Goal: Task Accomplishment & Management: Manage account settings

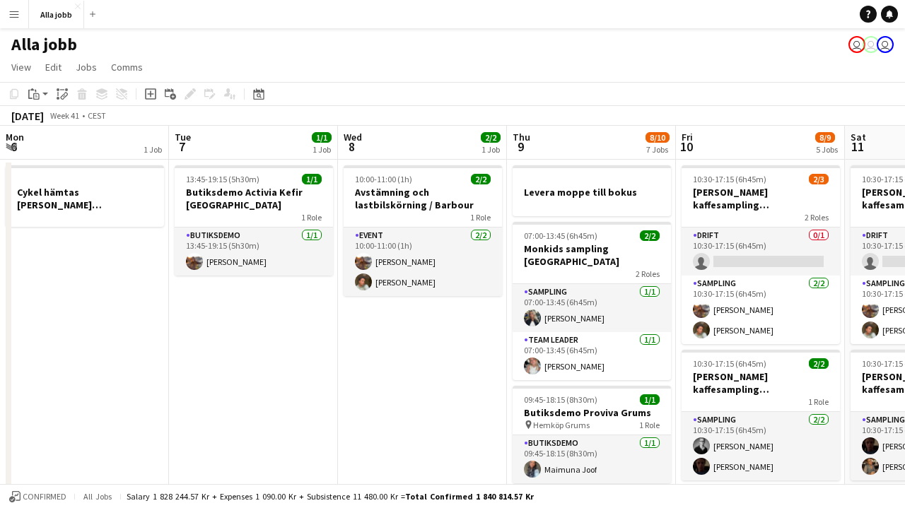
scroll to position [0, 303]
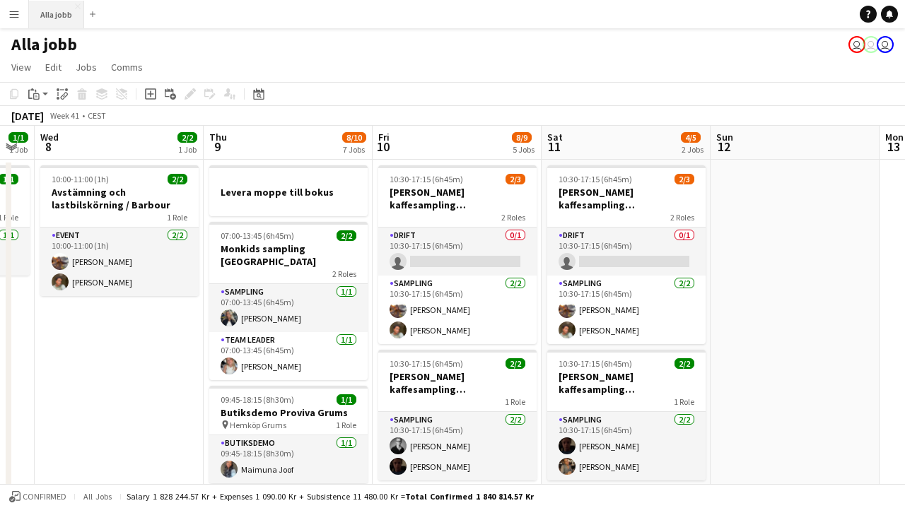
click at [47, 11] on button "Alla jobb Close" at bounding box center [56, 15] width 55 height 28
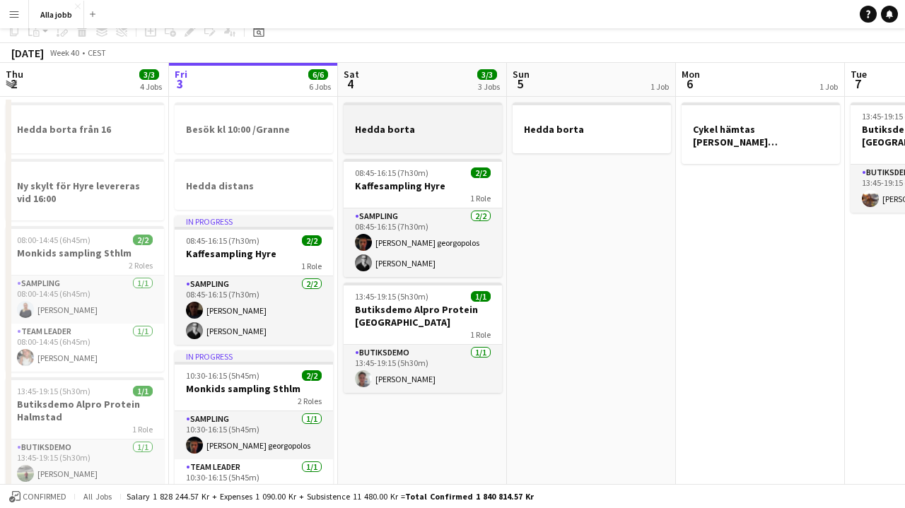
scroll to position [74, 0]
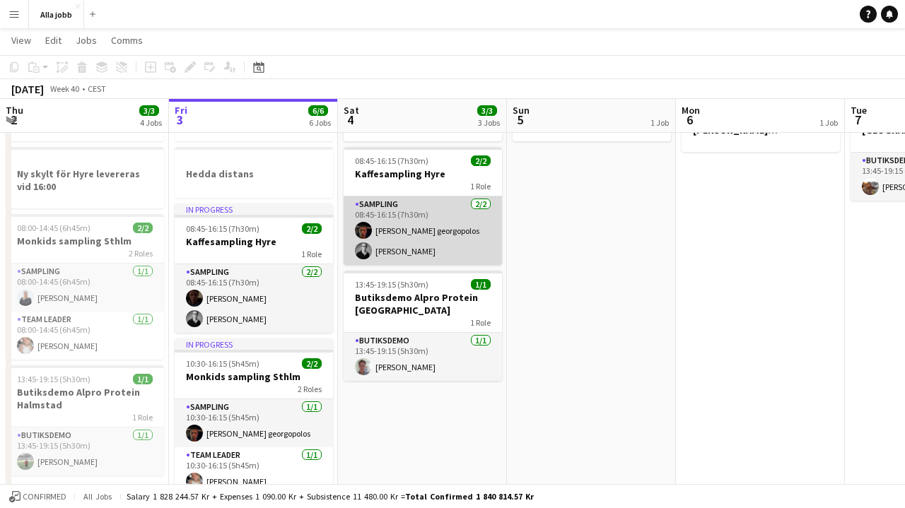
click at [400, 254] on app-card-role "Sampling [DATE] 08:45-16:15 (7h30m) [PERSON_NAME] georgopolos [PERSON_NAME]" at bounding box center [423, 231] width 158 height 69
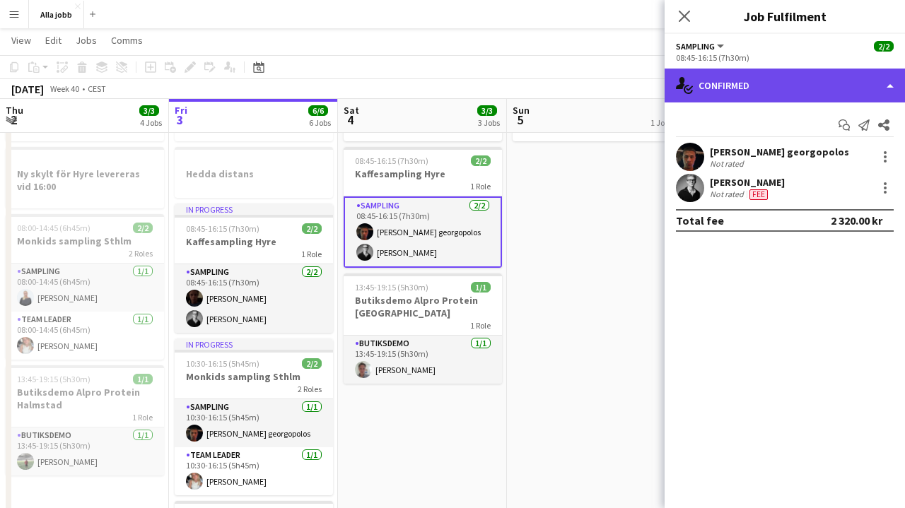
click at [745, 89] on div "single-neutral-actions-check-2 Confirmed" at bounding box center [785, 86] width 240 height 34
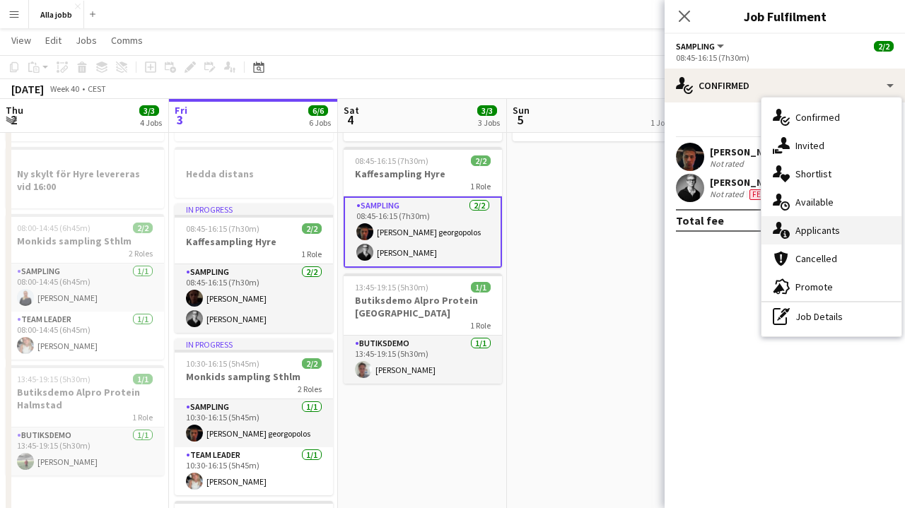
click at [812, 240] on div "single-neutral-actions-information Applicants" at bounding box center [832, 230] width 140 height 28
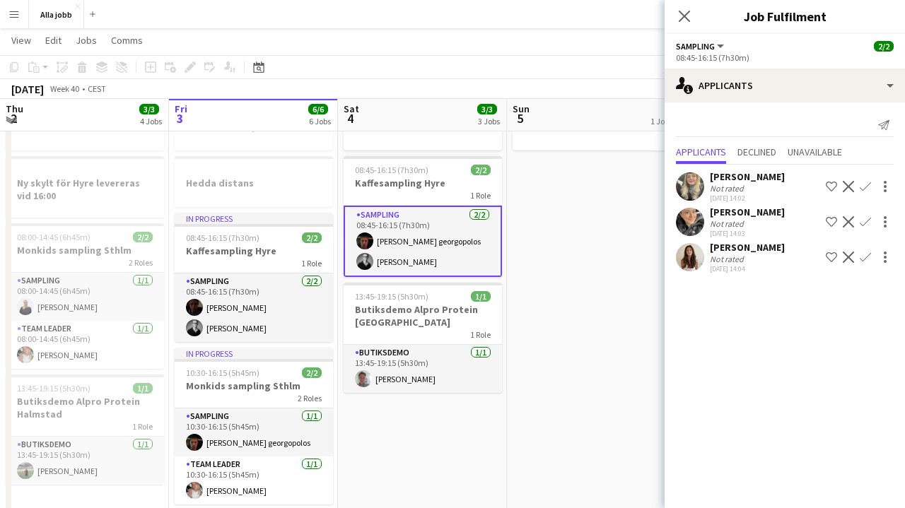
scroll to position [67, 0]
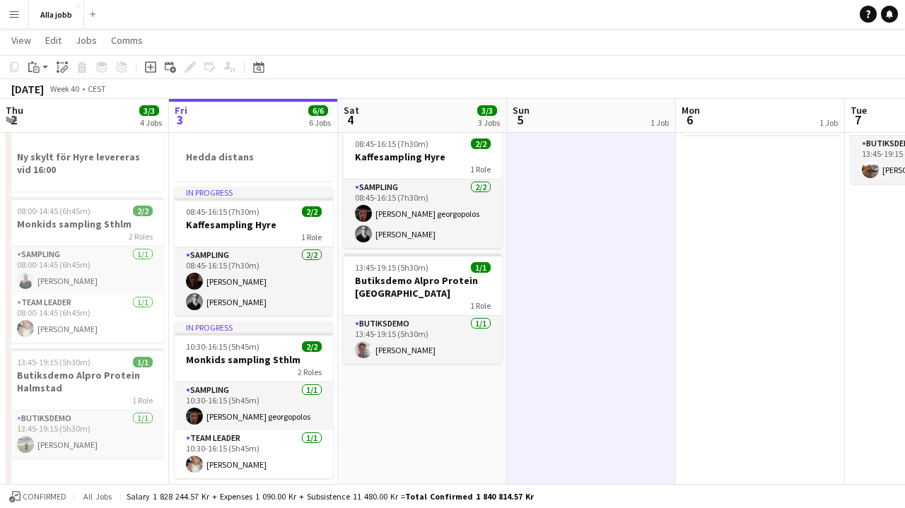
scroll to position [89, 0]
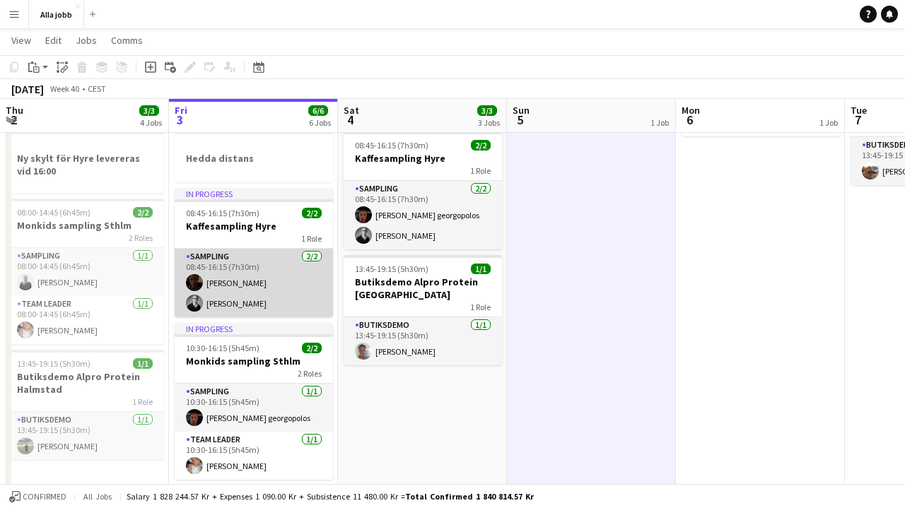
click at [277, 292] on app-card-role "Sampling [DATE] 08:45-16:15 (7h30m) [PERSON_NAME] [PERSON_NAME]" at bounding box center [254, 283] width 158 height 69
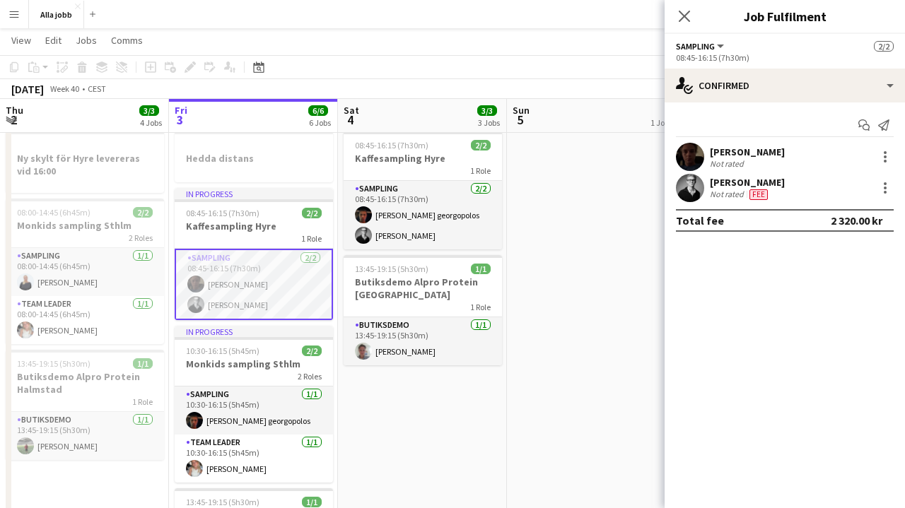
click at [697, 156] on app-user-avatar at bounding box center [690, 157] width 28 height 28
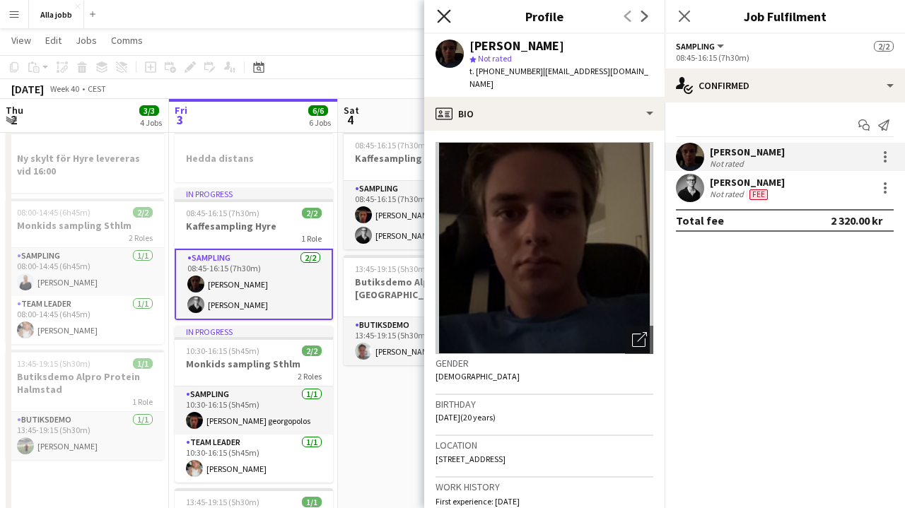
click at [444, 16] on icon at bounding box center [443, 15] width 13 height 13
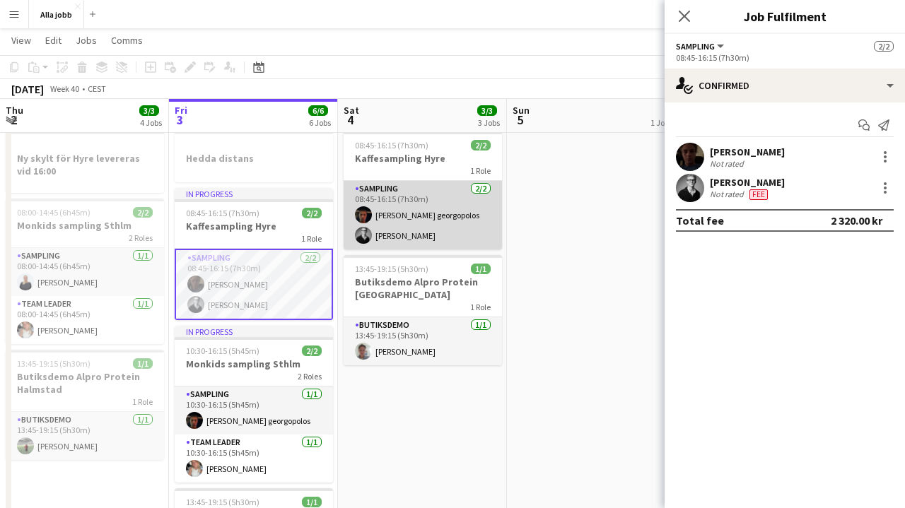
scroll to position [0, 304]
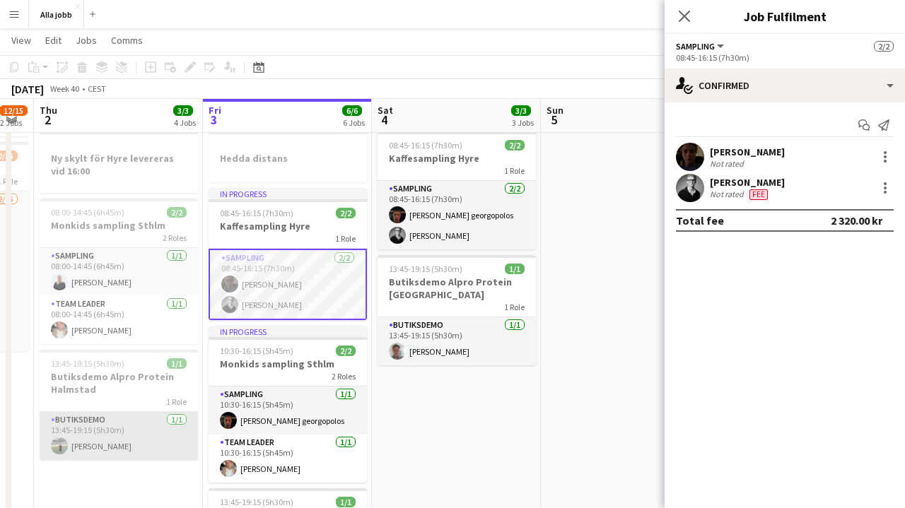
click at [137, 434] on app-card-role "Butiksdemo [DATE] 13:45-19:15 (5h30m) [PERSON_NAME]" at bounding box center [119, 436] width 158 height 48
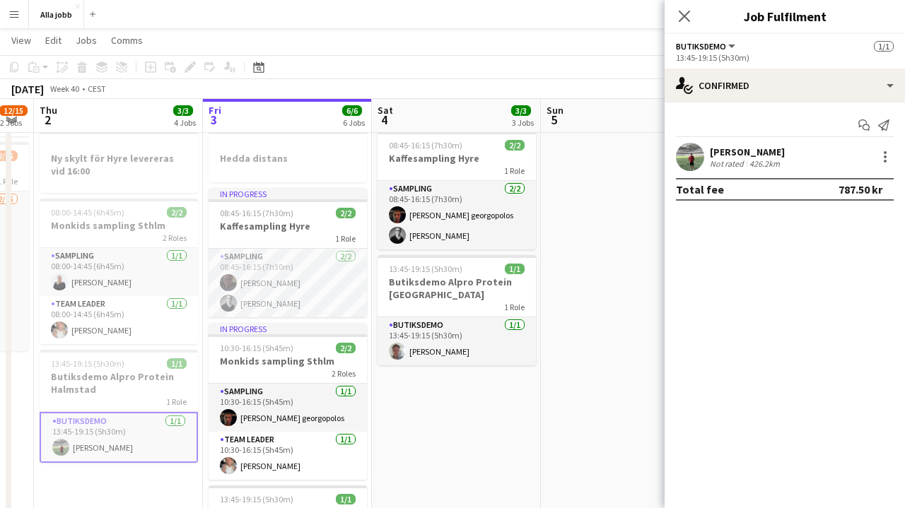
click at [688, 156] on app-user-avatar at bounding box center [690, 157] width 28 height 28
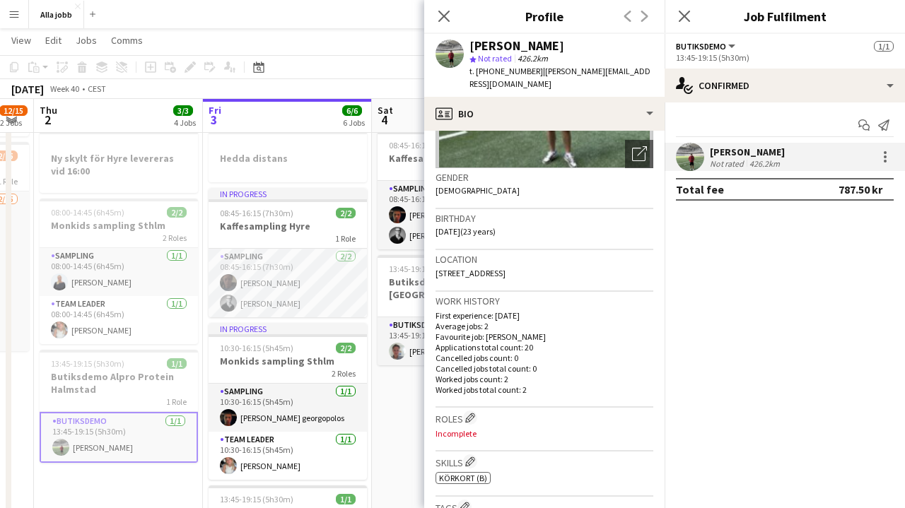
scroll to position [252, 0]
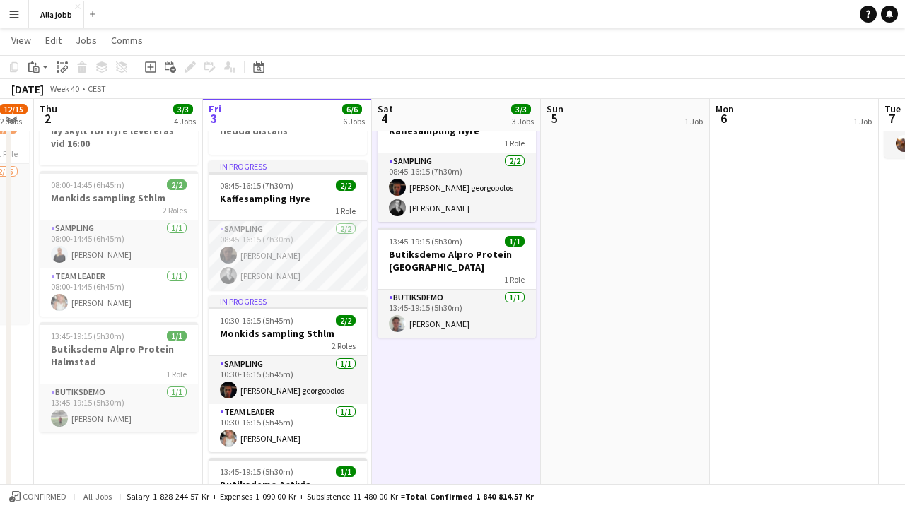
scroll to position [109, 0]
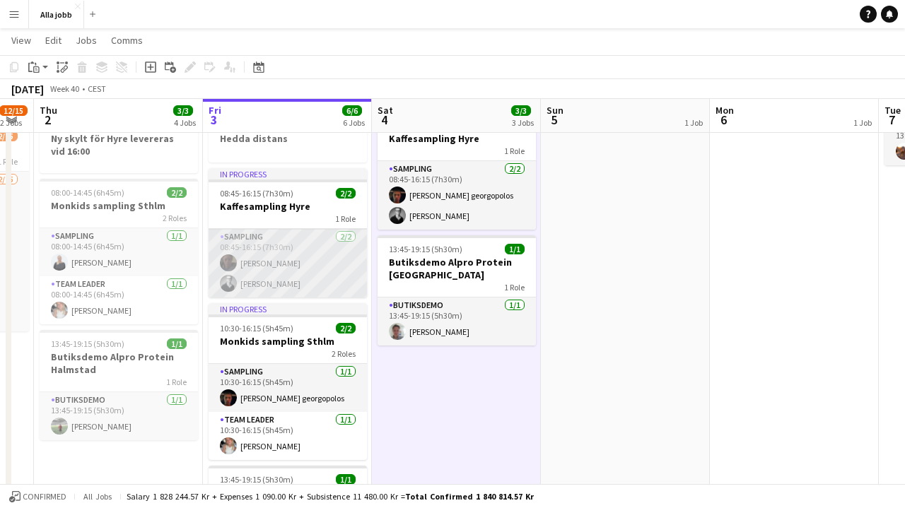
click at [262, 289] on app-card-role "Sampling [DATE] 08:45-16:15 (7h30m) [PERSON_NAME] [PERSON_NAME]" at bounding box center [288, 263] width 158 height 69
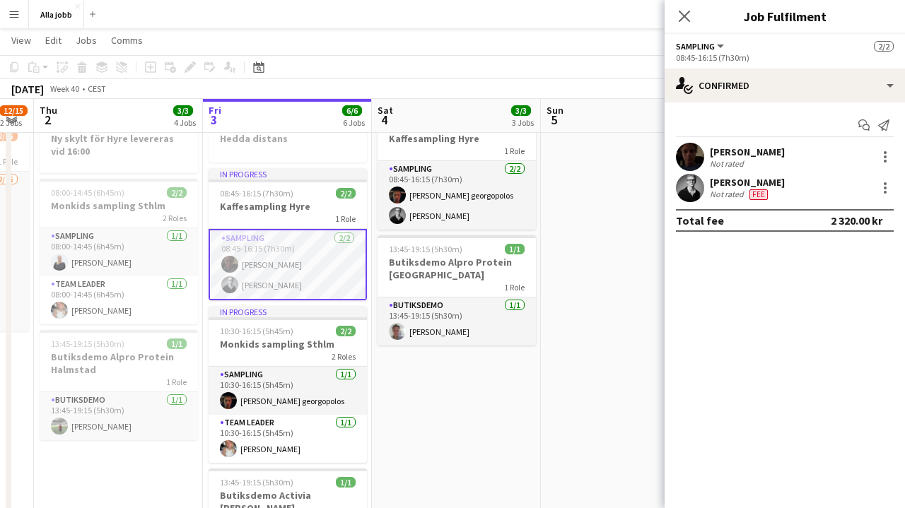
click at [693, 155] on app-user-avatar at bounding box center [690, 157] width 28 height 28
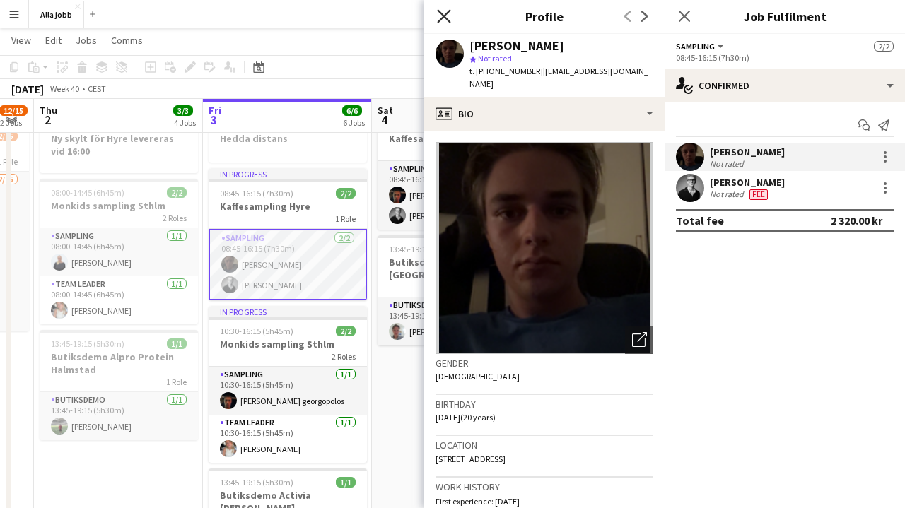
click at [449, 18] on icon "Close pop-in" at bounding box center [443, 15] width 13 height 13
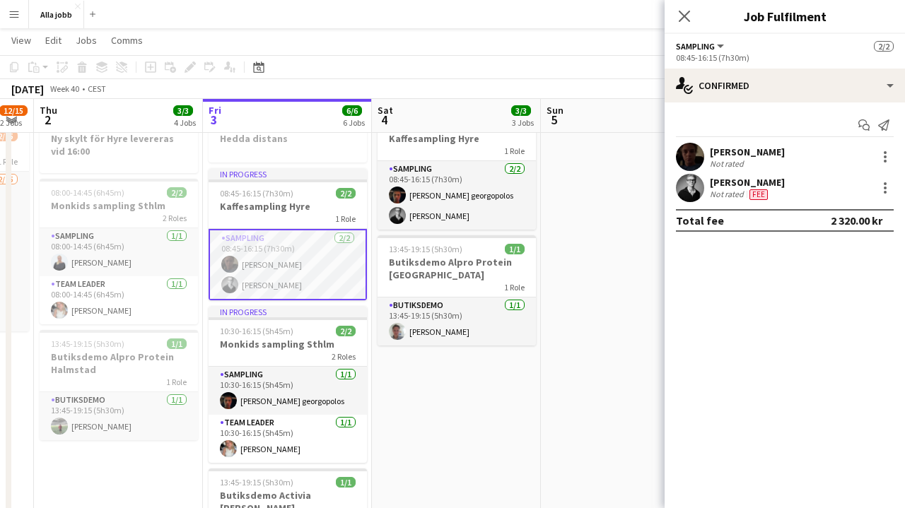
click at [461, 388] on app-date-cell "[PERSON_NAME] 08:45-16:15 (7h30m) 2/2 Kaffesampling [PERSON_NAME] 1 Role Sampli…" at bounding box center [456, 518] width 169 height 936
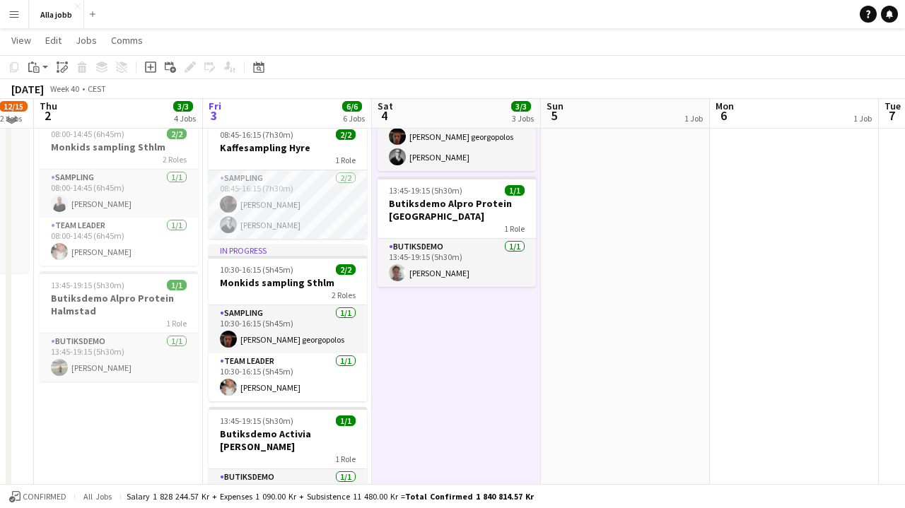
scroll to position [170, 0]
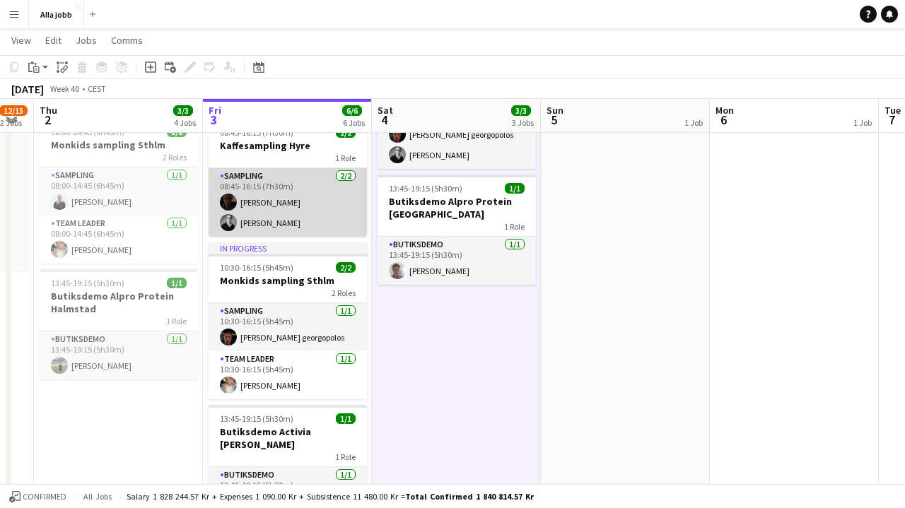
click at [301, 217] on app-card-role "Sampling [DATE] 08:45-16:15 (7h30m) [PERSON_NAME] [PERSON_NAME]" at bounding box center [288, 202] width 158 height 69
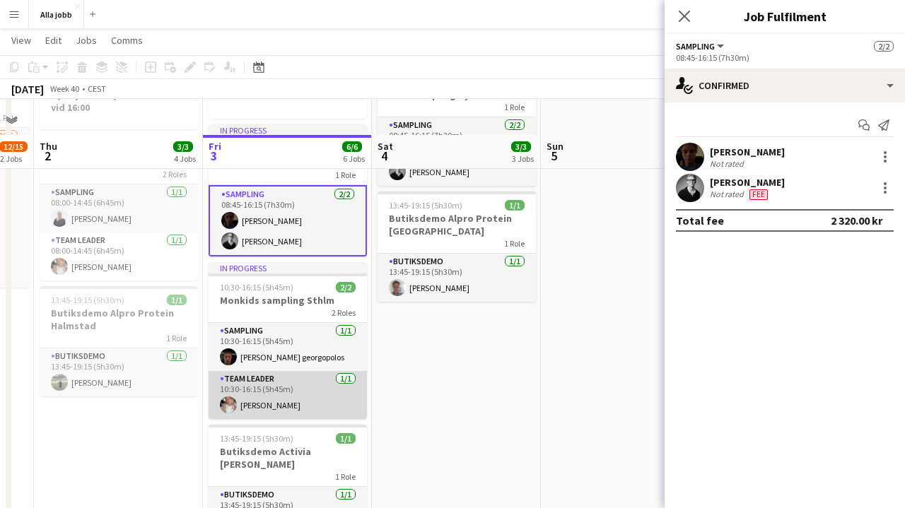
scroll to position [151, 0]
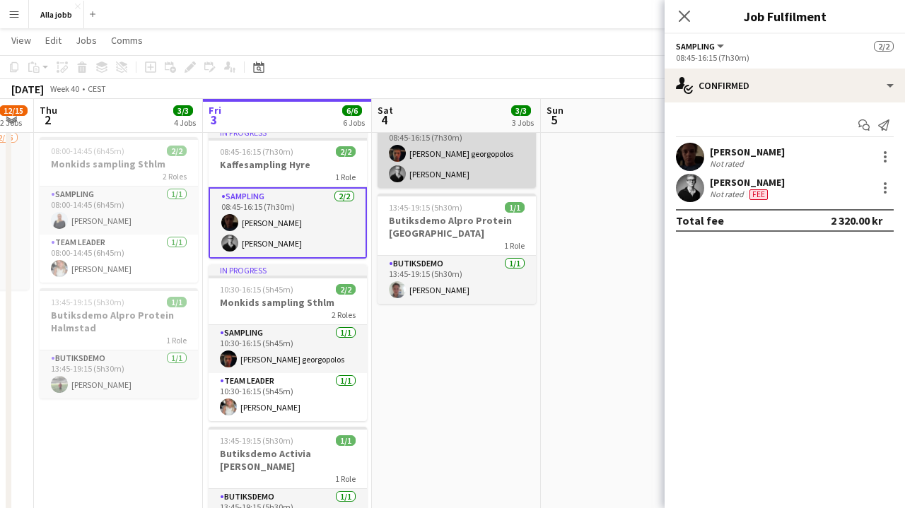
click at [446, 165] on app-card-role "Sampling [DATE] 08:45-16:15 (7h30m) [PERSON_NAME] georgopolos [PERSON_NAME]" at bounding box center [457, 154] width 158 height 69
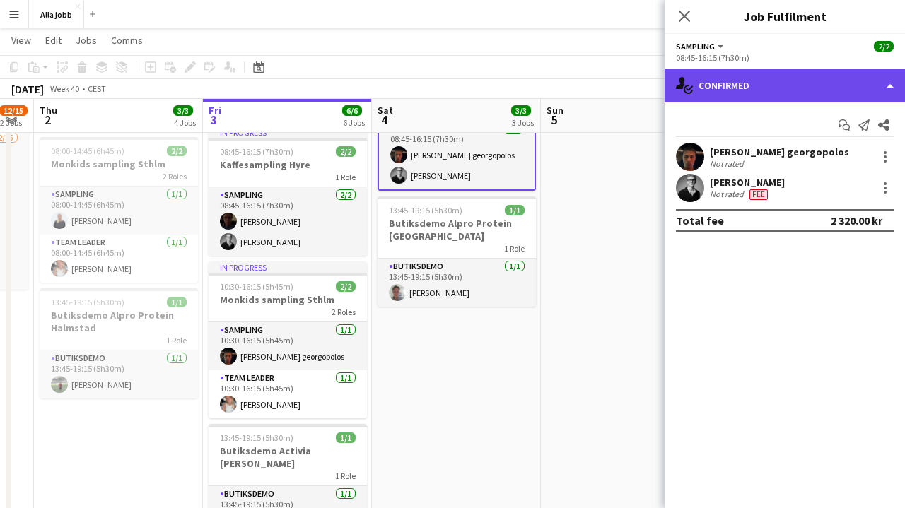
click at [784, 98] on div "single-neutral-actions-check-2 Confirmed" at bounding box center [785, 86] width 240 height 34
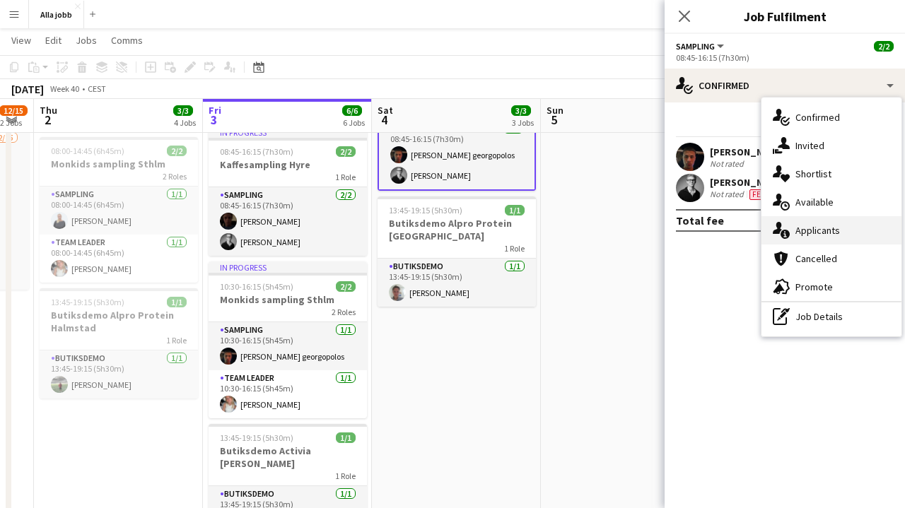
click at [816, 239] on div "single-neutral-actions-information Applicants" at bounding box center [832, 230] width 140 height 28
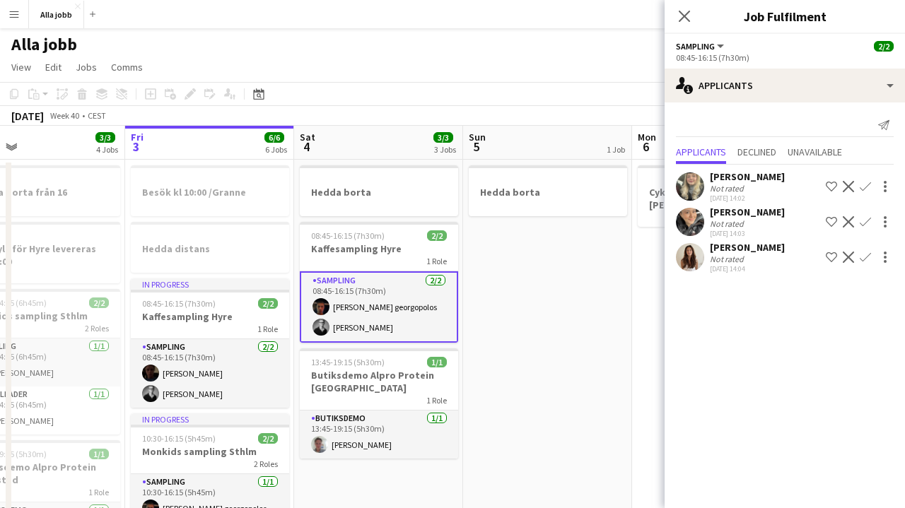
scroll to position [0, 355]
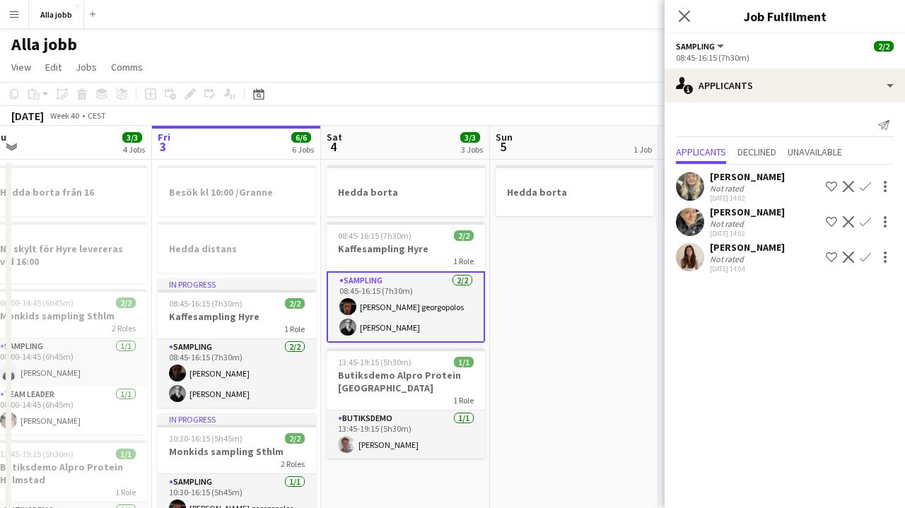
click at [393, 296] on app-card-role "Sampling [DATE] 08:45-16:15 (7h30m) [PERSON_NAME] georgopolos [PERSON_NAME]" at bounding box center [406, 307] width 158 height 71
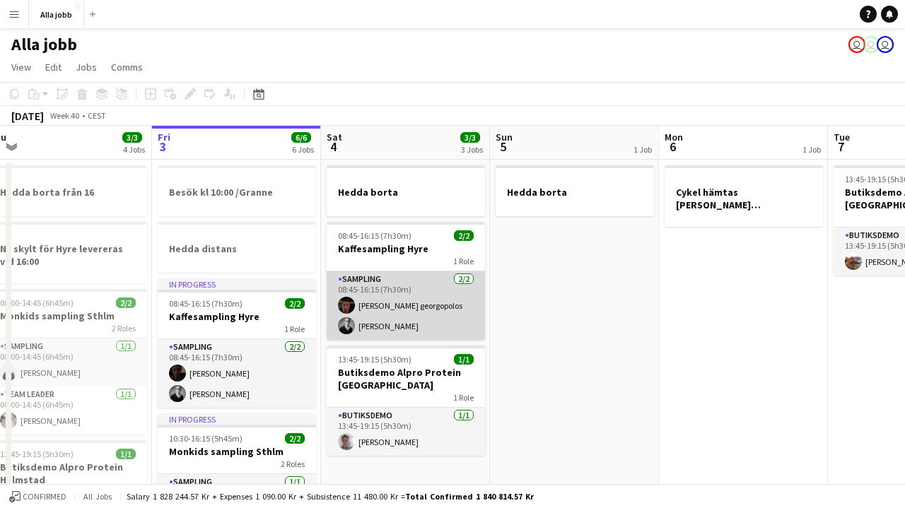
click at [417, 320] on app-card-role "Sampling [DATE] 08:45-16:15 (7h30m) [PERSON_NAME] georgopolos [PERSON_NAME]" at bounding box center [406, 306] width 158 height 69
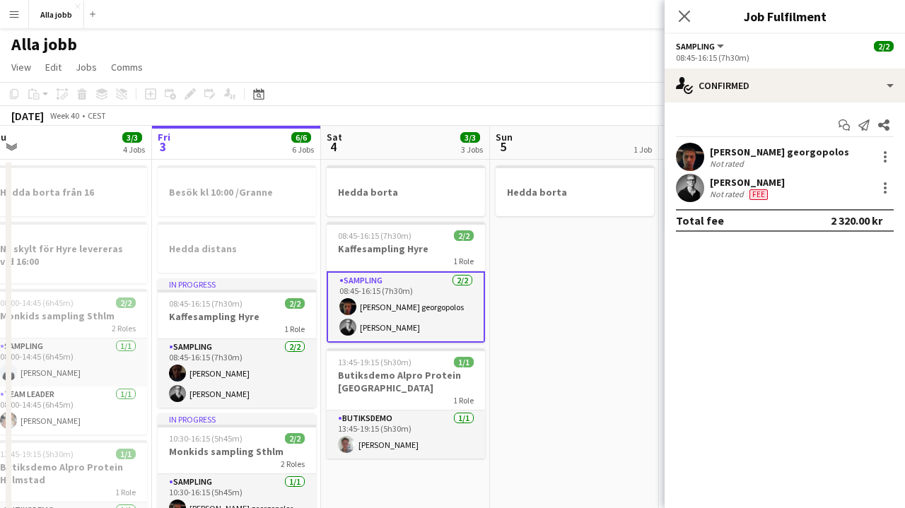
click at [690, 158] on app-user-avatar at bounding box center [690, 157] width 28 height 28
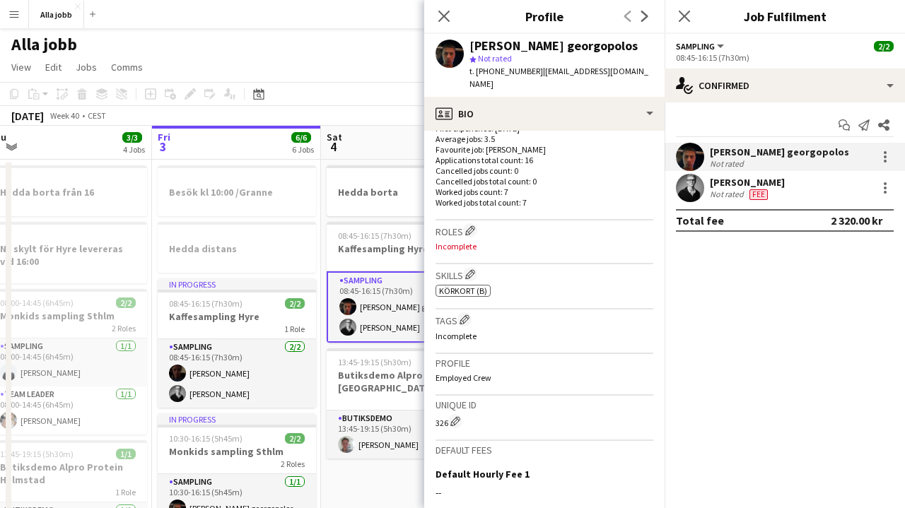
scroll to position [378, 0]
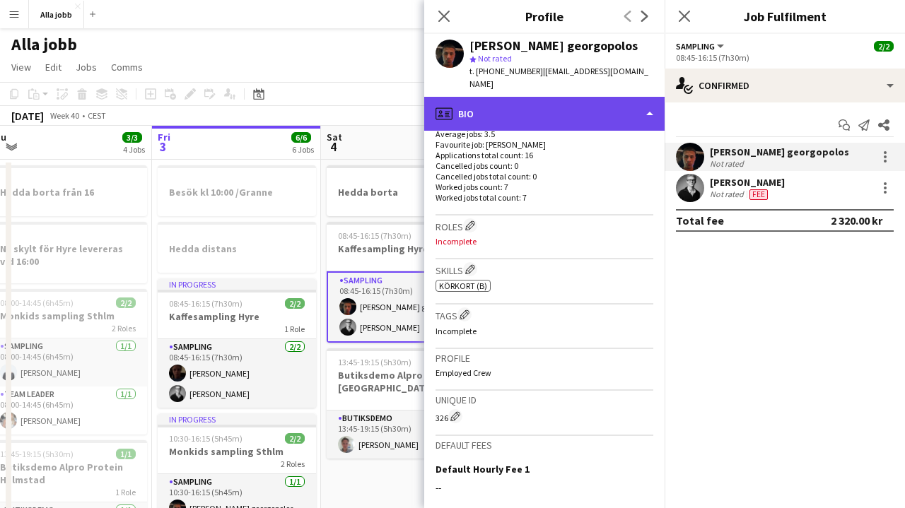
click at [536, 102] on div "profile Bio" at bounding box center [544, 114] width 240 height 34
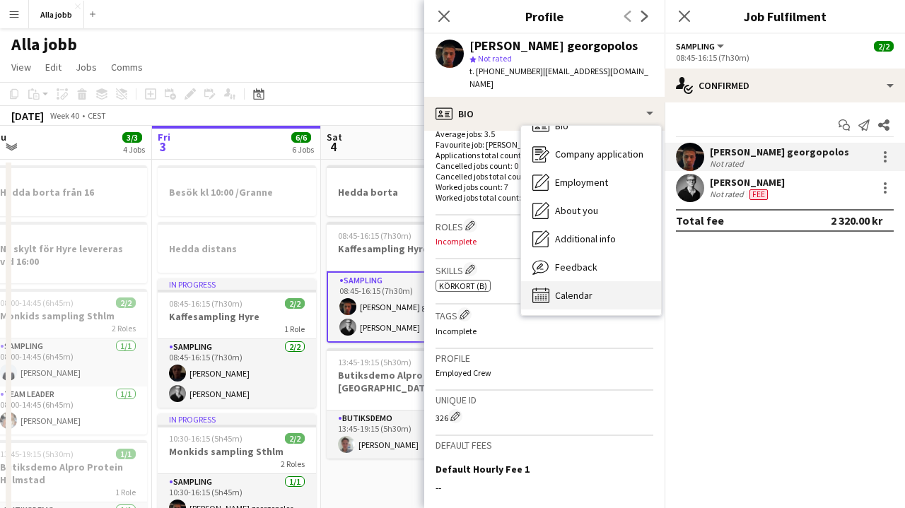
scroll to position [20, 0]
click at [564, 289] on span "Calendar" at bounding box center [573, 295] width 37 height 13
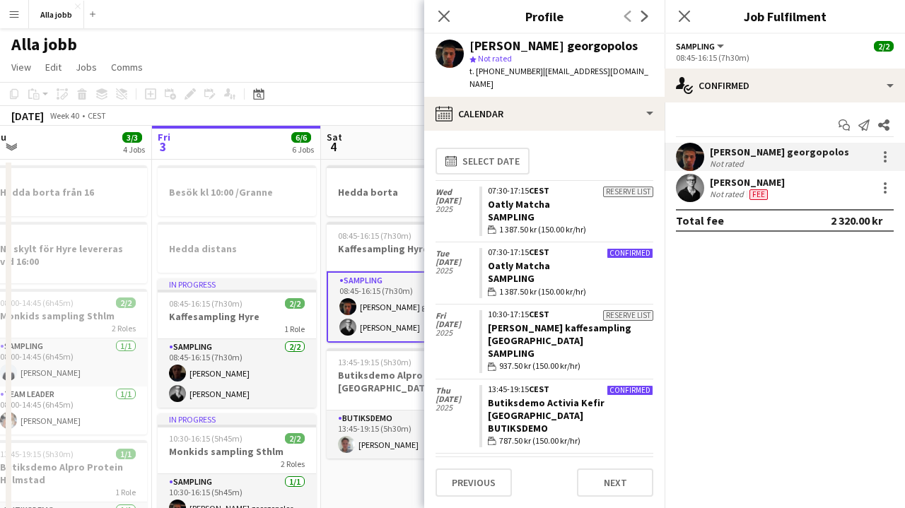
scroll to position [0, 0]
click at [447, 21] on icon "Close pop-in" at bounding box center [443, 15] width 13 height 13
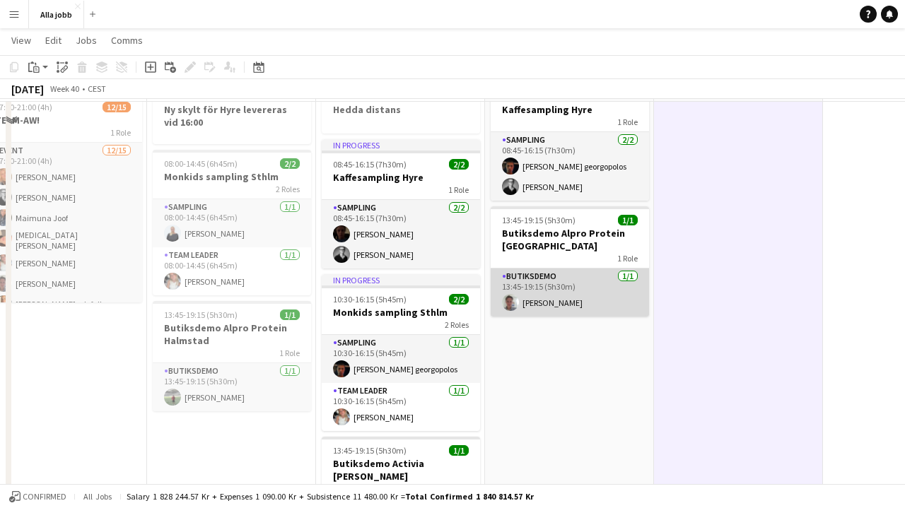
scroll to position [62, 0]
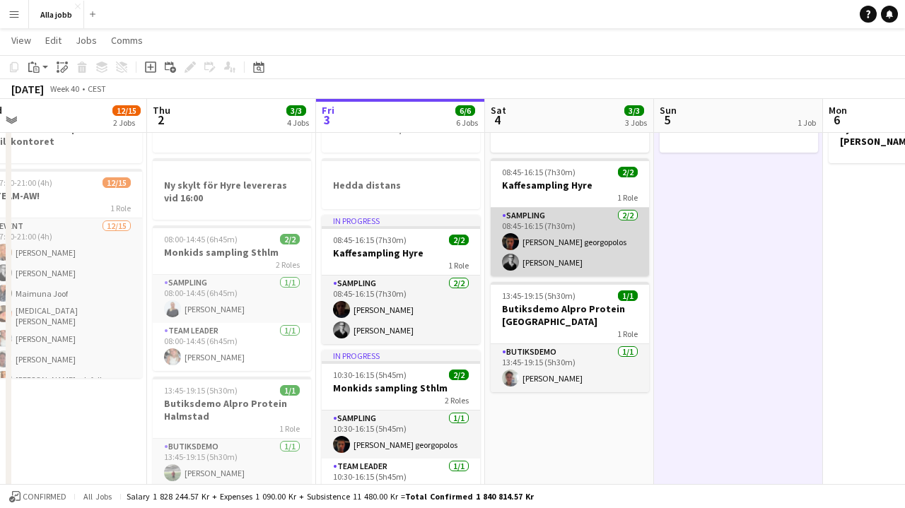
click at [583, 241] on app-card-role "Sampling [DATE] 08:45-16:15 (7h30m) [PERSON_NAME] georgopolos [PERSON_NAME]" at bounding box center [570, 242] width 158 height 69
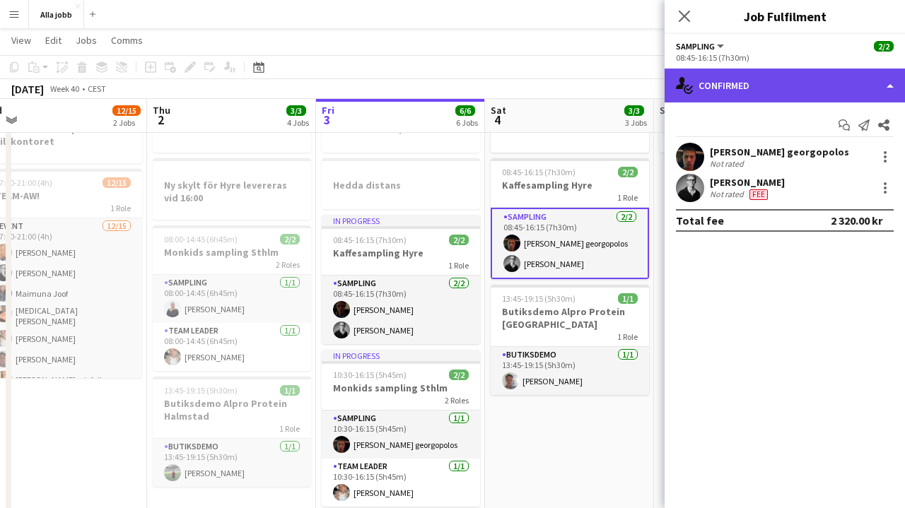
click at [744, 78] on div "single-neutral-actions-check-2 Confirmed" at bounding box center [785, 86] width 240 height 34
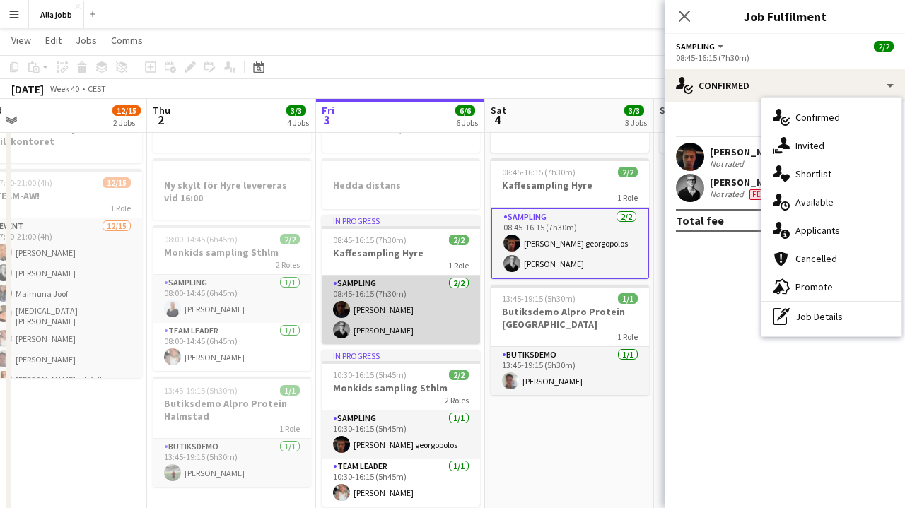
click at [394, 308] on app-card-role "Sampling [DATE] 08:45-16:15 (7h30m) [PERSON_NAME] [PERSON_NAME]" at bounding box center [401, 310] width 158 height 69
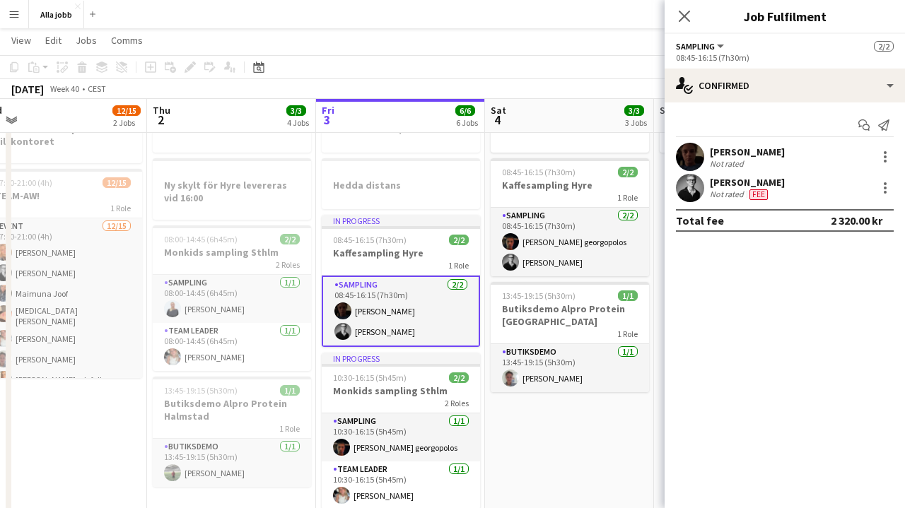
click at [683, 168] on app-user-avatar at bounding box center [690, 157] width 28 height 28
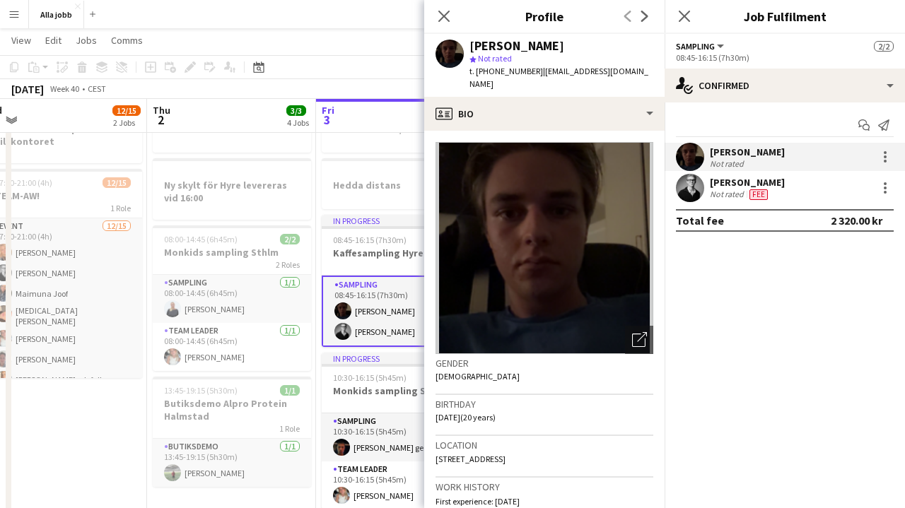
click at [373, 120] on app-board-header-date "Fri 3 6/6 6 Jobs" at bounding box center [400, 116] width 169 height 34
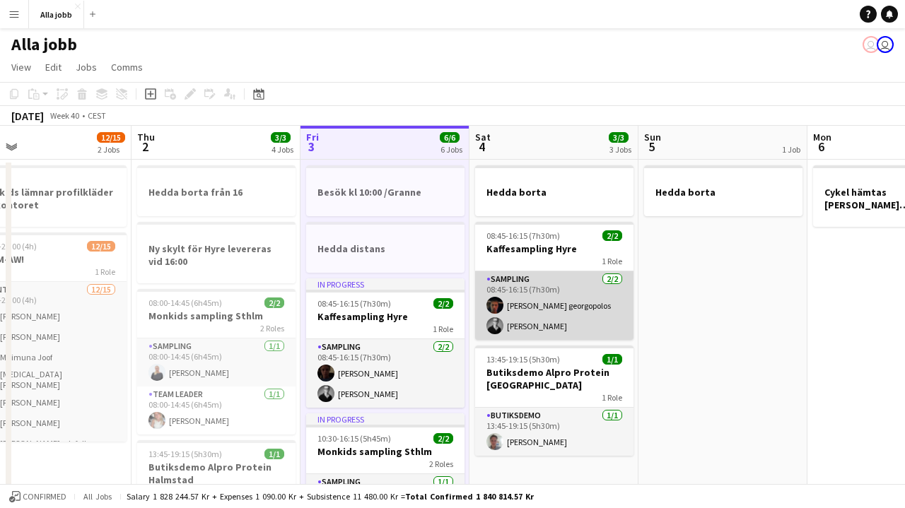
scroll to position [0, 0]
click at [540, 309] on app-card-role "Sampling [DATE] 08:45-16:15 (7h30m) [PERSON_NAME] georgopolos [PERSON_NAME]" at bounding box center [554, 306] width 158 height 69
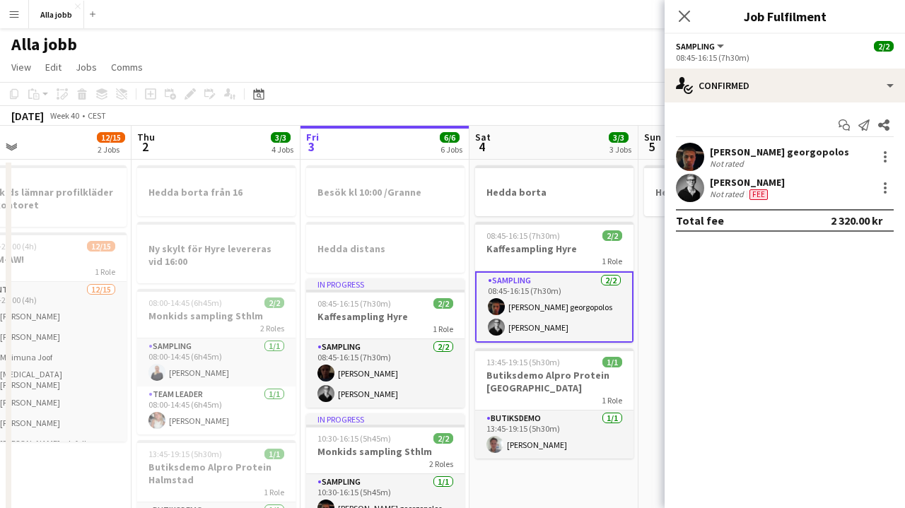
click at [578, 78] on app-page-menu "View Day view expanded Day view collapsed Month view Date picker Jump to [DATE]…" at bounding box center [452, 68] width 905 height 27
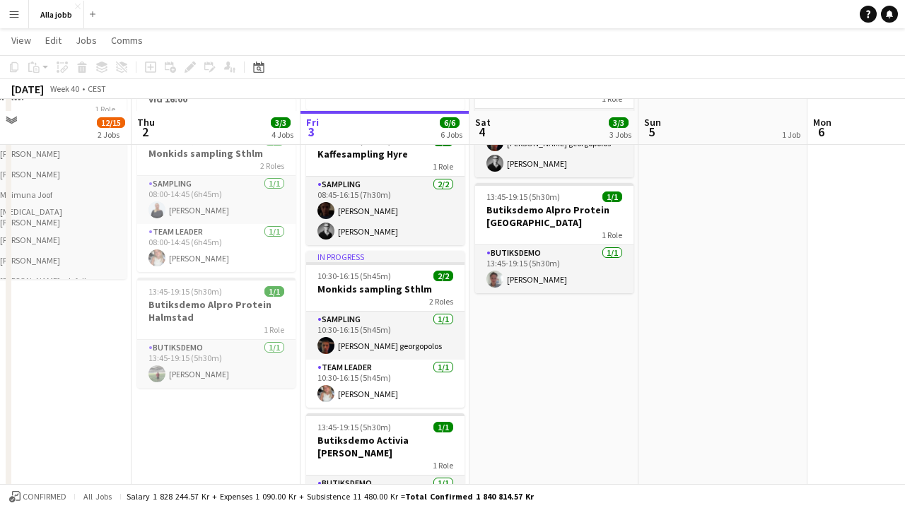
scroll to position [135, 0]
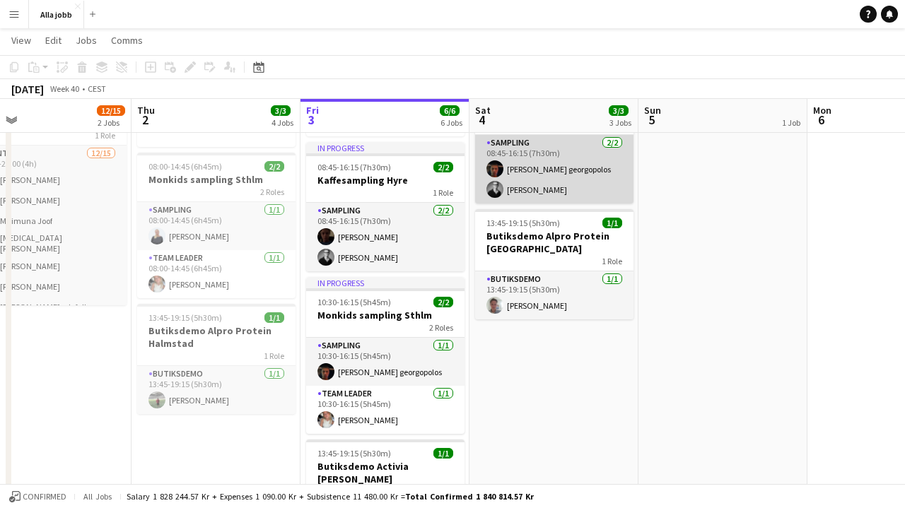
click at [560, 180] on app-card-role "Sampling [DATE] 08:45-16:15 (7h30m) [PERSON_NAME] georgopolos [PERSON_NAME]" at bounding box center [554, 169] width 158 height 69
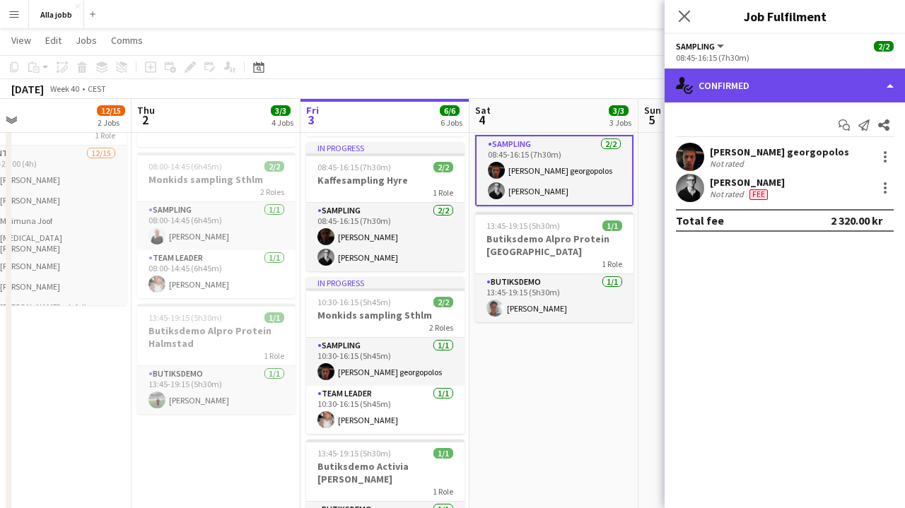
click at [839, 78] on div "single-neutral-actions-check-2 Confirmed" at bounding box center [785, 86] width 240 height 34
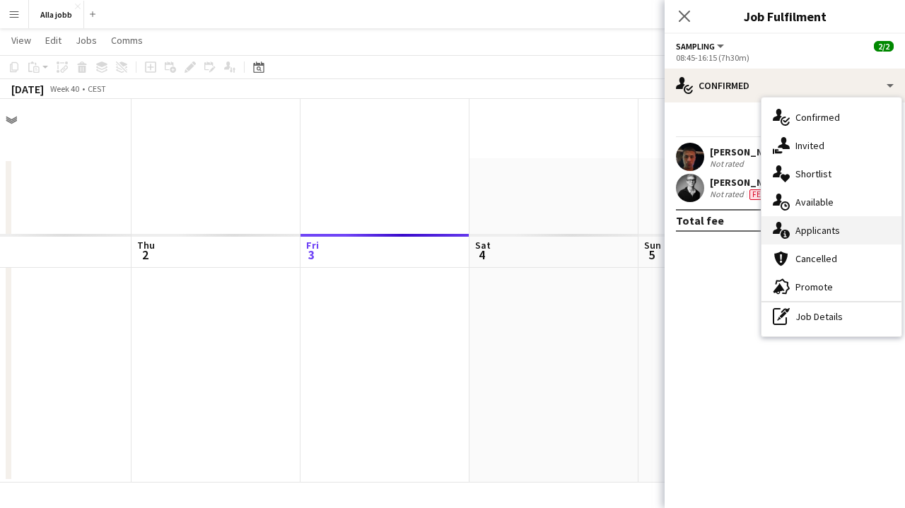
click at [815, 230] on span "Applicants" at bounding box center [818, 230] width 45 height 13
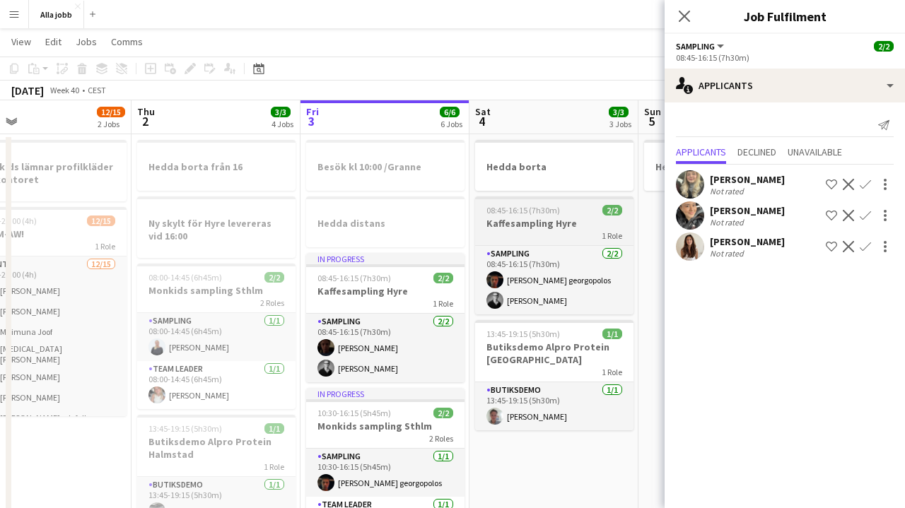
scroll to position [29, 0]
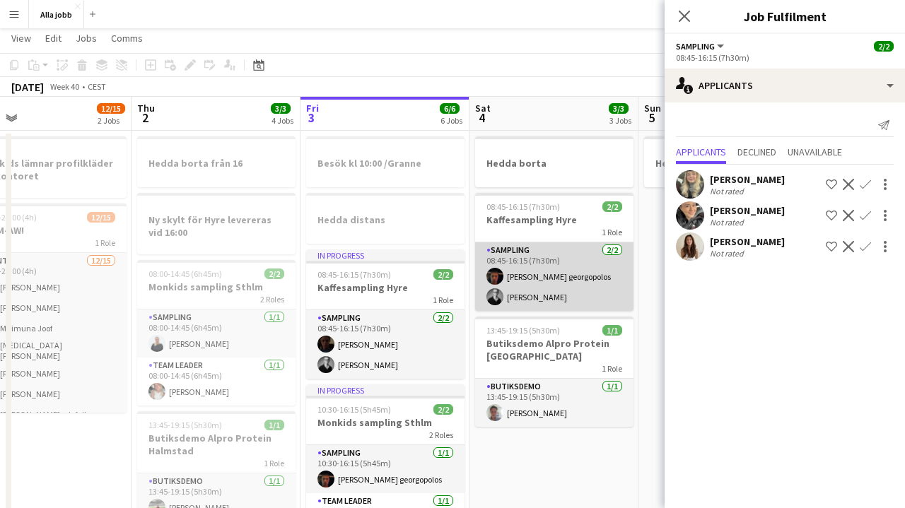
click at [537, 284] on app-card-role "Sampling [DATE] 08:45-16:15 (7h30m) [PERSON_NAME] georgopolos [PERSON_NAME]" at bounding box center [554, 277] width 158 height 69
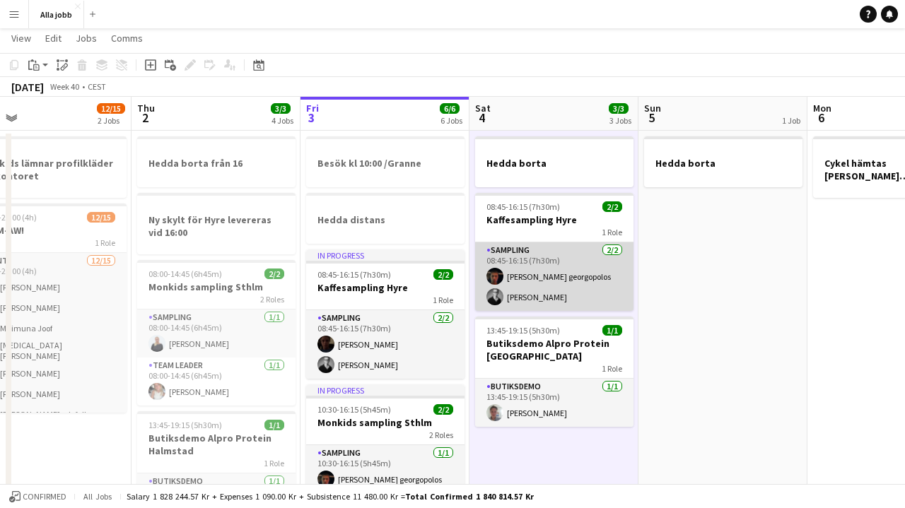
click at [564, 301] on app-card-role "Sampling [DATE] 08:45-16:15 (7h30m) [PERSON_NAME] georgopolos [PERSON_NAME]" at bounding box center [554, 277] width 158 height 69
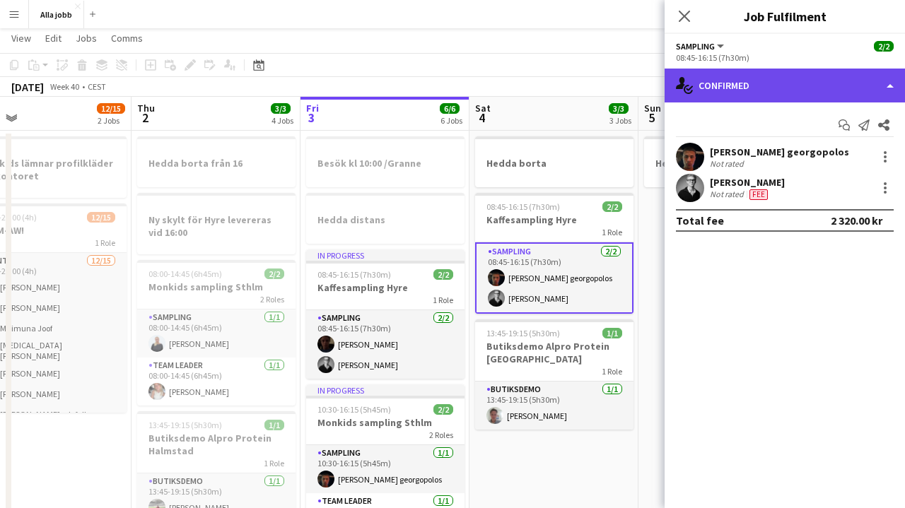
click at [809, 75] on div "single-neutral-actions-check-2 Confirmed" at bounding box center [785, 86] width 240 height 34
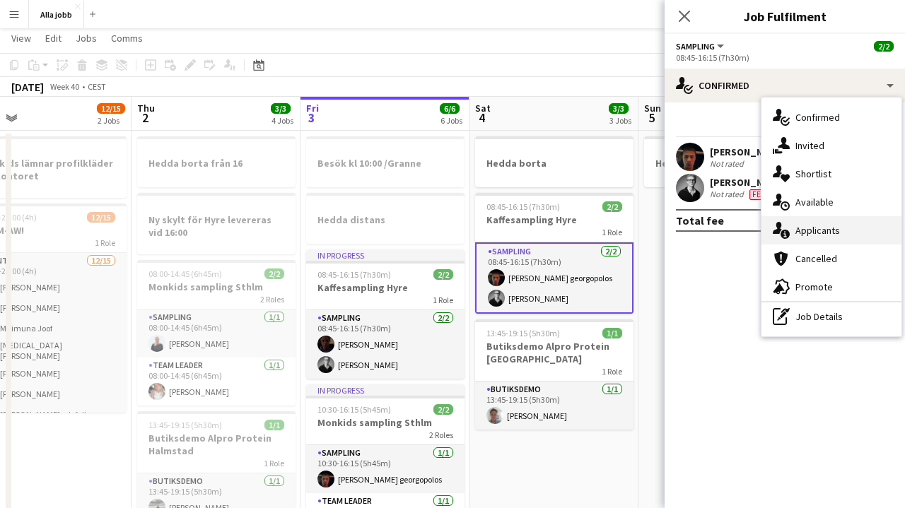
click at [813, 228] on span "Applicants" at bounding box center [818, 230] width 45 height 13
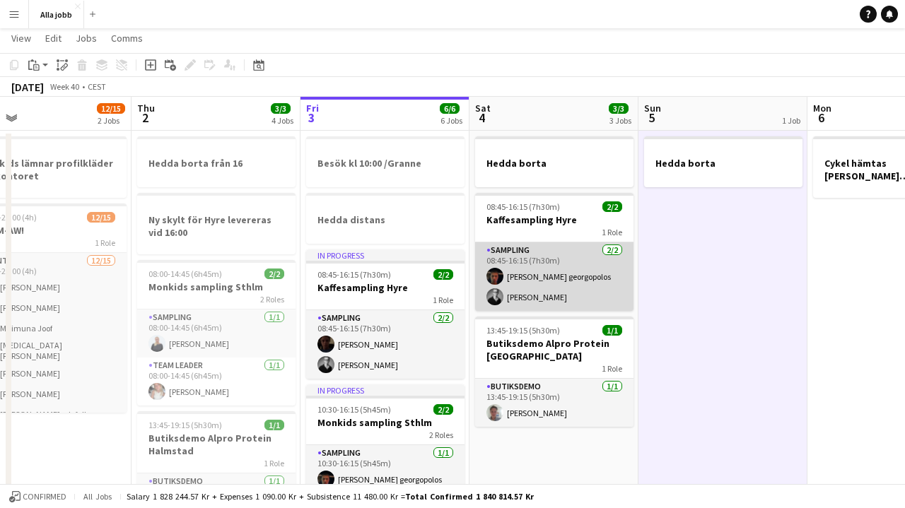
click at [563, 281] on app-card-role "Sampling [DATE] 08:45-16:15 (7h30m) [PERSON_NAME] georgopolos [PERSON_NAME]" at bounding box center [554, 277] width 158 height 69
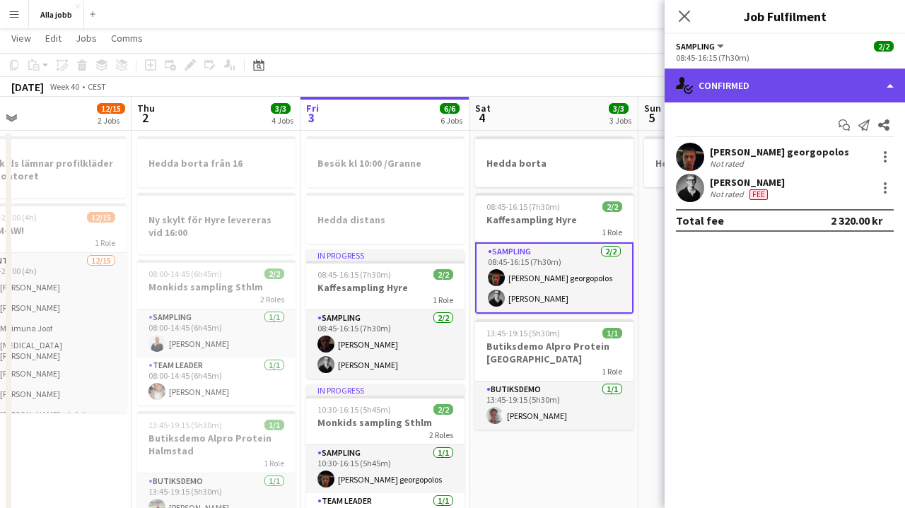
click at [816, 81] on div "single-neutral-actions-check-2 Confirmed" at bounding box center [785, 86] width 240 height 34
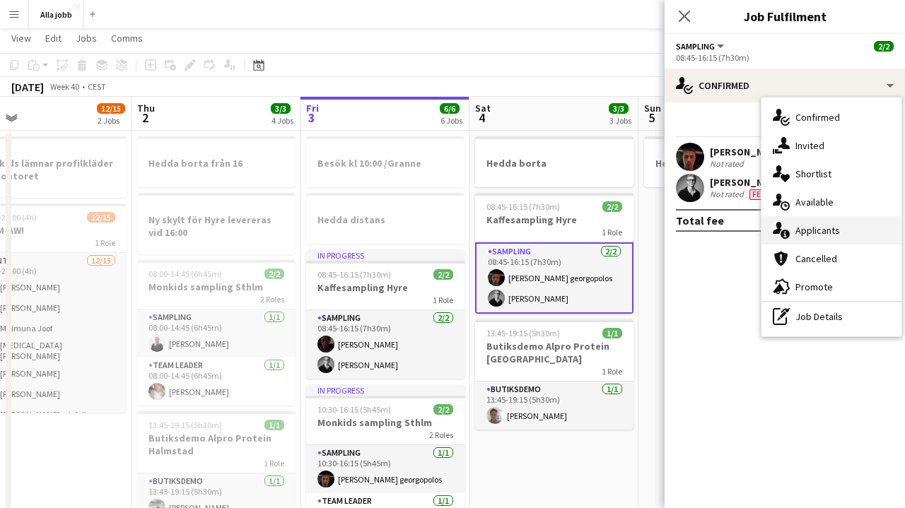
click at [816, 227] on span "Applicants" at bounding box center [818, 230] width 45 height 13
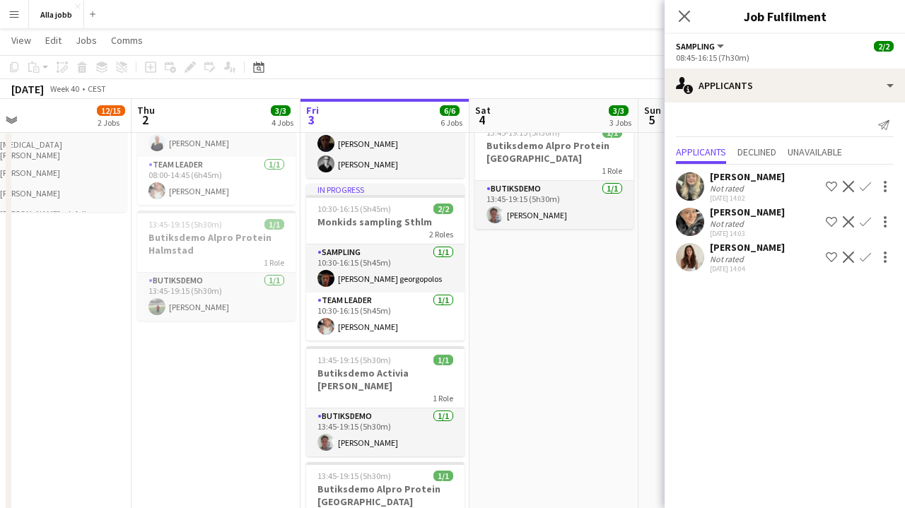
click at [551, 387] on app-date-cell "[PERSON_NAME] 08:45-16:15 (7h30m) 2/2 Kaffesampling [PERSON_NAME] 1 Role Sampli…" at bounding box center [554, 398] width 169 height 936
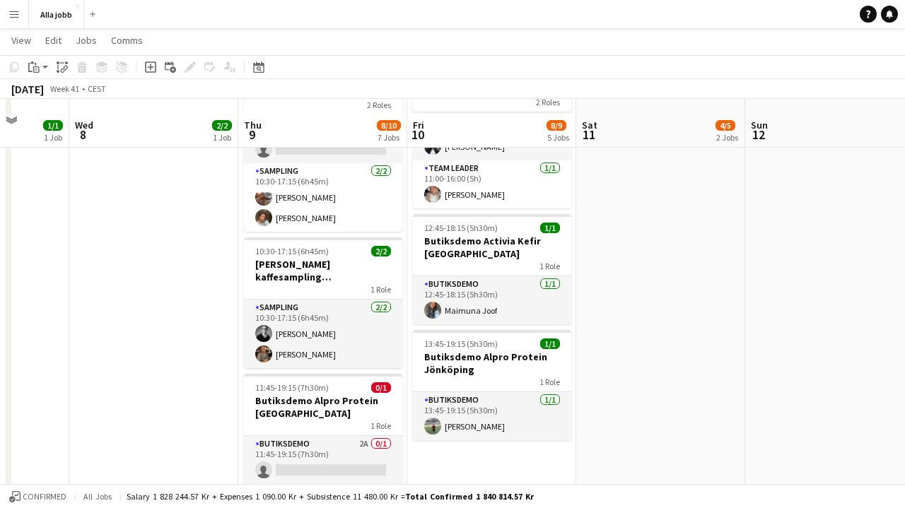
scroll to position [456, 0]
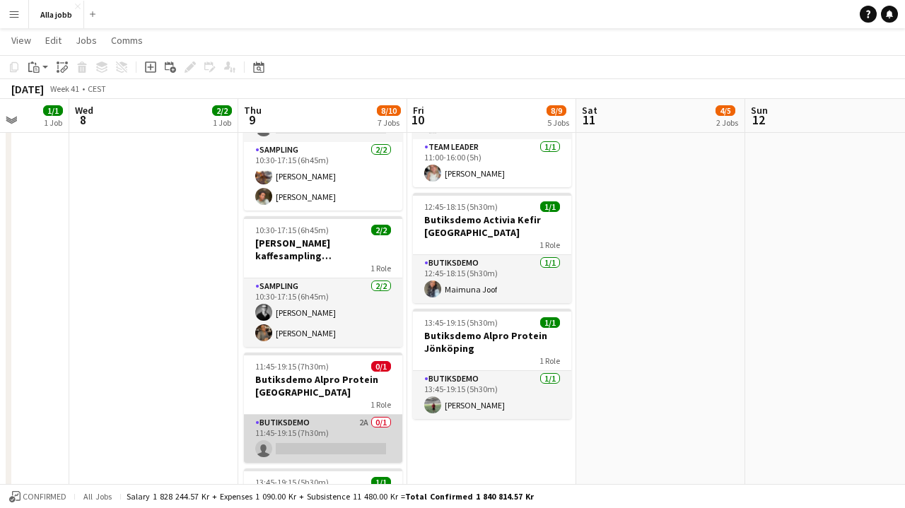
click at [350, 419] on app-card-role "Butiksdemo 2A 0/1 11:45-19:15 (7h30m) single-neutral-actions" at bounding box center [323, 439] width 158 height 48
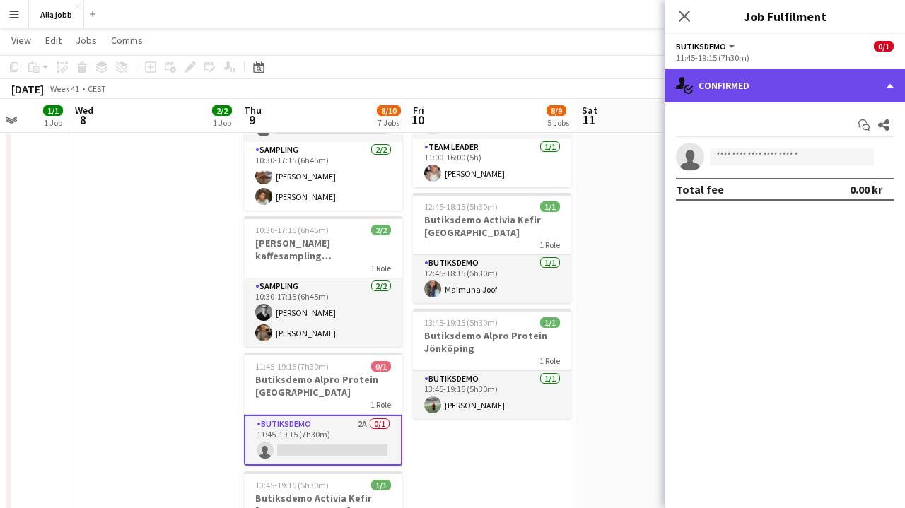
click at [774, 91] on div "single-neutral-actions-check-2 Confirmed" at bounding box center [785, 86] width 240 height 34
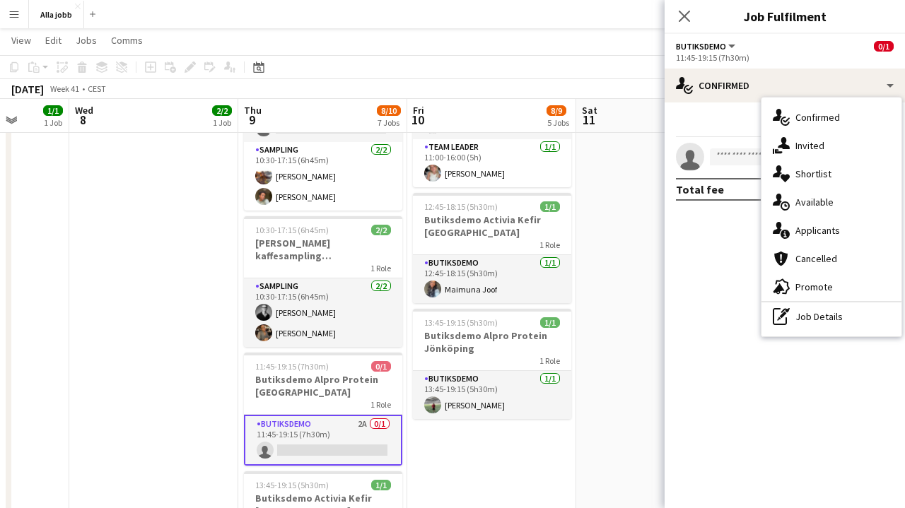
click at [601, 303] on app-date-cell "10:30-17:15 (6h45m) 2/3 [PERSON_NAME] kaffesampling Köpenhamn 2 Roles Drift 0/1…" at bounding box center [660, 170] width 169 height 936
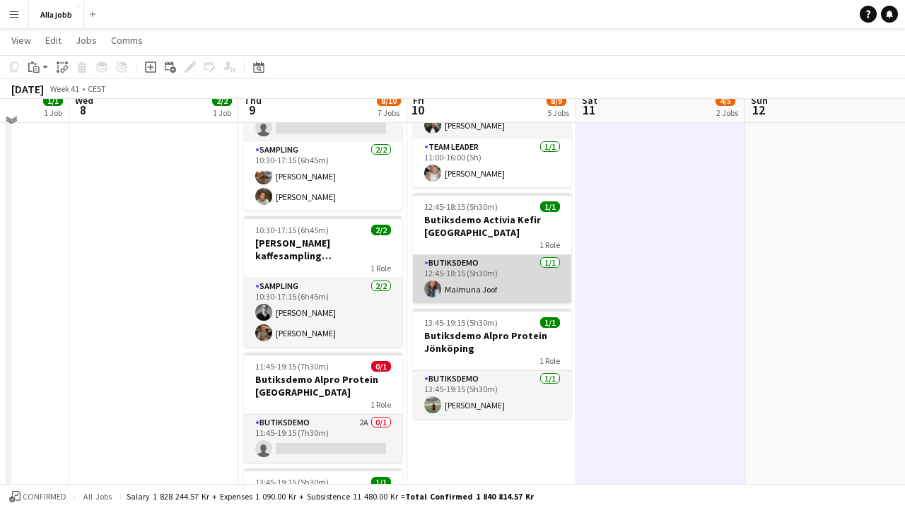
scroll to position [72, 0]
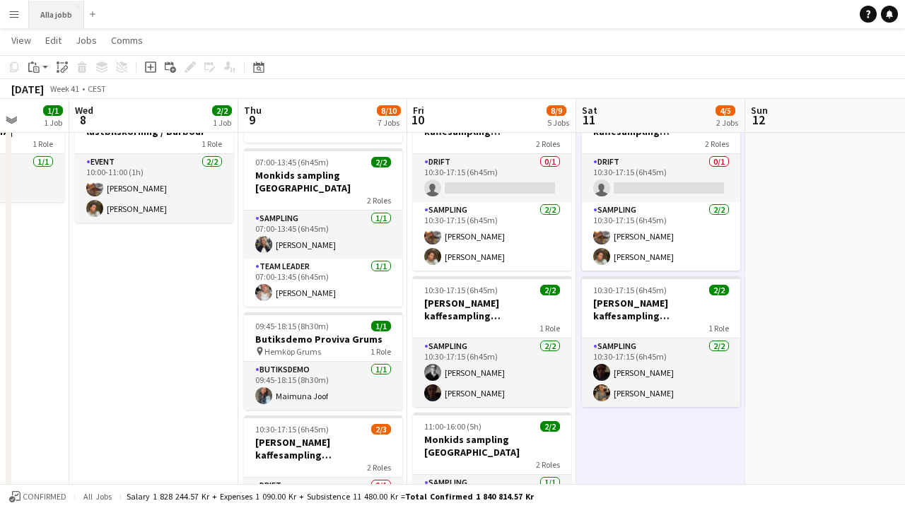
click at [60, 13] on button "Alla jobb Close" at bounding box center [56, 15] width 55 height 28
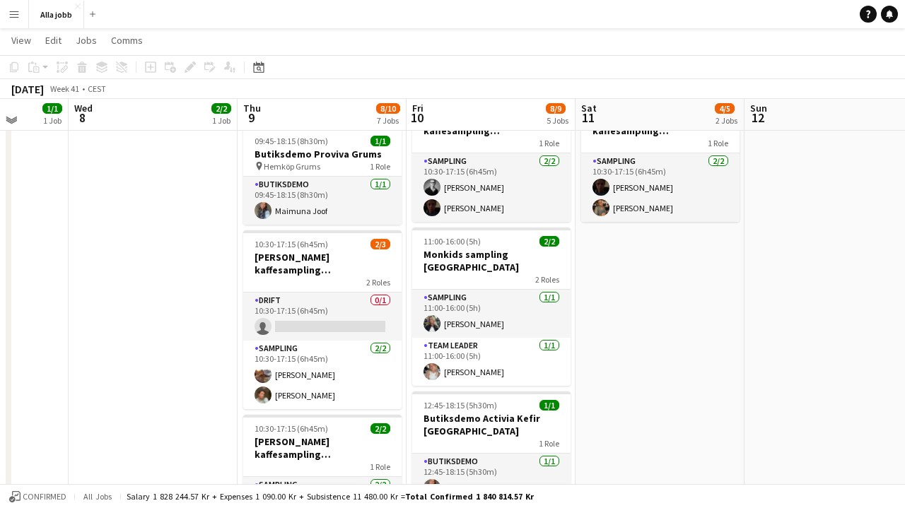
scroll to position [249, 0]
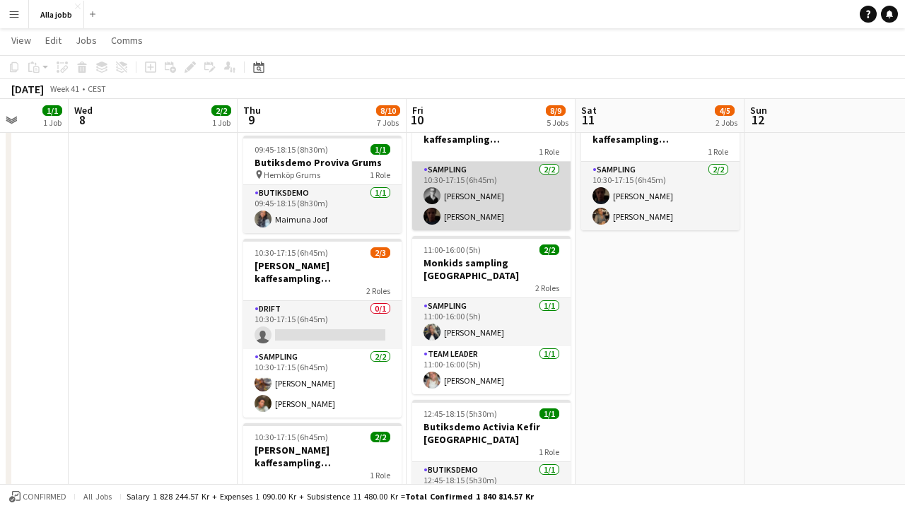
click at [521, 214] on app-card-role "Sampling [DATE] 10:30-17:15 (6h45m) [PERSON_NAME]" at bounding box center [491, 196] width 158 height 69
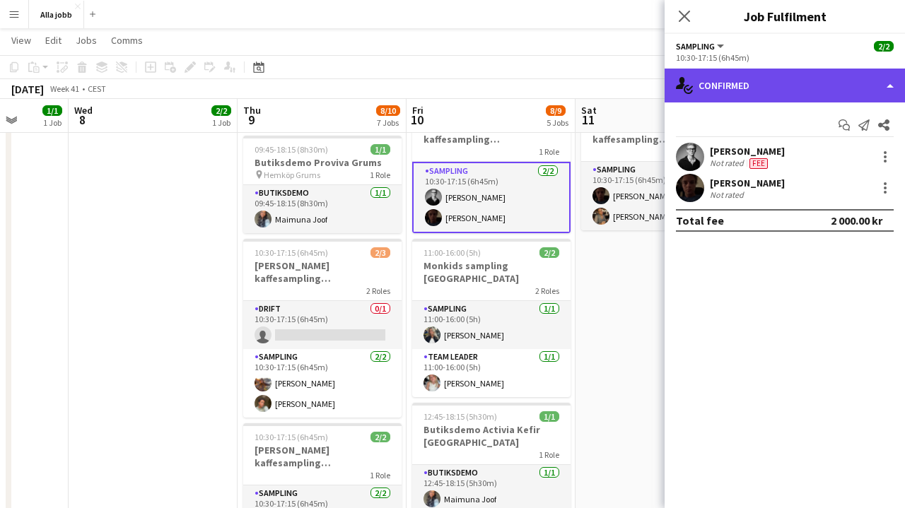
click at [796, 82] on div "single-neutral-actions-check-2 Confirmed" at bounding box center [785, 86] width 240 height 34
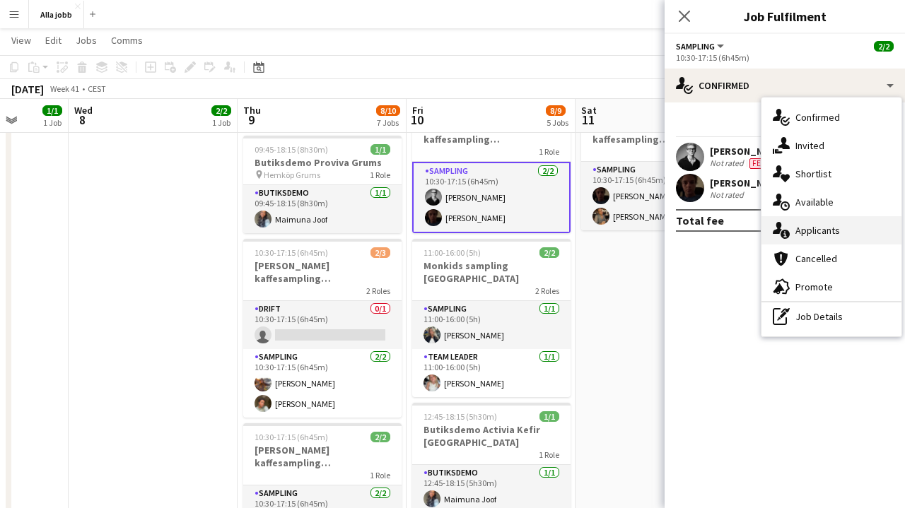
click at [811, 243] on div "single-neutral-actions-information Applicants" at bounding box center [832, 230] width 140 height 28
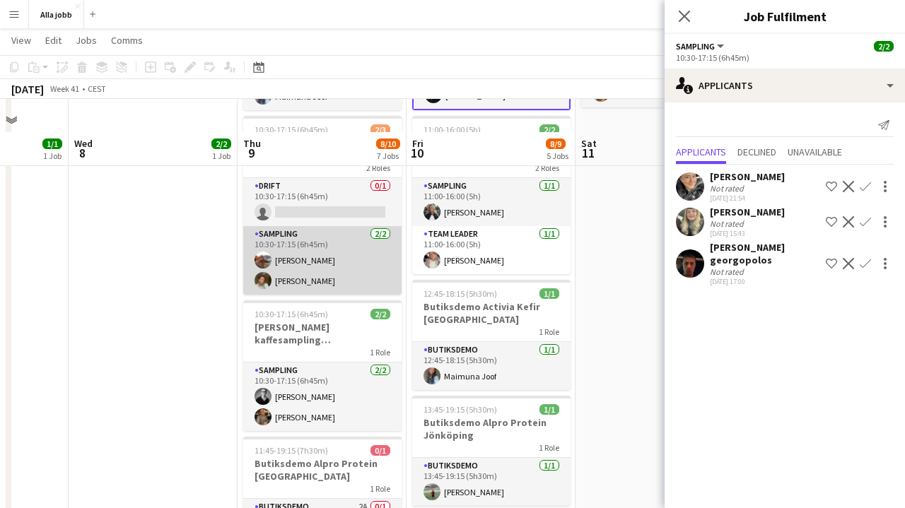
scroll to position [420, 0]
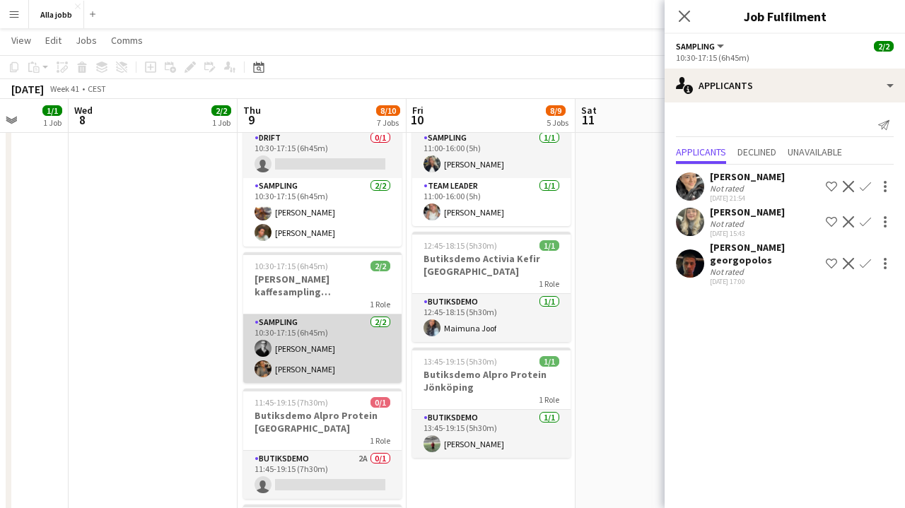
click at [306, 343] on app-card-role "Sampling [DATE] 10:30-17:15 (6h45m) [PERSON_NAME] [PERSON_NAME]" at bounding box center [322, 349] width 158 height 69
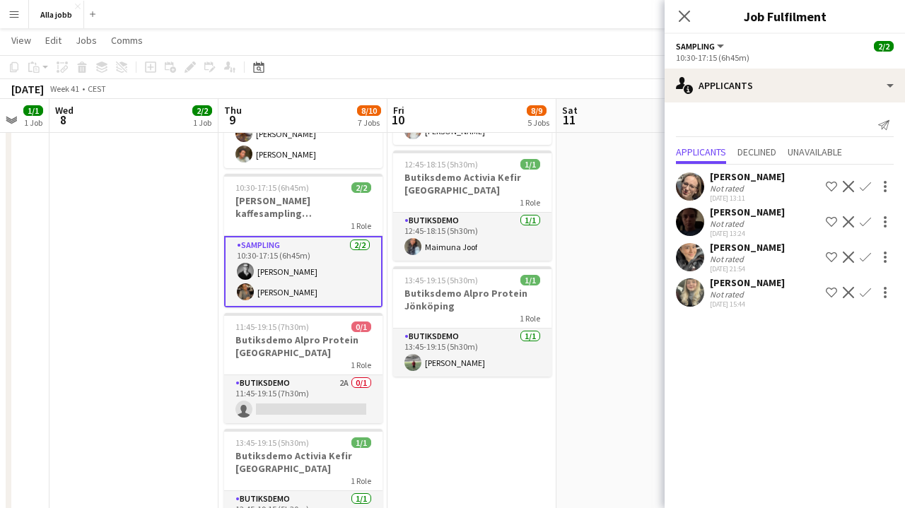
scroll to position [501, 0]
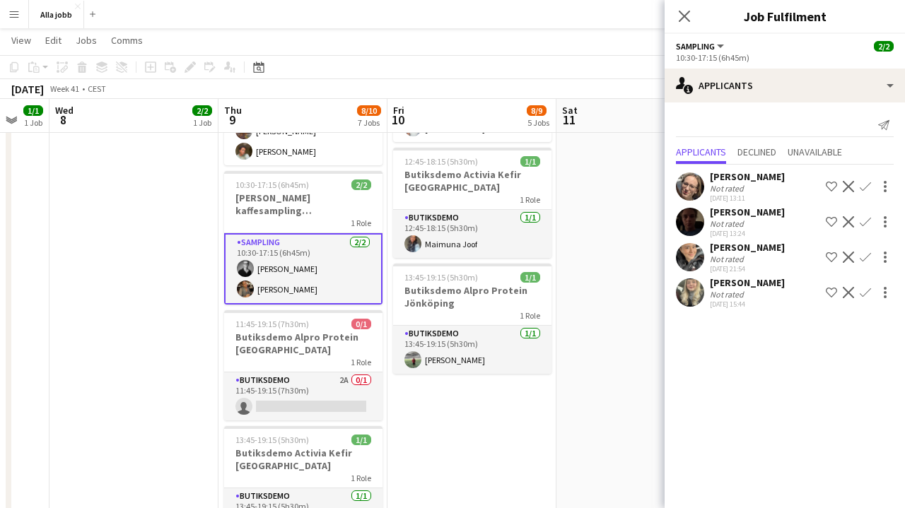
click at [595, 257] on app-date-cell "10:30-17:15 (6h45m) 2/3 [PERSON_NAME] kaffesampling Köpenhamn 2 Roles Drift 0/1…" at bounding box center [641, 125] width 169 height 936
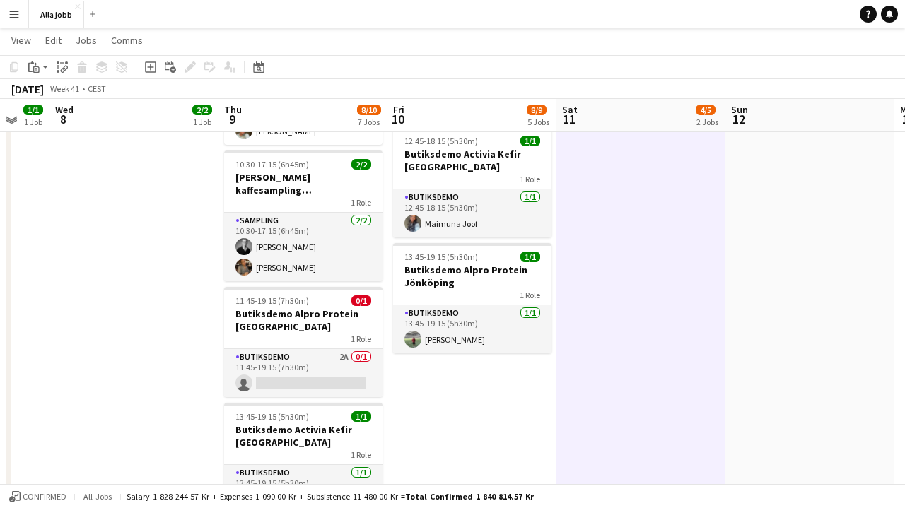
scroll to position [523, 0]
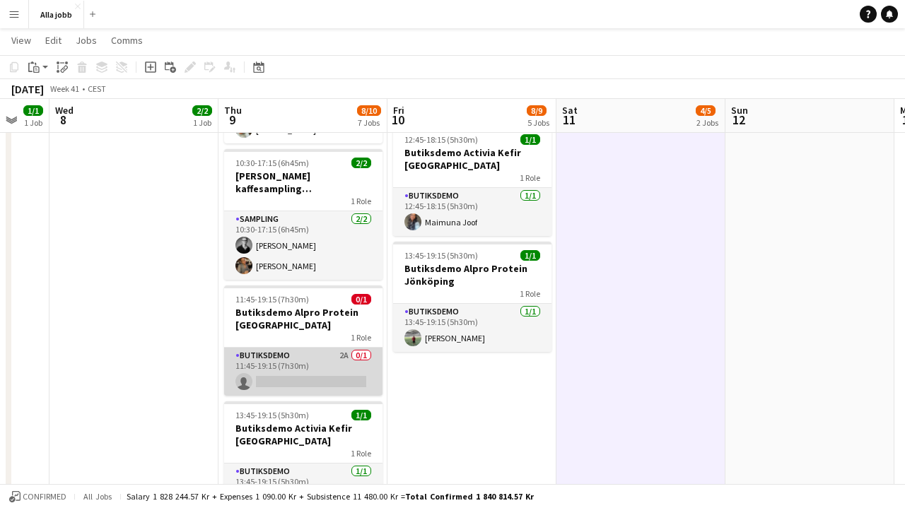
click at [330, 348] on app-card-role "Butiksdemo 2A 0/1 11:45-19:15 (7h30m) single-neutral-actions" at bounding box center [303, 372] width 158 height 48
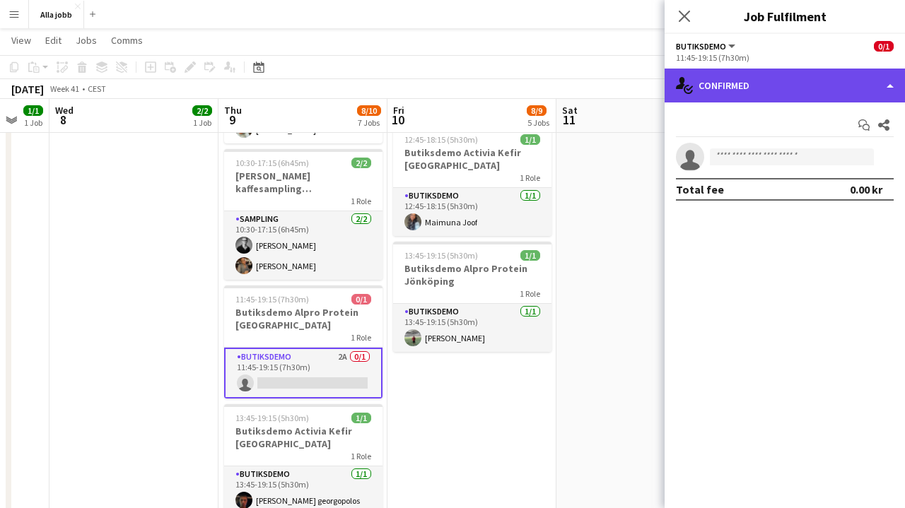
click at [729, 85] on div "single-neutral-actions-check-2 Confirmed" at bounding box center [785, 86] width 240 height 34
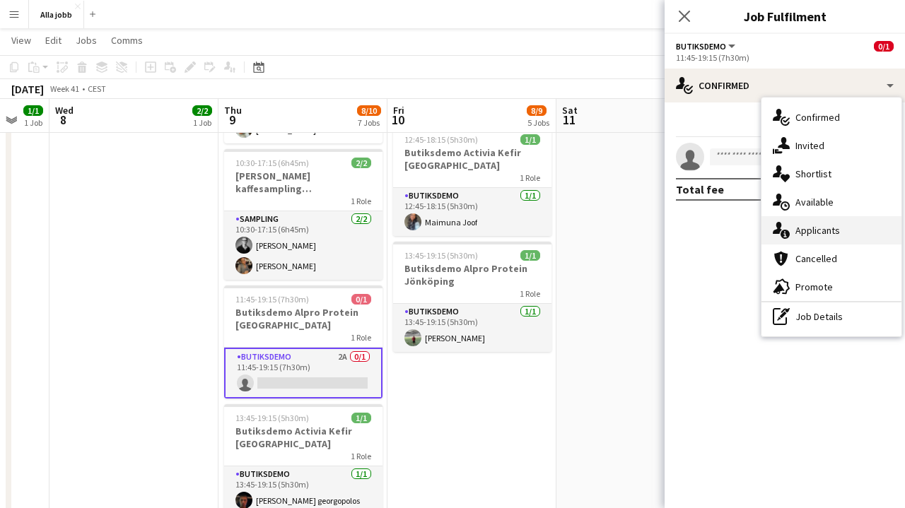
click at [824, 221] on div "single-neutral-actions-information Applicants" at bounding box center [832, 230] width 140 height 28
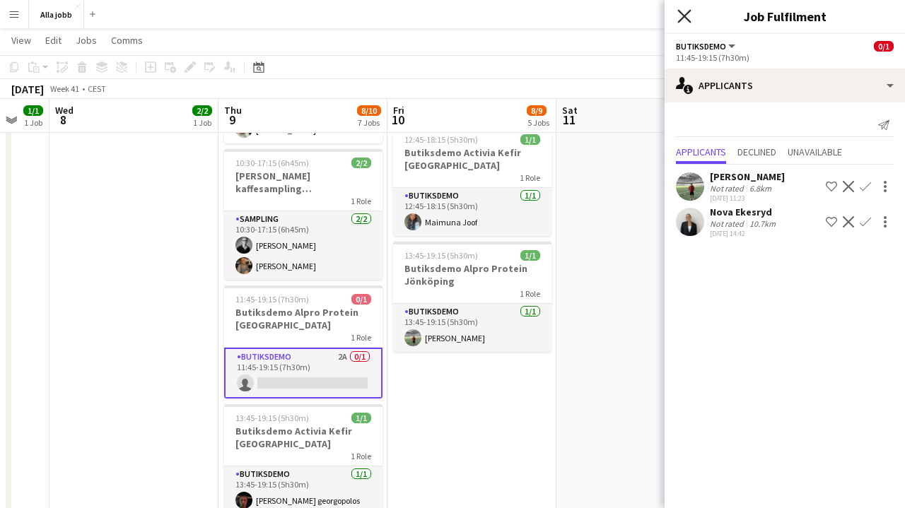
click at [690, 17] on icon "Close pop-in" at bounding box center [683, 15] width 13 height 13
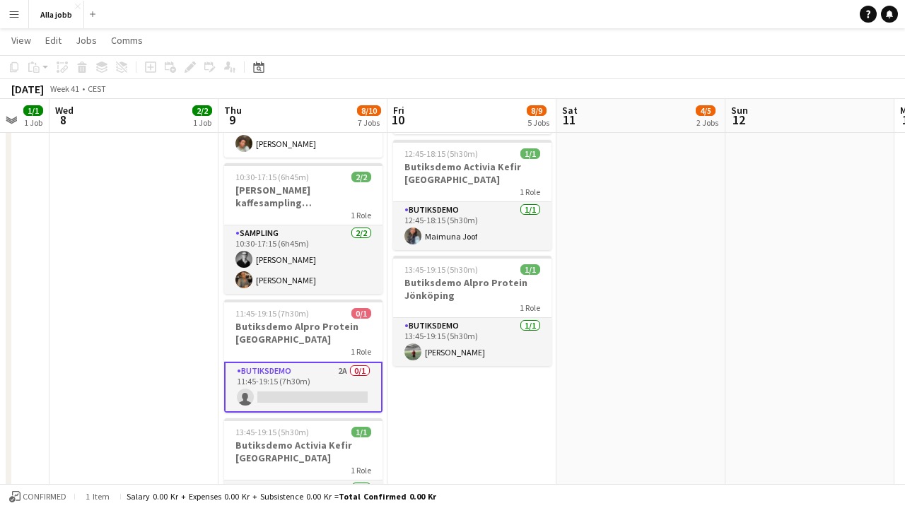
scroll to position [508, 0]
click at [318, 378] on app-card-role "Butiksdemo 2A 0/1 11:45-19:15 (7h30m) single-neutral-actions" at bounding box center [303, 388] width 158 height 51
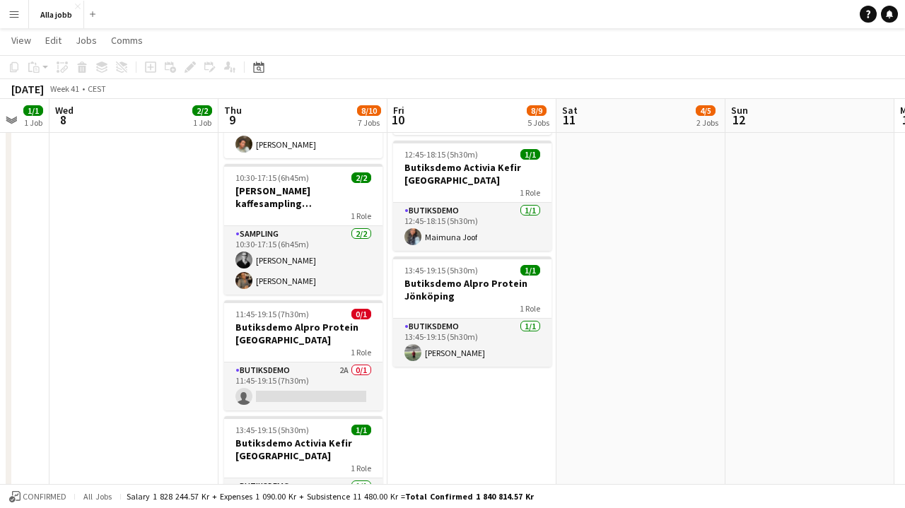
click at [458, 397] on app-date-cell "10:30-17:15 (6h45m) 2/3 [PERSON_NAME] kaffesampling Köpenhamn 2 Roles Drift 0/1…" at bounding box center [472, 118] width 169 height 936
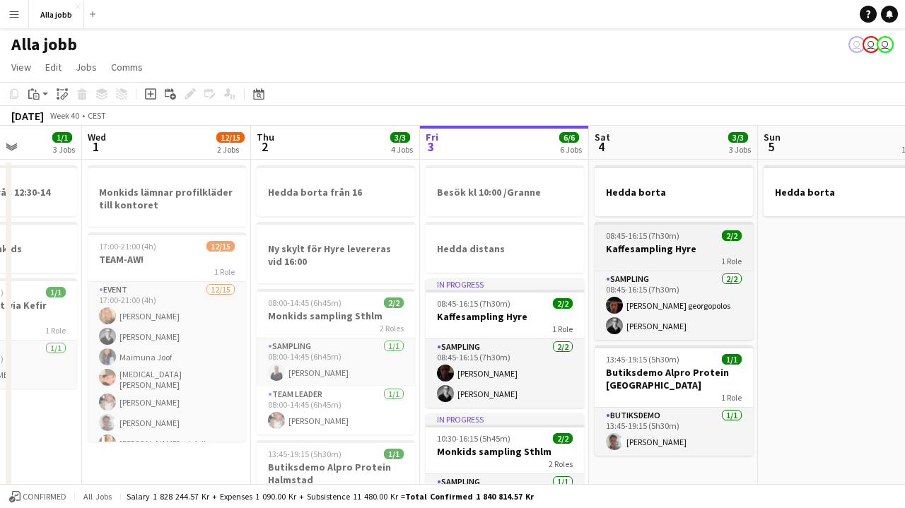
scroll to position [47, 0]
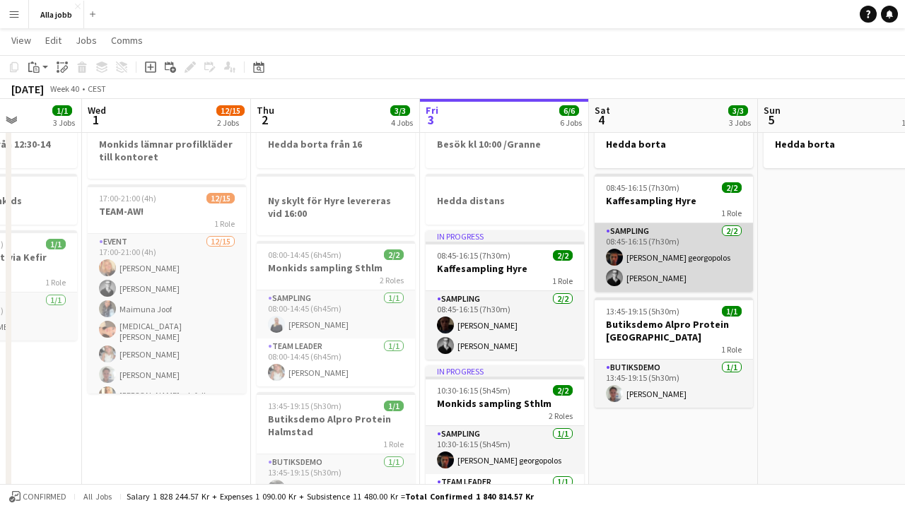
click at [653, 277] on app-card-role "Sampling [DATE] 08:45-16:15 (7h30m) [PERSON_NAME] georgopolos [PERSON_NAME]" at bounding box center [674, 257] width 158 height 69
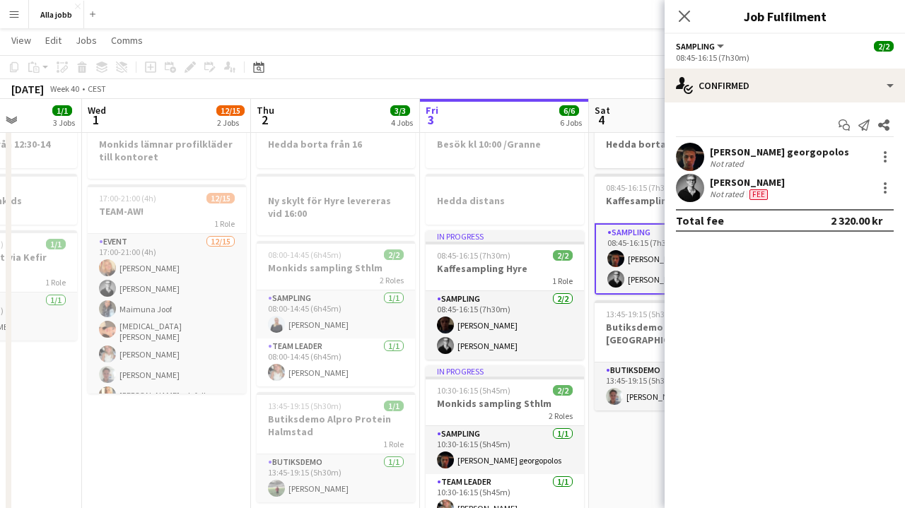
click at [642, 57] on app-toolbar "Copy Paste Paste Command V Paste with crew Command Shift V Paste linked Job [GE…" at bounding box center [452, 67] width 905 height 24
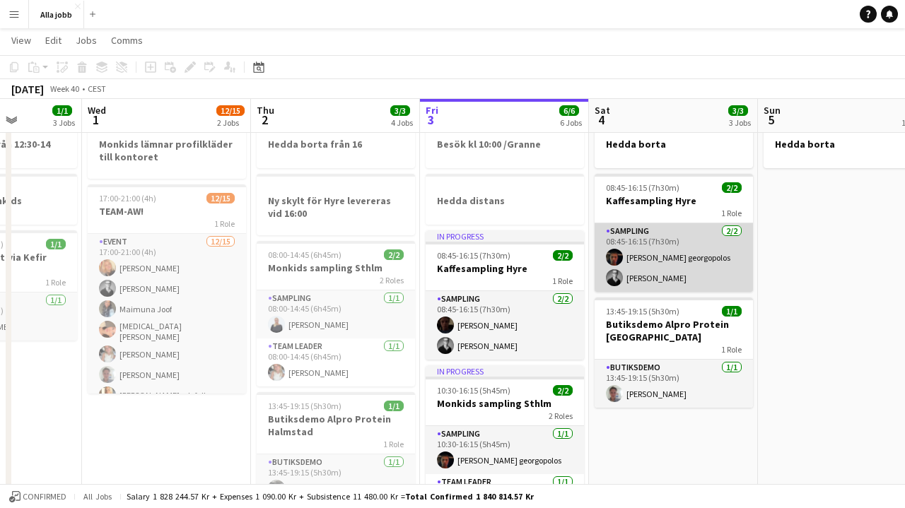
click at [632, 273] on app-card-role "Sampling [DATE] 08:45-16:15 (7h30m) [PERSON_NAME] georgopolos [PERSON_NAME]" at bounding box center [674, 257] width 158 height 69
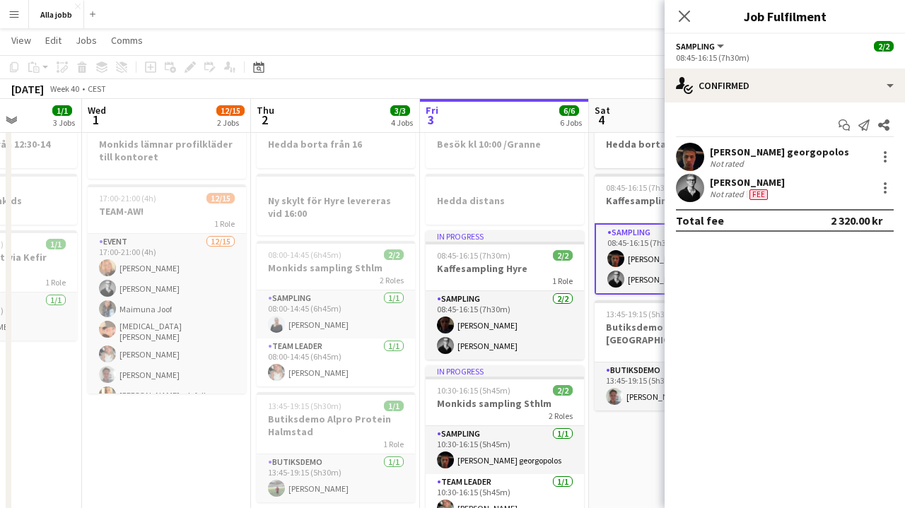
click at [621, 81] on div "[DATE] Week 40 • CEST" at bounding box center [452, 89] width 905 height 20
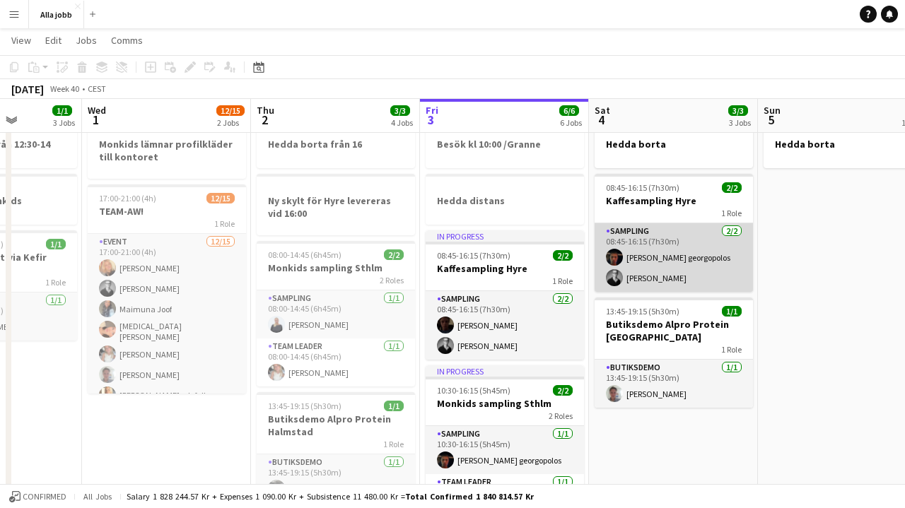
click at [633, 265] on app-card-role "Sampling [DATE] 08:45-16:15 (7h30m) [PERSON_NAME] georgopolos [PERSON_NAME]" at bounding box center [674, 257] width 158 height 69
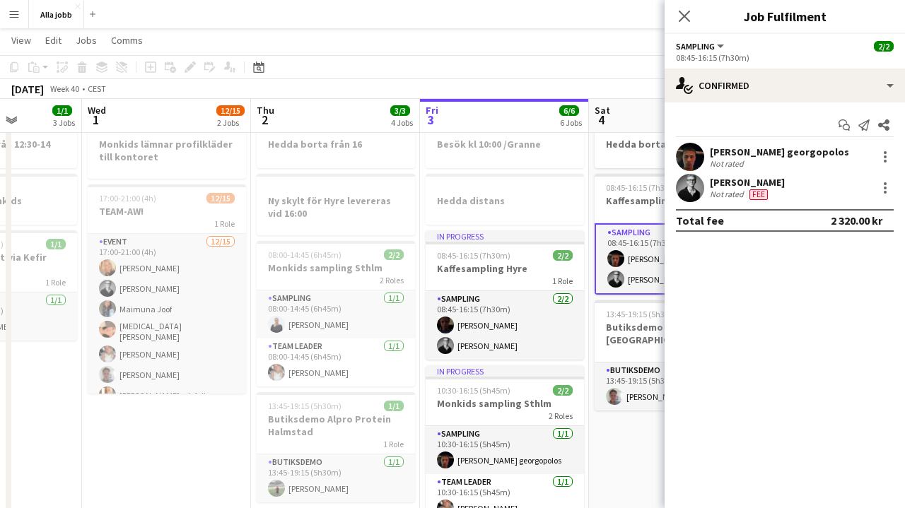
click at [605, 61] on app-toolbar "Copy Paste Paste Command V Paste with crew Command Shift V Paste linked Job [GE…" at bounding box center [452, 67] width 905 height 24
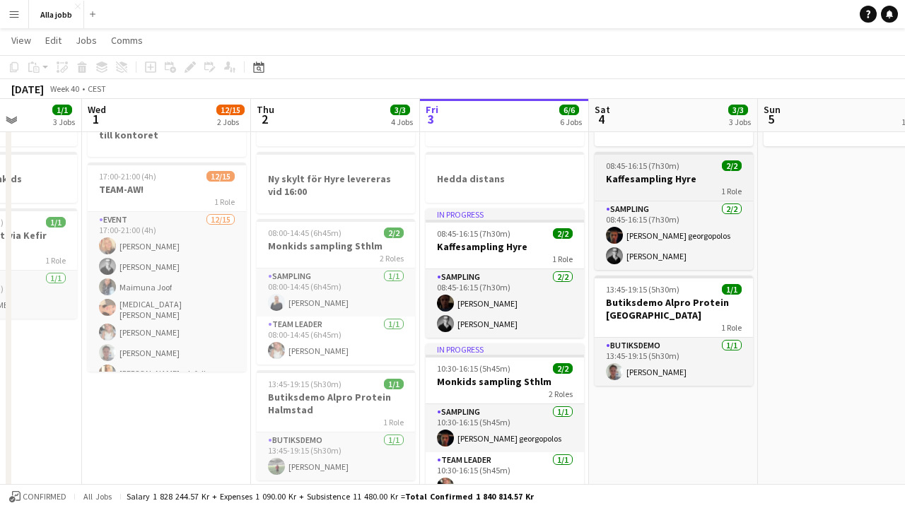
scroll to position [68, 0]
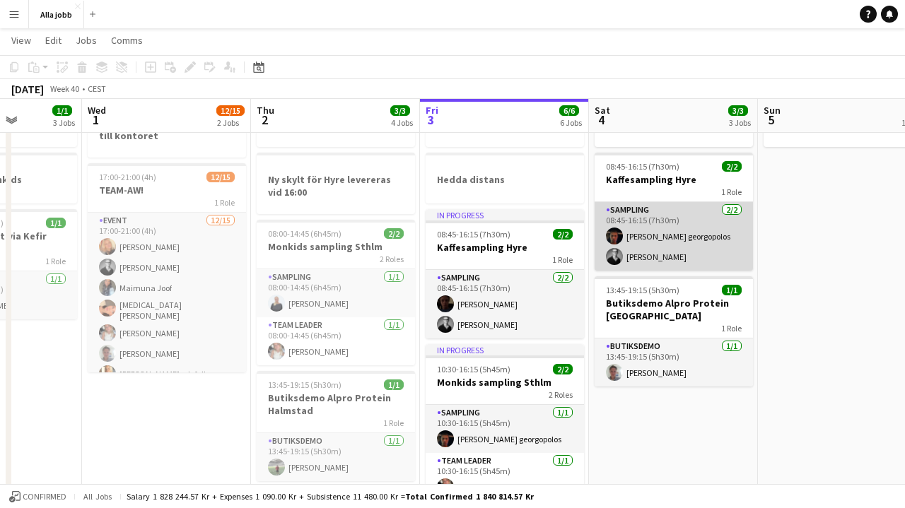
click at [670, 225] on app-card-role "Sampling [DATE] 08:45-16:15 (7h30m) [PERSON_NAME] georgopolos [PERSON_NAME]" at bounding box center [674, 236] width 158 height 69
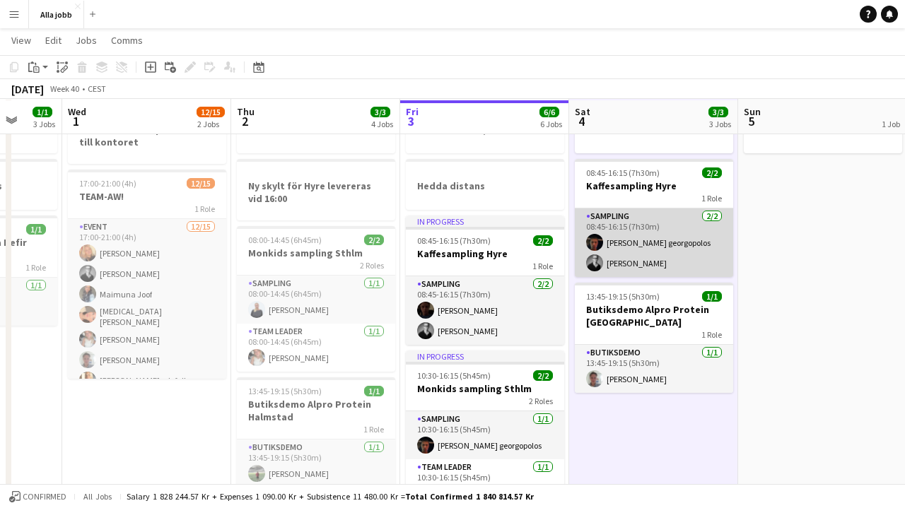
scroll to position [63, 0]
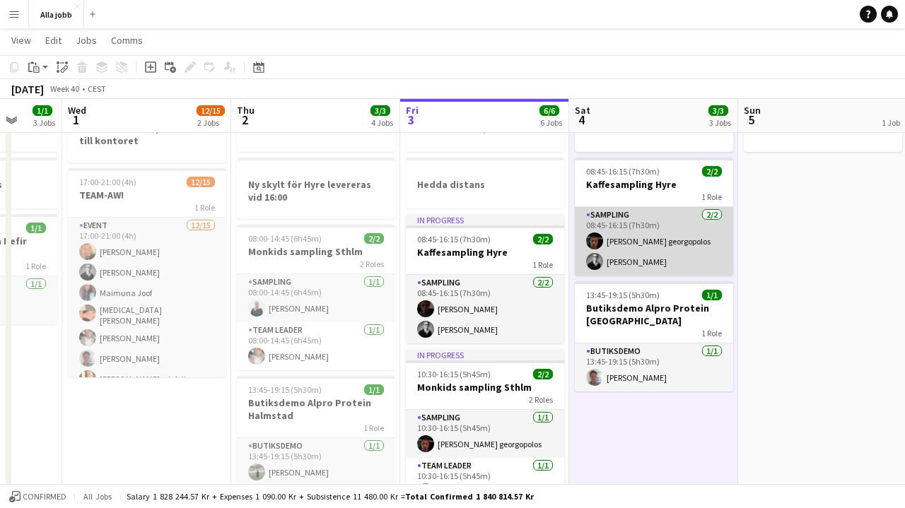
click at [647, 247] on app-card-role "Sampling [DATE] 08:45-16:15 (7h30m) [PERSON_NAME] georgopolos [PERSON_NAME]" at bounding box center [654, 241] width 158 height 69
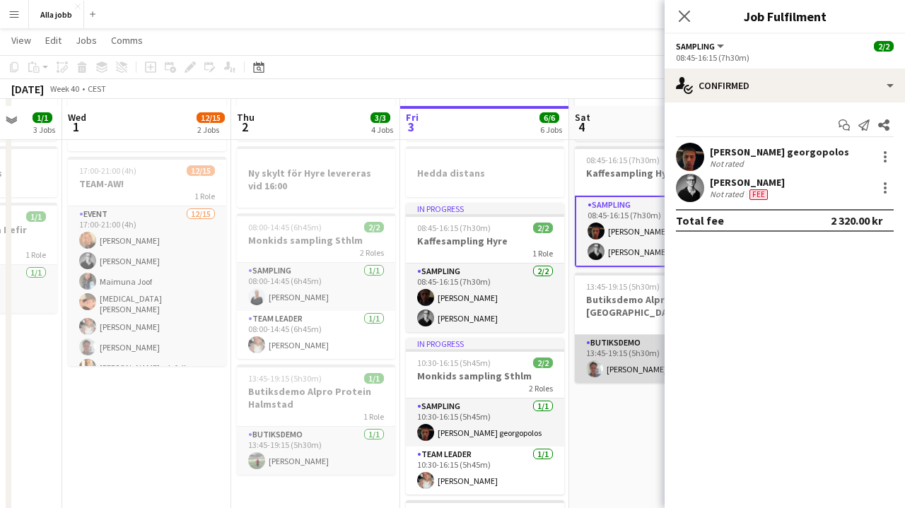
scroll to position [66, 0]
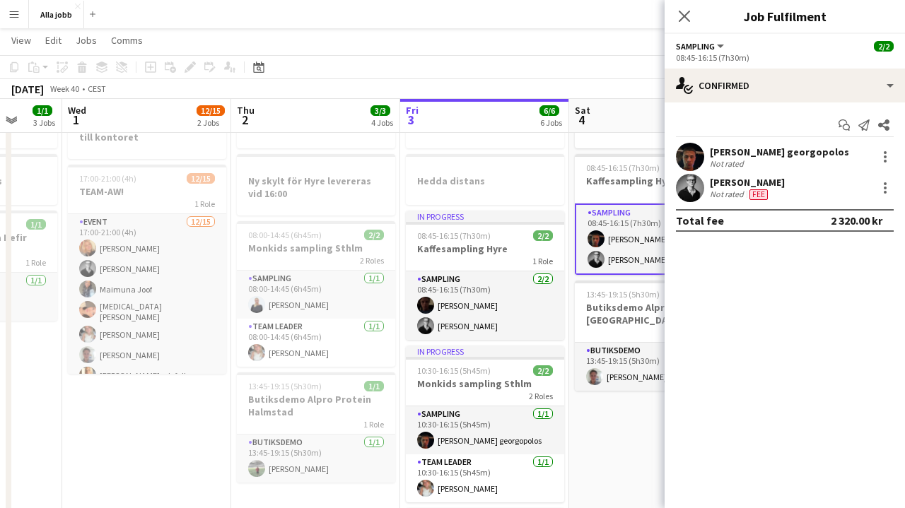
click at [604, 75] on app-toolbar "Copy Paste Paste Command V Paste with crew Command Shift V Paste linked Job [GE…" at bounding box center [452, 67] width 905 height 24
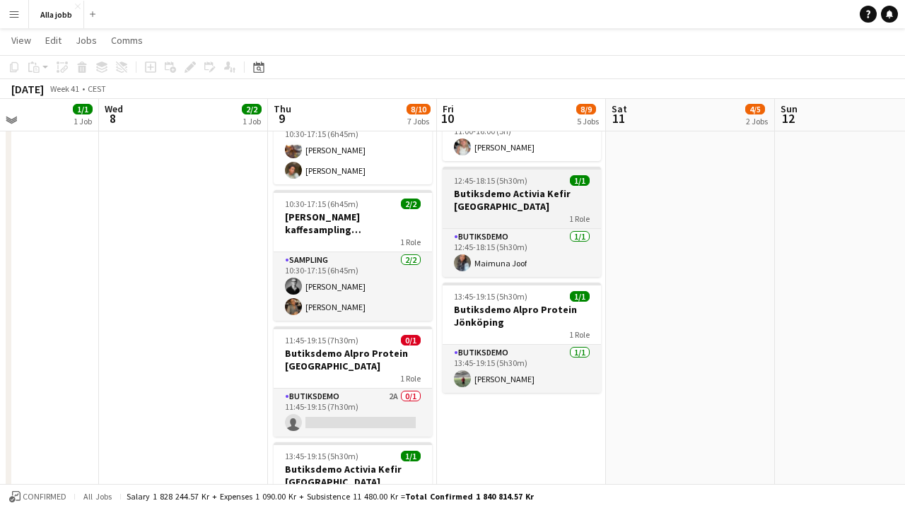
scroll to position [487, 0]
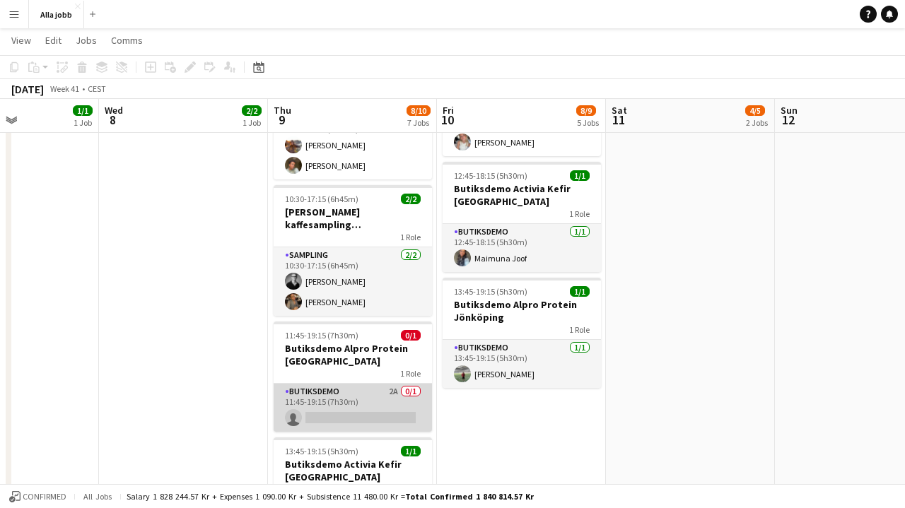
click at [373, 390] on app-card-role "Butiksdemo 2A 0/1 11:45-19:15 (7h30m) single-neutral-actions" at bounding box center [353, 408] width 158 height 48
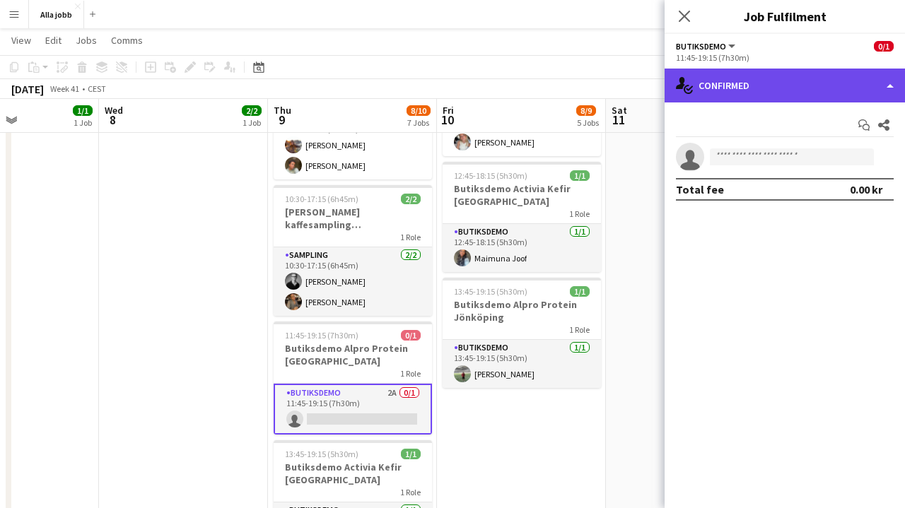
click at [744, 95] on div "single-neutral-actions-check-2 Confirmed" at bounding box center [785, 86] width 240 height 34
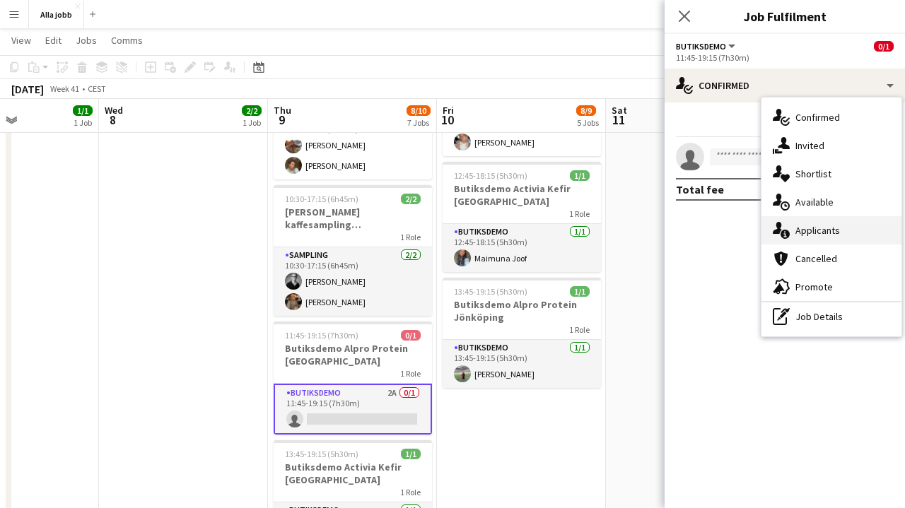
click at [802, 238] on div "single-neutral-actions-information Applicants" at bounding box center [832, 230] width 140 height 28
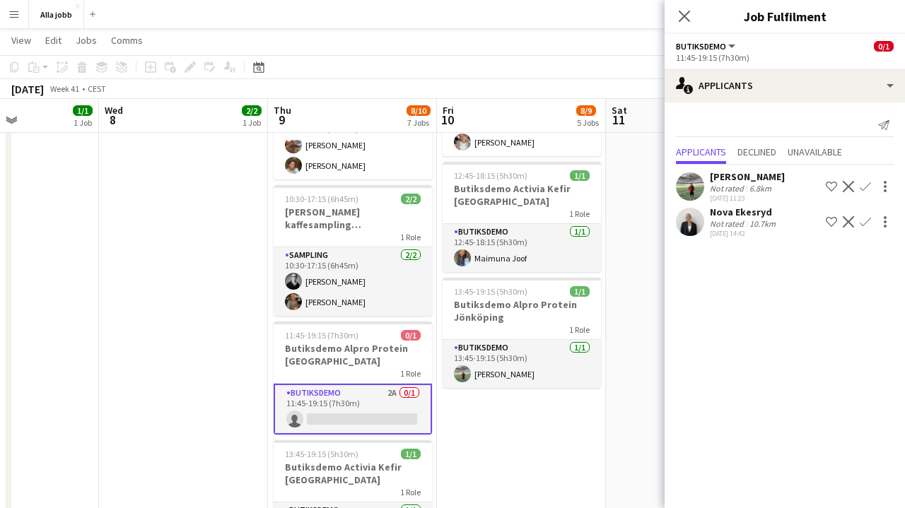
click at [529, 434] on app-date-cell "10:30-17:15 (6h45m) 2/3 [PERSON_NAME] kaffesampling Köpenhamn 2 Roles Drift 0/1…" at bounding box center [521, 139] width 169 height 936
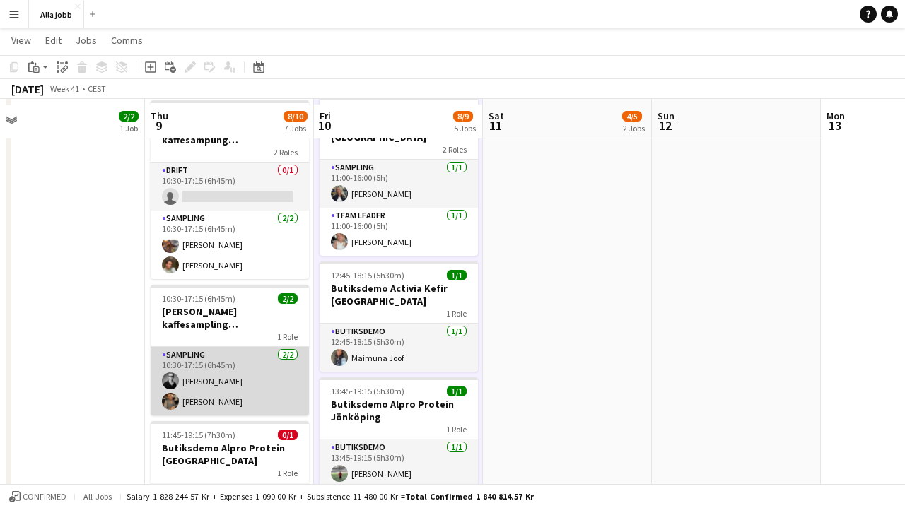
scroll to position [386, 0]
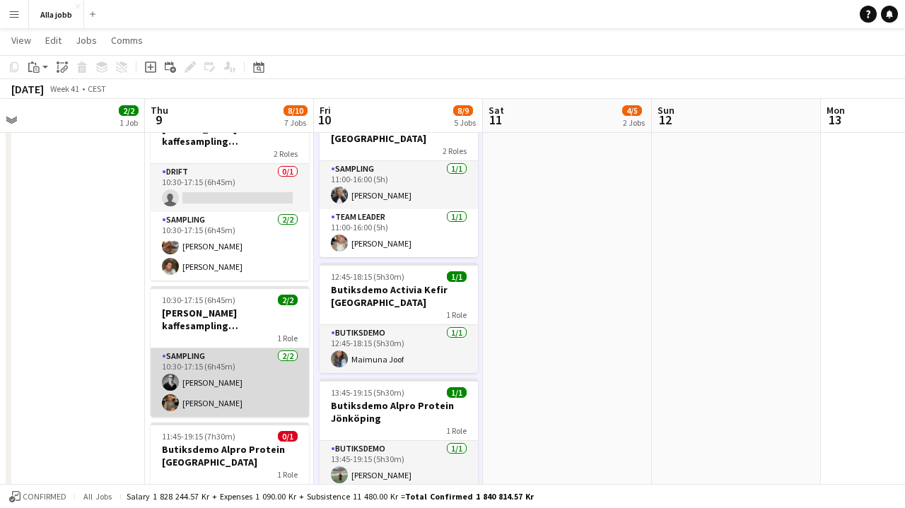
click at [219, 387] on app-card-role "Sampling [DATE] 10:30-17:15 (6h45m) [PERSON_NAME] [PERSON_NAME]" at bounding box center [230, 383] width 158 height 69
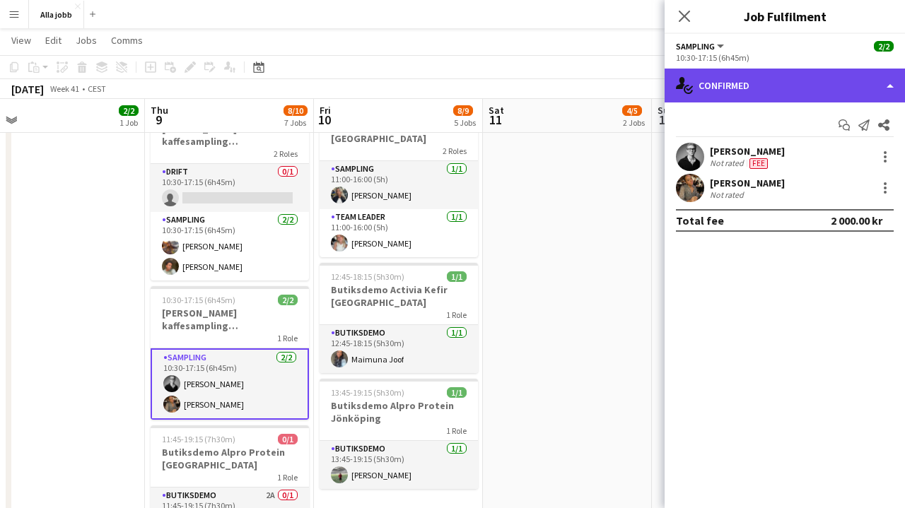
click at [760, 97] on div "single-neutral-actions-check-2 Confirmed" at bounding box center [785, 86] width 240 height 34
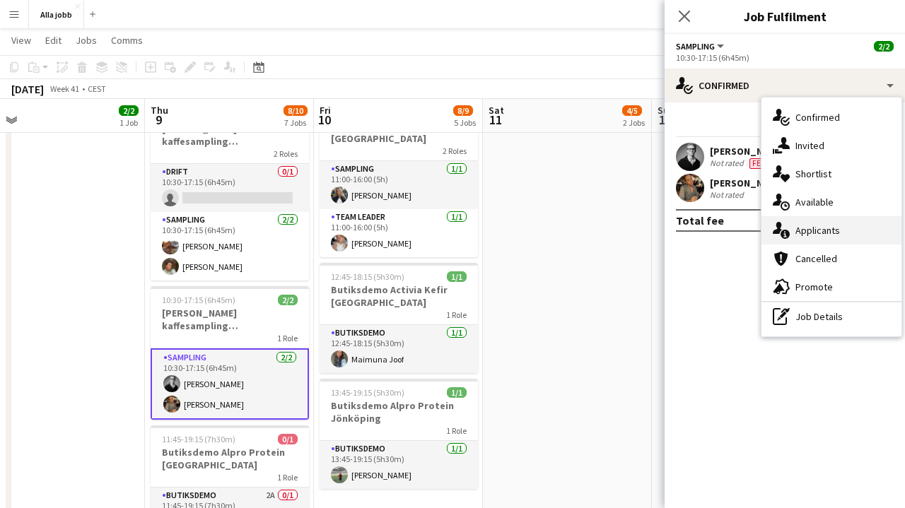
click at [796, 230] on span "Applicants" at bounding box center [818, 230] width 45 height 13
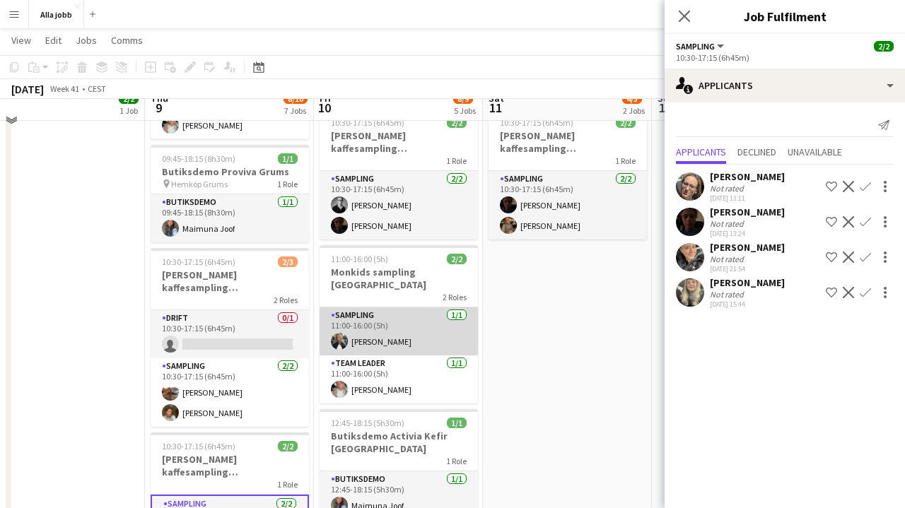
scroll to position [225, 0]
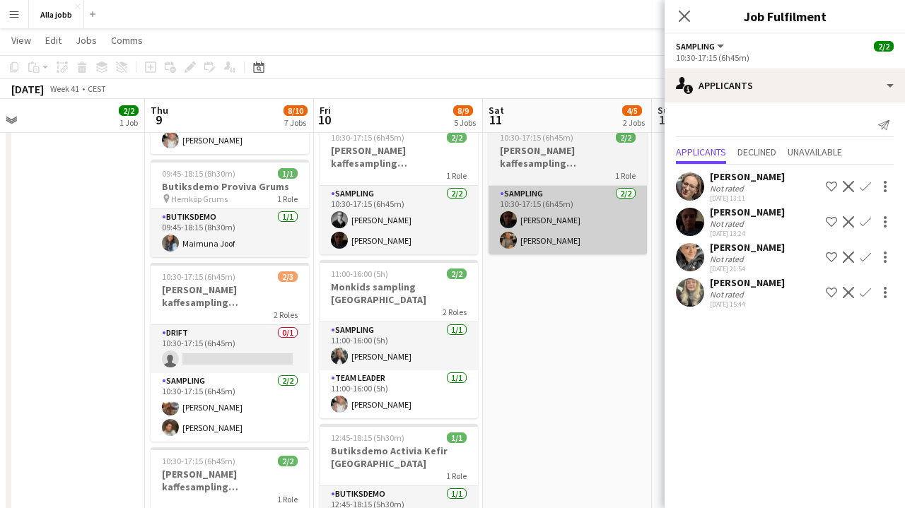
click at [579, 243] on app-card-role "Sampling [DATE] 10:30-17:15 (6h45m) [PERSON_NAME] [PERSON_NAME]" at bounding box center [568, 220] width 158 height 69
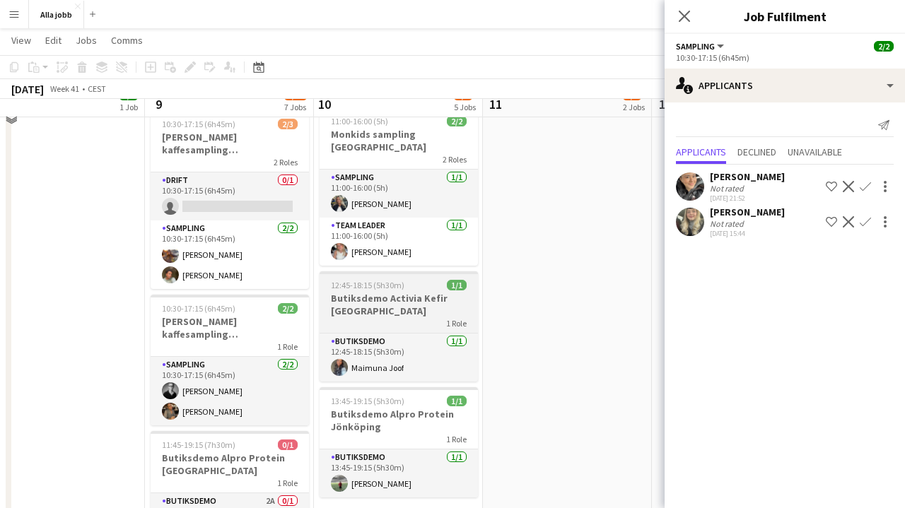
scroll to position [380, 0]
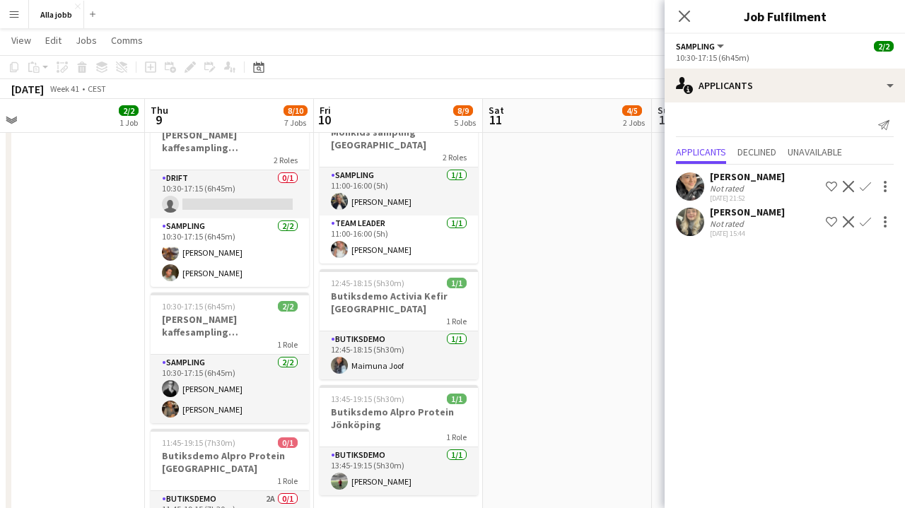
click at [25, 13] on button "Menu" at bounding box center [14, 14] width 28 height 28
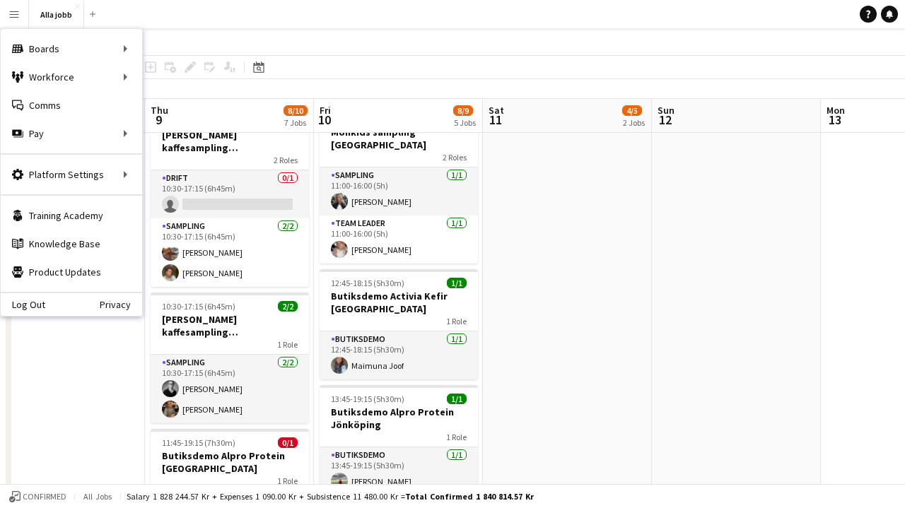
click at [356, 71] on app-toolbar "Copy Paste Paste Command V Paste with crew Command Shift V Paste linked Job [GE…" at bounding box center [452, 67] width 905 height 24
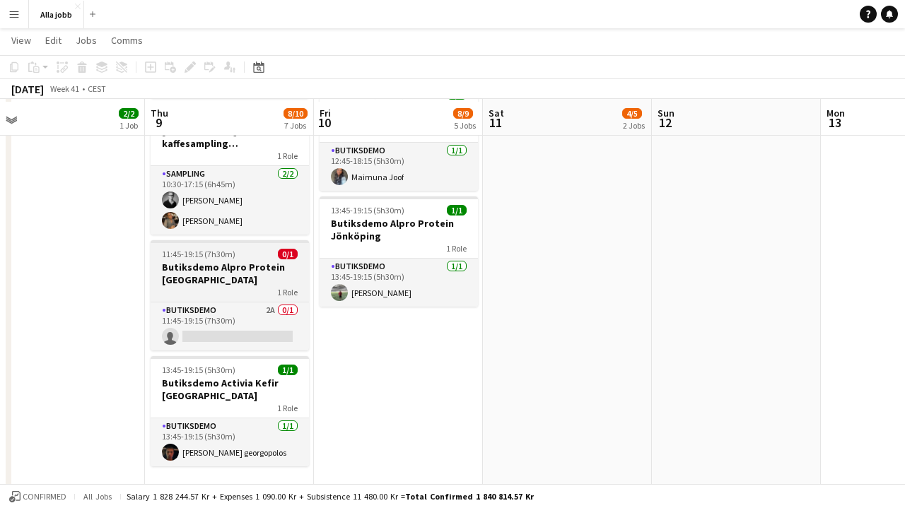
scroll to position [571, 0]
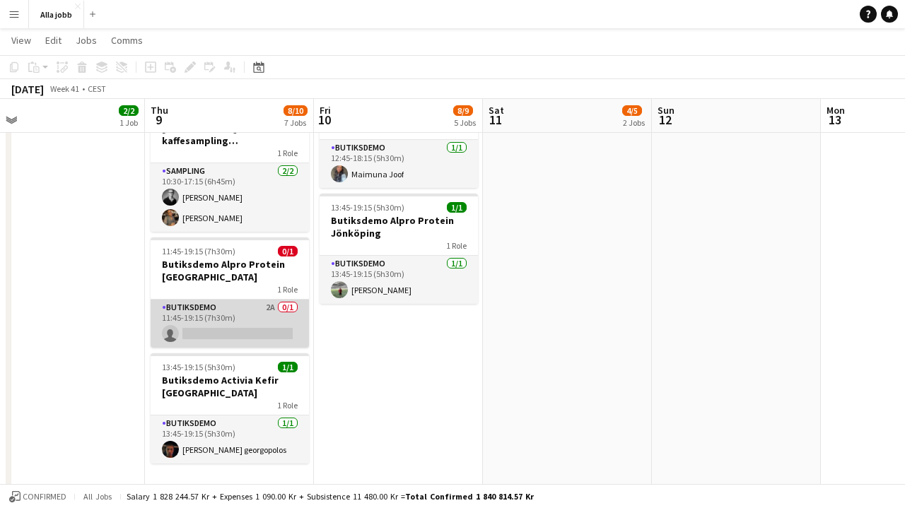
click at [252, 310] on app-card-role "Butiksdemo 2A 0/1 11:45-19:15 (7h30m) single-neutral-actions" at bounding box center [230, 324] width 158 height 48
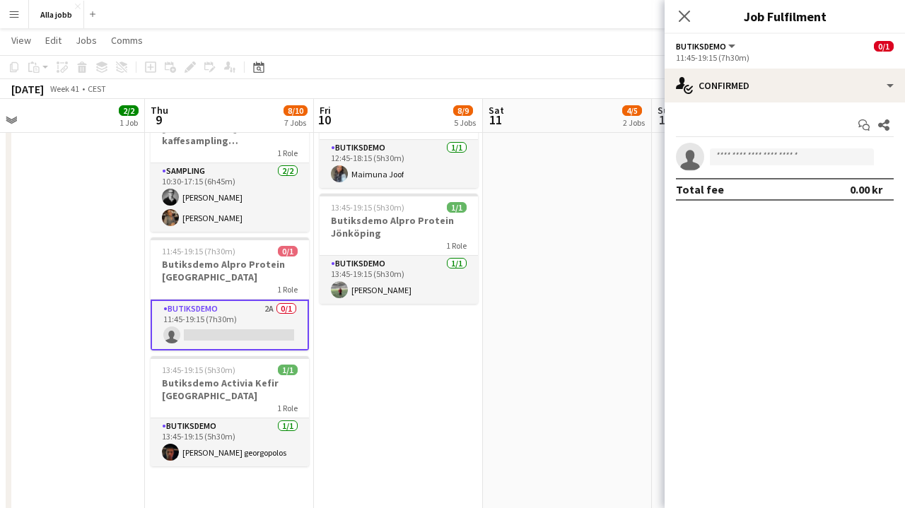
click at [403, 404] on app-date-cell "10:30-17:15 (6h45m) 2/3 [PERSON_NAME] kaffesampling Köpenhamn 2 Roles Drift 0/1…" at bounding box center [398, 55] width 169 height 936
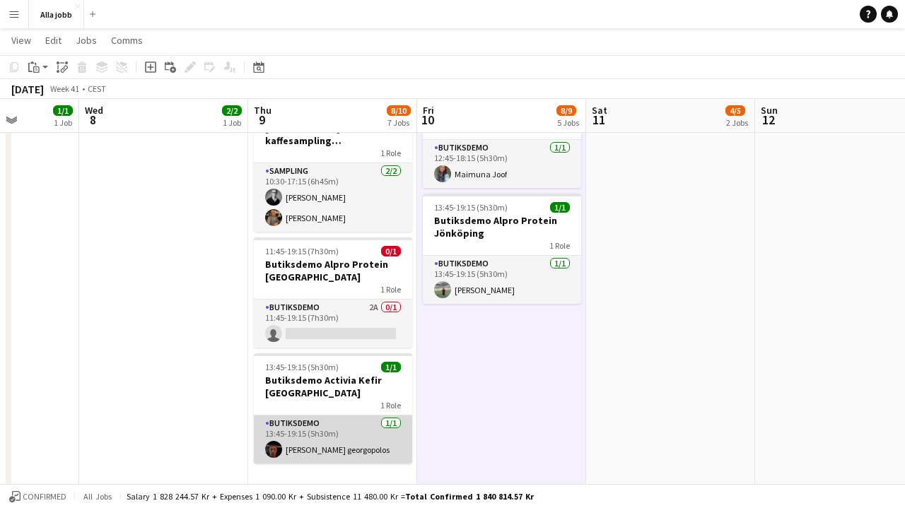
scroll to position [0, 426]
click at [348, 419] on app-card-role "Butiksdemo [DATE] 13:45-19:15 (5h30m) [PERSON_NAME] georgopolos" at bounding box center [334, 440] width 158 height 48
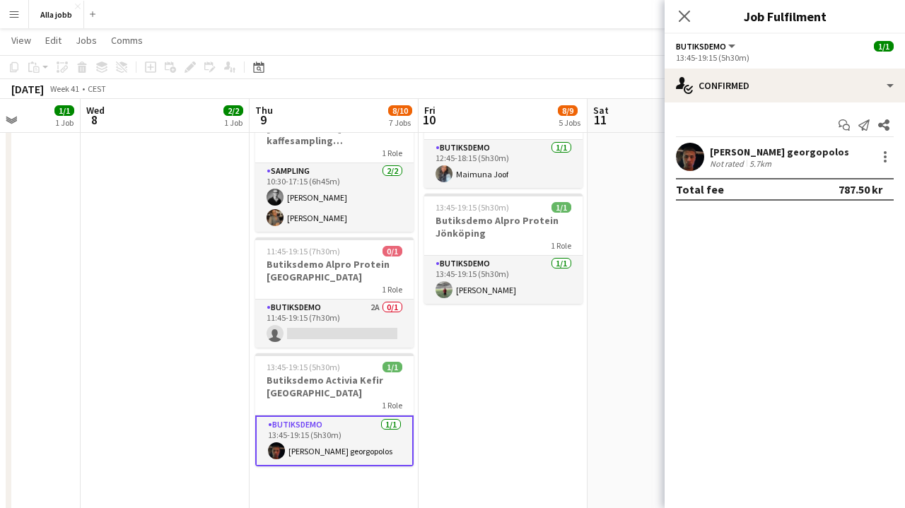
click at [450, 378] on app-date-cell "10:30-17:15 (6h45m) 2/3 [PERSON_NAME] kaffesampling Köpenhamn 2 Roles Drift 0/1…" at bounding box center [503, 55] width 169 height 936
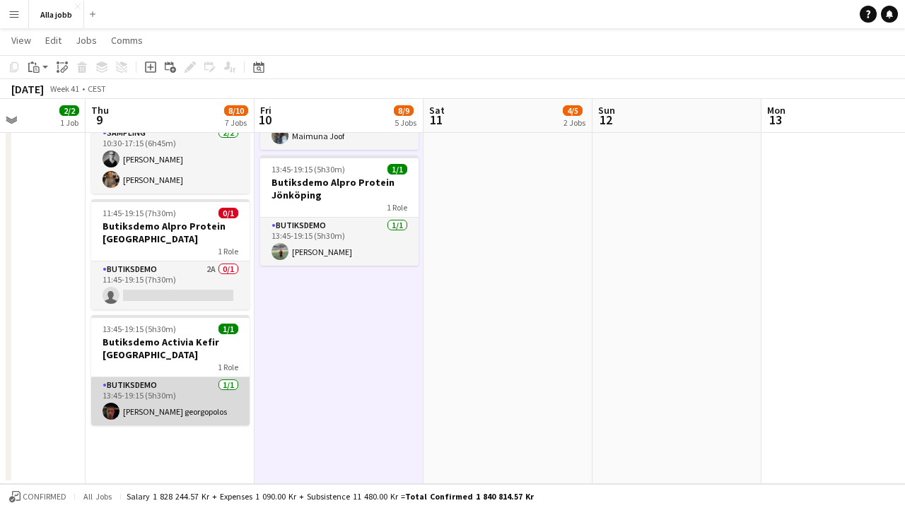
scroll to position [610, 0]
click at [217, 389] on app-card-role "Butiksdemo [DATE] 13:45-19:15 (5h30m) [PERSON_NAME] georgopolos" at bounding box center [170, 402] width 158 height 48
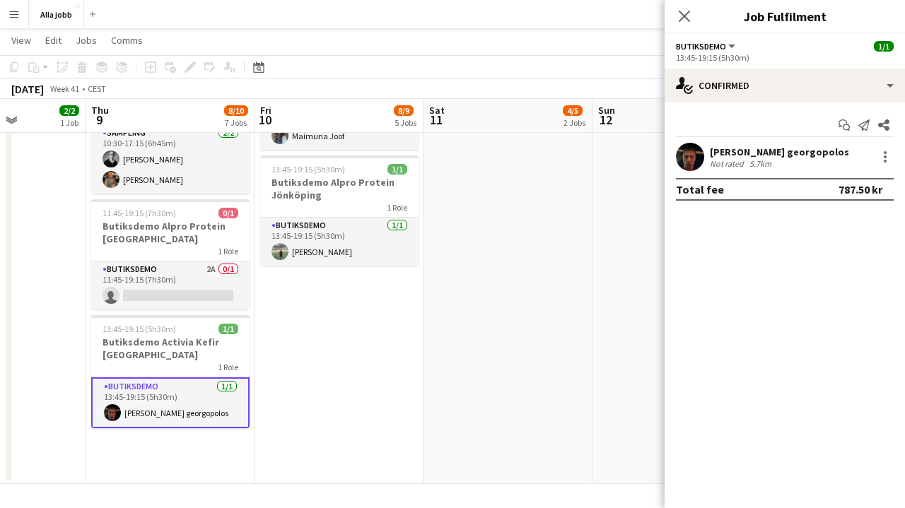
click at [763, 103] on div "Start chat Send notification Share [PERSON_NAME] georgopolos Not rated 5.7km To…" at bounding box center [785, 158] width 240 height 110
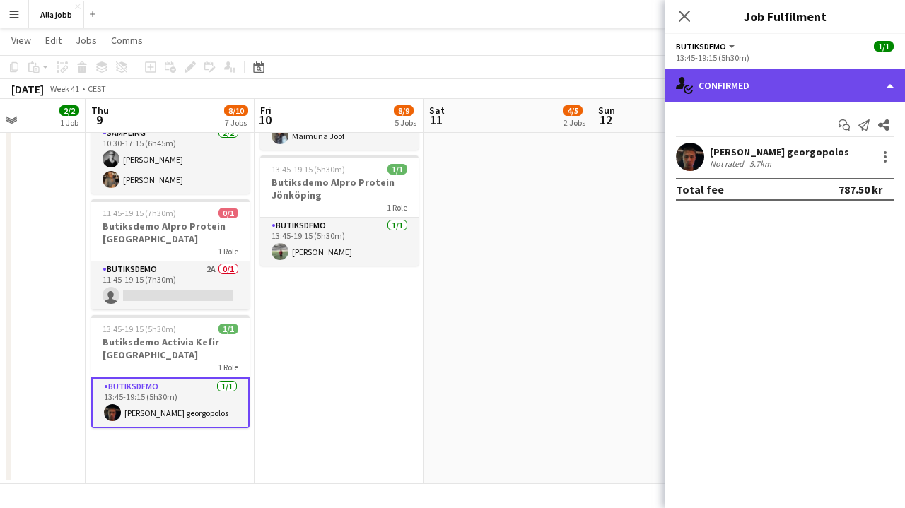
click at [763, 91] on div "single-neutral-actions-check-2 Confirmed" at bounding box center [785, 86] width 240 height 34
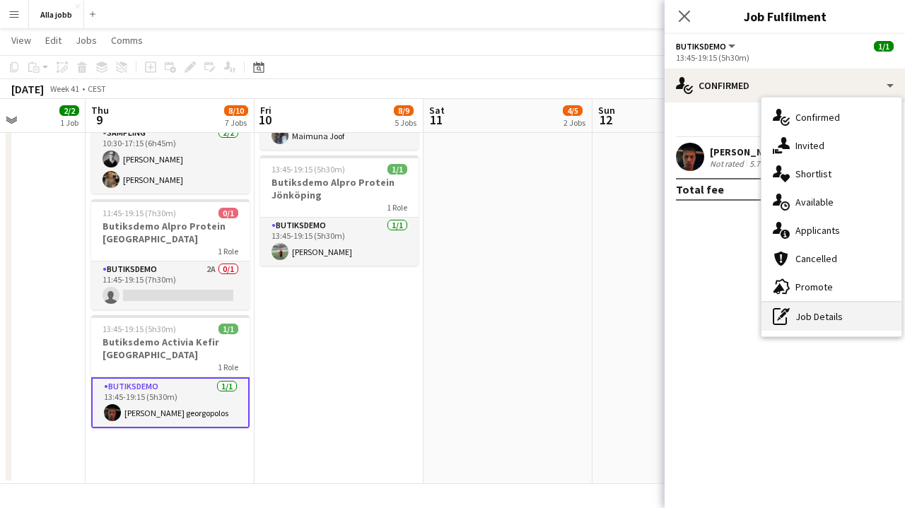
click at [782, 319] on icon "pen-write" at bounding box center [781, 316] width 17 height 17
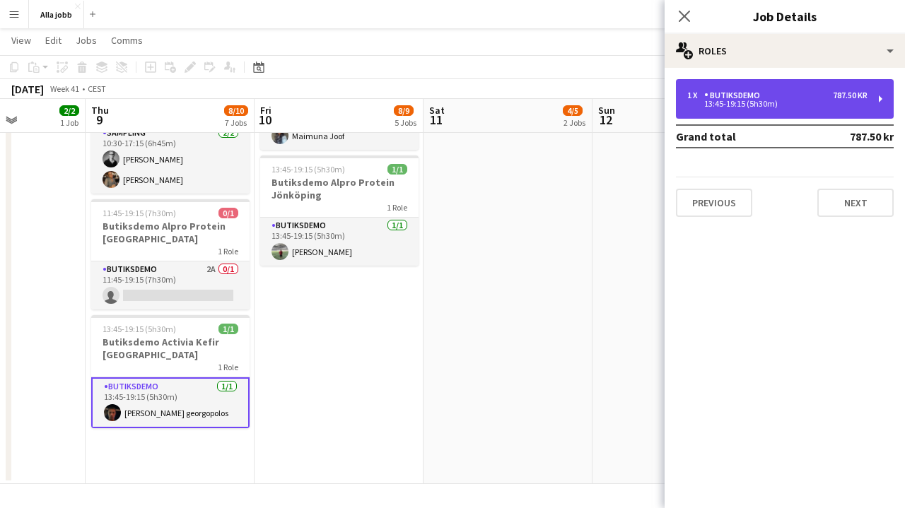
click at [755, 99] on div "Butiksdemo" at bounding box center [735, 96] width 62 height 10
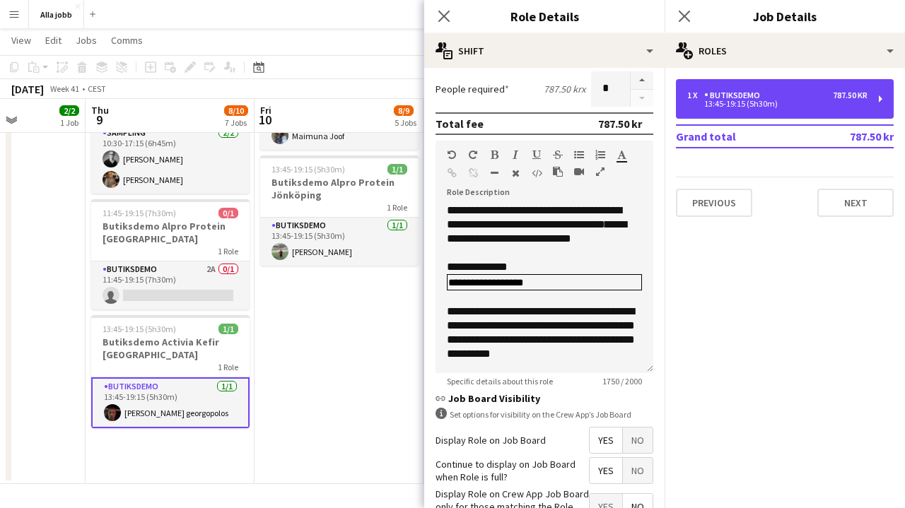
scroll to position [0, 0]
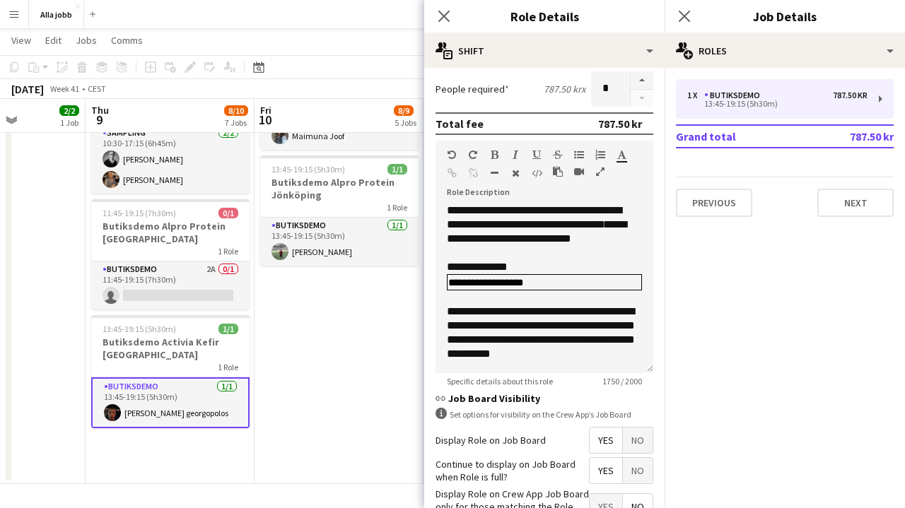
click at [337, 379] on app-date-cell "10:30-17:15 (6h45m) 2/3 [PERSON_NAME] kaffesampling Köpenhamn 2 Roles Drift 0/1…" at bounding box center [339, 17] width 169 height 936
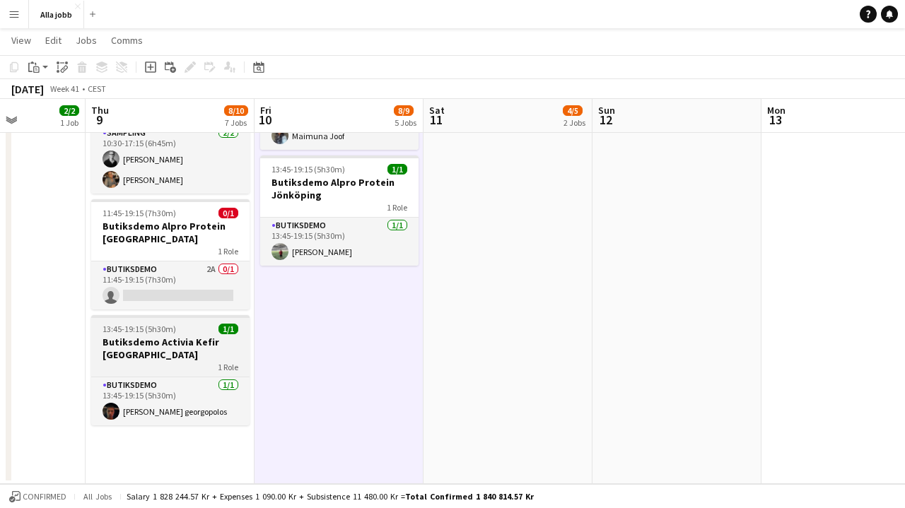
click at [208, 344] on h3 "Butiksdemo Activia Kefir [GEOGRAPHIC_DATA]" at bounding box center [170, 348] width 158 height 25
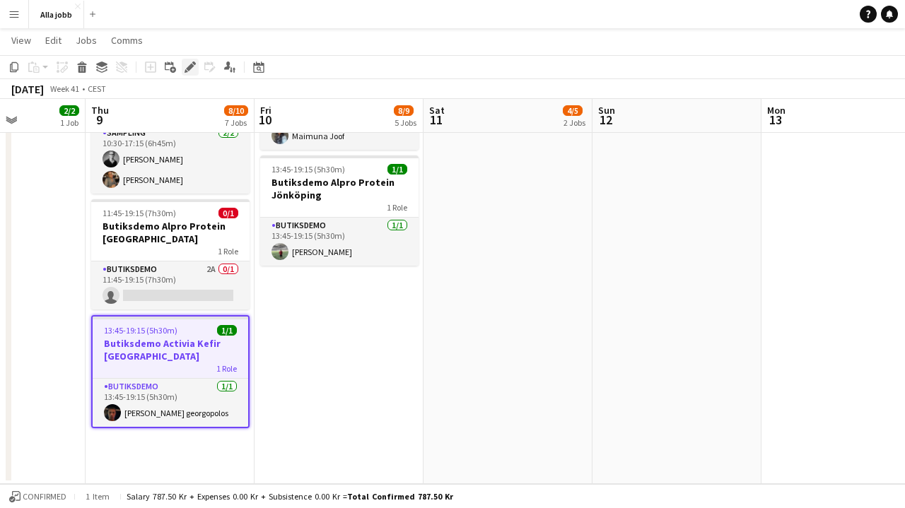
click at [190, 66] on icon at bounding box center [190, 68] width 8 height 8
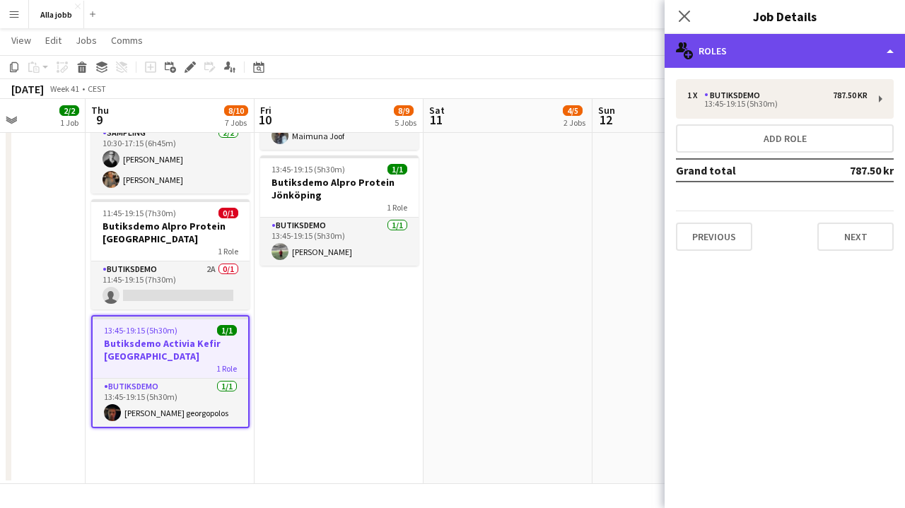
click at [814, 50] on div "multiple-users-add Roles" at bounding box center [785, 51] width 240 height 34
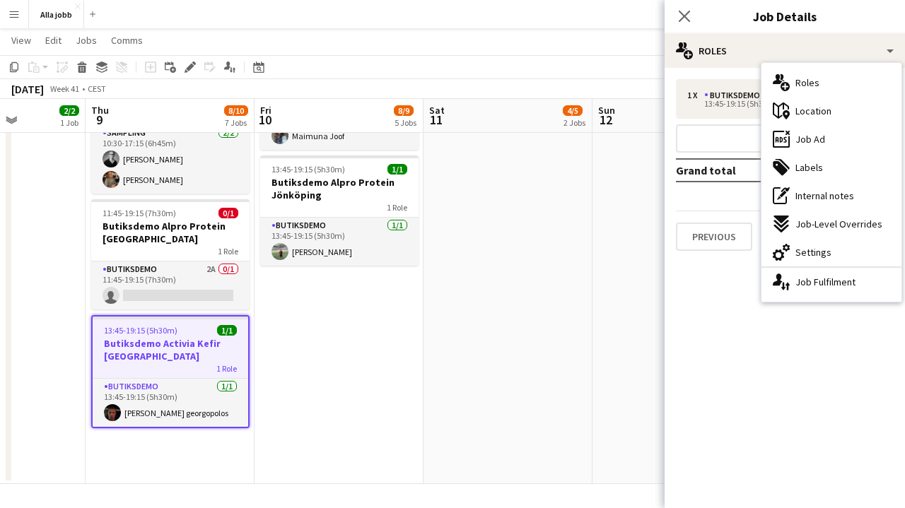
click at [625, 318] on app-date-cell at bounding box center [677, 17] width 169 height 936
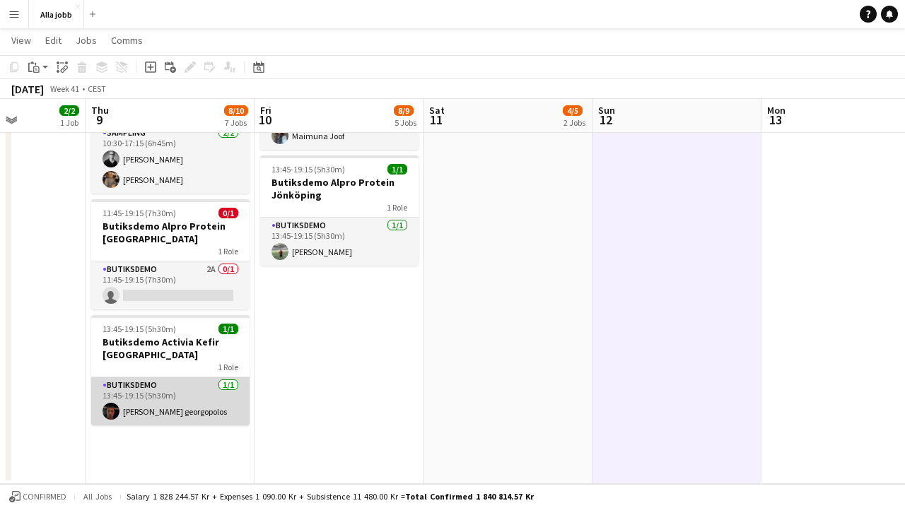
click at [168, 378] on app-card-role "Butiksdemo [DATE] 13:45-19:15 (5h30m) [PERSON_NAME] georgopolos" at bounding box center [170, 402] width 158 height 48
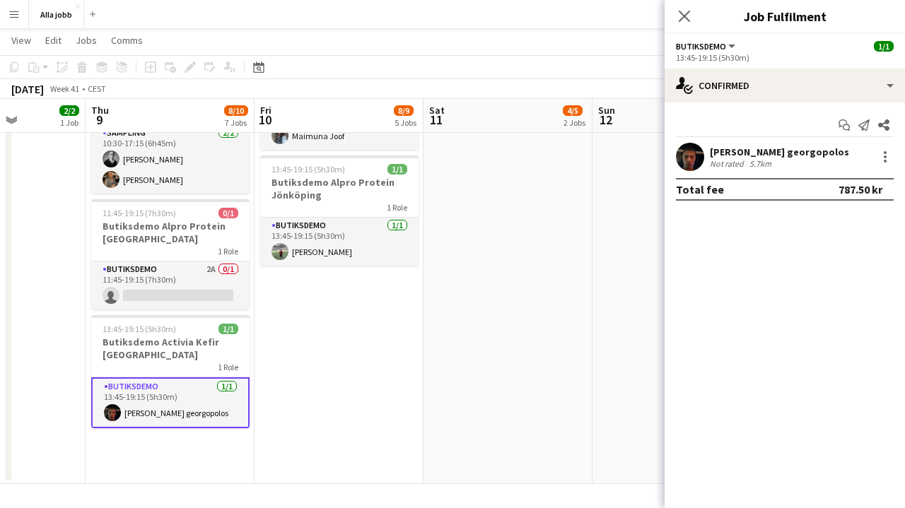
click at [696, 159] on app-user-avatar at bounding box center [690, 157] width 28 height 28
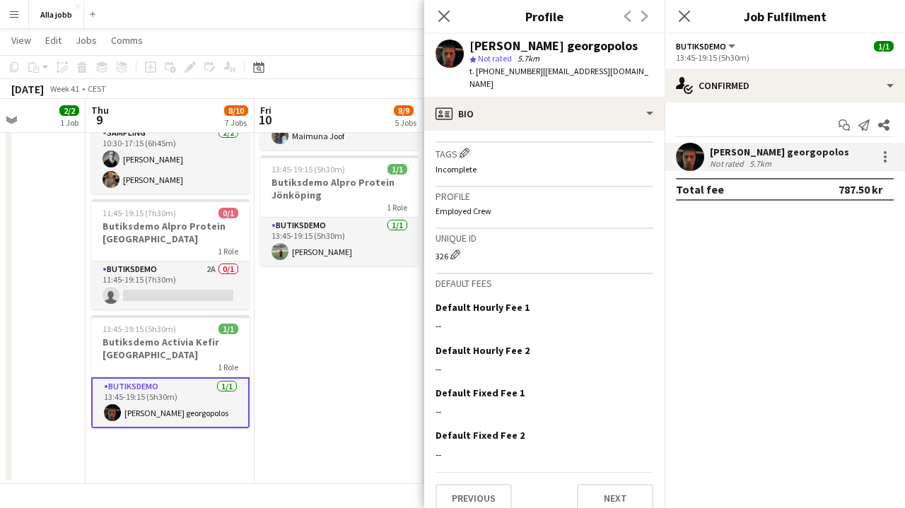
click at [335, 361] on app-date-cell "10:30-17:15 (6h45m) 2/3 [PERSON_NAME] kaffesampling Köpenhamn 2 Roles Drift 0/1…" at bounding box center [339, 17] width 169 height 936
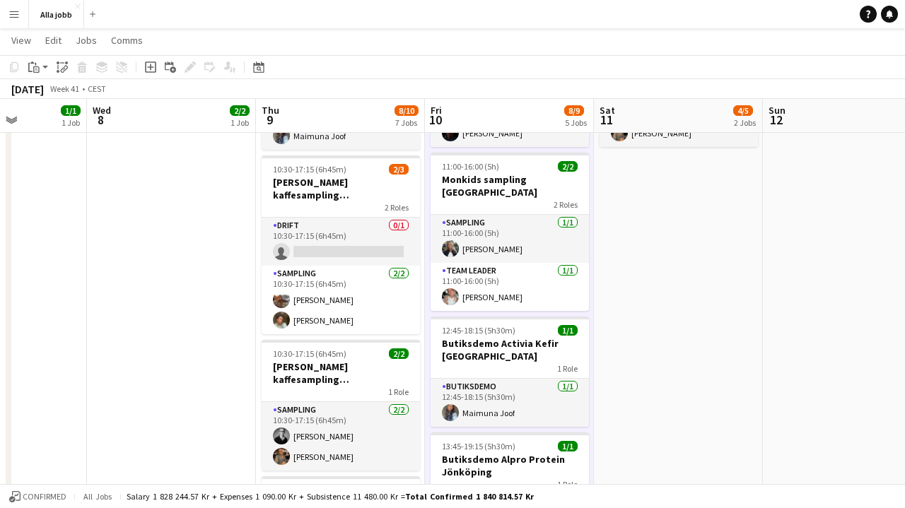
scroll to position [0, 590]
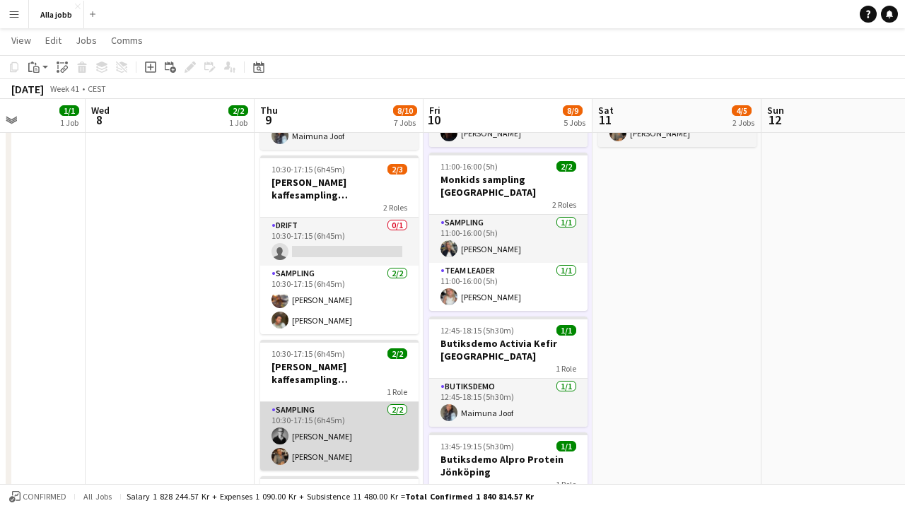
click at [323, 427] on app-card-role "Sampling [DATE] 10:30-17:15 (6h45m) [PERSON_NAME] [PERSON_NAME]" at bounding box center [339, 436] width 158 height 69
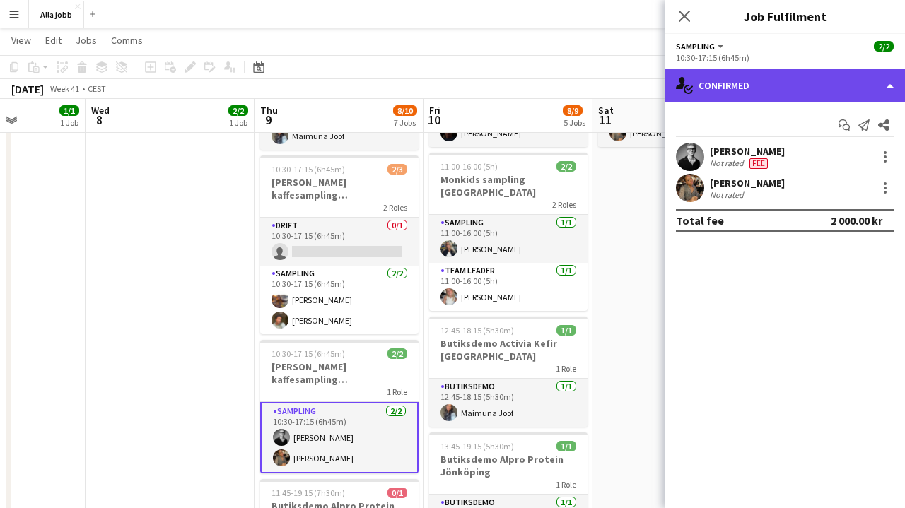
click at [748, 78] on div "single-neutral-actions-check-2 Confirmed" at bounding box center [785, 86] width 240 height 34
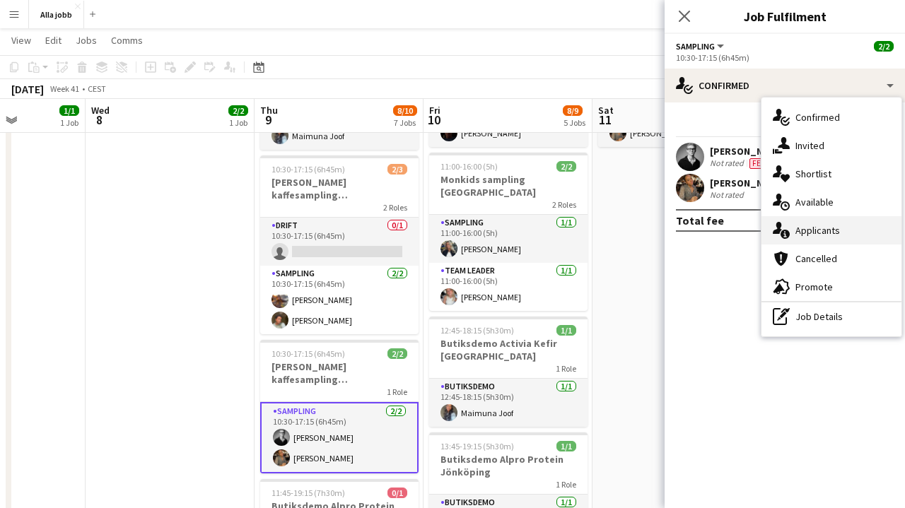
click at [808, 231] on span "Applicants" at bounding box center [818, 230] width 45 height 13
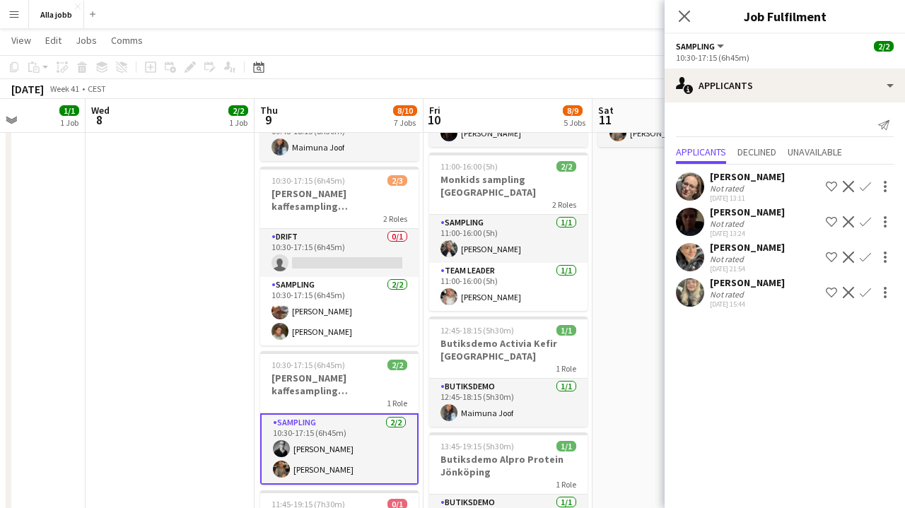
click at [349, 429] on app-card-role "Sampling [DATE] 10:30-17:15 (6h45m) [PERSON_NAME] [PERSON_NAME]" at bounding box center [339, 449] width 158 height 71
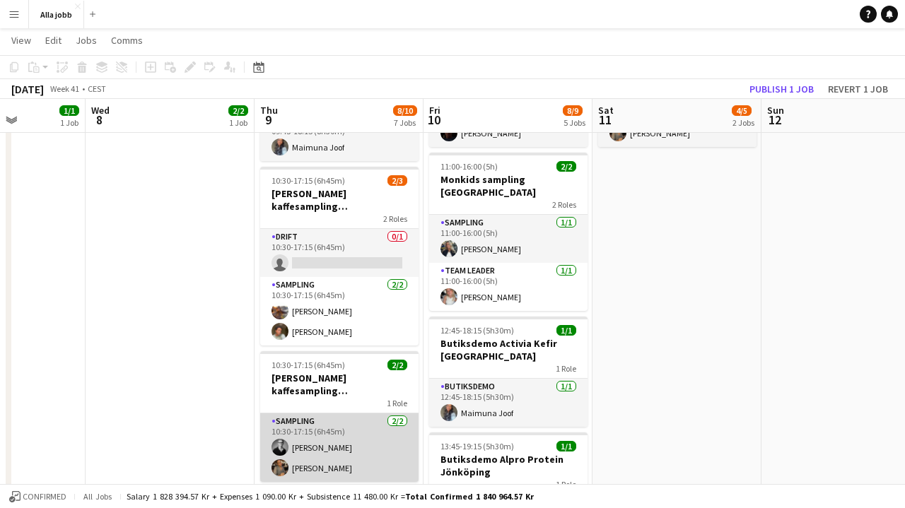
click at [349, 429] on app-card-role "Sampling [DATE] 10:30-17:15 (6h45m) [PERSON_NAME] [PERSON_NAME]" at bounding box center [339, 448] width 158 height 69
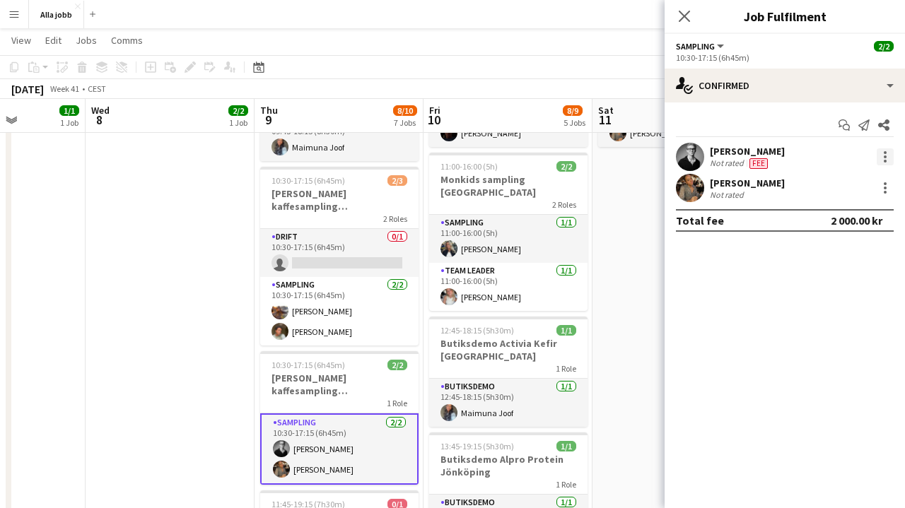
click at [890, 156] on div at bounding box center [885, 157] width 17 height 17
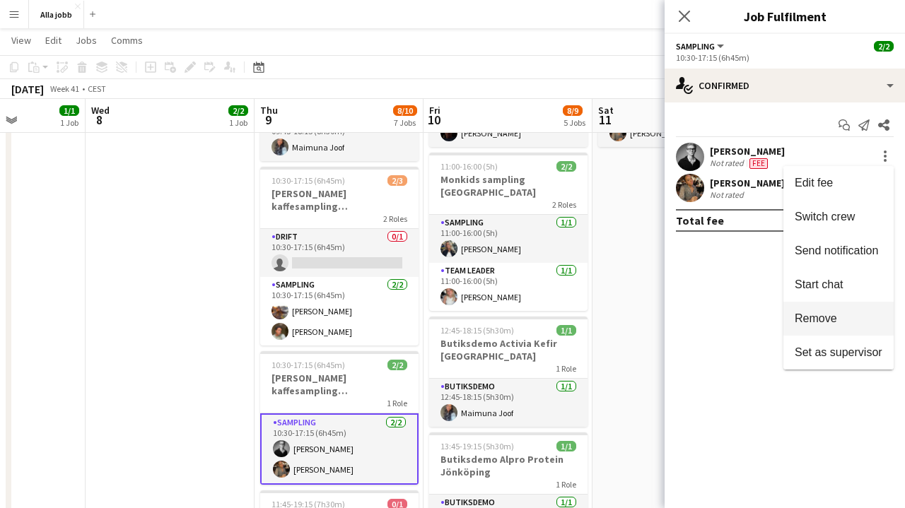
click at [813, 318] on span "Remove" at bounding box center [816, 319] width 42 height 12
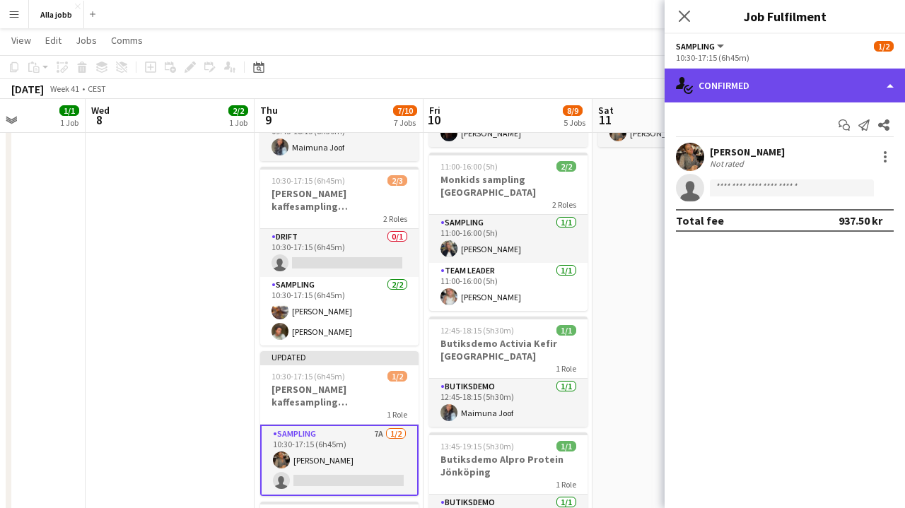
click at [784, 99] on div "single-neutral-actions-check-2 Confirmed" at bounding box center [785, 86] width 240 height 34
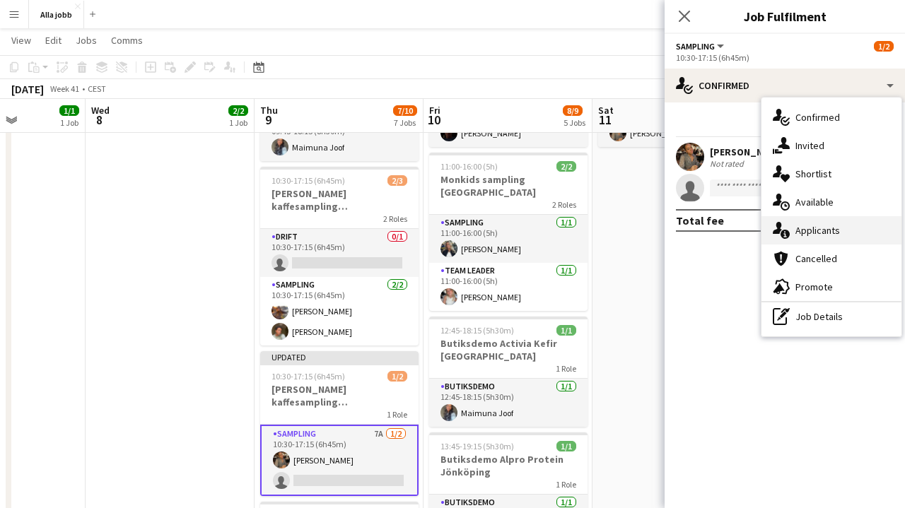
click at [801, 239] on div "single-neutral-actions-information Applicants" at bounding box center [832, 230] width 140 height 28
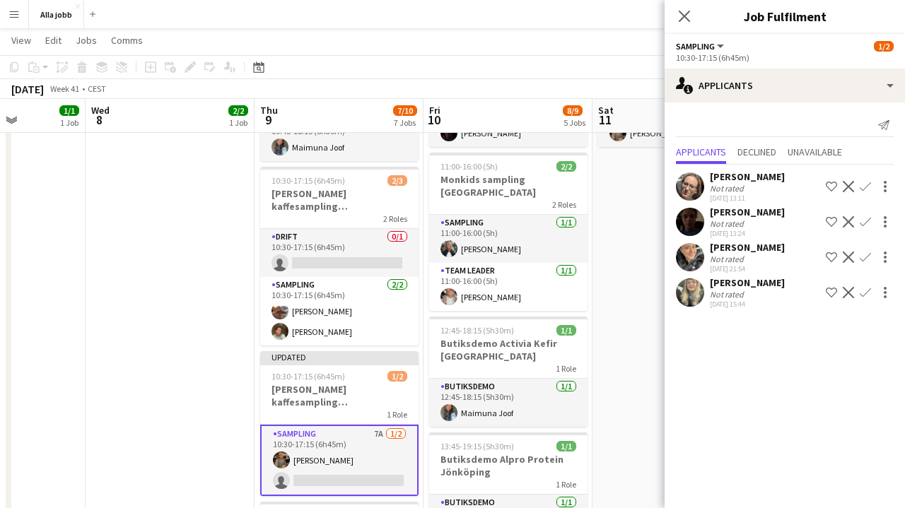
click at [864, 185] on app-icon "Confirm" at bounding box center [865, 186] width 11 height 11
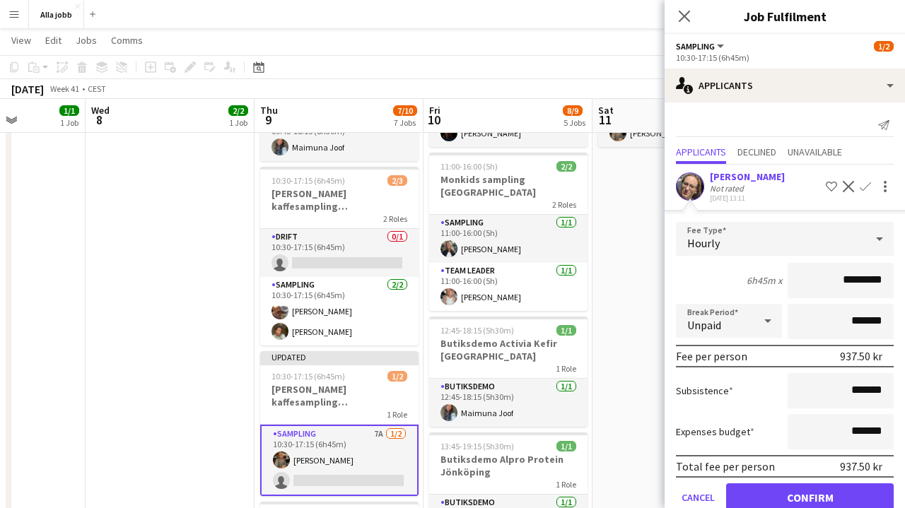
click at [848, 283] on input "*********" at bounding box center [841, 280] width 106 height 35
type input "******"
click at [810, 498] on button "Confirm" at bounding box center [810, 498] width 168 height 28
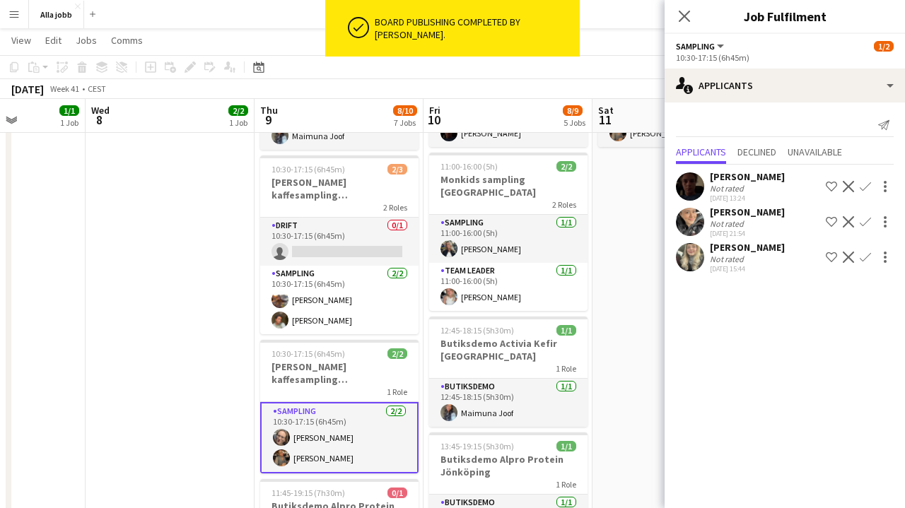
click at [646, 341] on app-date-cell "10:30-17:15 (6h45m) 2/3 [PERSON_NAME] kaffesampling Köpenhamn 2 Roles Drift 0/1…" at bounding box center [677, 305] width 169 height 958
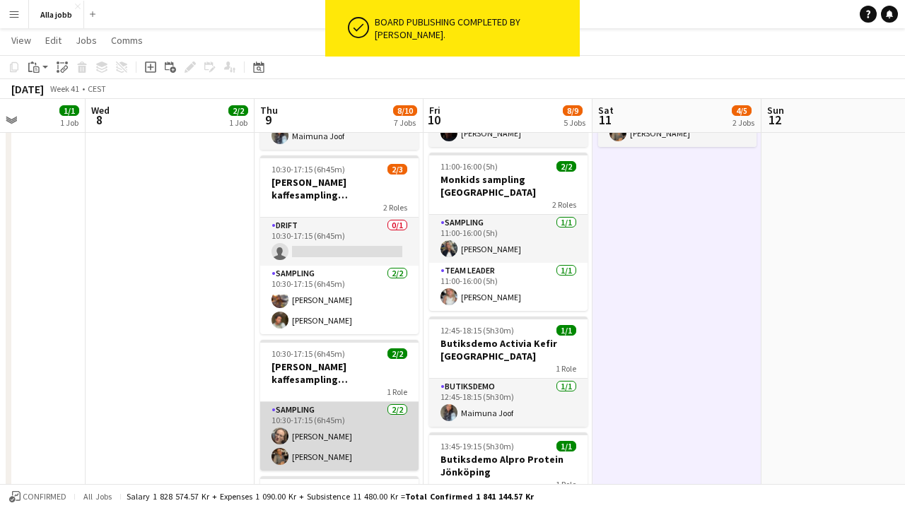
click at [322, 432] on app-card-role "Sampling [DATE] 10:30-17:15 (6h45m) [PERSON_NAME] [PERSON_NAME]" at bounding box center [339, 436] width 158 height 69
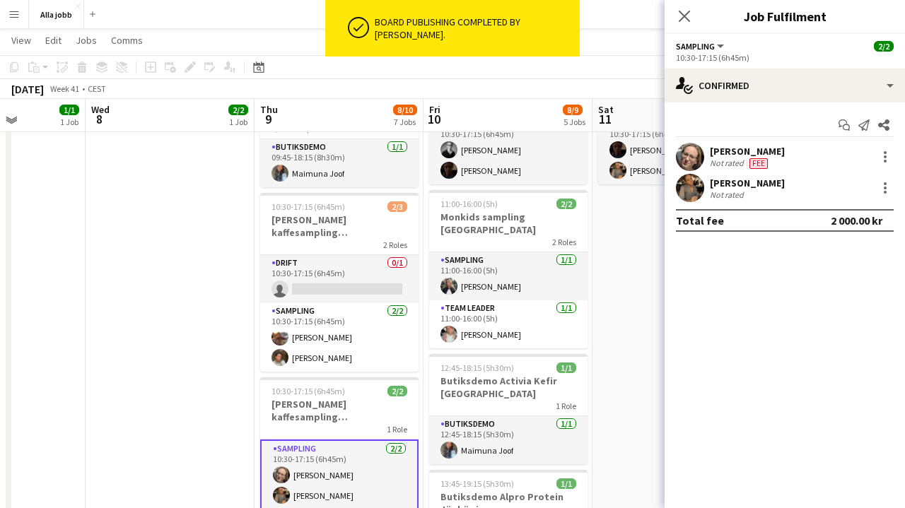
scroll to position [294, 0]
click at [617, 315] on app-date-cell "10:30-17:15 (6h45m) 2/3 [PERSON_NAME] kaffesampling Köpenhamn 2 Roles Drift 0/1…" at bounding box center [677, 332] width 169 height 936
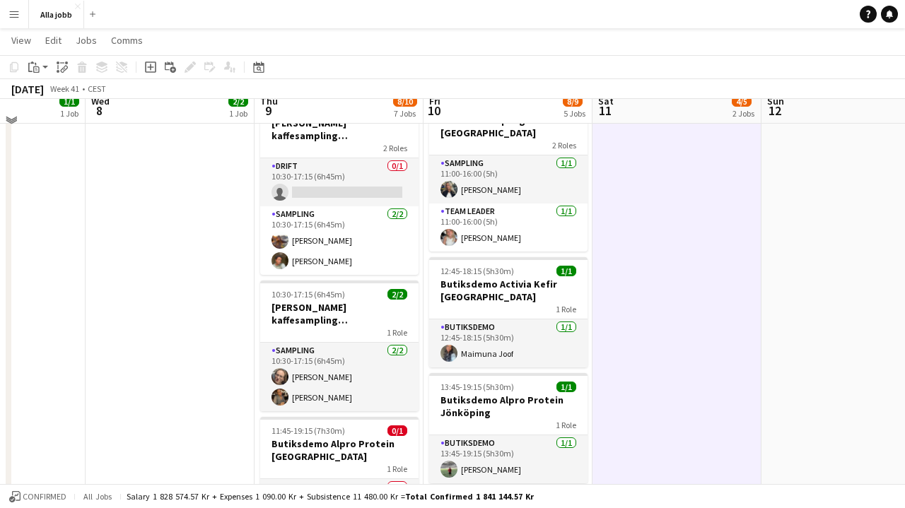
scroll to position [405, 0]
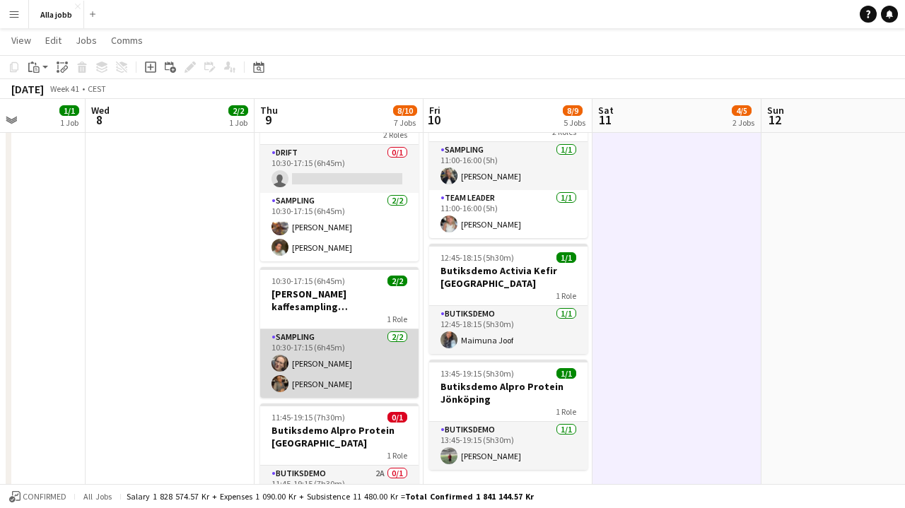
click at [342, 354] on app-card-role "Sampling [DATE] 10:30-17:15 (6h45m) [PERSON_NAME] [PERSON_NAME]" at bounding box center [339, 364] width 158 height 69
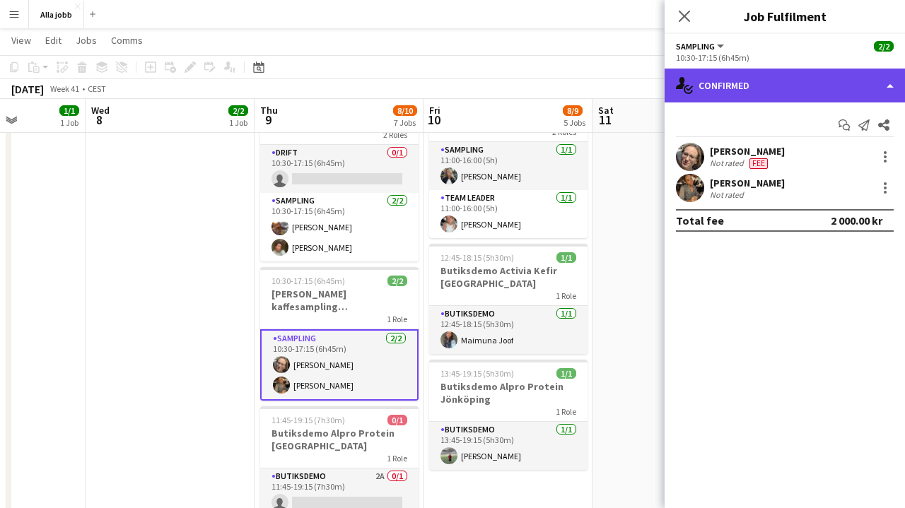
click at [720, 88] on div "single-neutral-actions-check-2 Confirmed" at bounding box center [785, 86] width 240 height 34
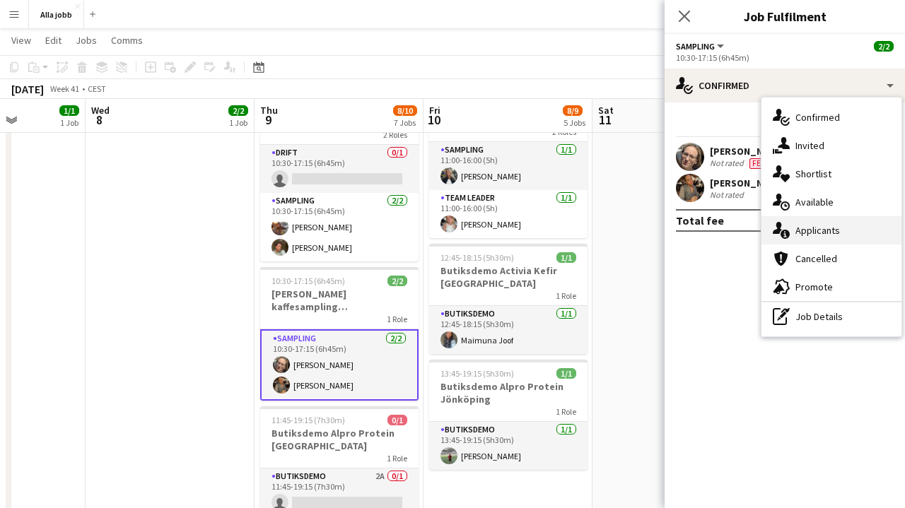
click at [793, 231] on div "single-neutral-actions-information Applicants" at bounding box center [832, 230] width 140 height 28
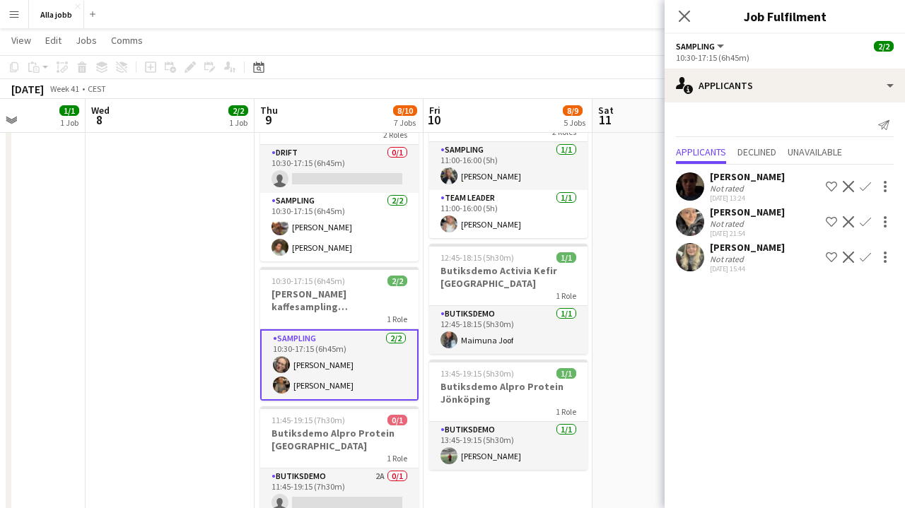
click at [175, 349] on app-date-cell "10:00-11:00 (1h) 2/2 Avstämning och lastbilskörning / [PERSON_NAME] 1 Role Even…" at bounding box center [170, 221] width 169 height 936
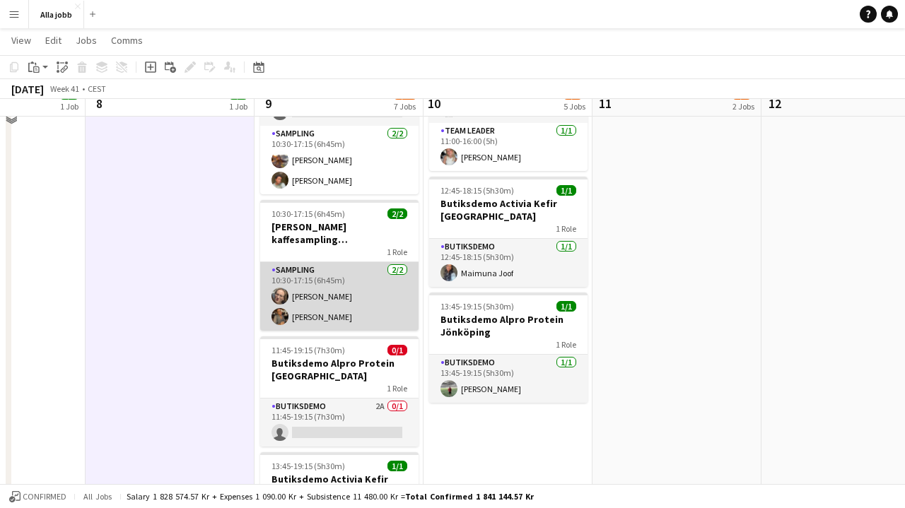
scroll to position [474, 0]
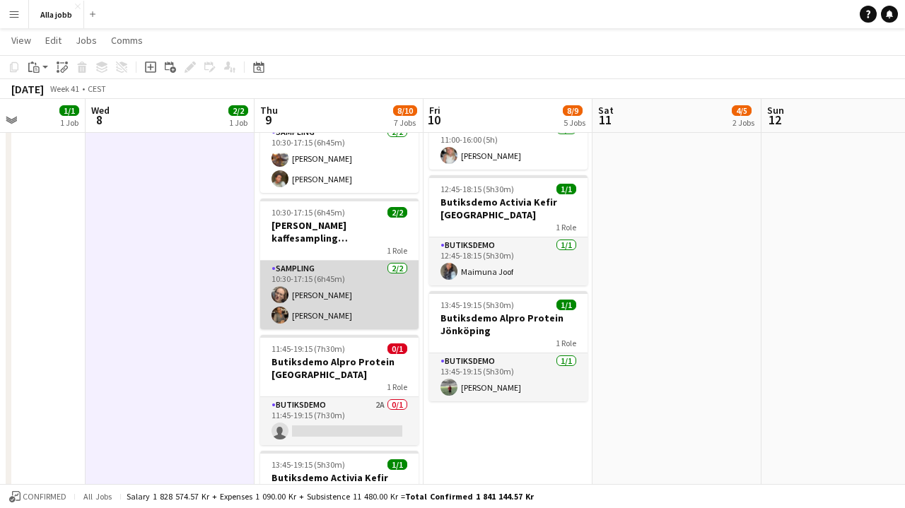
click at [344, 283] on app-card-role "Sampling [DATE] 10:30-17:15 (6h45m) [PERSON_NAME] [PERSON_NAME]" at bounding box center [339, 295] width 158 height 69
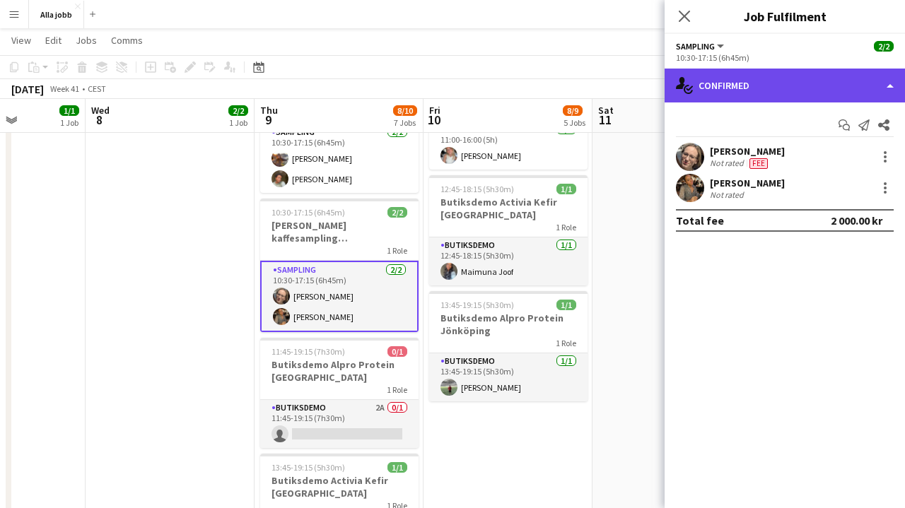
click at [750, 86] on div "single-neutral-actions-check-2 Confirmed" at bounding box center [785, 86] width 240 height 34
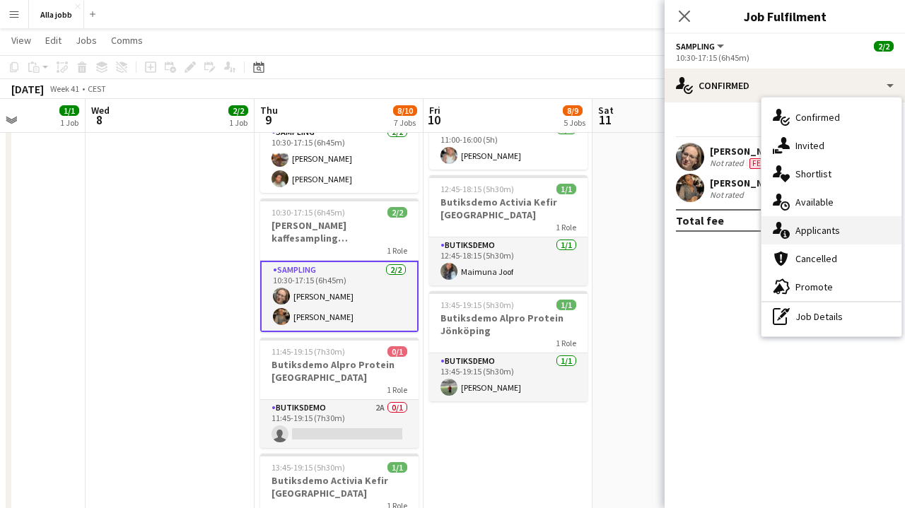
click at [814, 237] on div "single-neutral-actions-information Applicants" at bounding box center [832, 230] width 140 height 28
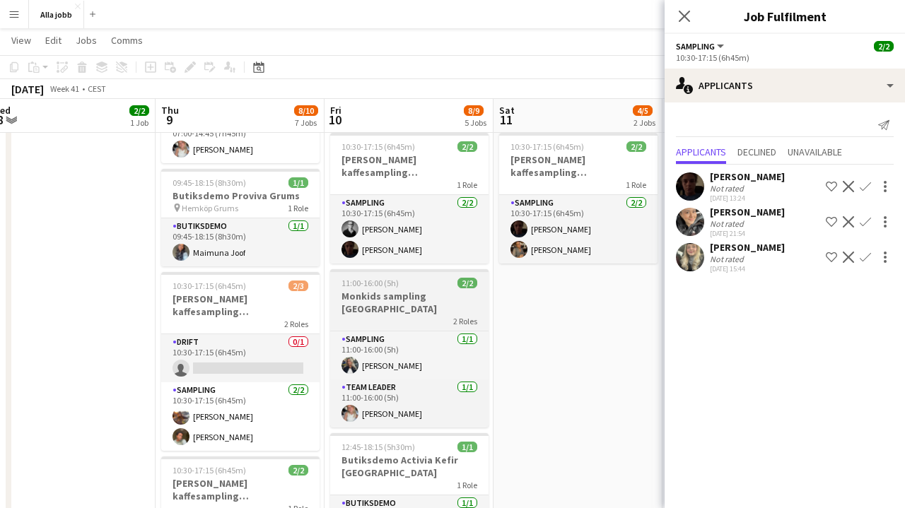
scroll to position [219, 0]
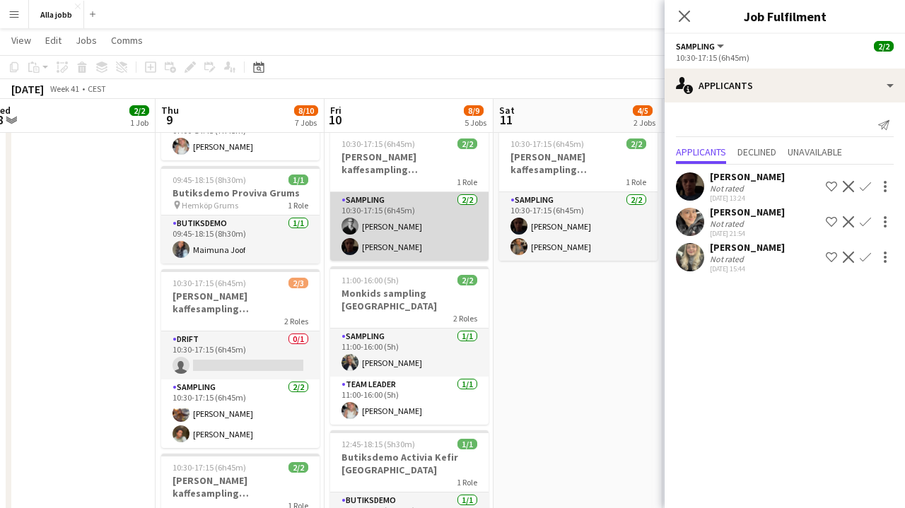
click at [458, 236] on app-card-role "Sampling [DATE] 10:30-17:15 (6h45m) [PERSON_NAME]" at bounding box center [409, 226] width 158 height 69
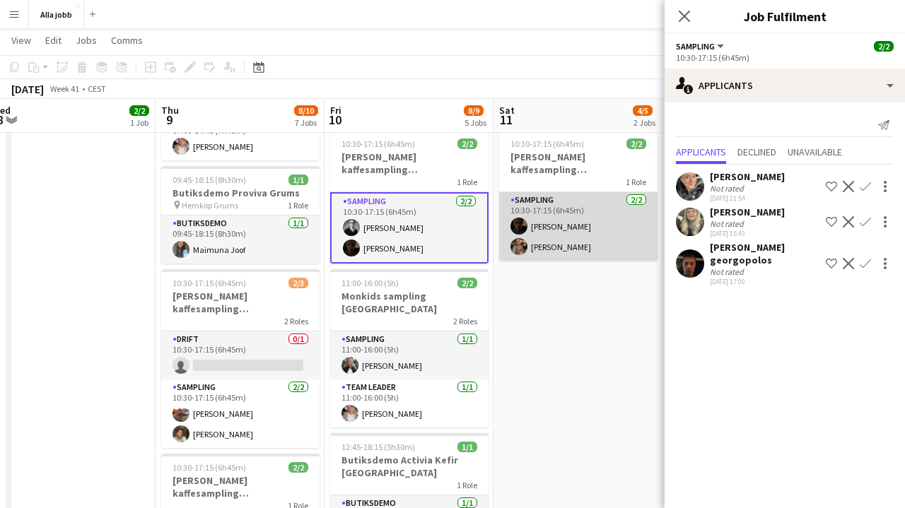
click at [533, 232] on app-card-role "Sampling [DATE] 10:30-17:15 (6h45m) [PERSON_NAME] [PERSON_NAME]" at bounding box center [578, 226] width 158 height 69
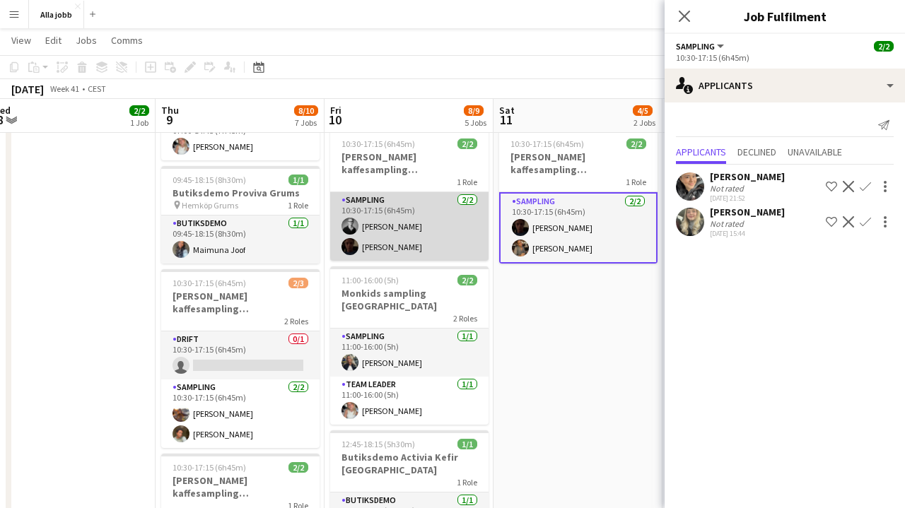
click at [434, 229] on app-card-role "Sampling [DATE] 10:30-17:15 (6h45m) [PERSON_NAME]" at bounding box center [409, 226] width 158 height 69
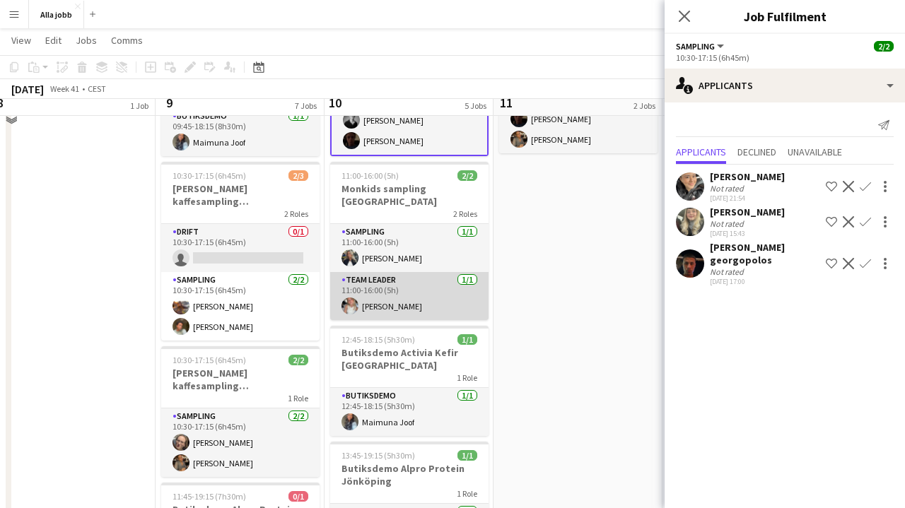
scroll to position [353, 0]
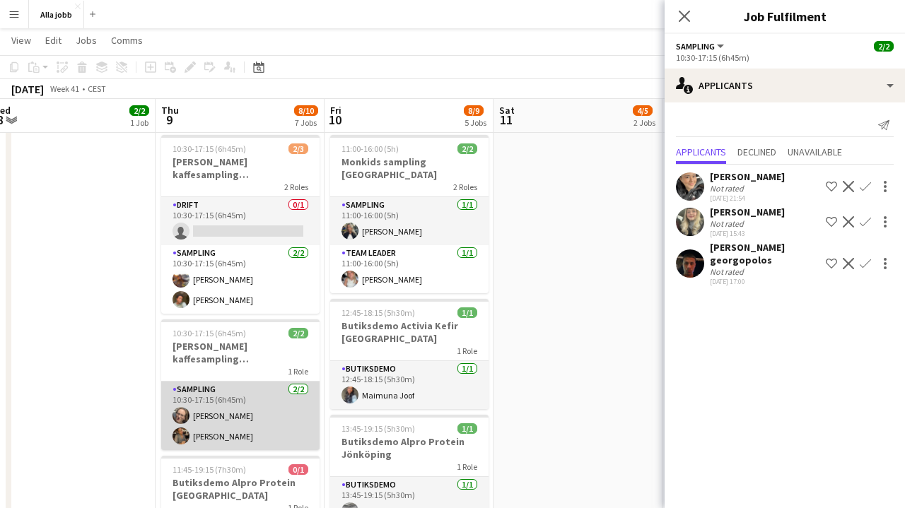
click at [260, 417] on app-card-role "Sampling [DATE] 10:30-17:15 (6h45m) [PERSON_NAME] [PERSON_NAME]" at bounding box center [240, 416] width 158 height 69
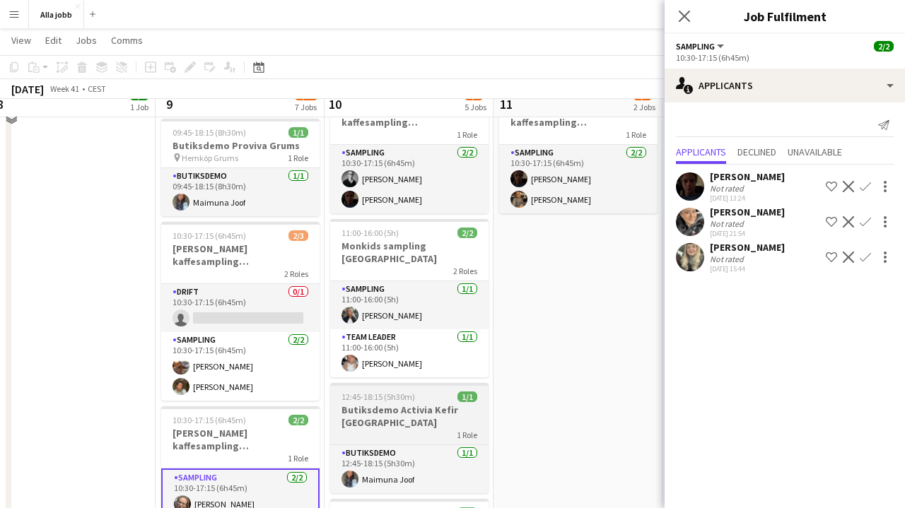
scroll to position [243, 0]
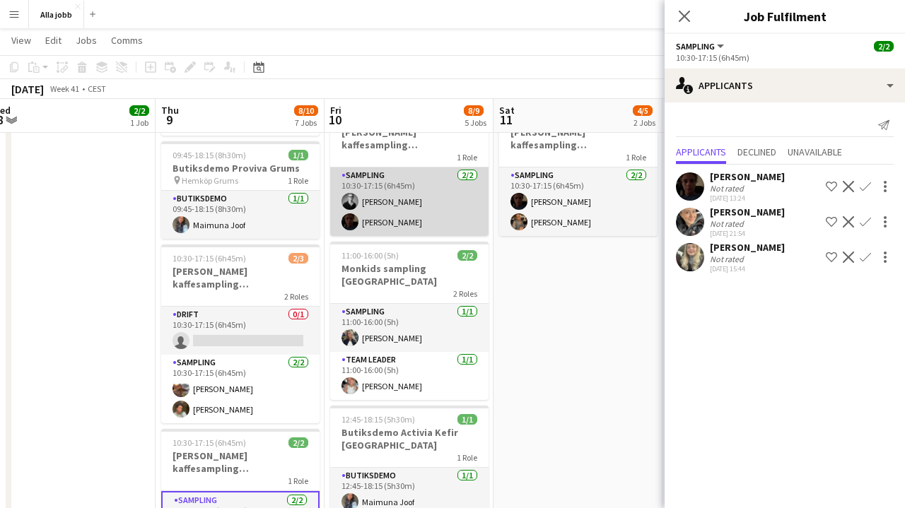
click at [395, 209] on app-card-role "Sampling [DATE] 10:30-17:15 (6h45m) [PERSON_NAME]" at bounding box center [409, 202] width 158 height 69
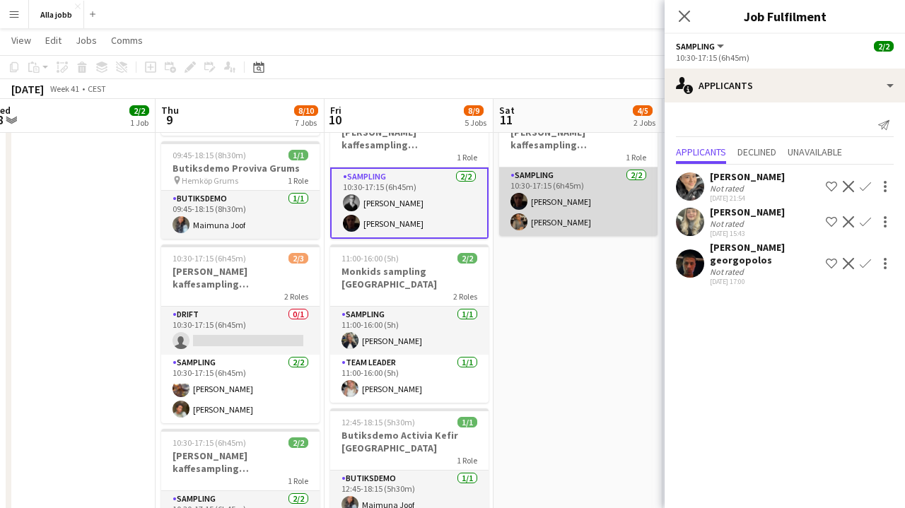
click at [526, 209] on app-card-role "Sampling [DATE] 10:30-17:15 (6h45m) [PERSON_NAME] [PERSON_NAME]" at bounding box center [578, 202] width 158 height 69
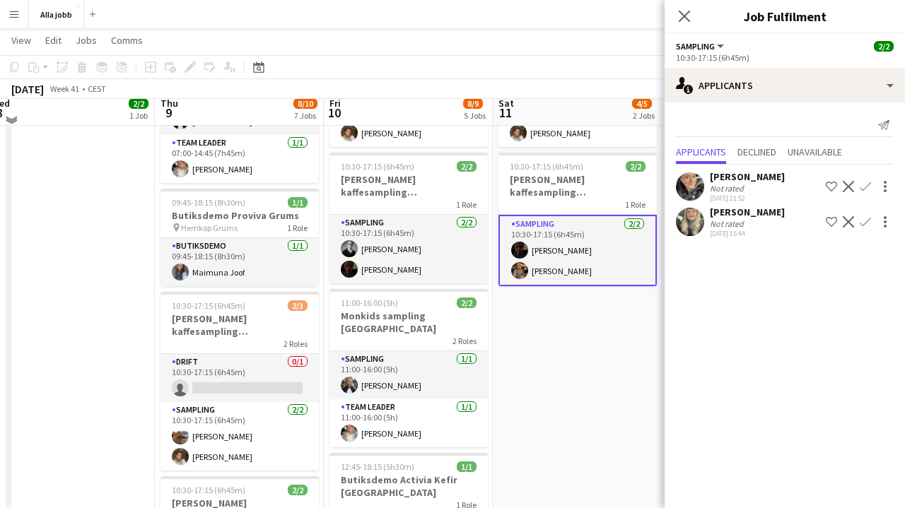
scroll to position [182, 0]
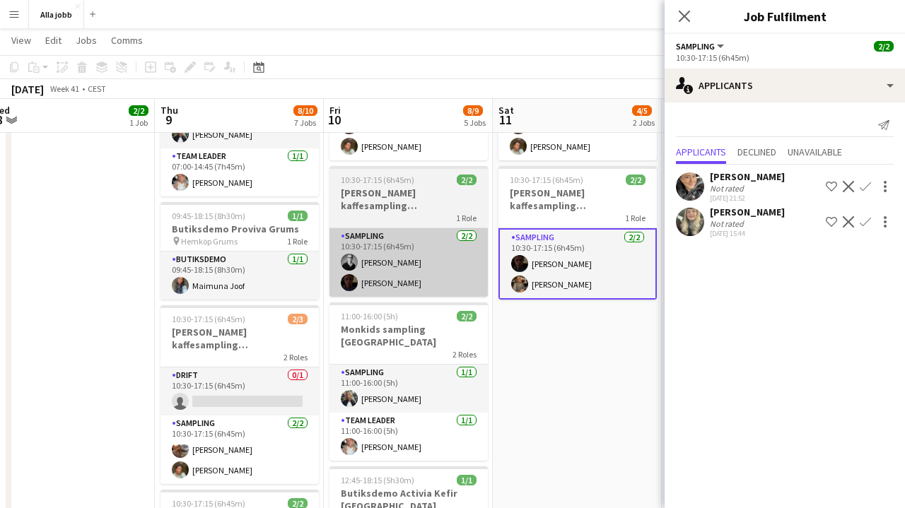
click at [408, 267] on app-card-role "Sampling [DATE] 10:30-17:15 (6h45m) [PERSON_NAME]" at bounding box center [409, 262] width 158 height 69
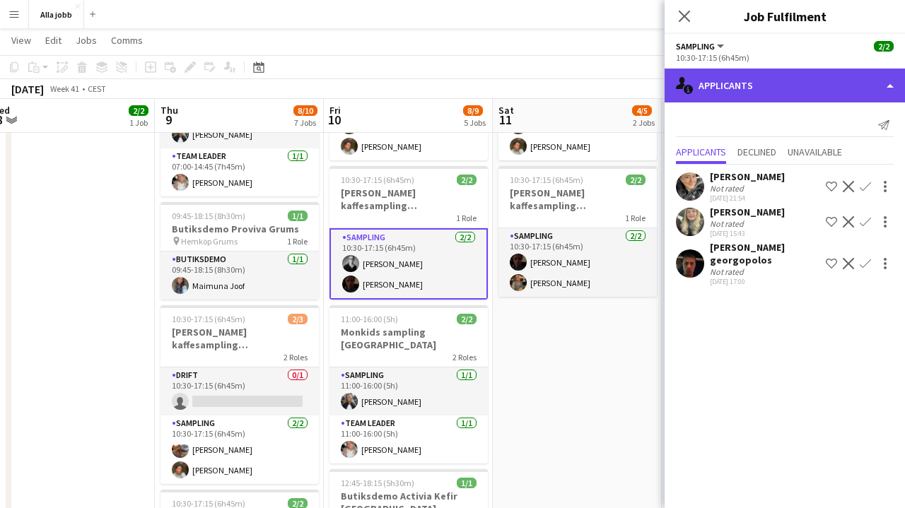
click at [776, 93] on div "single-neutral-actions-information Applicants" at bounding box center [785, 86] width 240 height 34
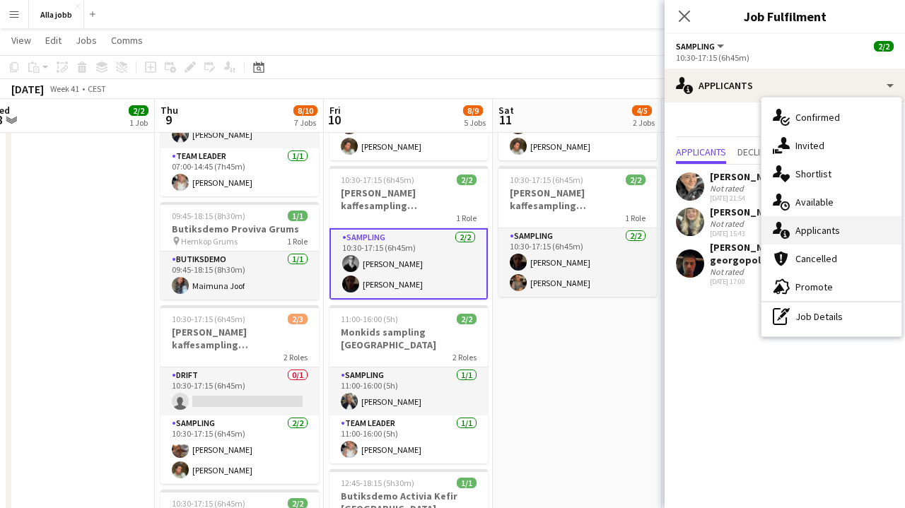
click at [813, 219] on div "single-neutral-actions-information Applicants" at bounding box center [832, 230] width 140 height 28
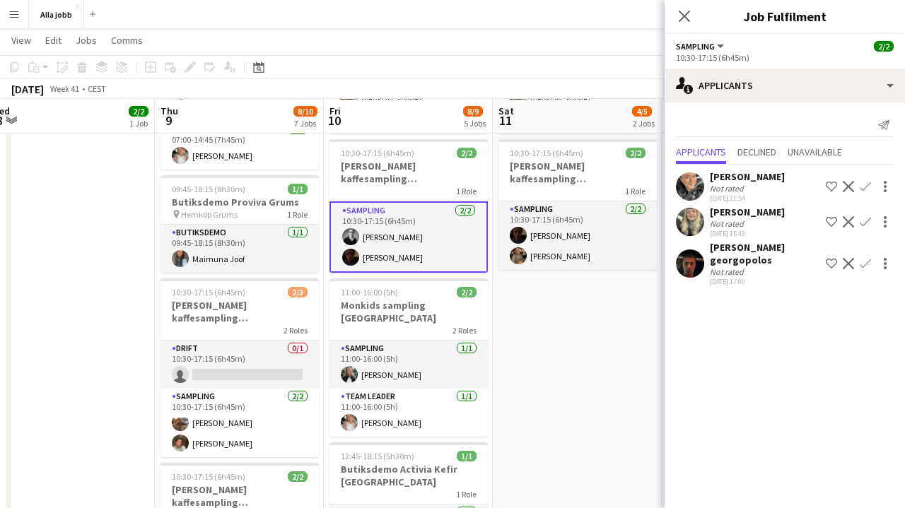
scroll to position [210, 0]
click at [544, 326] on app-date-cell "10:30-17:15 (6h45m) 2/3 [PERSON_NAME] kaffesampling Köpenhamn 2 Roles Drift 0/1…" at bounding box center [577, 416] width 169 height 936
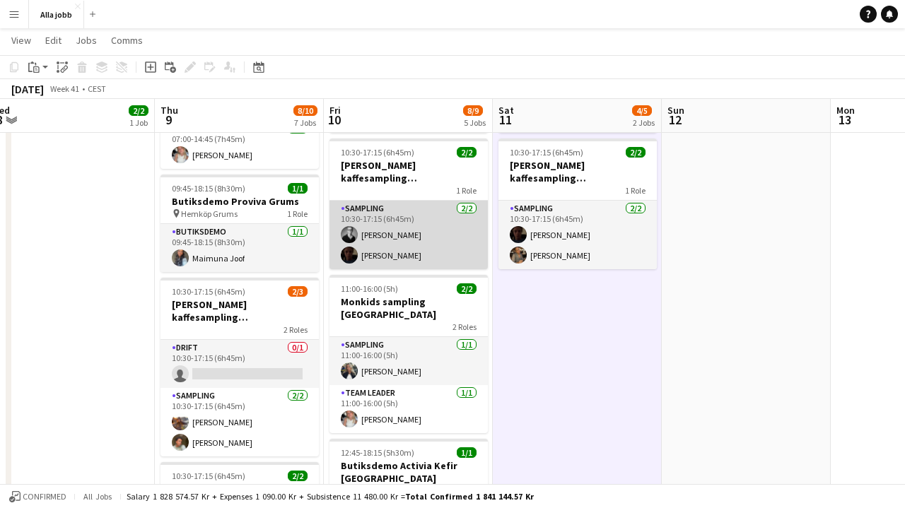
click at [412, 230] on app-card-role "Sampling [DATE] 10:30-17:15 (6h45m) [PERSON_NAME]" at bounding box center [409, 235] width 158 height 69
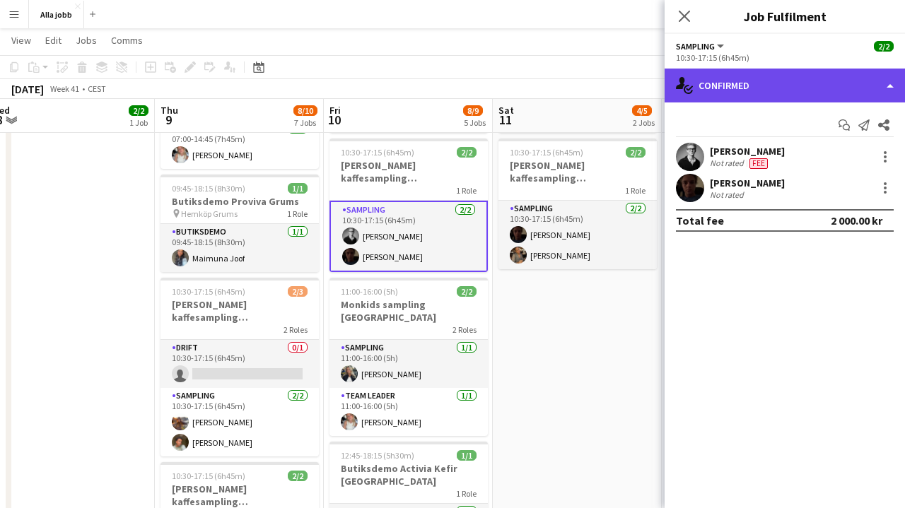
click at [757, 83] on div "single-neutral-actions-check-2 Confirmed" at bounding box center [785, 86] width 240 height 34
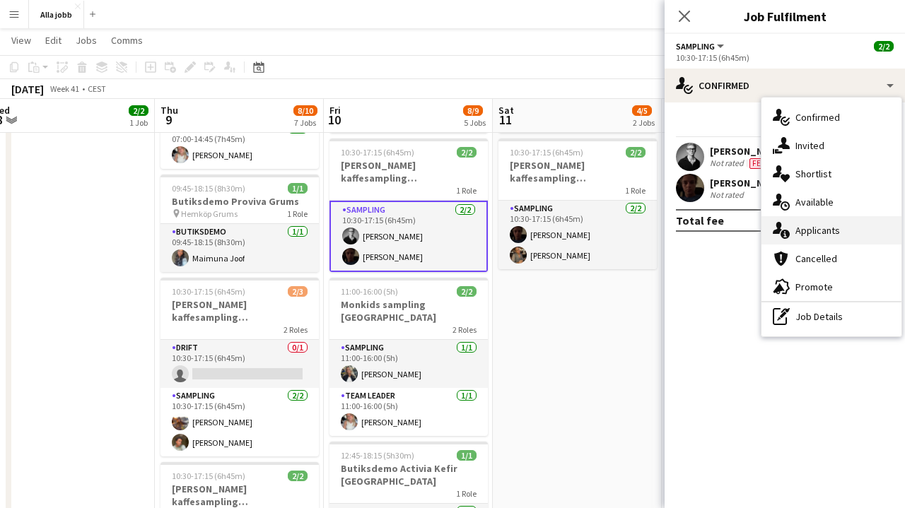
click at [810, 228] on span "Applicants" at bounding box center [818, 230] width 45 height 13
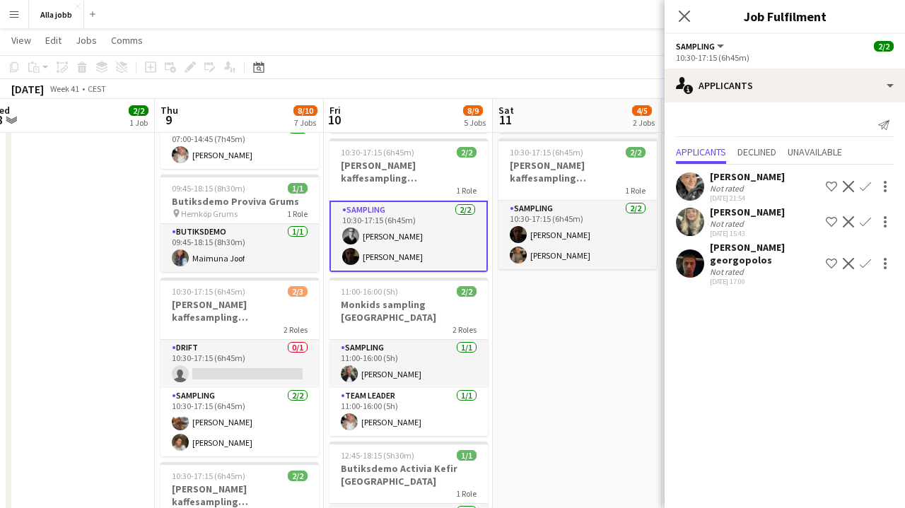
click at [419, 254] on app-card-role "Sampling [DATE] 10:30-17:15 (6h45m) [PERSON_NAME]" at bounding box center [409, 236] width 158 height 71
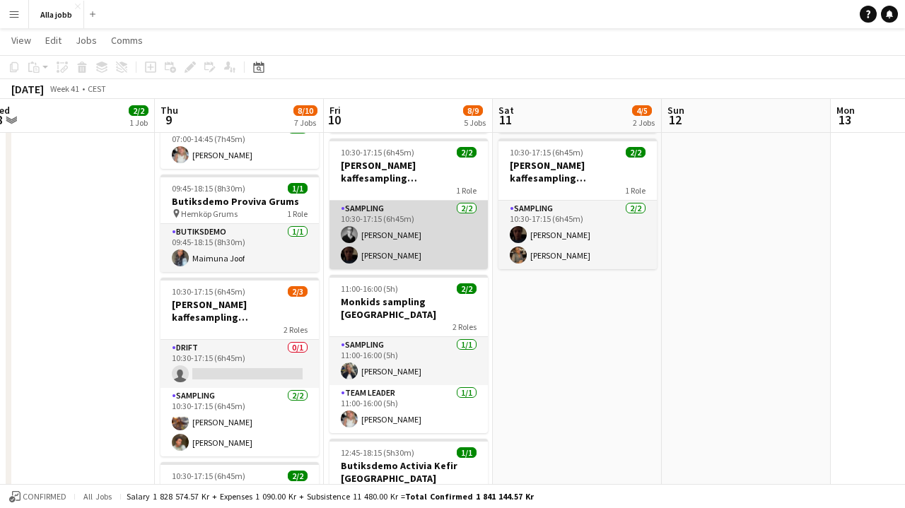
click at [419, 254] on app-card-role "Sampling [DATE] 10:30-17:15 (6h45m) [PERSON_NAME]" at bounding box center [409, 235] width 158 height 69
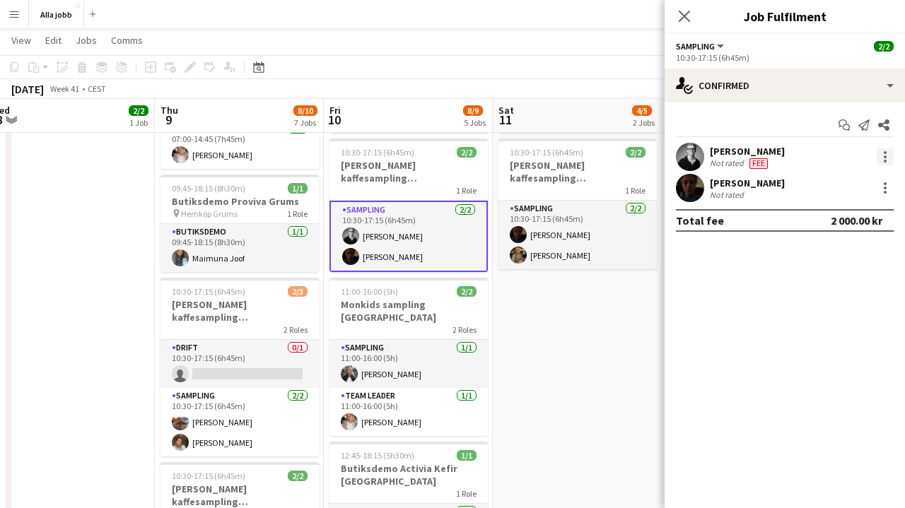
click at [880, 157] on div at bounding box center [885, 157] width 17 height 17
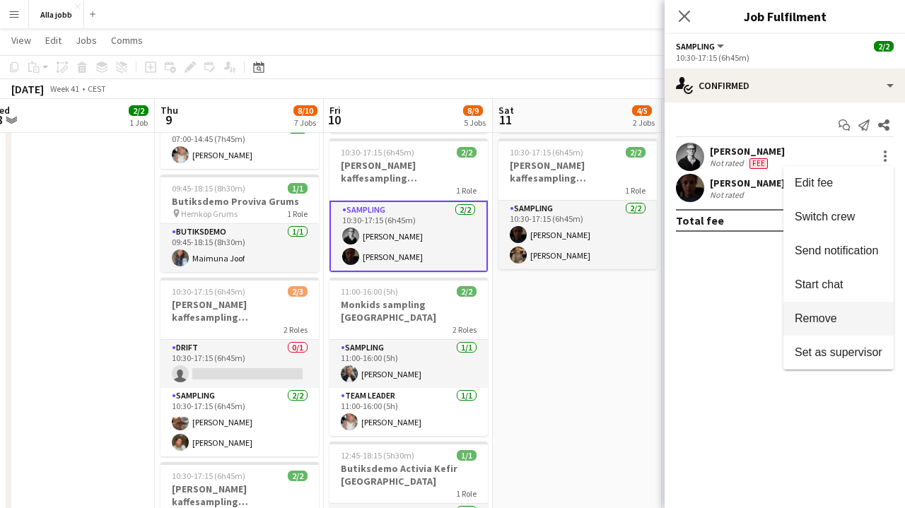
click at [814, 310] on button "Remove" at bounding box center [839, 319] width 110 height 34
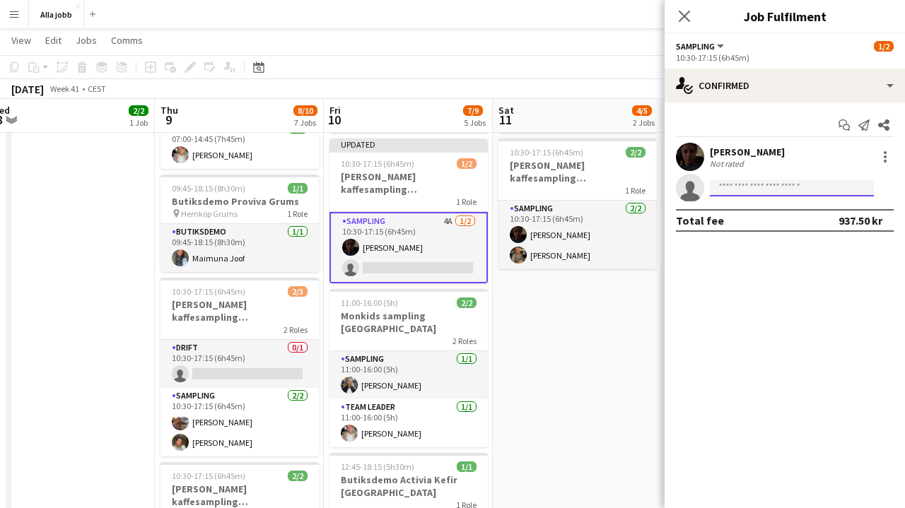
click at [774, 195] on input at bounding box center [792, 188] width 164 height 17
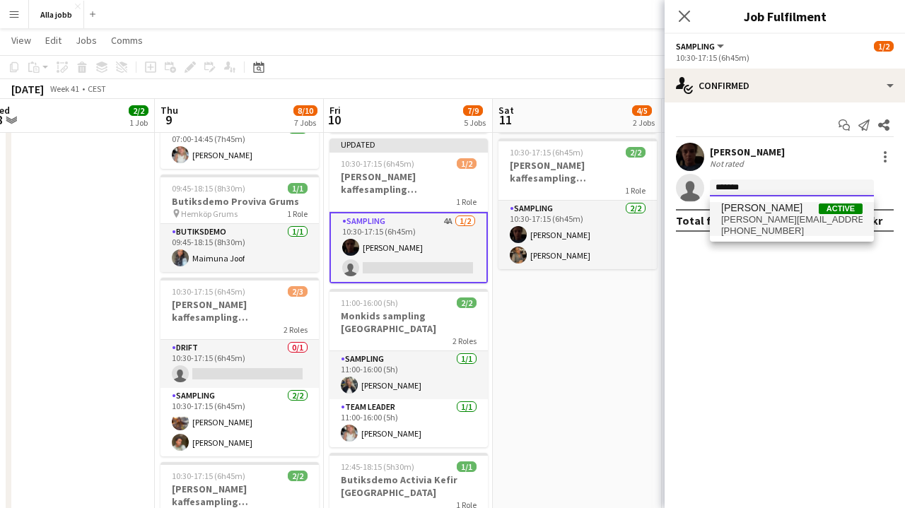
type input "*******"
click at [808, 223] on span "[PERSON_NAME][EMAIL_ADDRESS][DOMAIN_NAME]" at bounding box center [791, 219] width 141 height 11
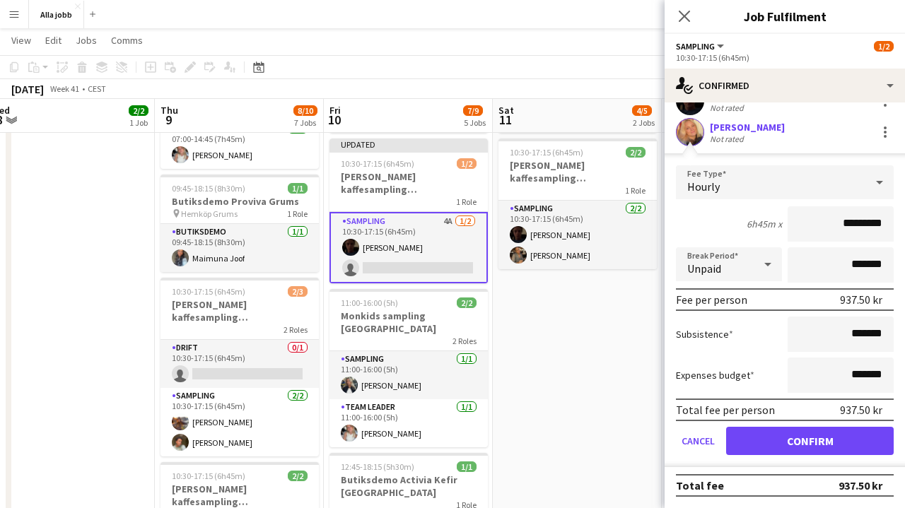
scroll to position [56, 0]
click at [851, 223] on input "*********" at bounding box center [841, 223] width 106 height 35
type input "******"
click at [810, 441] on button "Confirm" at bounding box center [810, 441] width 168 height 28
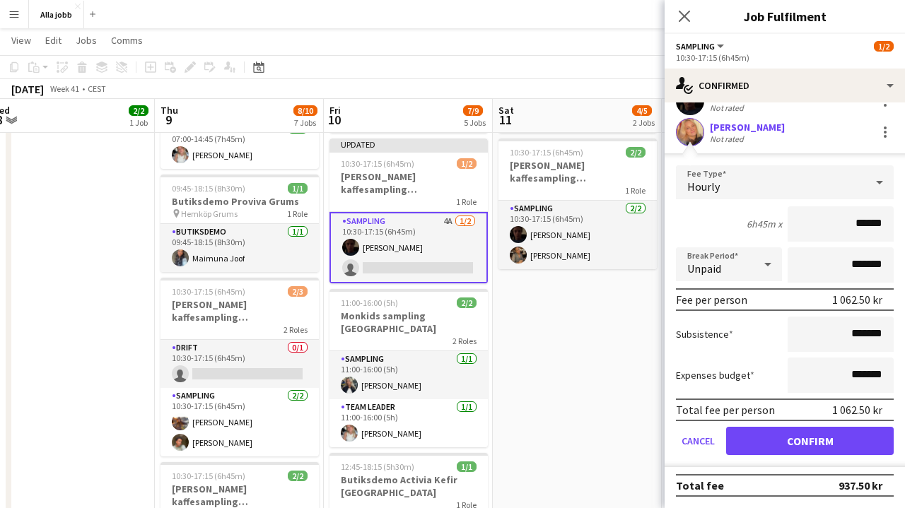
scroll to position [0, 0]
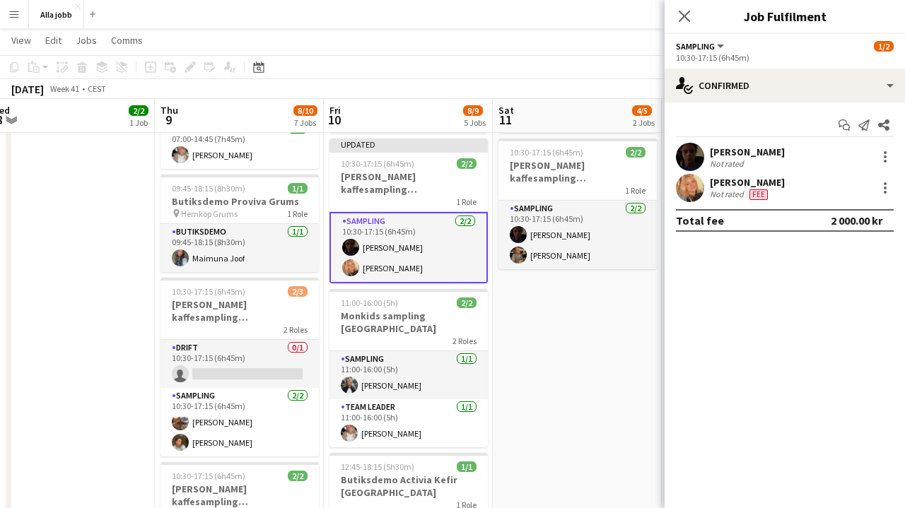
click at [619, 354] on app-date-cell "10:30-17:15 (6h45m) 2/3 [PERSON_NAME] kaffesampling Köpenhamn 2 Roles Drift 0/1…" at bounding box center [577, 416] width 169 height 936
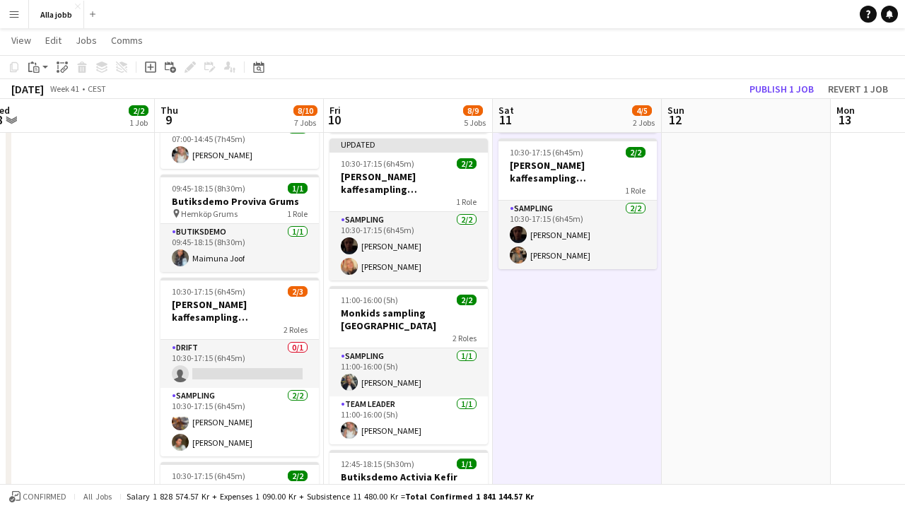
scroll to position [0, 522]
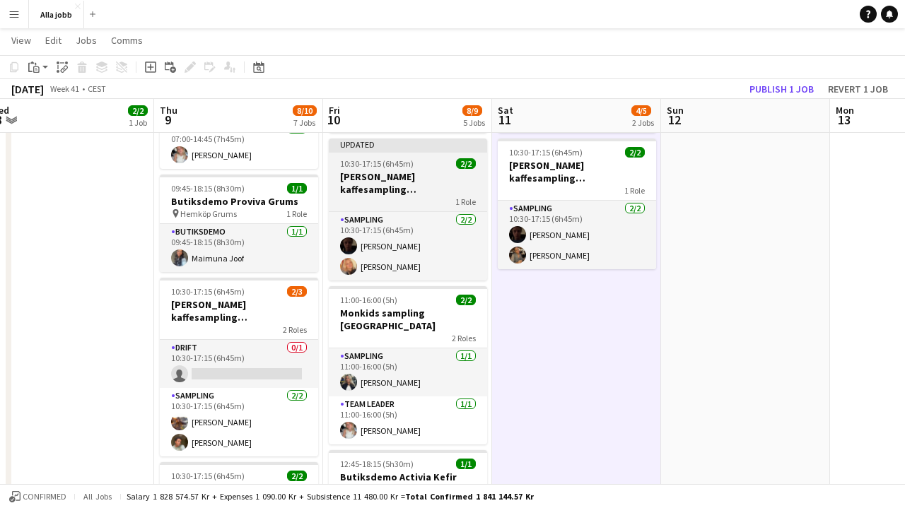
click at [425, 202] on div "1 Role" at bounding box center [408, 201] width 158 height 11
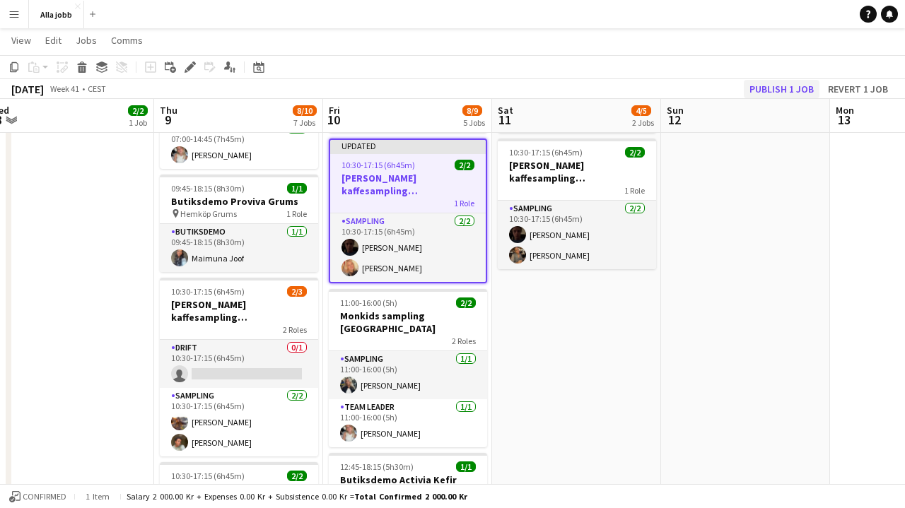
click at [766, 86] on button "Publish 1 job" at bounding box center [782, 89] width 76 height 18
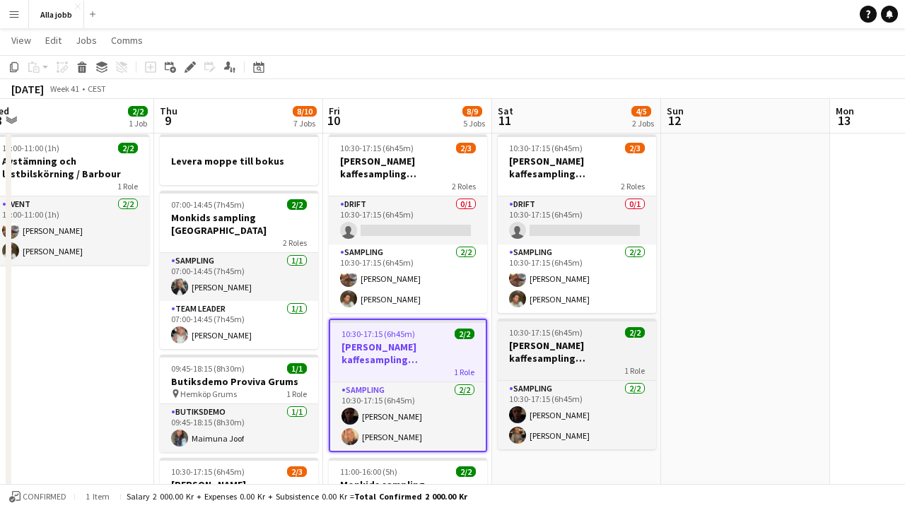
scroll to position [73, 0]
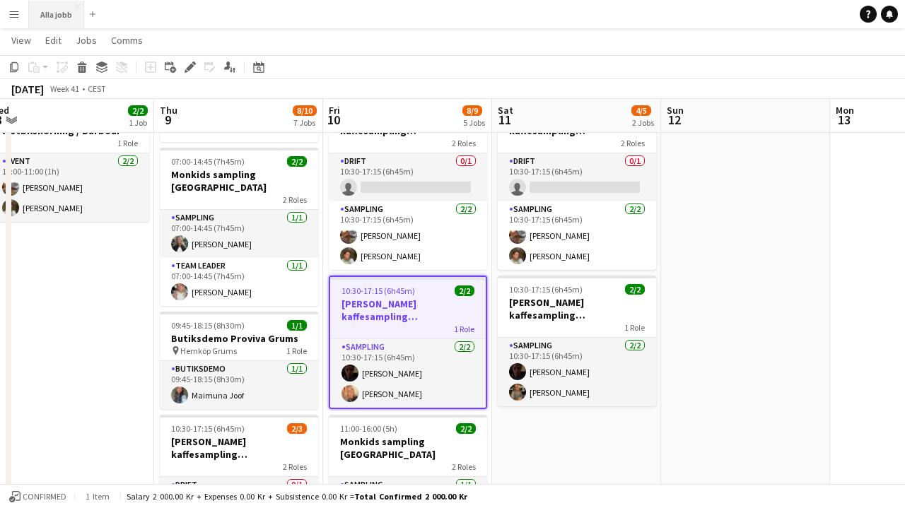
click at [65, 16] on button "Alla jobb Close" at bounding box center [56, 15] width 55 height 28
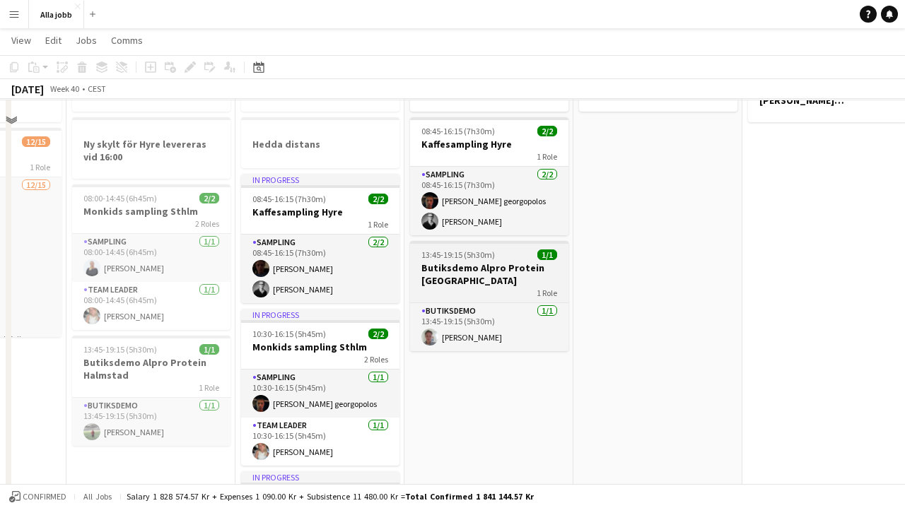
scroll to position [57, 0]
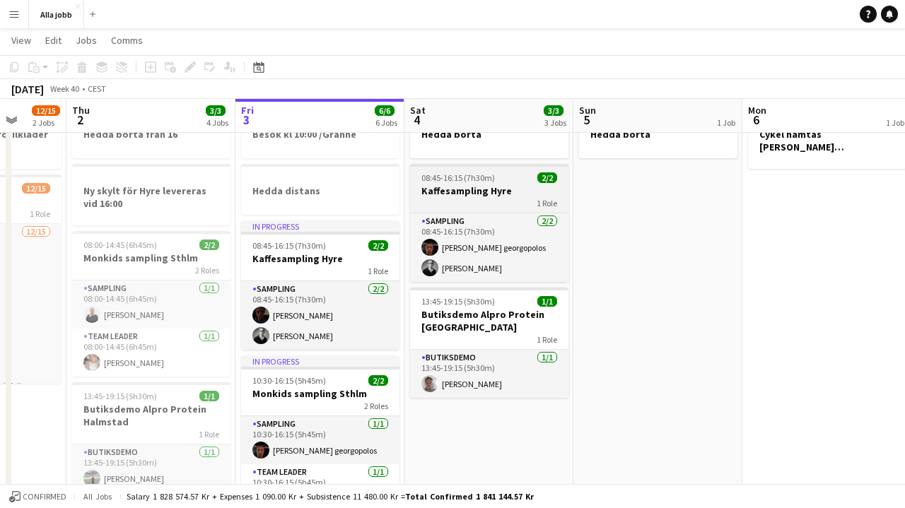
click at [453, 194] on h3 "Kaffesampling Hyre" at bounding box center [489, 191] width 158 height 13
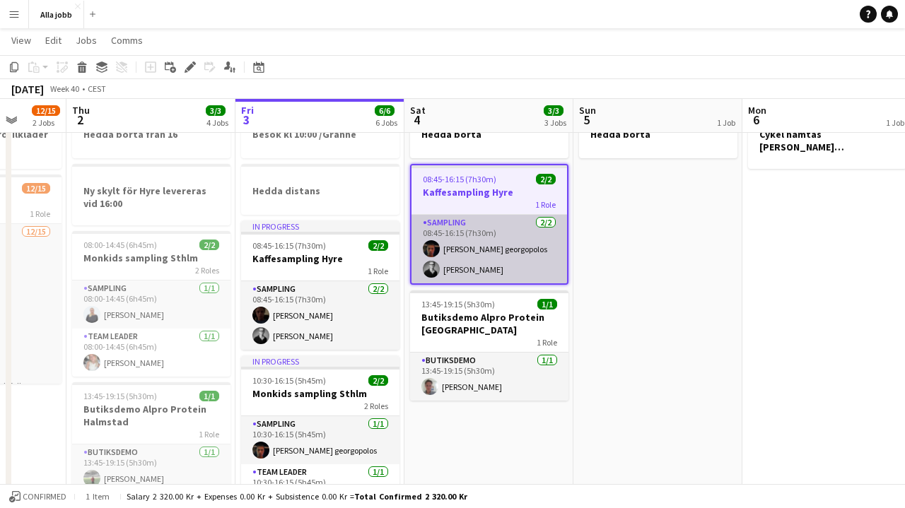
click at [471, 248] on app-card-role "Sampling [DATE] 08:45-16:15 (7h30m) [PERSON_NAME] georgopolos [PERSON_NAME]" at bounding box center [490, 249] width 156 height 69
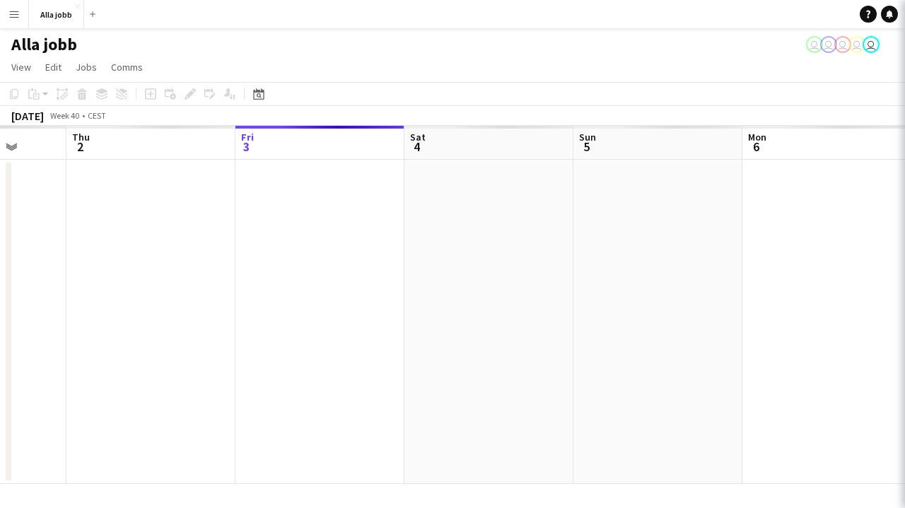
scroll to position [0, 0]
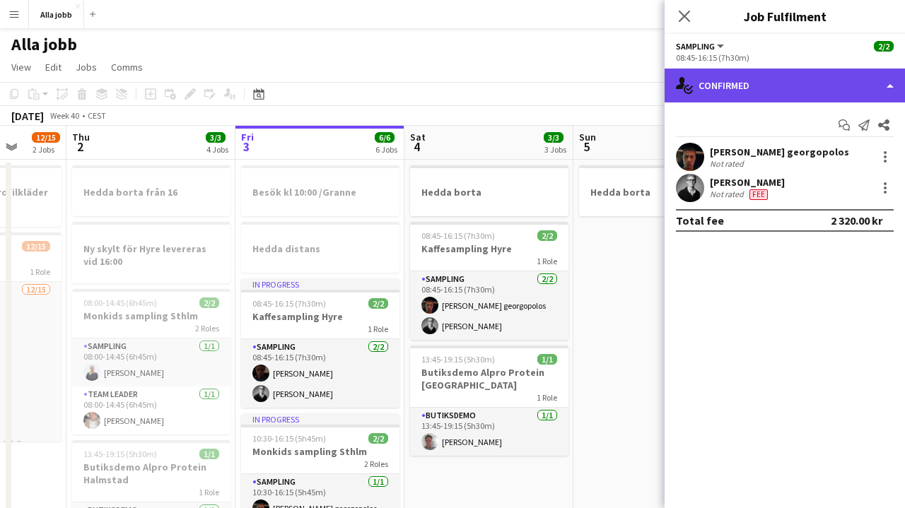
click at [774, 83] on div "single-neutral-actions-check-2 Confirmed" at bounding box center [785, 86] width 240 height 34
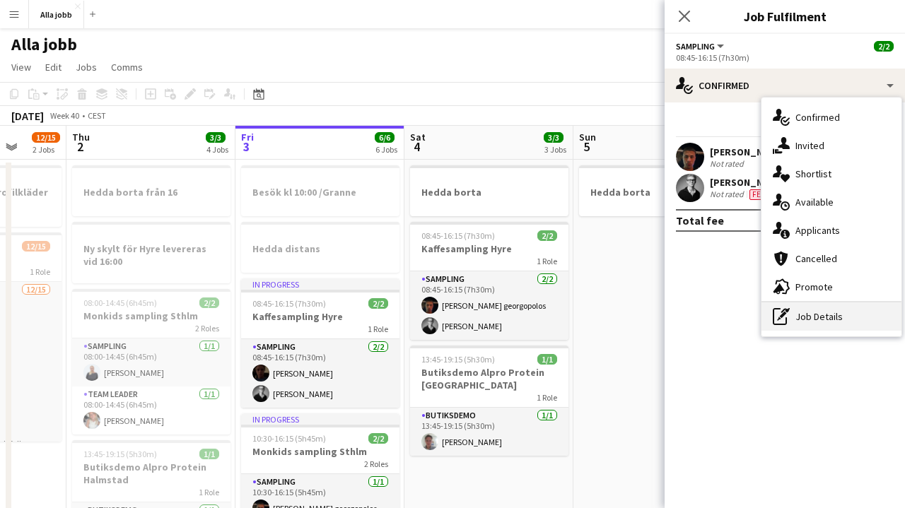
click at [805, 317] on div "pen-write Job Details" at bounding box center [832, 317] width 140 height 28
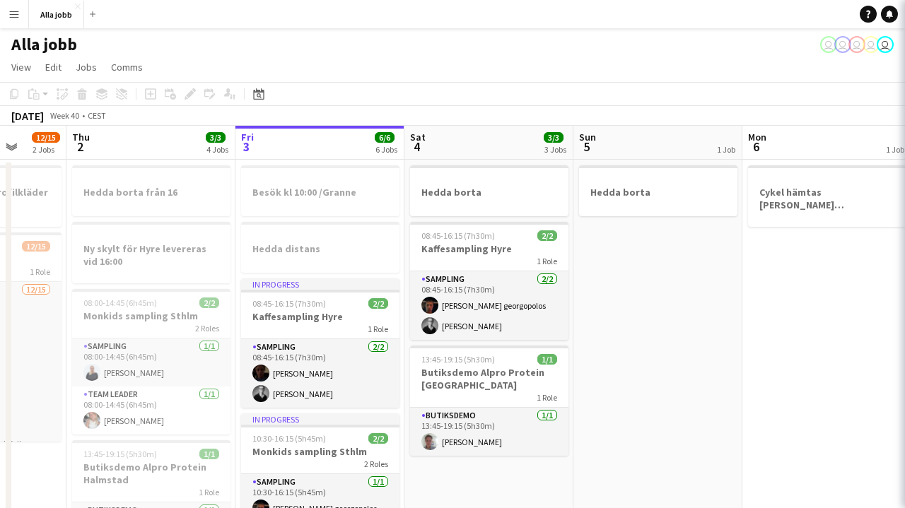
scroll to position [0, 440]
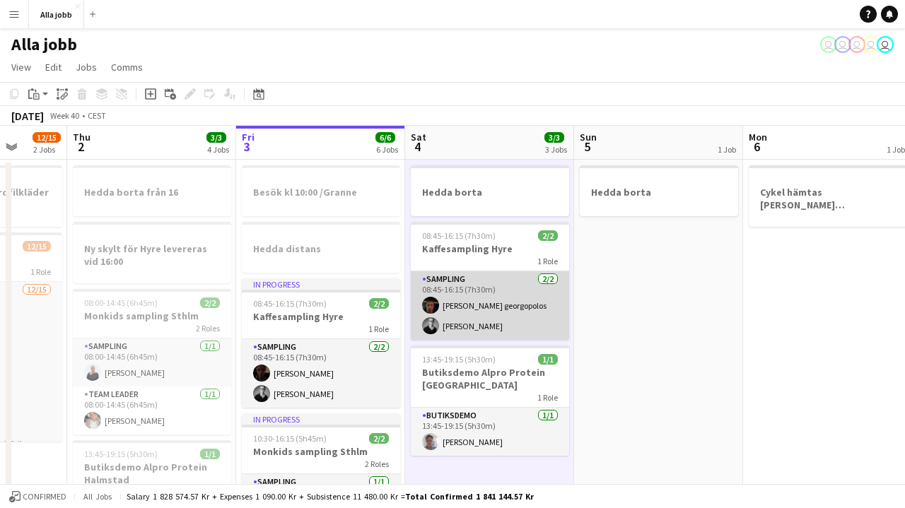
click at [489, 291] on app-card-role "Sampling [DATE] 08:45-16:15 (7h30m) [PERSON_NAME] georgopolos [PERSON_NAME]" at bounding box center [490, 306] width 158 height 69
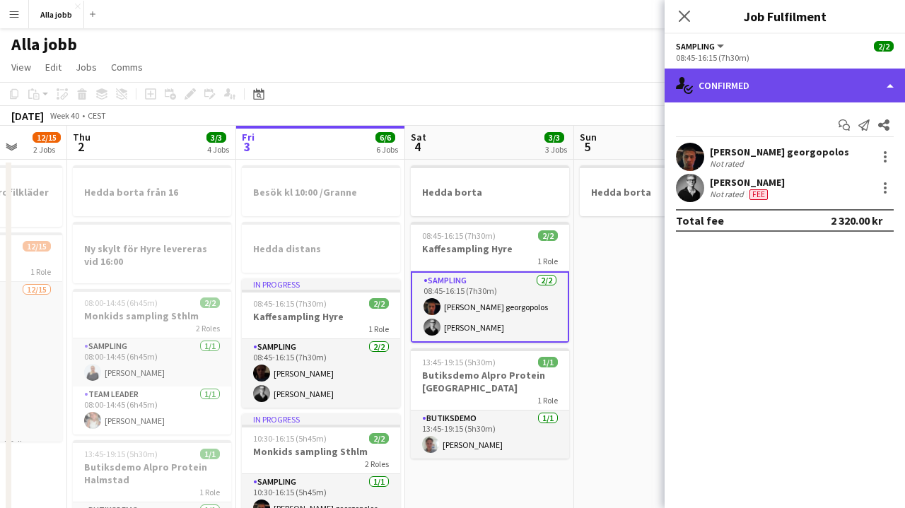
click at [734, 92] on div "single-neutral-actions-check-2 Confirmed" at bounding box center [785, 86] width 240 height 34
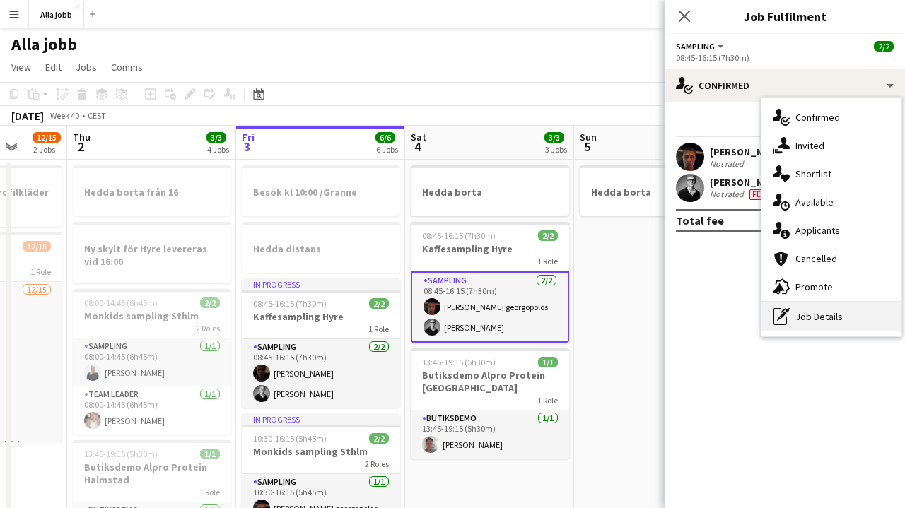
click at [806, 322] on div "pen-write Job Details" at bounding box center [832, 317] width 140 height 28
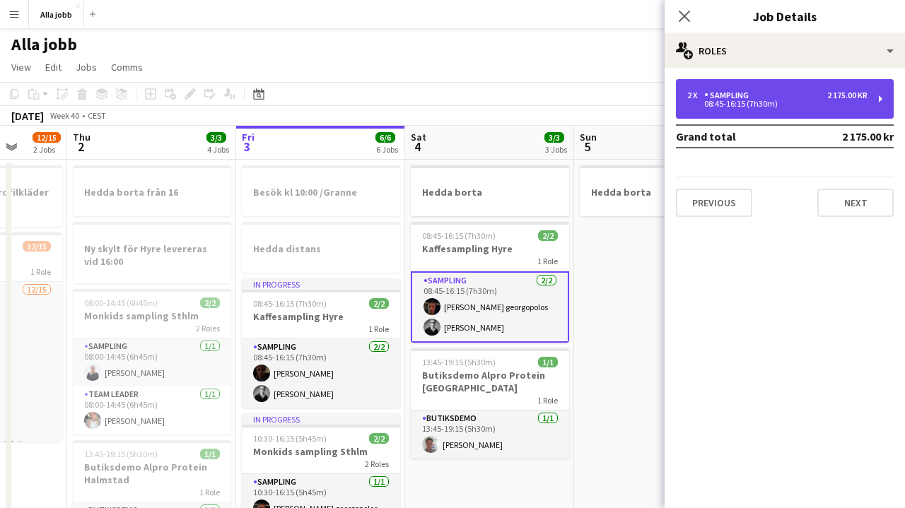
click at [746, 81] on div "2 x Sampling 2 175.00 kr 08:45-16:15 (7h30m)" at bounding box center [785, 99] width 218 height 40
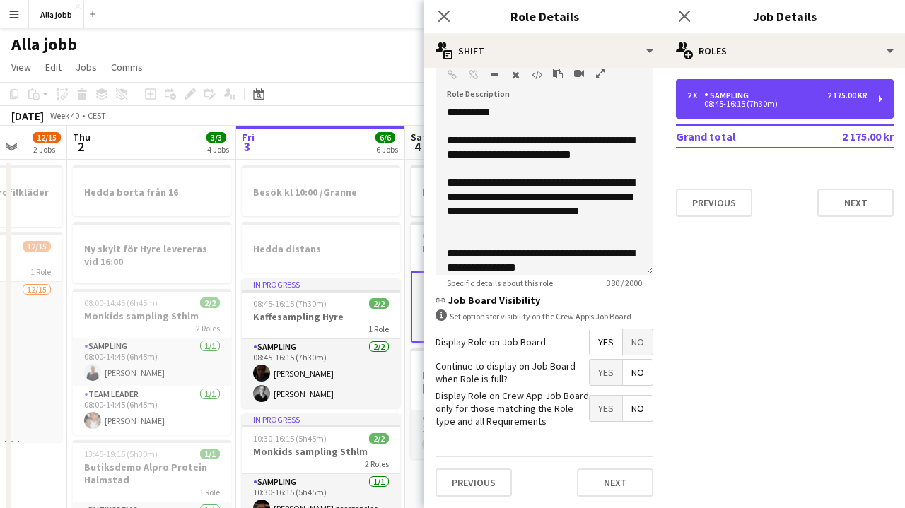
scroll to position [449, 0]
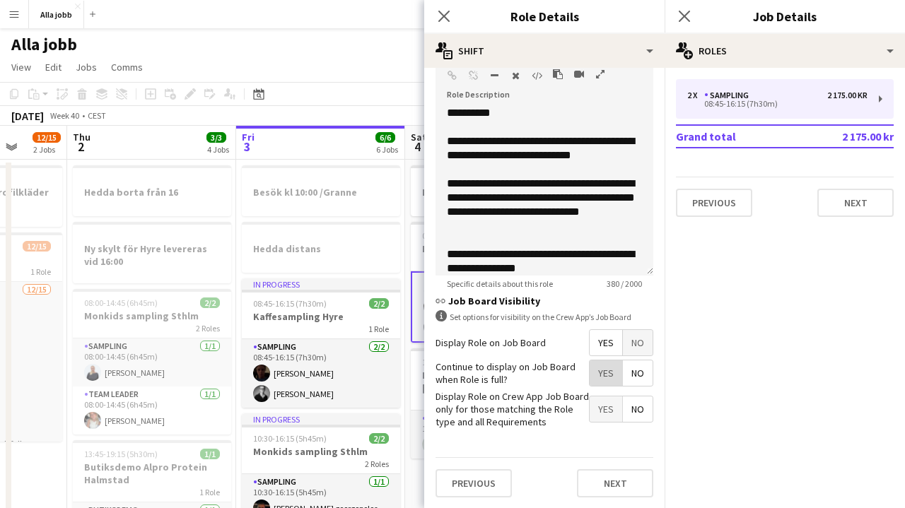
click at [608, 378] on span "Yes" at bounding box center [606, 373] width 33 height 25
click at [599, 471] on button "Next" at bounding box center [615, 484] width 76 height 28
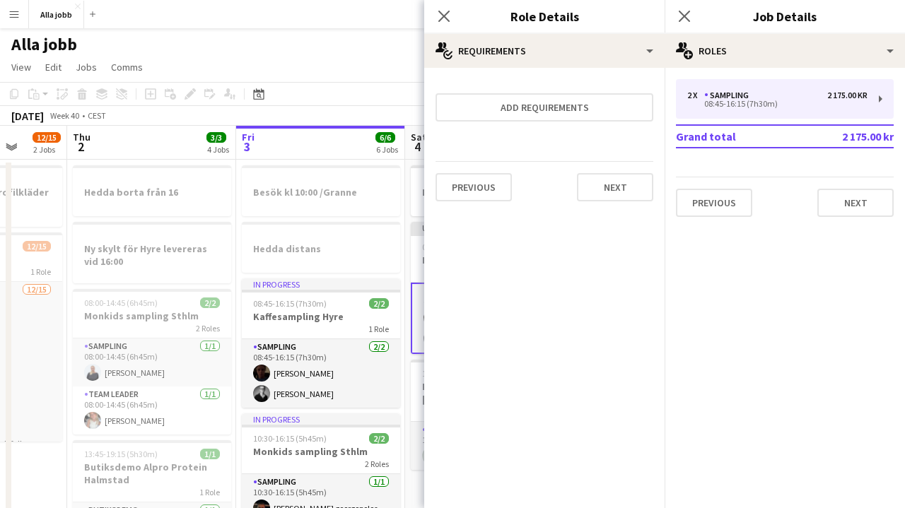
scroll to position [0, 0]
click at [361, 76] on app-page-menu "View Day view expanded Day view collapsed Month view Date picker Jump to [DATE]…" at bounding box center [452, 68] width 905 height 27
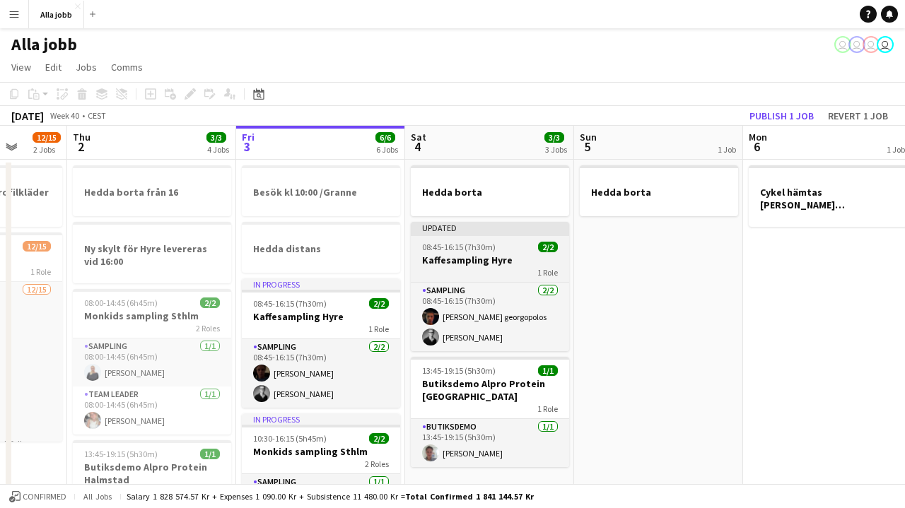
click at [469, 267] on div "1 Role" at bounding box center [490, 272] width 158 height 11
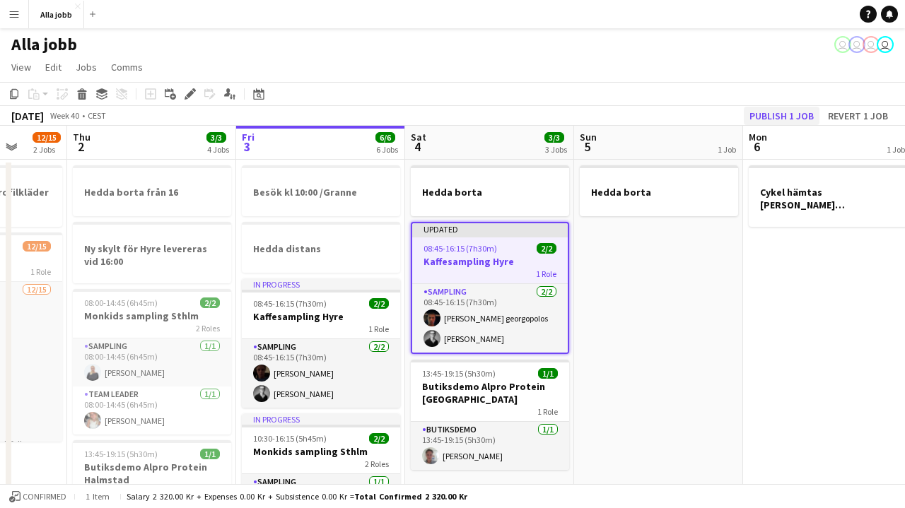
click at [769, 114] on button "Publish 1 job" at bounding box center [782, 116] width 76 height 18
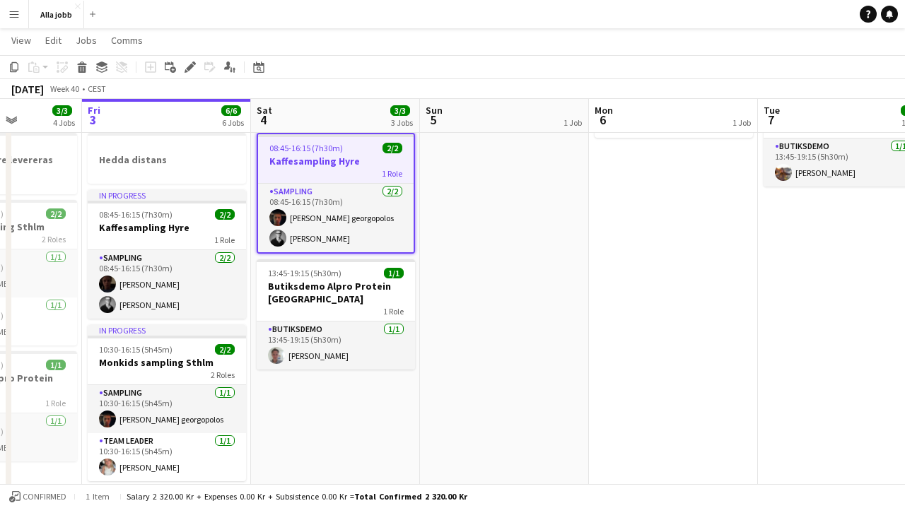
scroll to position [0, 424]
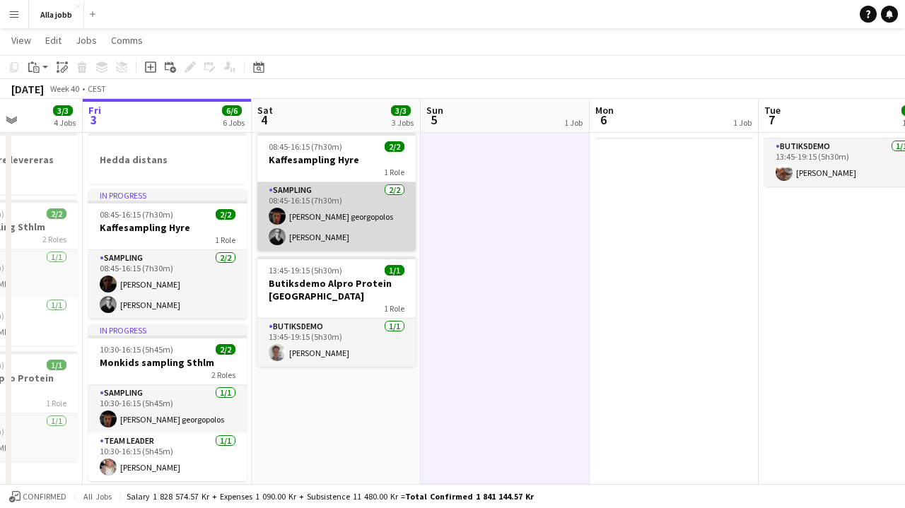
click at [375, 214] on app-card-role "Sampling [DATE] 08:45-16:15 (7h30m) [PERSON_NAME] georgopolos [PERSON_NAME]" at bounding box center [336, 216] width 158 height 69
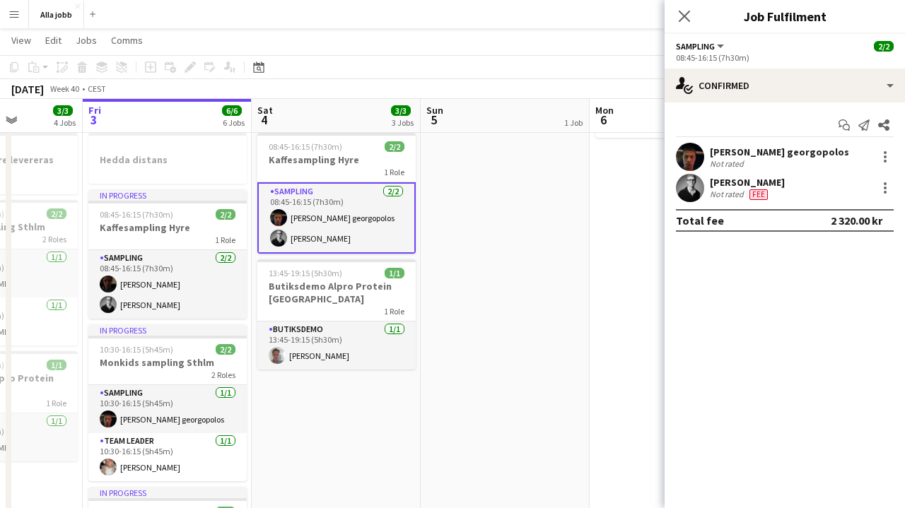
click at [692, 149] on app-user-avatar at bounding box center [690, 157] width 28 height 28
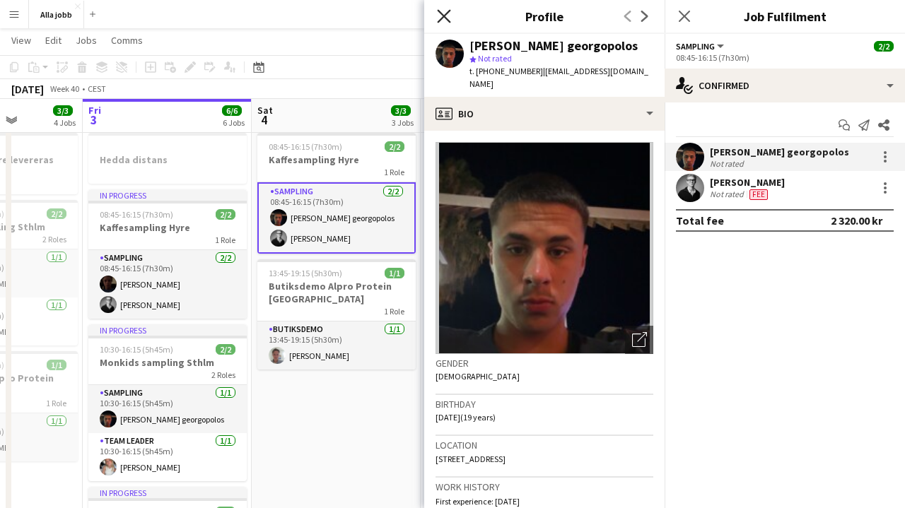
click at [444, 20] on icon "Close pop-in" at bounding box center [443, 15] width 13 height 13
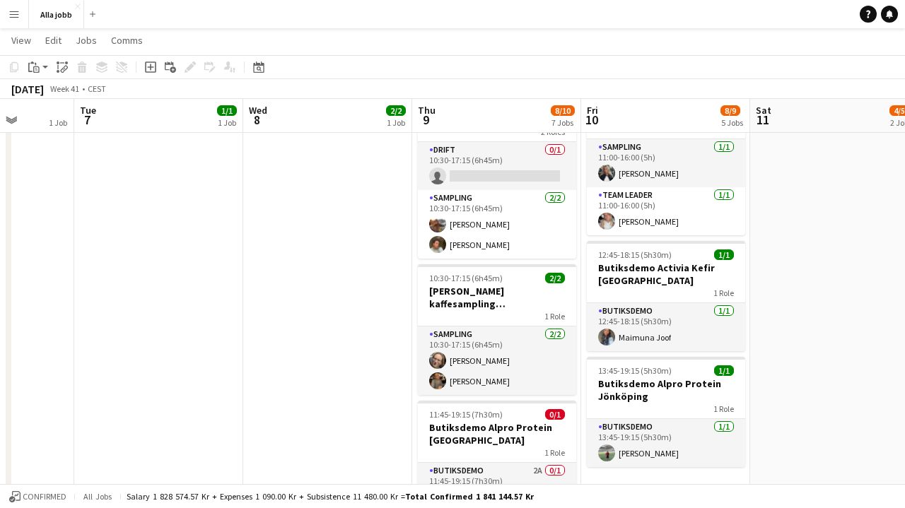
scroll to position [419, 0]
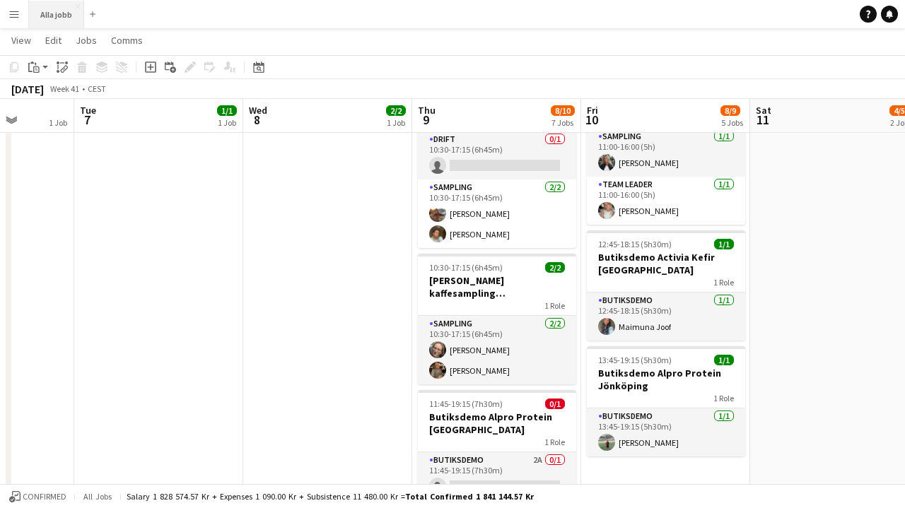
click at [74, 16] on button "Alla jobb Close" at bounding box center [56, 15] width 55 height 28
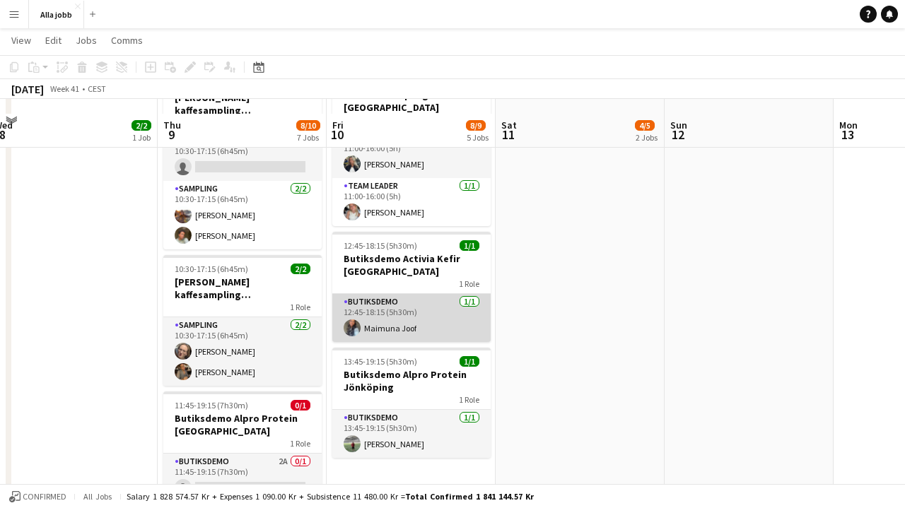
scroll to position [432, 0]
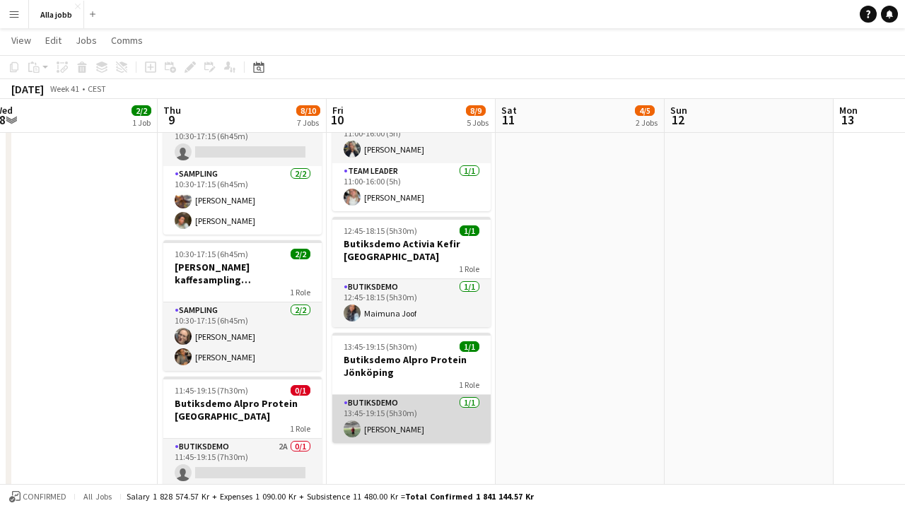
click at [374, 401] on app-card-role "Butiksdemo [DATE] 13:45-19:15 (5h30m) [PERSON_NAME]" at bounding box center [411, 419] width 158 height 48
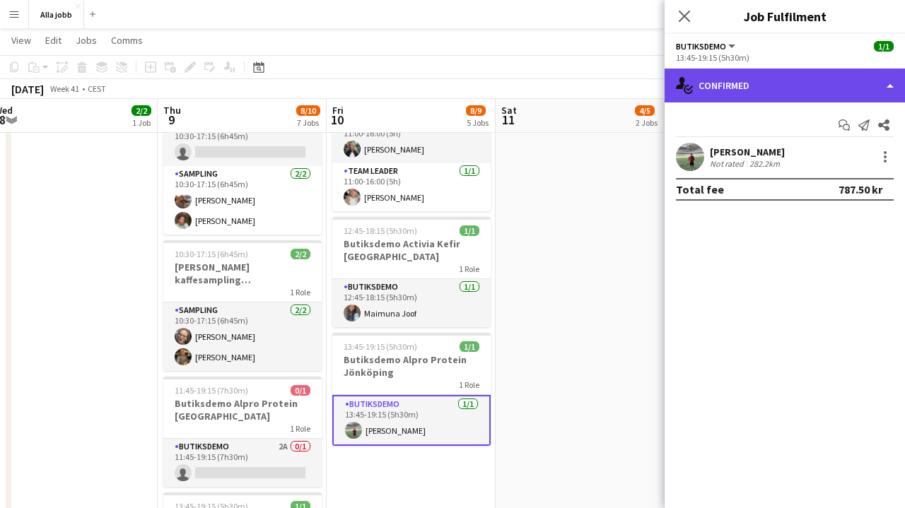
click at [865, 91] on div "single-neutral-actions-check-2 Confirmed" at bounding box center [785, 86] width 240 height 34
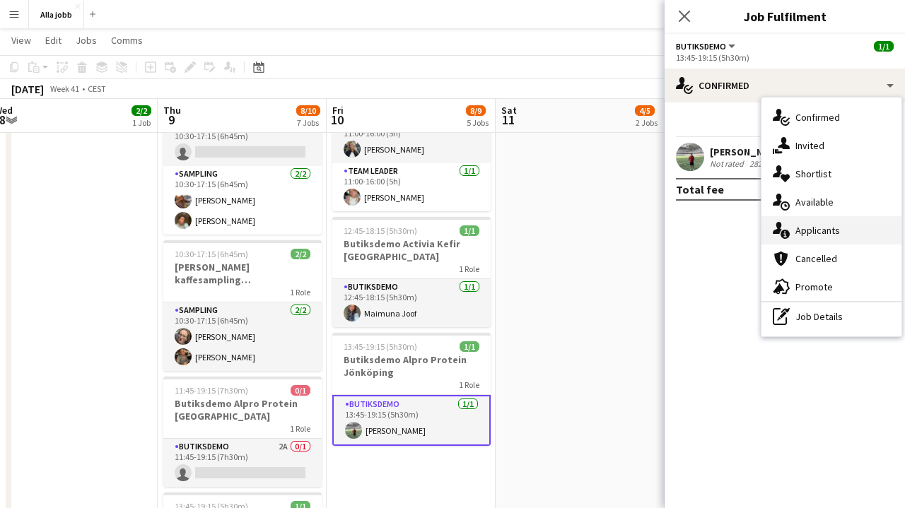
click at [807, 238] on div "single-neutral-actions-information Applicants" at bounding box center [832, 230] width 140 height 28
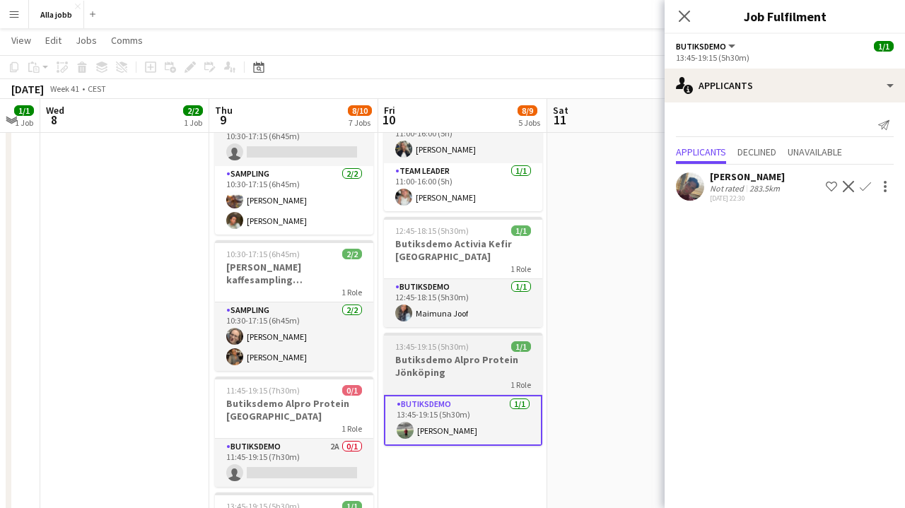
scroll to position [0, 289]
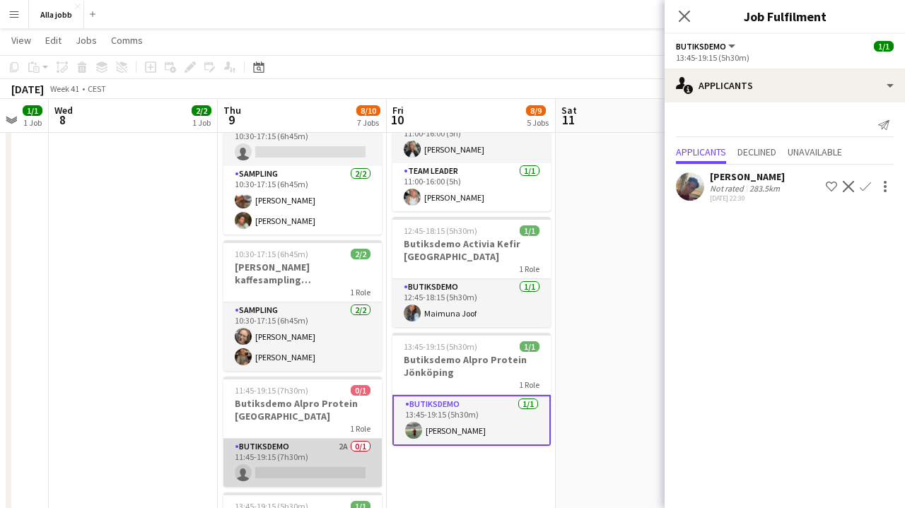
click at [285, 448] on app-card-role "Butiksdemo 2A 0/1 11:45-19:15 (7h30m) single-neutral-actions" at bounding box center [302, 463] width 158 height 48
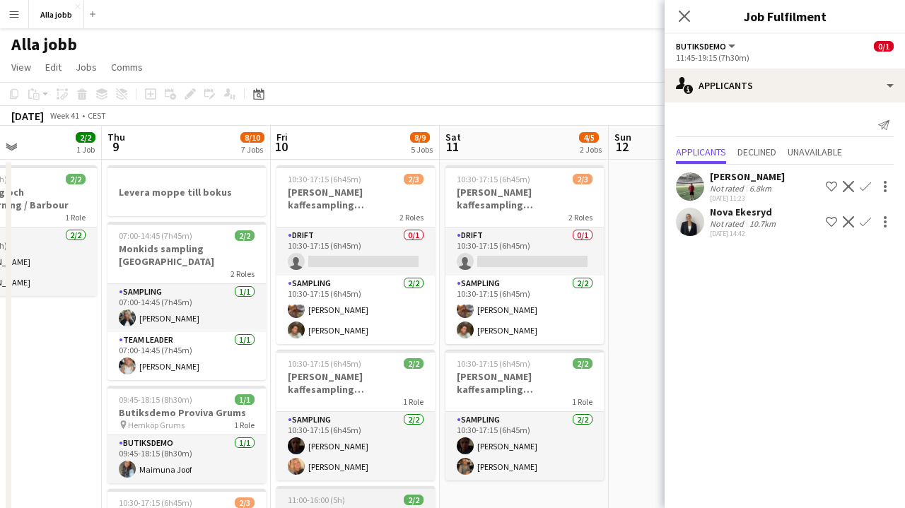
scroll to position [0, 0]
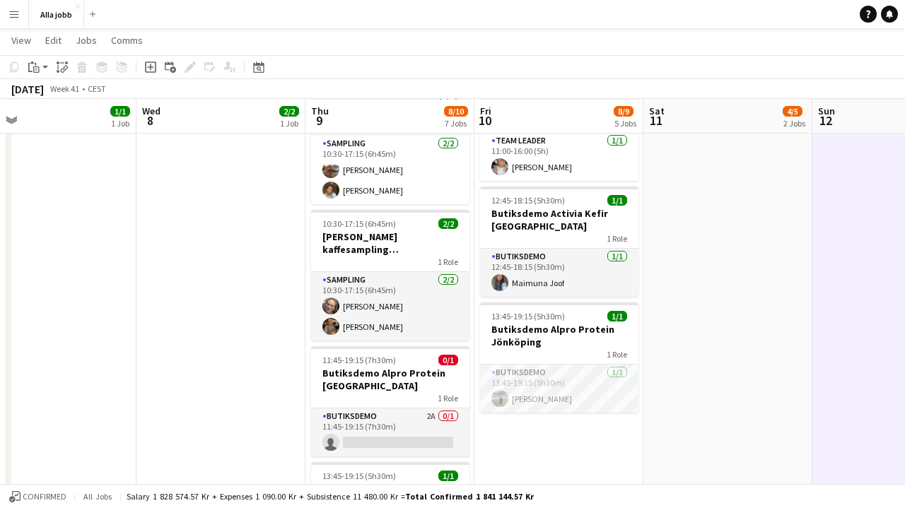
scroll to position [463, 0]
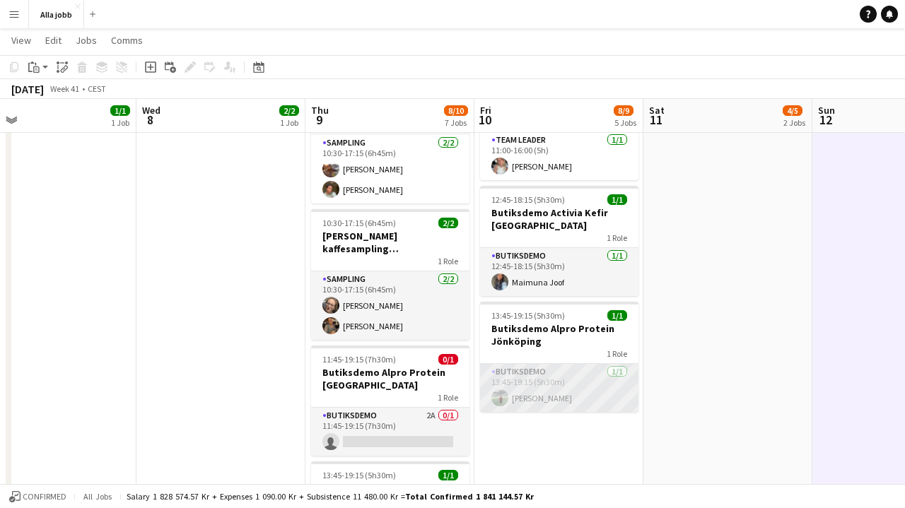
click at [559, 373] on app-card-role "Butiksdemo [DATE] 13:45-19:15 (5h30m) [PERSON_NAME]" at bounding box center [559, 388] width 158 height 48
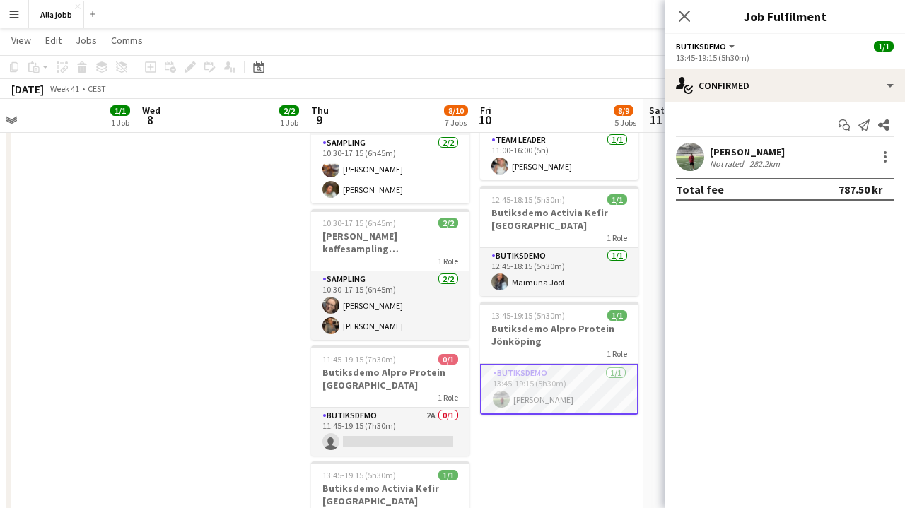
click at [243, 354] on app-date-cell "10:00-11:00 (1h) 2/2 Avstämning och lastbilskörning / [PERSON_NAME] 1 Role Even…" at bounding box center [220, 163] width 169 height 936
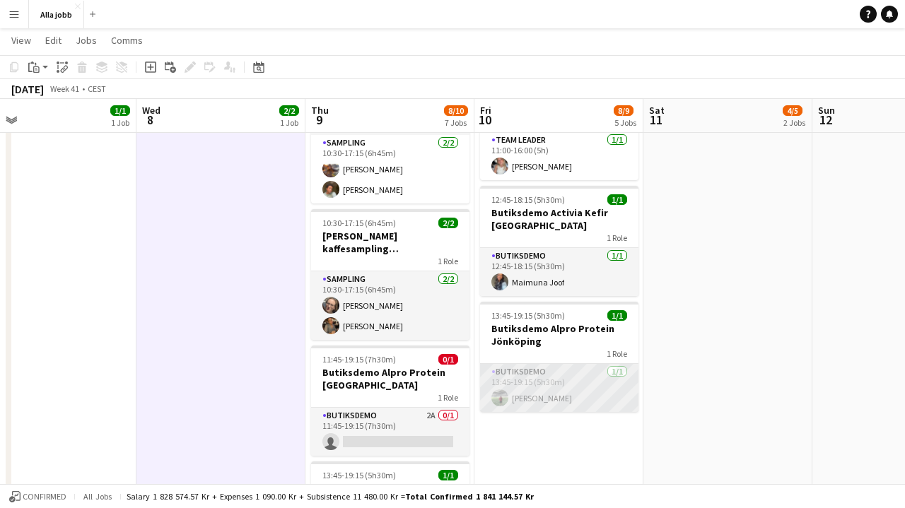
click at [532, 371] on app-card-role "Butiksdemo [DATE] 13:45-19:15 (5h30m) [PERSON_NAME]" at bounding box center [559, 388] width 158 height 48
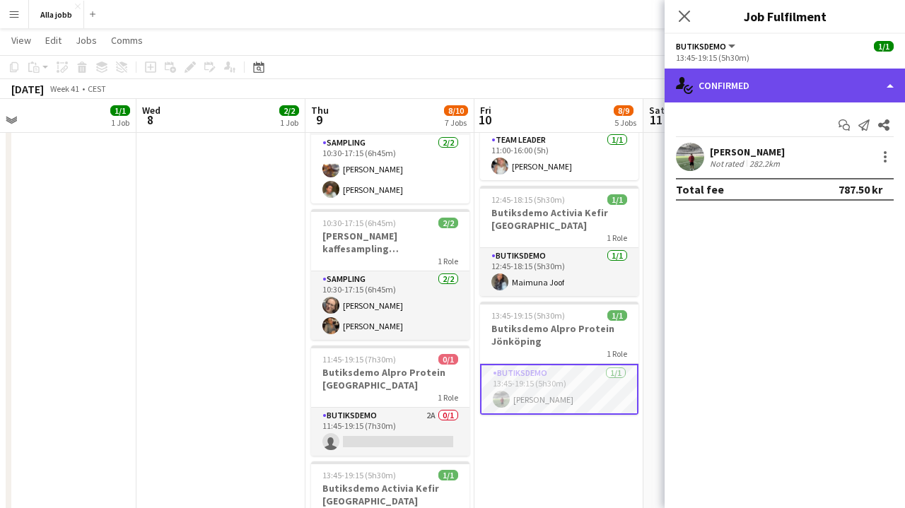
click at [745, 87] on div "single-neutral-actions-check-2 Confirmed" at bounding box center [785, 86] width 240 height 34
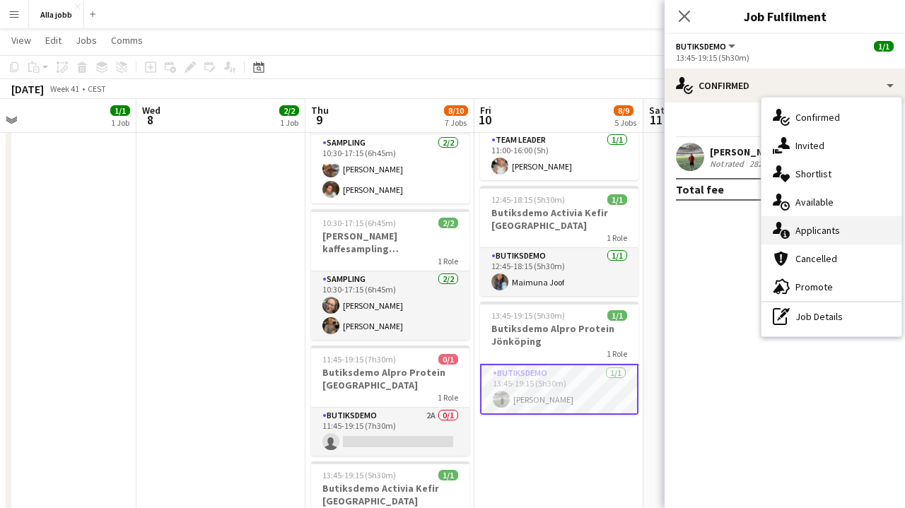
click at [802, 235] on span "Applicants" at bounding box center [818, 230] width 45 height 13
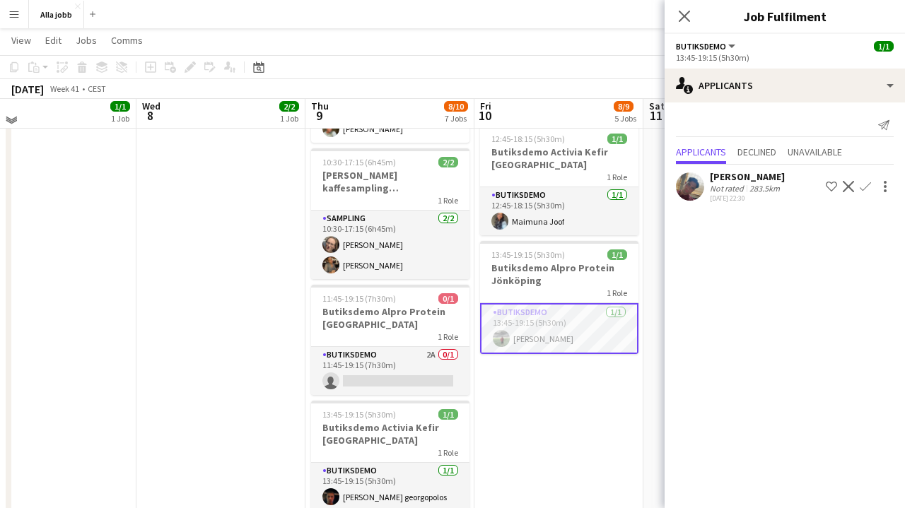
scroll to position [516, 0]
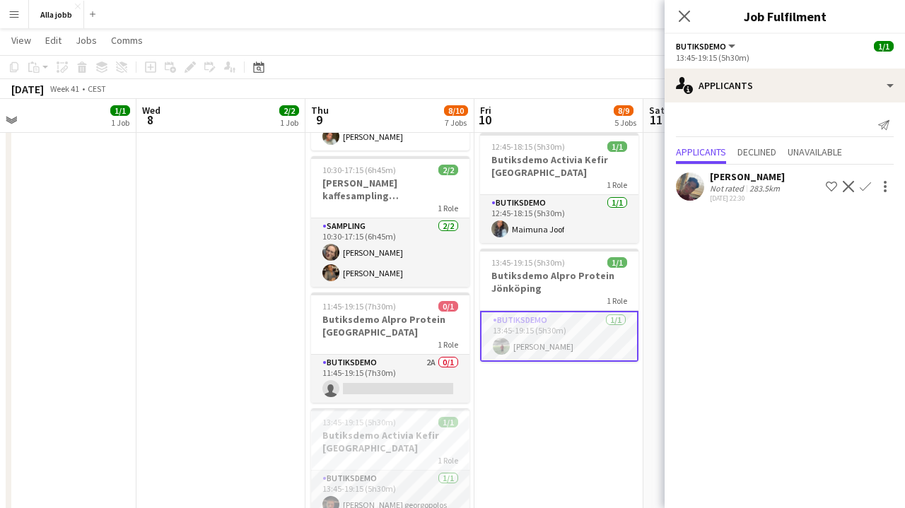
click at [547, 408] on app-date-cell "10:30-17:15 (6h45m) 2/3 [PERSON_NAME] kaffesampling Köpenhamn 2 Roles Drift 0/1…" at bounding box center [559, 110] width 169 height 936
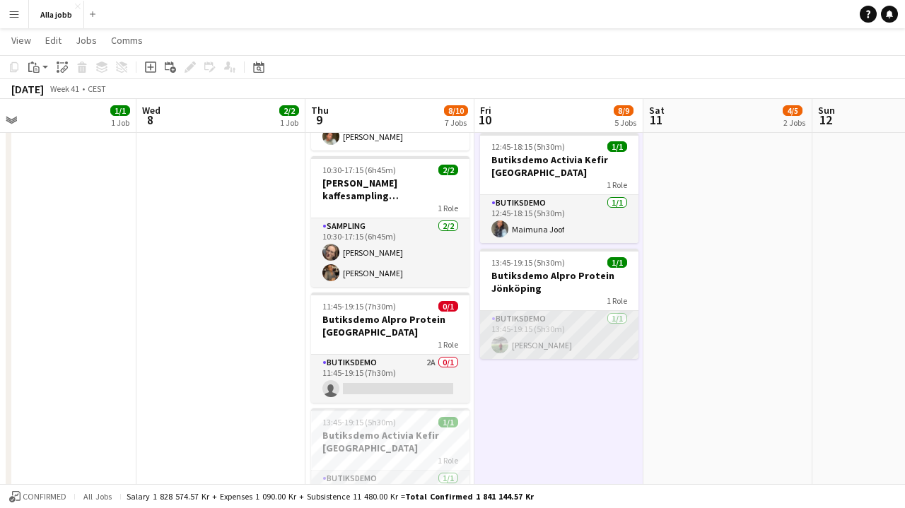
click at [545, 344] on app-card-role "Butiksdemo [DATE] 13:45-19:15 (5h30m) [PERSON_NAME]" at bounding box center [559, 335] width 158 height 48
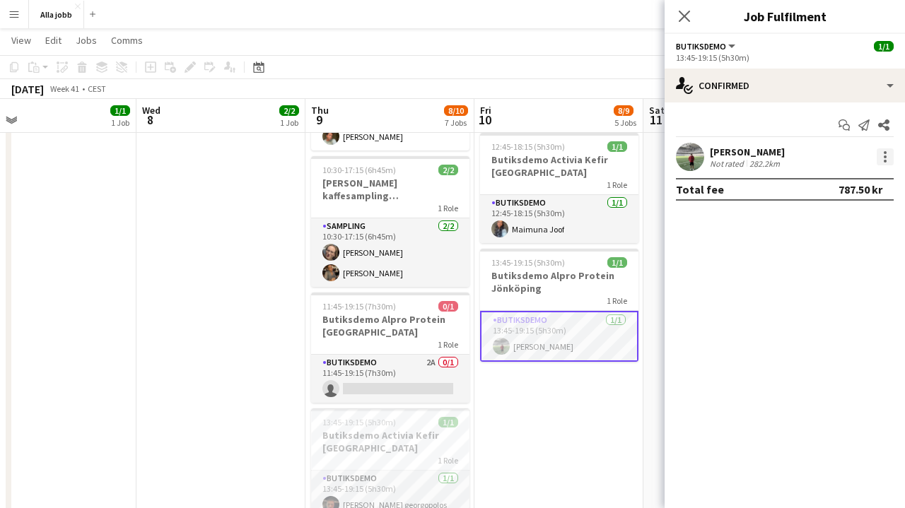
click at [880, 158] on div at bounding box center [885, 157] width 17 height 17
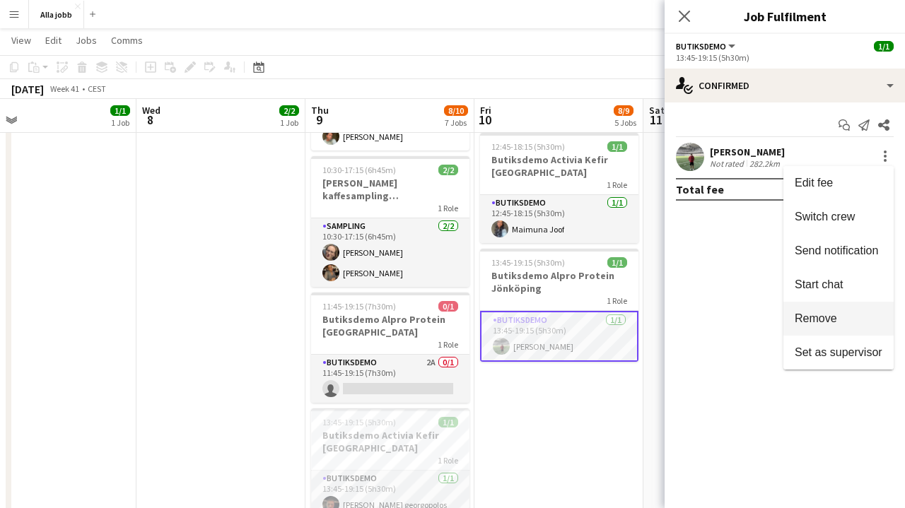
click at [810, 313] on span "Remove" at bounding box center [816, 319] width 42 height 12
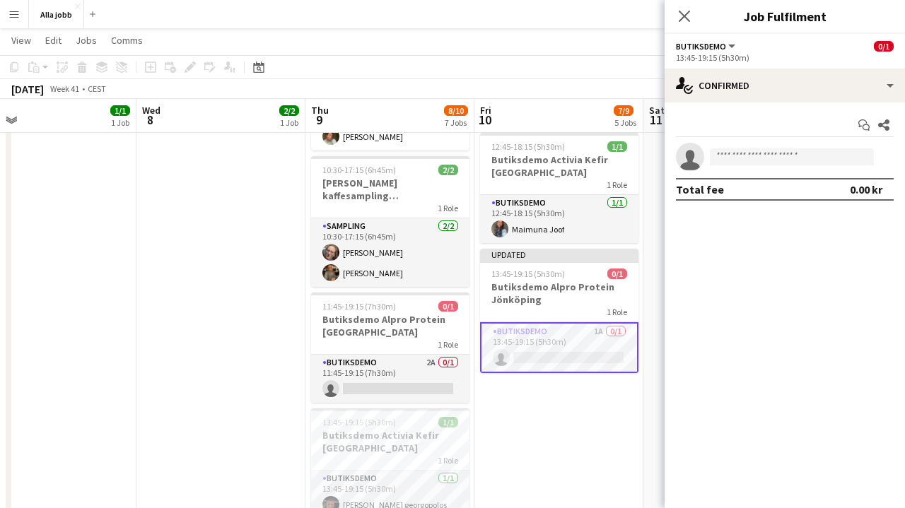
click at [591, 407] on app-date-cell "10:30-17:15 (6h45m) 2/3 [PERSON_NAME] kaffesampling Köpenhamn 2 Roles Drift 0/1…" at bounding box center [559, 110] width 169 height 936
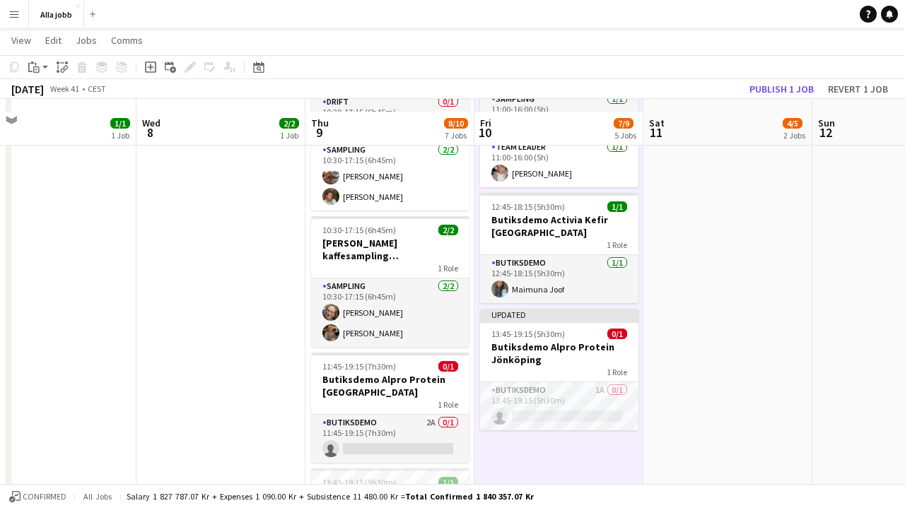
scroll to position [453, 0]
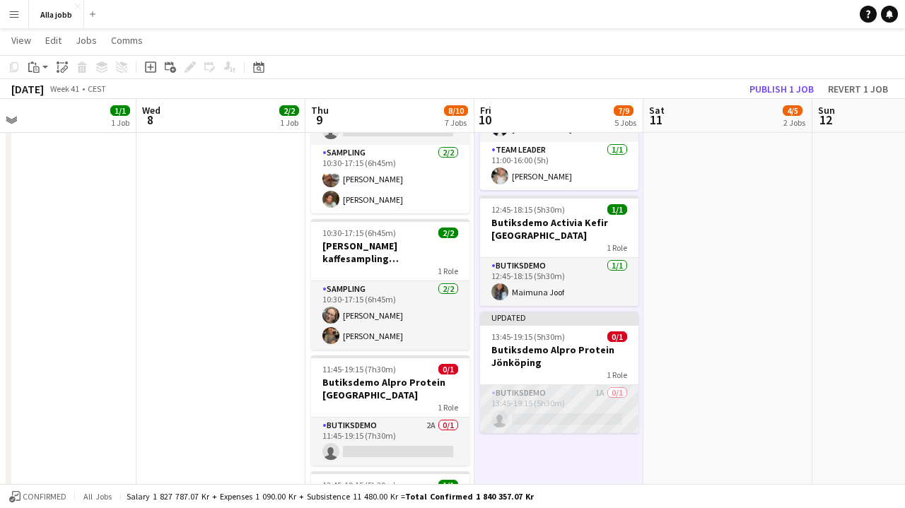
click at [566, 393] on app-card-role "Butiksdemo 1A 0/1 13:45-19:15 (5h30m) single-neutral-actions" at bounding box center [559, 409] width 158 height 48
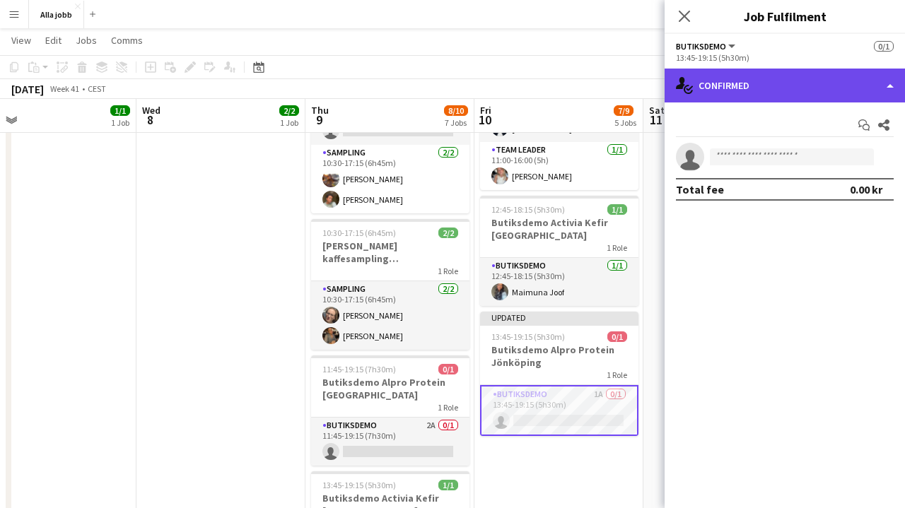
click at [773, 76] on div "single-neutral-actions-check-2 Confirmed" at bounding box center [785, 86] width 240 height 34
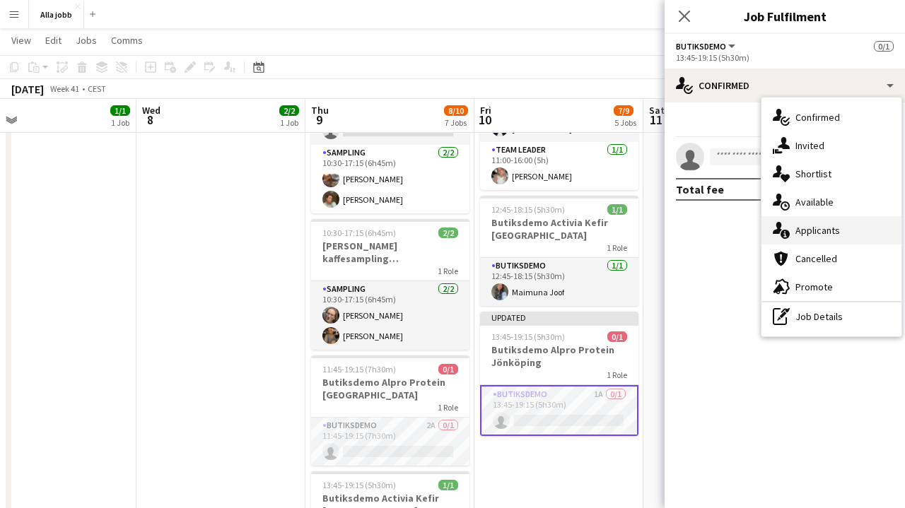
click at [807, 222] on div "single-neutral-actions-information Applicants" at bounding box center [832, 230] width 140 height 28
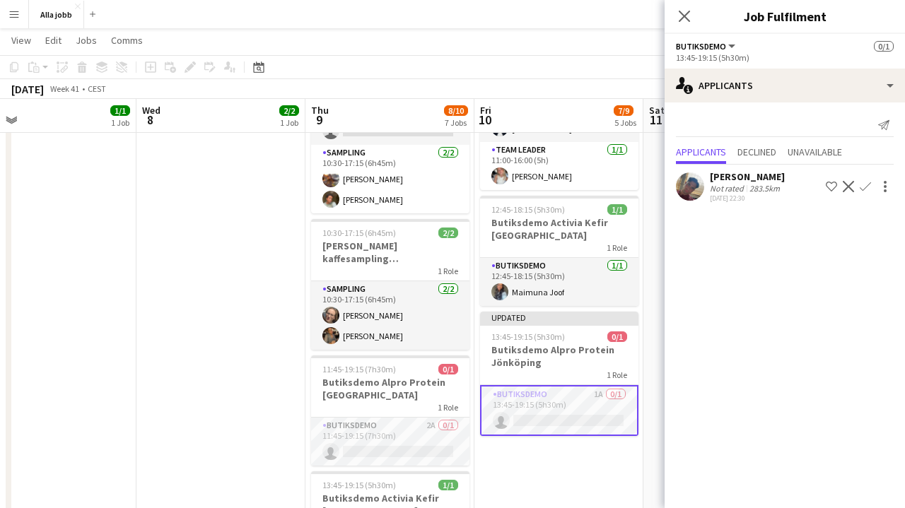
click at [859, 188] on button "Confirm" at bounding box center [865, 186] width 17 height 17
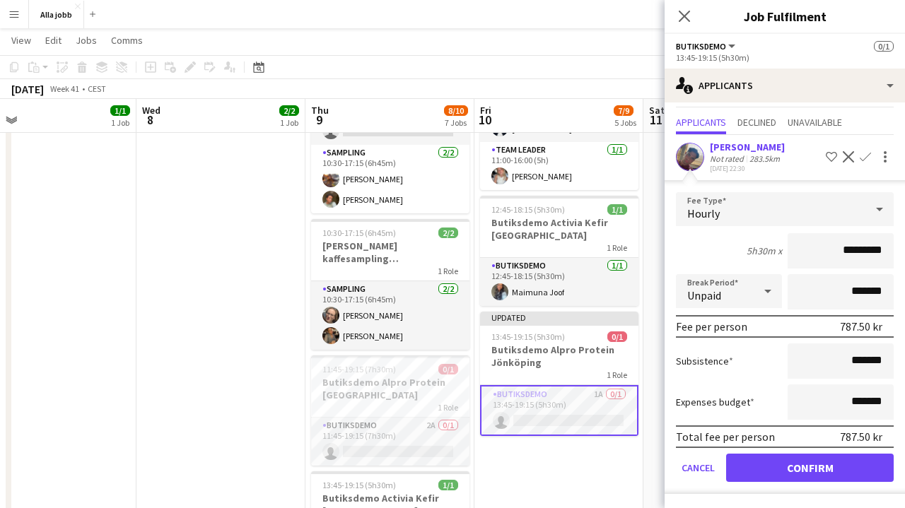
scroll to position [30, 0]
click at [804, 465] on button "Confirm" at bounding box center [810, 468] width 168 height 28
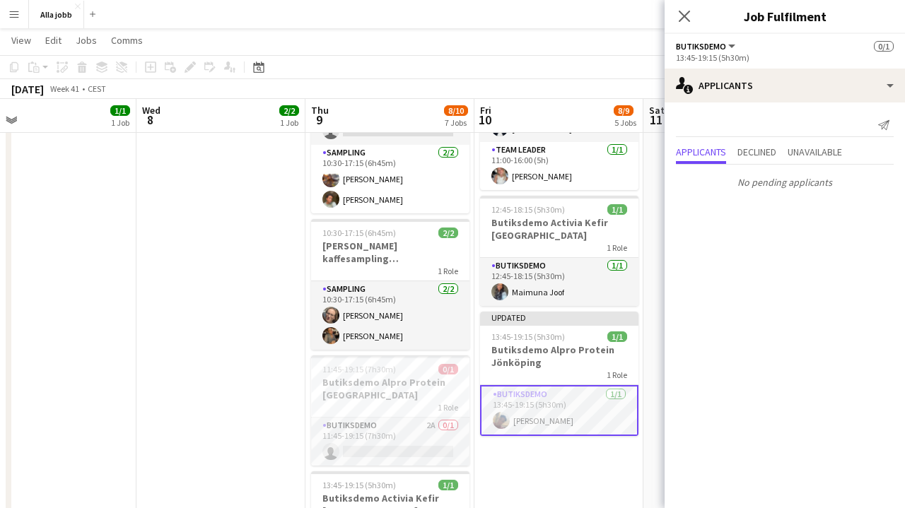
scroll to position [0, 0]
click at [399, 430] on app-card-role "Butiksdemo 2A 0/1 11:45-19:15 (7h30m) single-neutral-actions" at bounding box center [390, 442] width 158 height 48
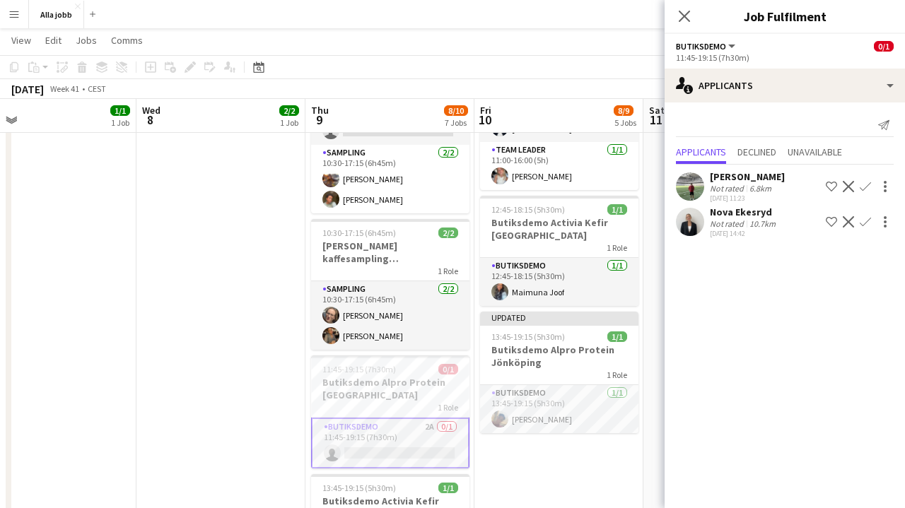
click at [863, 221] on app-icon "Confirm" at bounding box center [865, 221] width 11 height 11
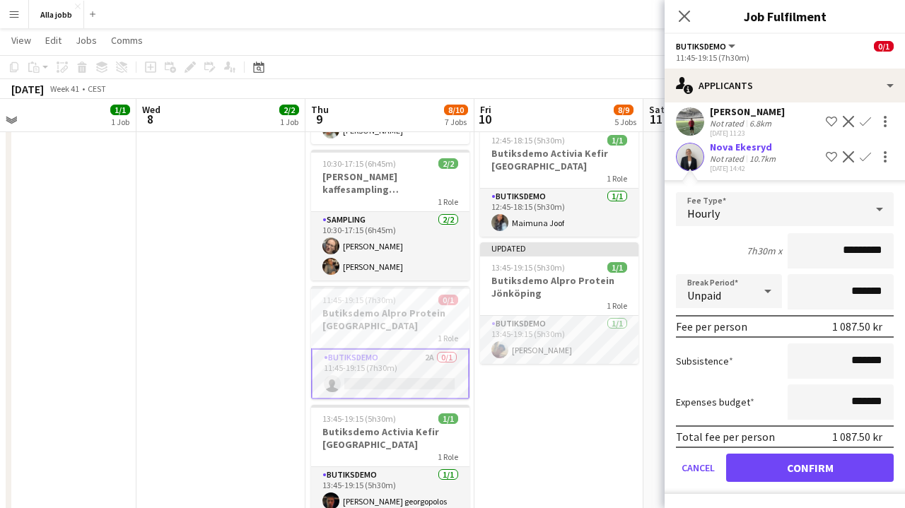
scroll to position [520, 0]
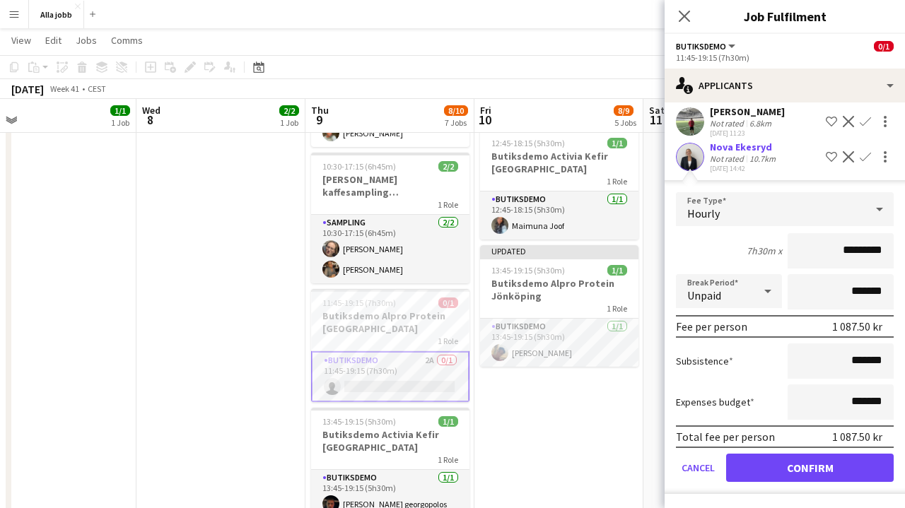
click at [800, 470] on button "Confirm" at bounding box center [810, 468] width 168 height 28
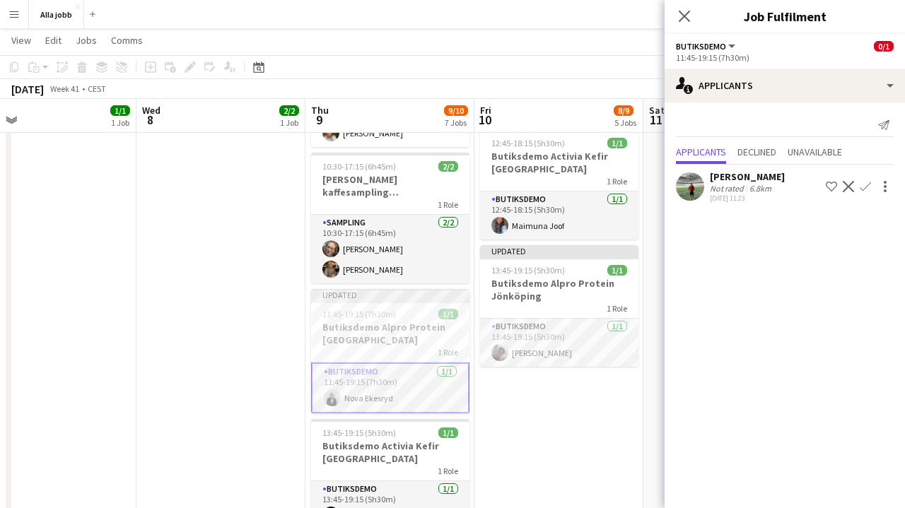
scroll to position [0, 0]
click at [568, 456] on app-date-cell "10:30-17:15 (6h45m) 2/3 [PERSON_NAME] kaffesampling Köpenhamn 2 Roles Drift 0/1…" at bounding box center [559, 107] width 169 height 936
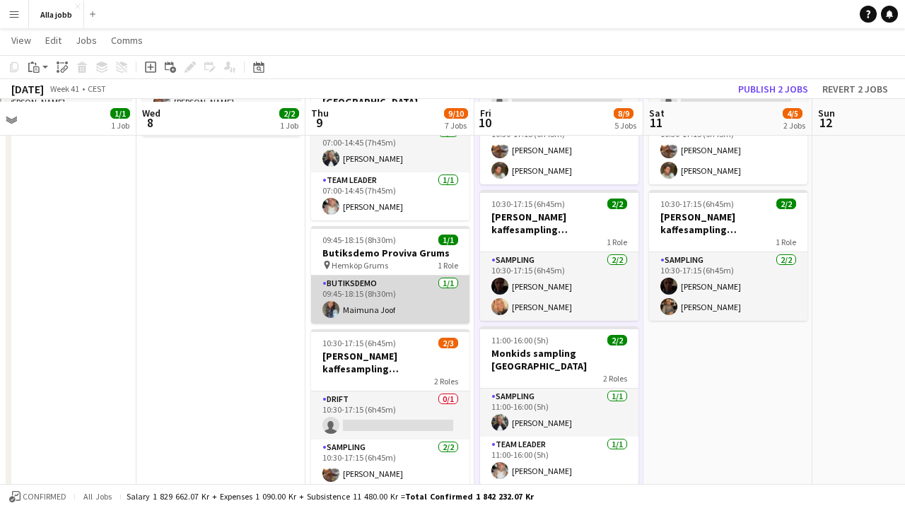
scroll to position [168, 0]
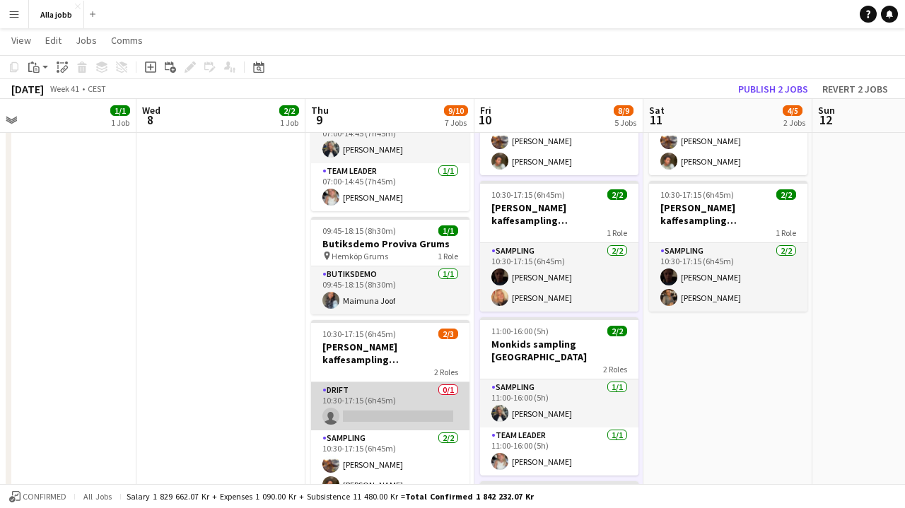
click at [392, 397] on app-card-role "Drift 0/1 10:30-17:15 (6h45m) single-neutral-actions" at bounding box center [390, 407] width 158 height 48
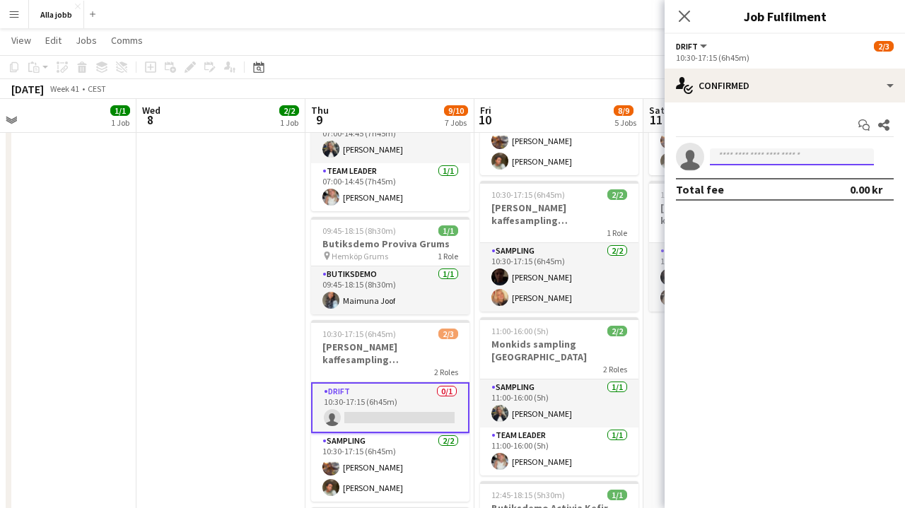
click at [737, 158] on input at bounding box center [792, 157] width 164 height 17
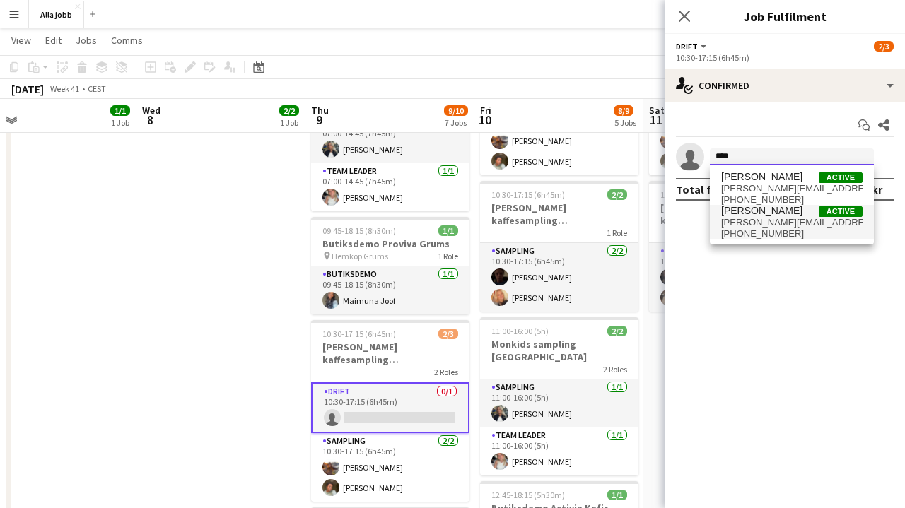
type input "****"
click at [769, 223] on span "[PERSON_NAME][EMAIL_ADDRESS][DOMAIN_NAME]" at bounding box center [791, 222] width 141 height 11
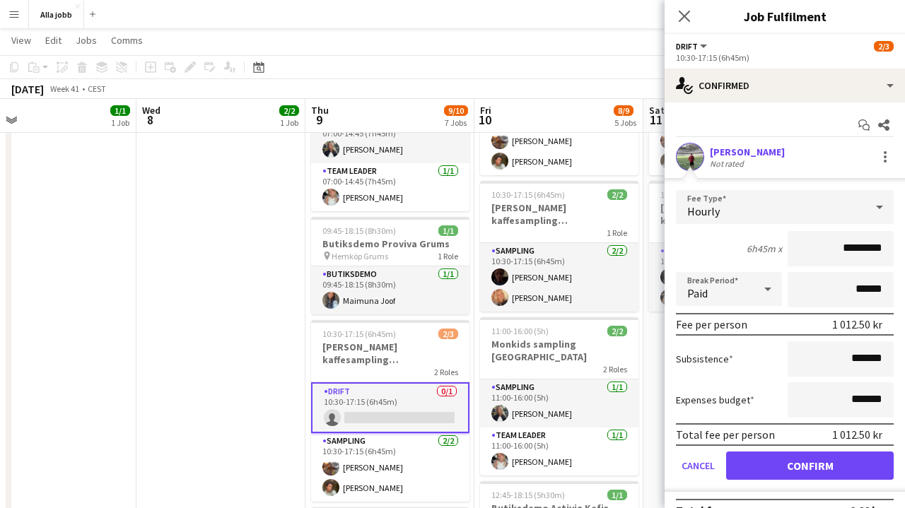
click at [810, 471] on button "Confirm" at bounding box center [810, 466] width 168 height 28
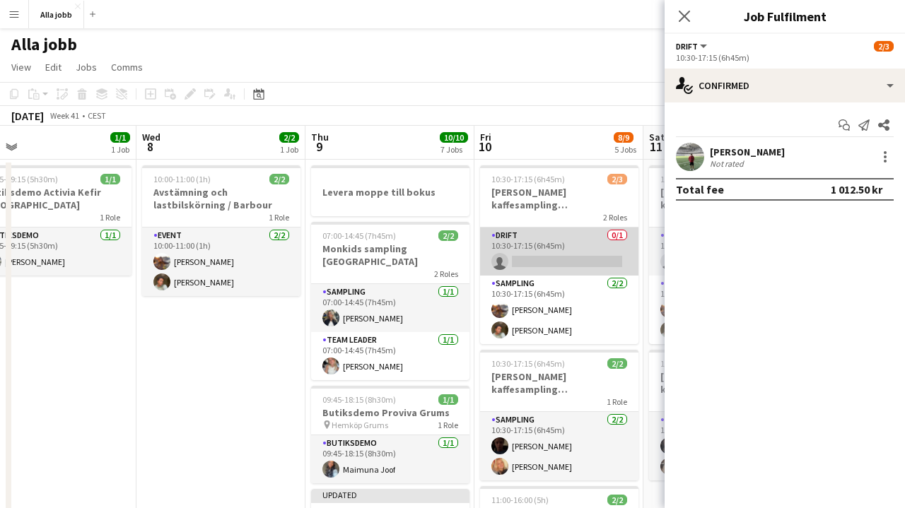
scroll to position [-1, 0]
click at [579, 262] on app-card-role "Drift 0/1 10:30-17:15 (6h45m) single-neutral-actions" at bounding box center [559, 252] width 158 height 48
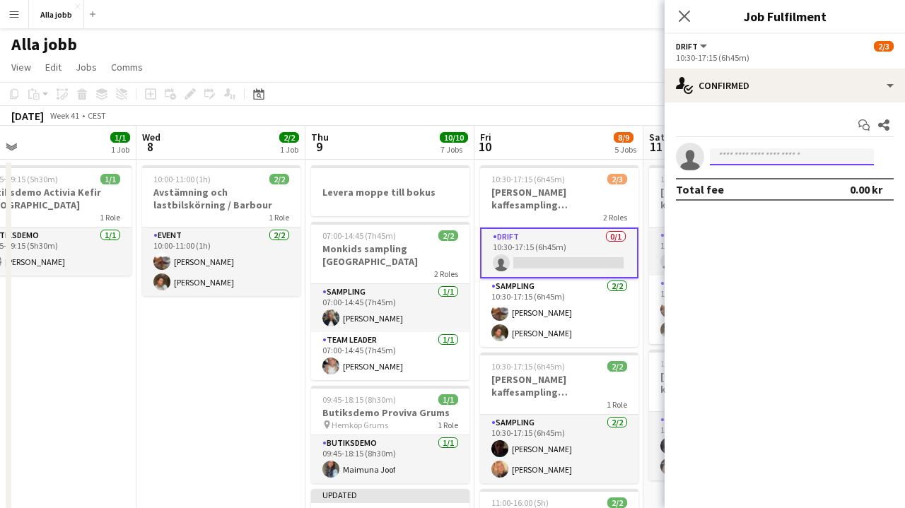
click at [770, 161] on input at bounding box center [792, 157] width 164 height 17
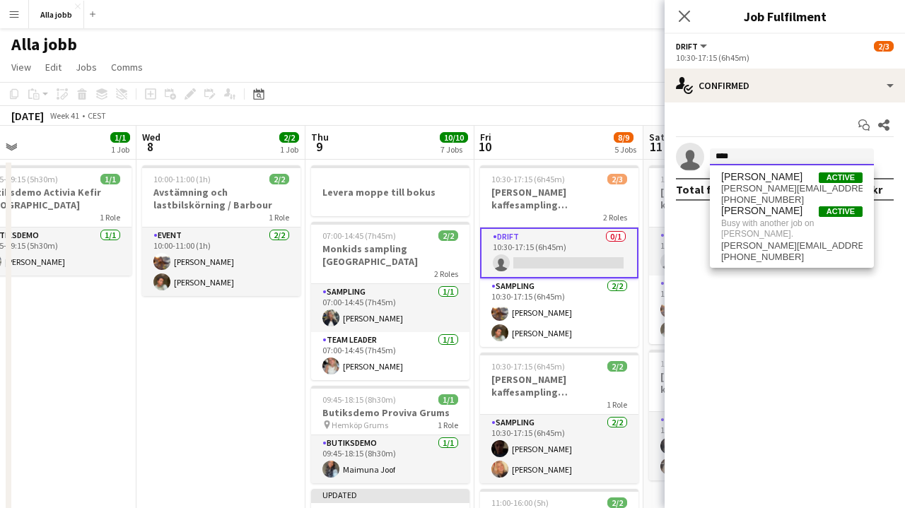
type input "****"
click at [617, 116] on div "[DATE] Week 41 • CEST Publish 3 jobs Revert 3 jobs" at bounding box center [452, 116] width 905 height 20
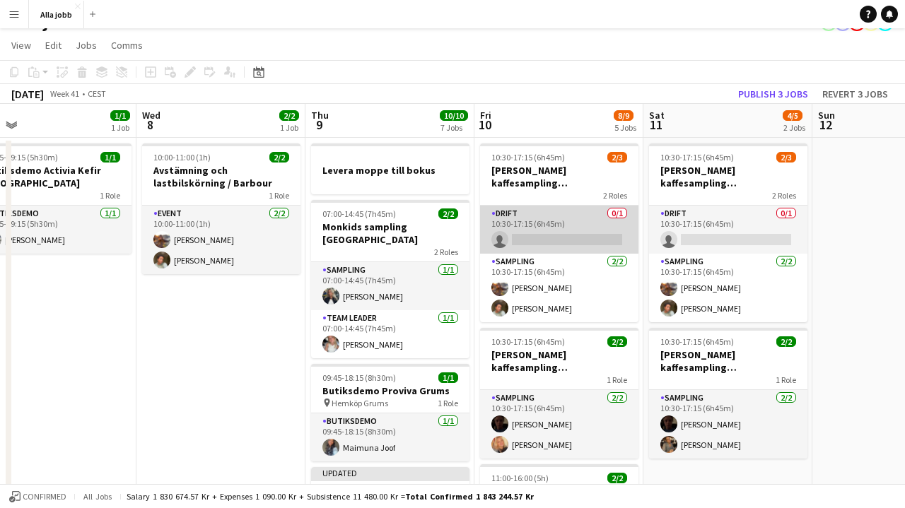
scroll to position [31, 0]
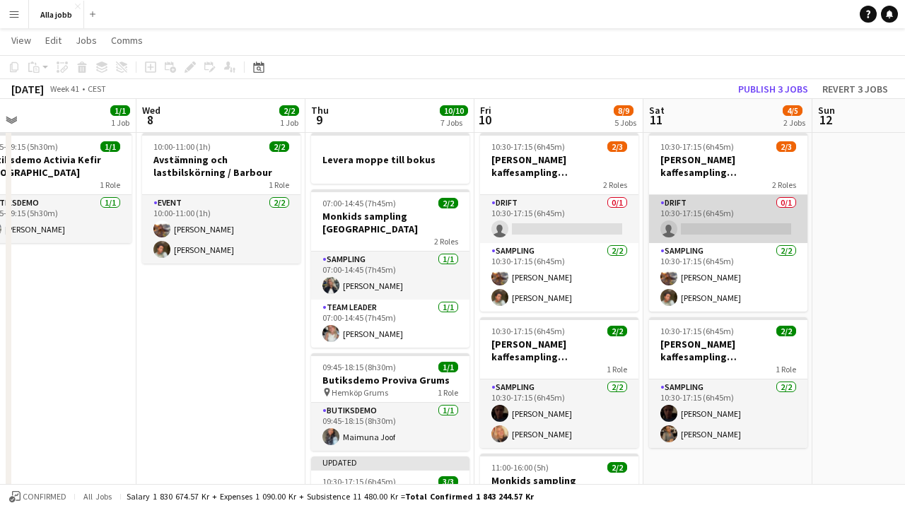
click at [728, 209] on app-card-role "Drift 0/1 10:30-17:15 (6h45m) single-neutral-actions" at bounding box center [728, 219] width 158 height 48
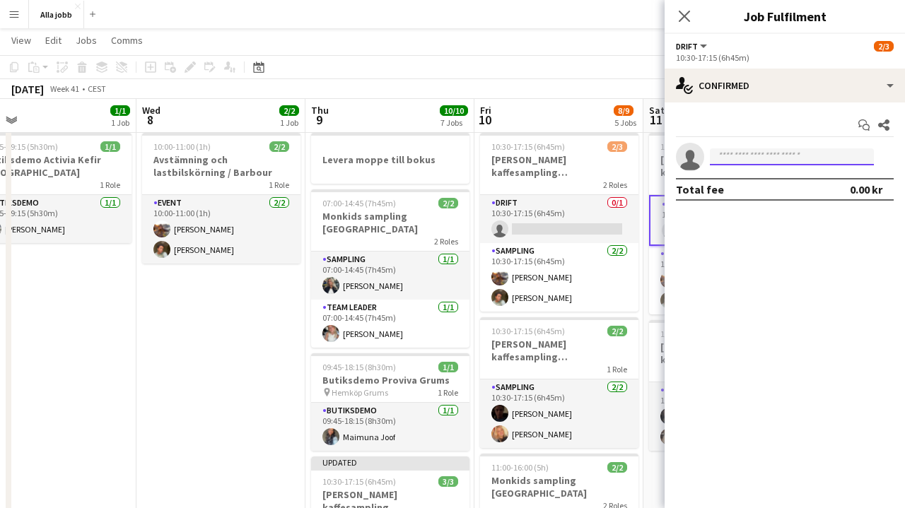
click at [783, 157] on input at bounding box center [792, 157] width 164 height 17
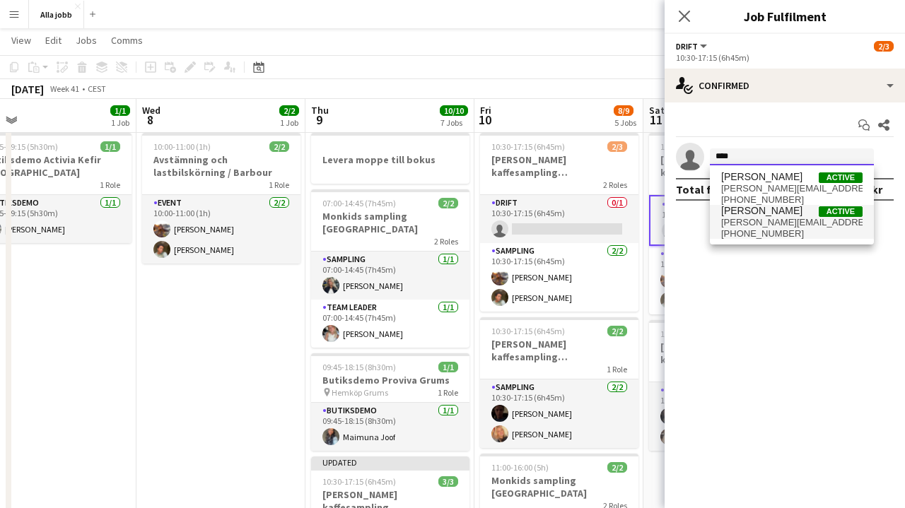
type input "****"
click at [761, 226] on span "[PERSON_NAME][EMAIL_ADDRESS][DOMAIN_NAME]" at bounding box center [791, 222] width 141 height 11
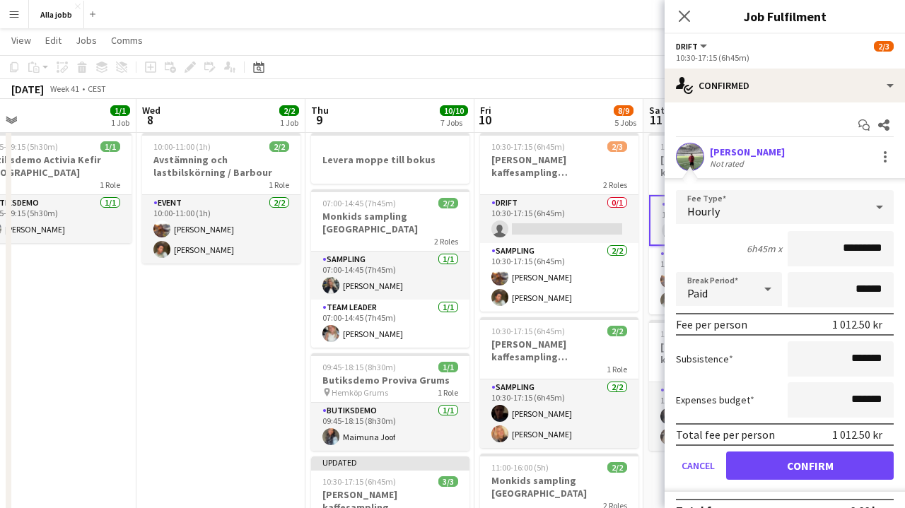
click at [786, 465] on button "Confirm" at bounding box center [810, 466] width 168 height 28
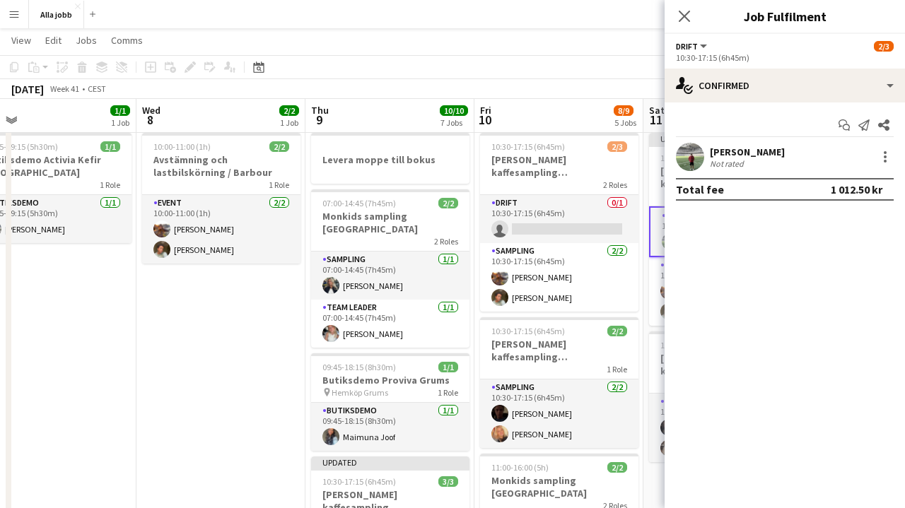
click at [598, 53] on app-page-menu "View Day view expanded Day view collapsed Month view Date picker Jump to [DATE]…" at bounding box center [452, 41] width 905 height 27
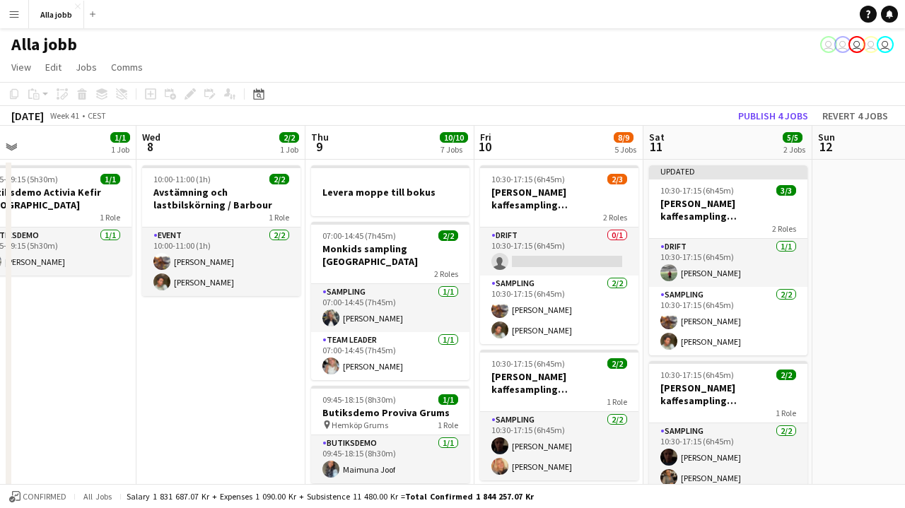
scroll to position [0, 0]
click at [786, 110] on button "Publish 4 jobs" at bounding box center [773, 116] width 81 height 18
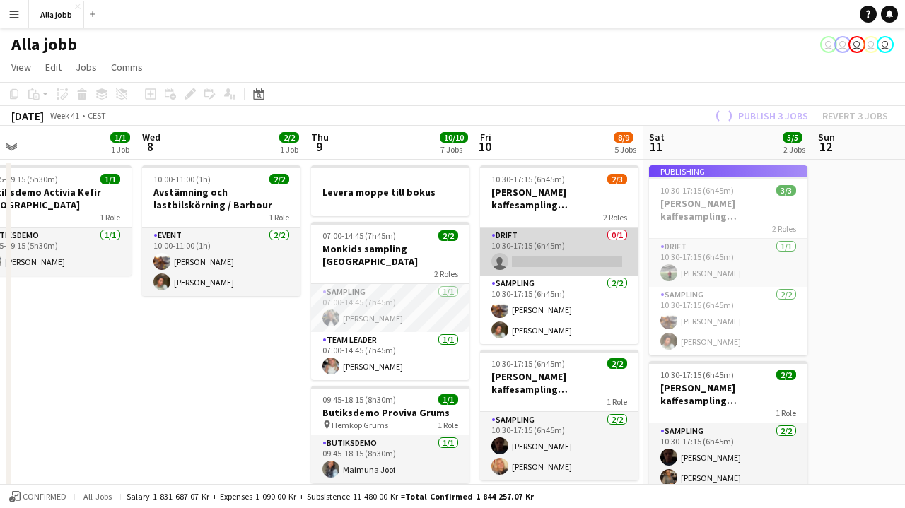
click at [550, 248] on app-card-role "Drift 0/1 10:30-17:15 (6h45m) single-neutral-actions" at bounding box center [559, 252] width 158 height 48
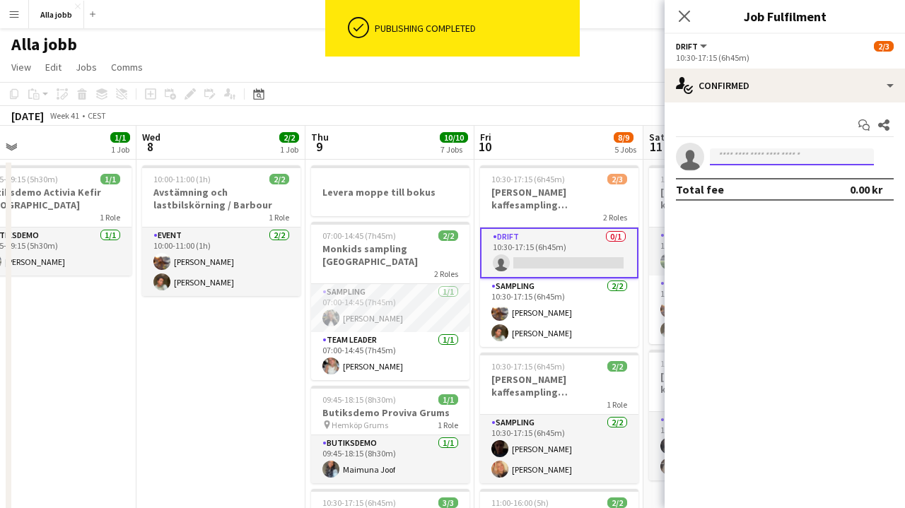
click at [744, 158] on input at bounding box center [792, 157] width 164 height 17
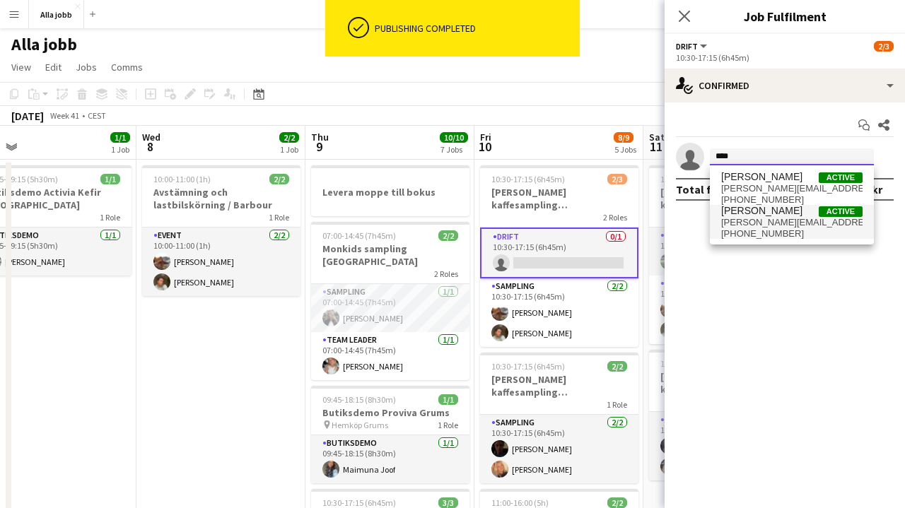
type input "****"
click at [768, 231] on span "[PHONE_NUMBER]" at bounding box center [791, 233] width 141 height 11
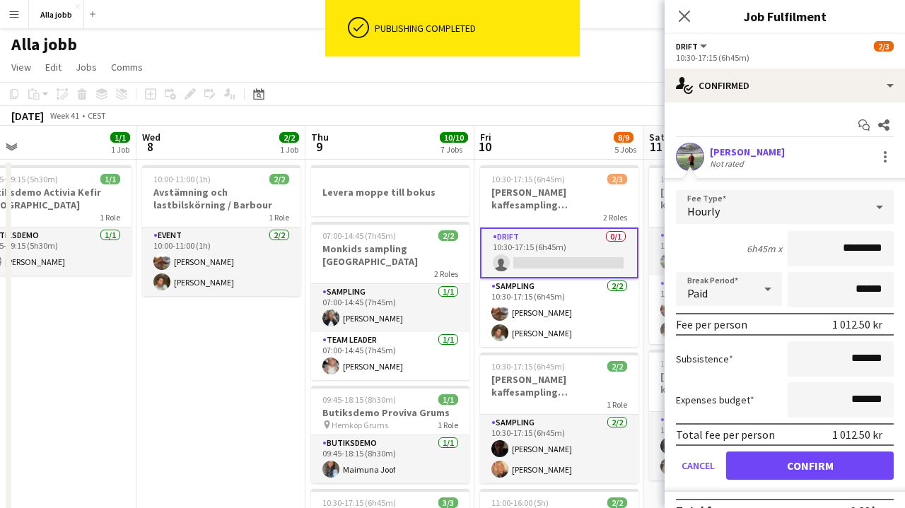
click at [771, 466] on button "Confirm" at bounding box center [810, 466] width 168 height 28
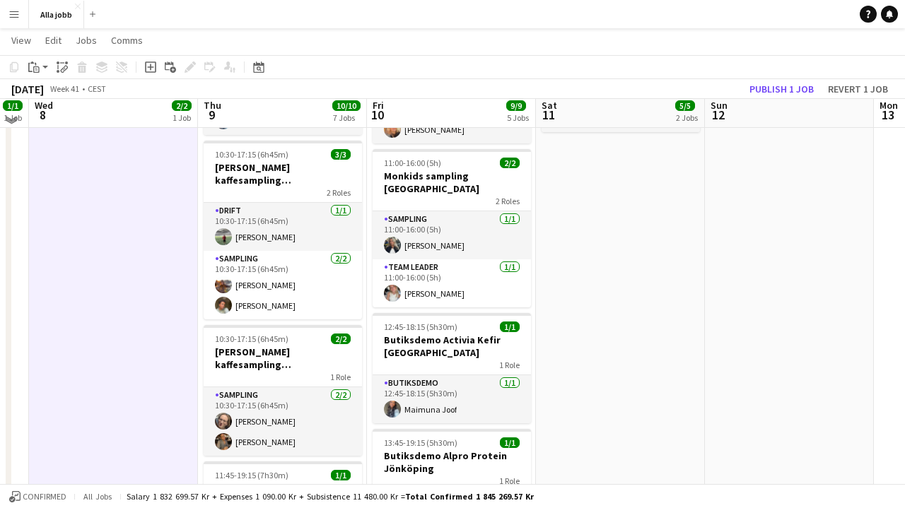
scroll to position [342, 0]
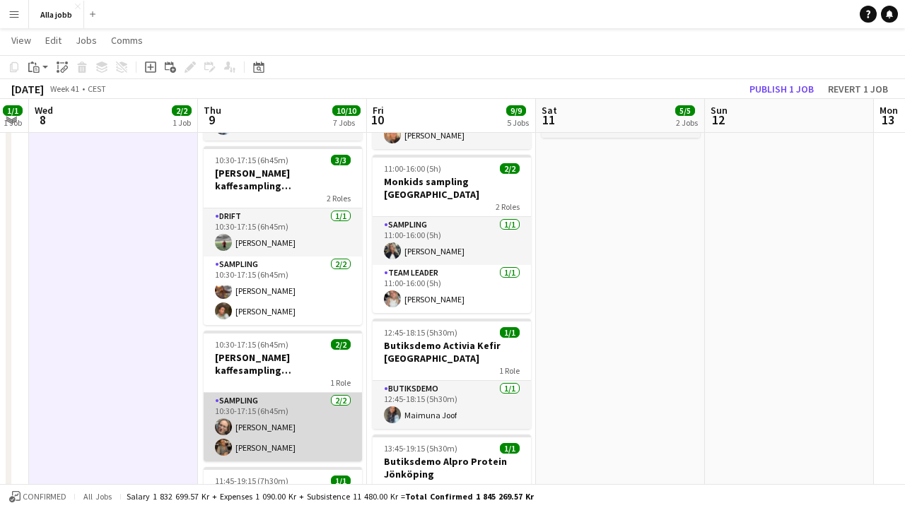
click at [257, 417] on app-card-role "Sampling [DATE] 10:30-17:15 (6h45m) [PERSON_NAME] [PERSON_NAME]" at bounding box center [283, 427] width 158 height 69
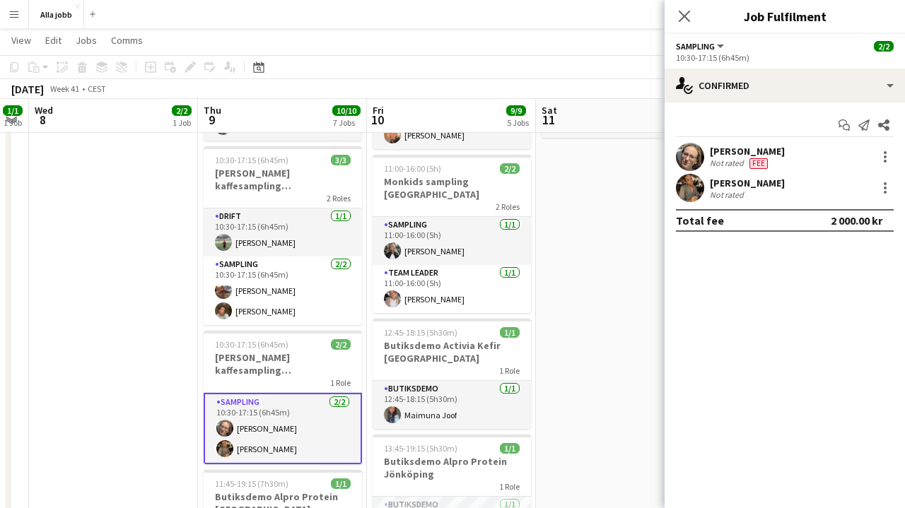
click at [145, 346] on app-date-cell "10:00-11:00 (1h) 2/2 Avstämning och lastbilskörning / [PERSON_NAME] 1 Role Even…" at bounding box center [113, 285] width 169 height 936
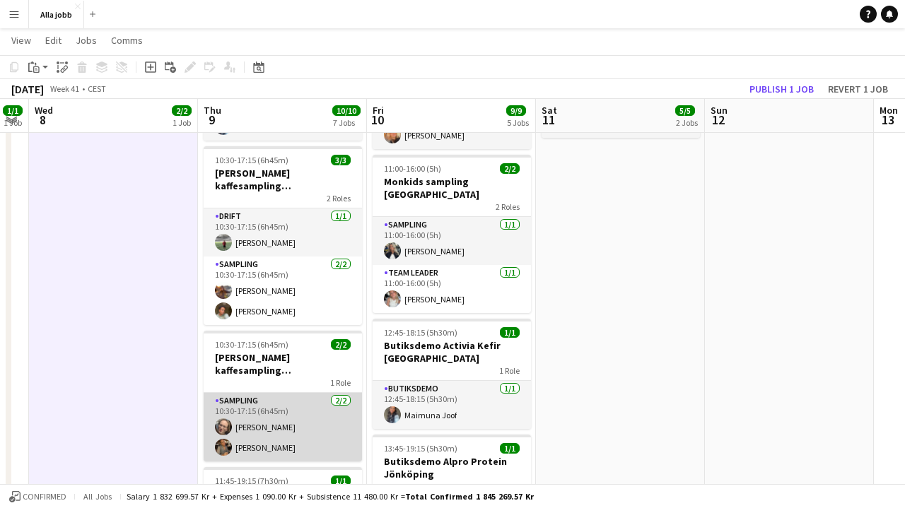
click at [257, 402] on app-card-role "Sampling [DATE] 10:30-17:15 (6h45m) [PERSON_NAME] [PERSON_NAME]" at bounding box center [283, 427] width 158 height 69
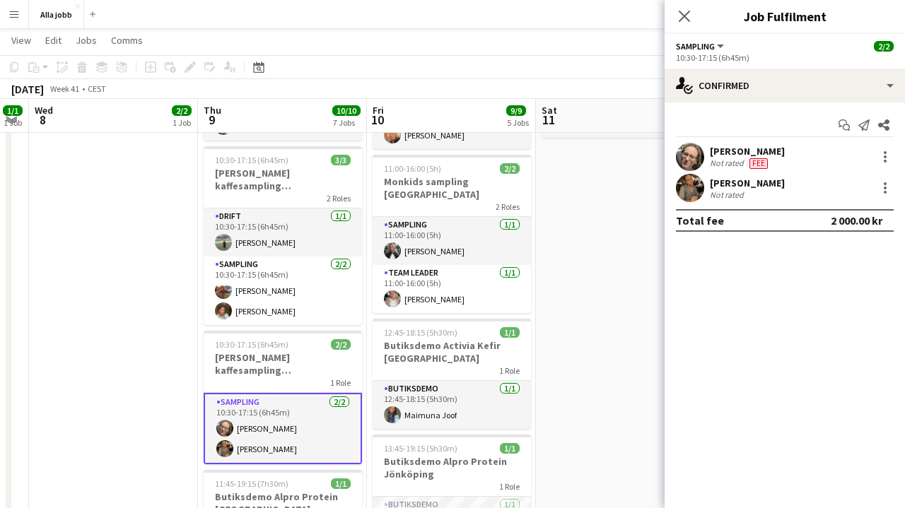
click at [139, 361] on app-date-cell "10:00-11:00 (1h) 2/2 Avstämning och lastbilskörning / [PERSON_NAME] 1 Role Even…" at bounding box center [113, 285] width 169 height 936
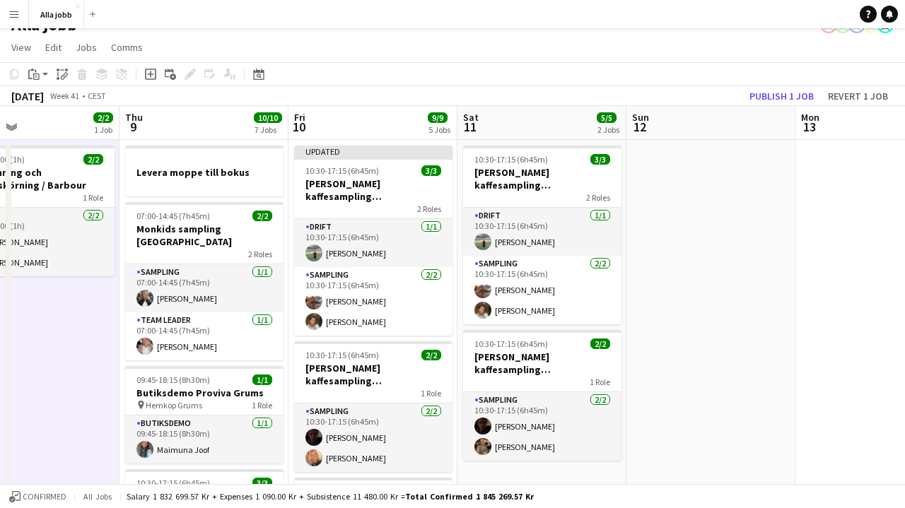
scroll to position [25, 0]
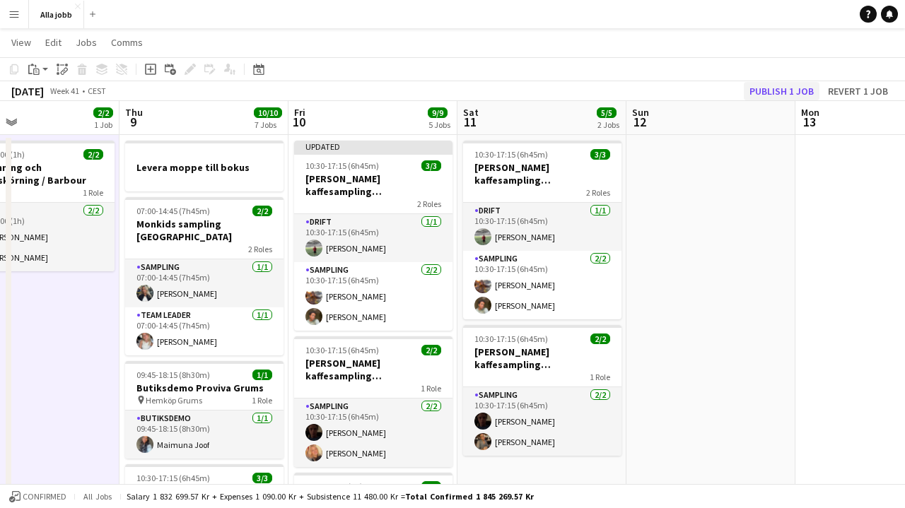
click at [795, 82] on button "Publish 1 job" at bounding box center [782, 91] width 76 height 18
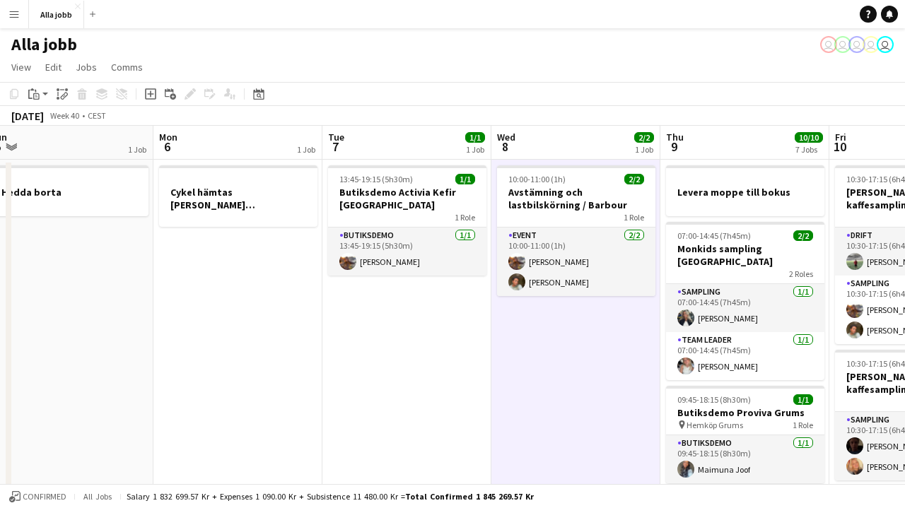
scroll to position [0, 533]
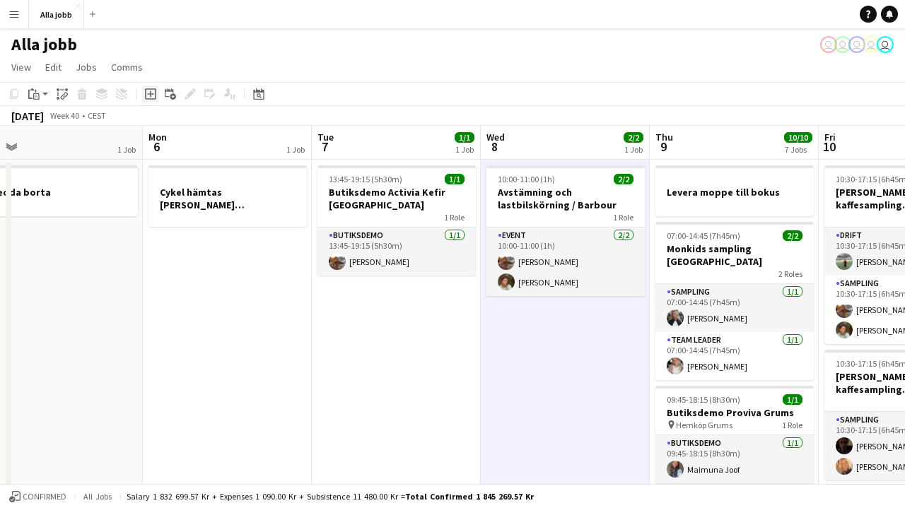
click at [149, 93] on icon "Add job" at bounding box center [150, 93] width 11 height 11
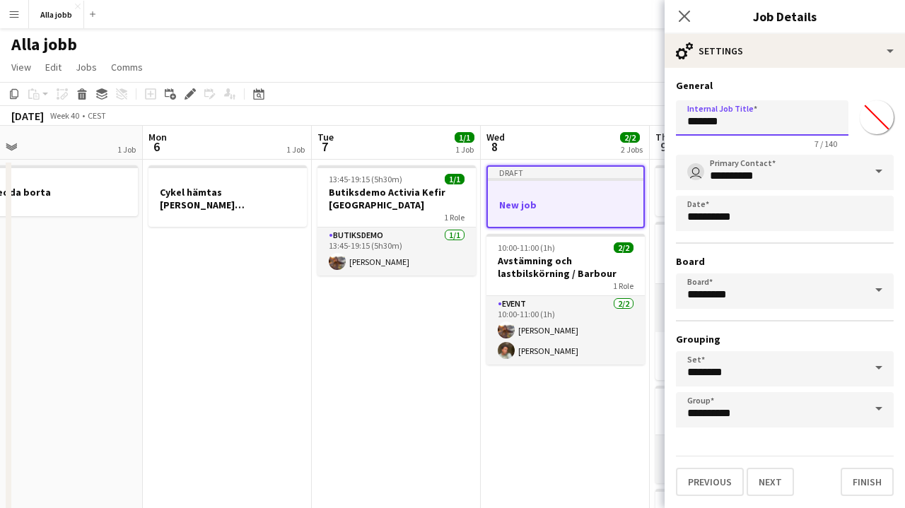
click at [748, 125] on input "*******" at bounding box center [762, 117] width 173 height 35
type input "**********"
click at [769, 482] on button "Next" at bounding box center [770, 482] width 47 height 28
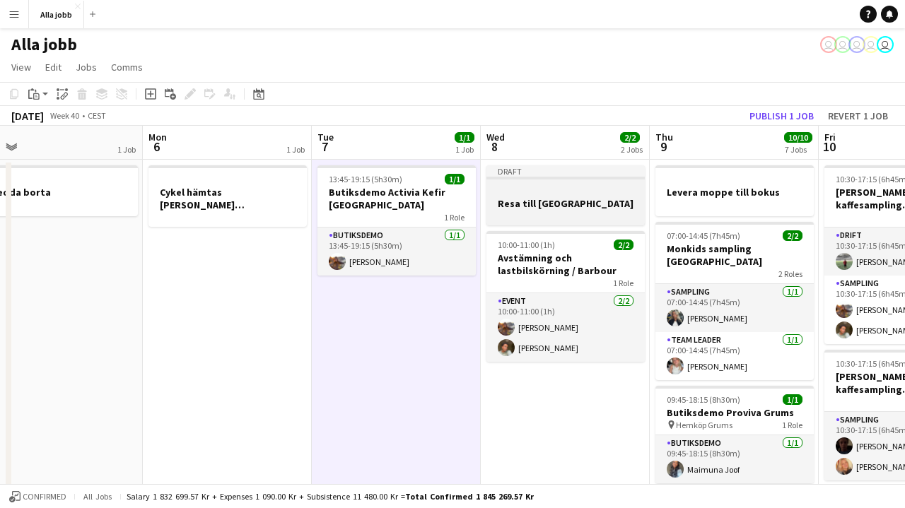
click at [575, 187] on div at bounding box center [566, 190] width 158 height 11
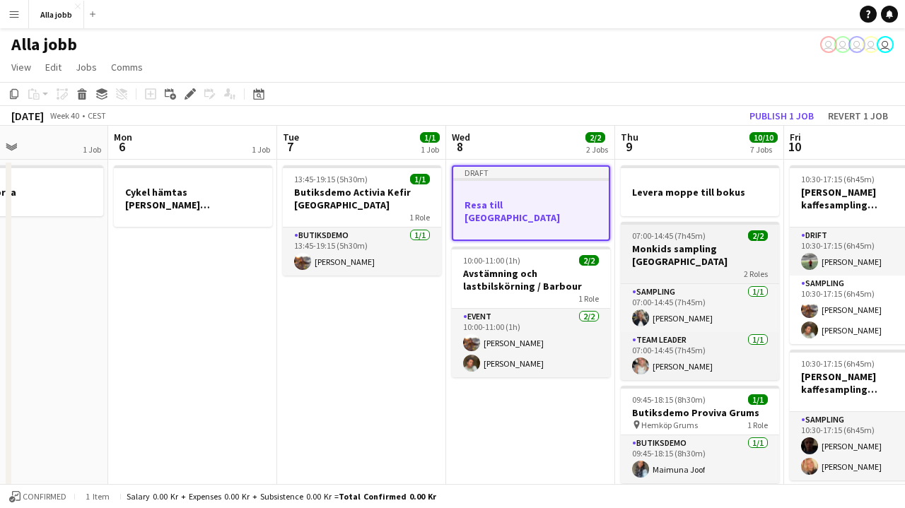
scroll to position [0, 576]
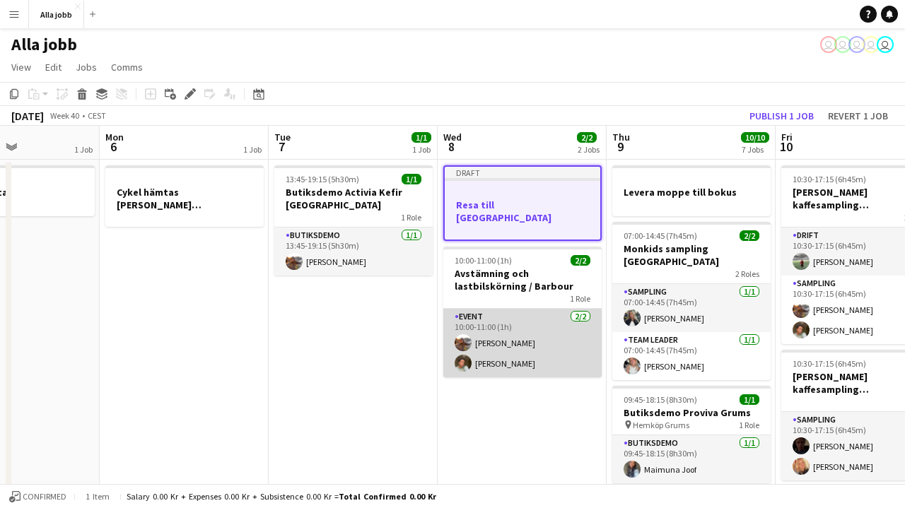
click at [518, 335] on app-card-role "Event [DATE] 10:00-11:00 (1h) [PERSON_NAME] [PERSON_NAME]" at bounding box center [522, 343] width 158 height 69
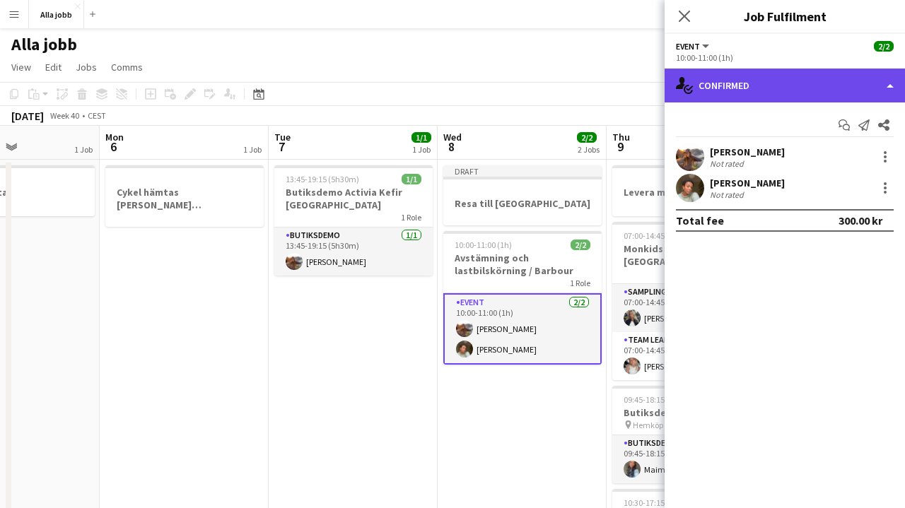
click at [774, 86] on div "single-neutral-actions-check-2 Confirmed" at bounding box center [785, 86] width 240 height 34
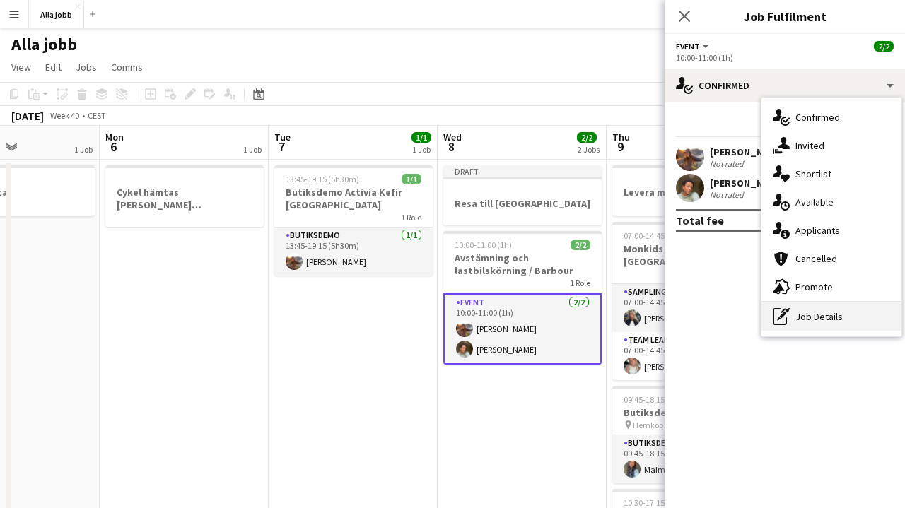
click at [795, 318] on div "pen-write Job Details" at bounding box center [832, 317] width 140 height 28
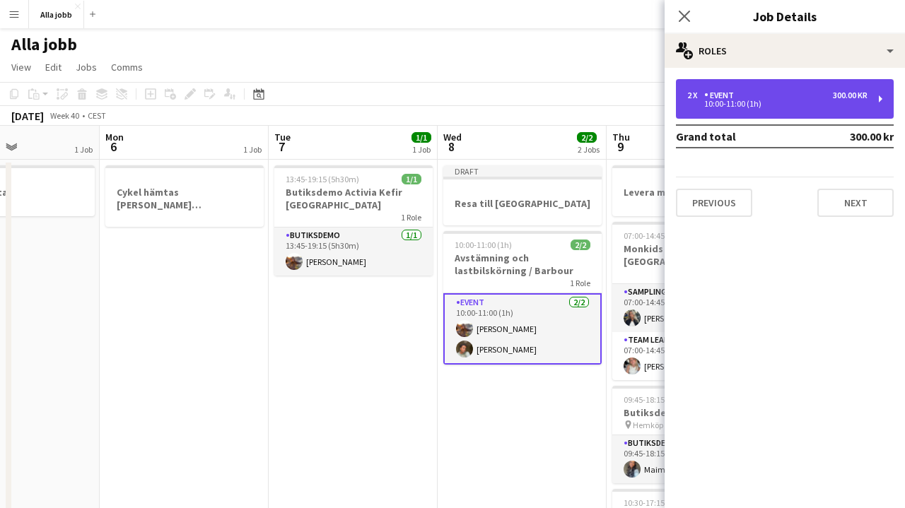
click at [779, 110] on div "2 x Event 300.00 kr 10:00-11:00 (1h)" at bounding box center [785, 99] width 218 height 40
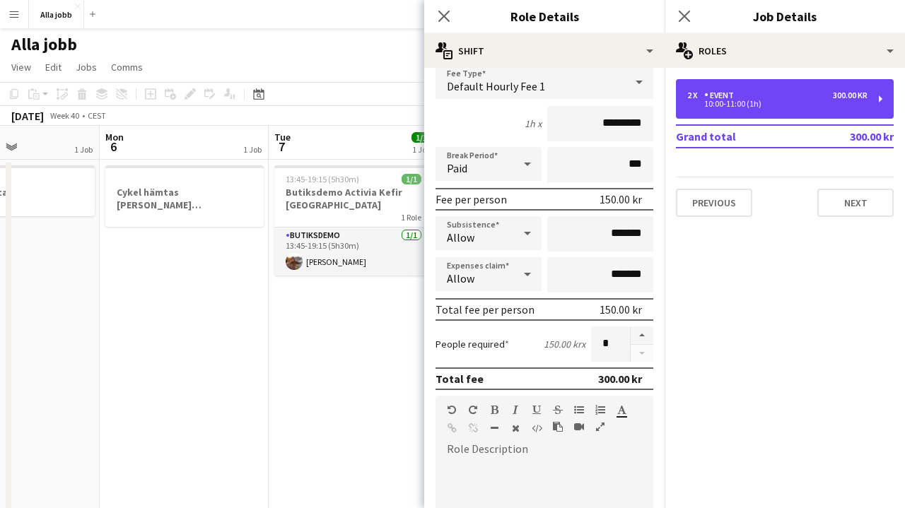
scroll to position [112, 0]
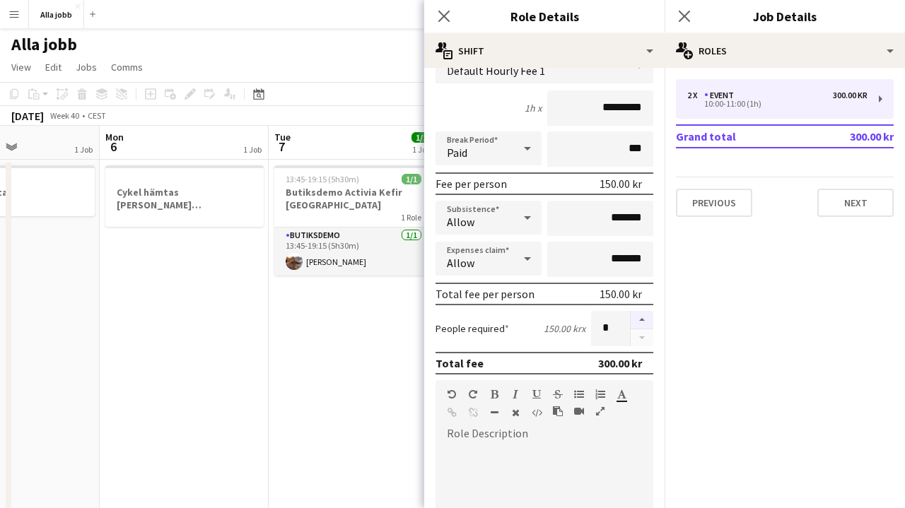
click at [647, 325] on button "button" at bounding box center [642, 320] width 23 height 18
type input "*"
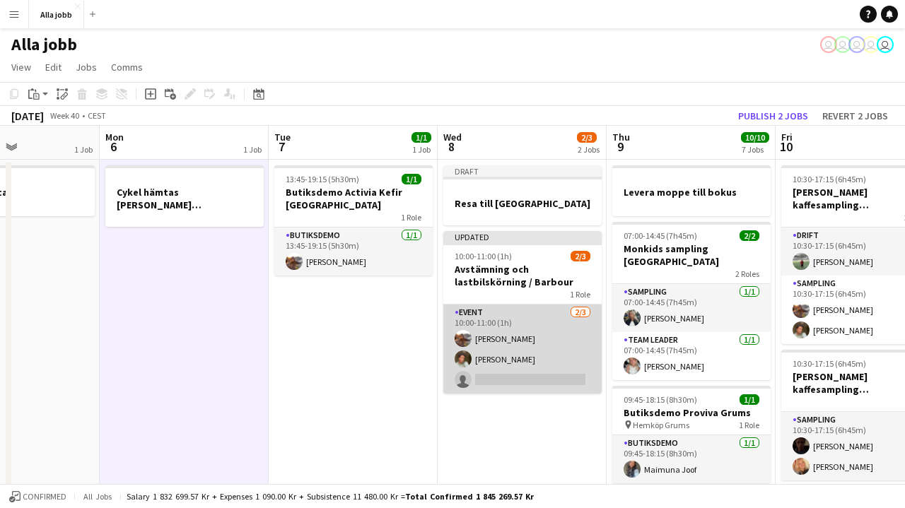
click at [516, 343] on app-card-role "Event [DATE] 10:00-11:00 (1h) [PERSON_NAME] [PERSON_NAME] single-neutral-actions" at bounding box center [522, 349] width 158 height 89
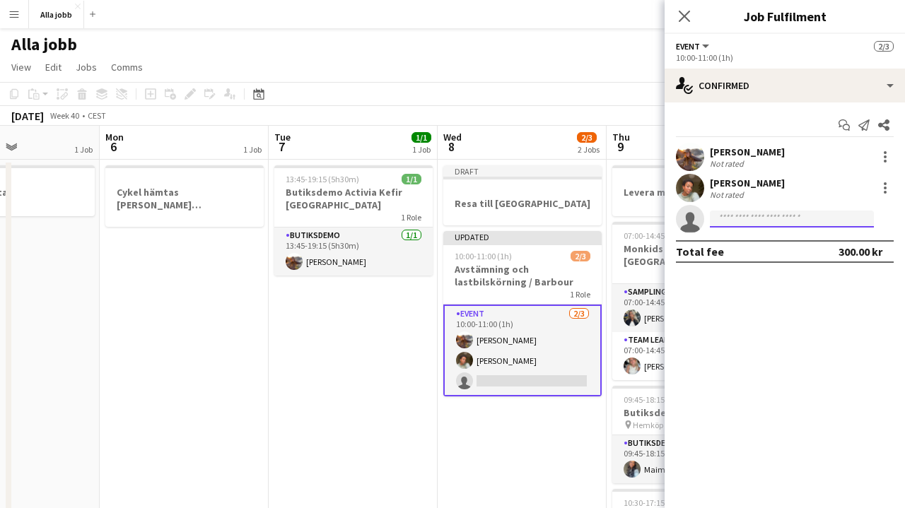
click at [743, 216] on input at bounding box center [792, 219] width 164 height 17
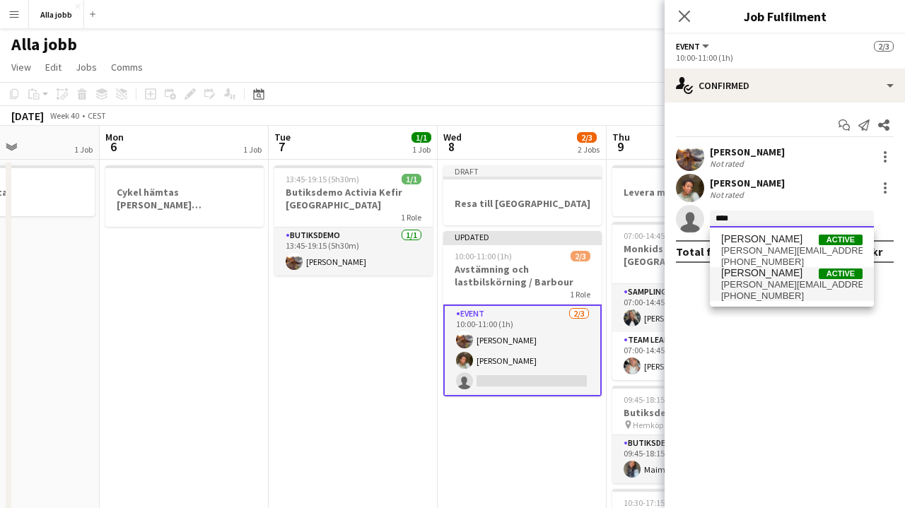
type input "****"
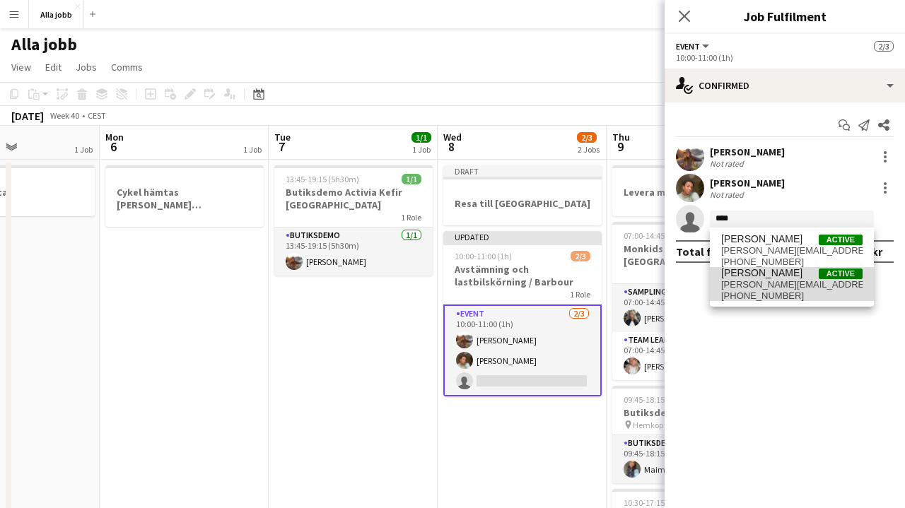
click at [756, 286] on span "[PERSON_NAME][EMAIL_ADDRESS][DOMAIN_NAME]" at bounding box center [791, 284] width 141 height 11
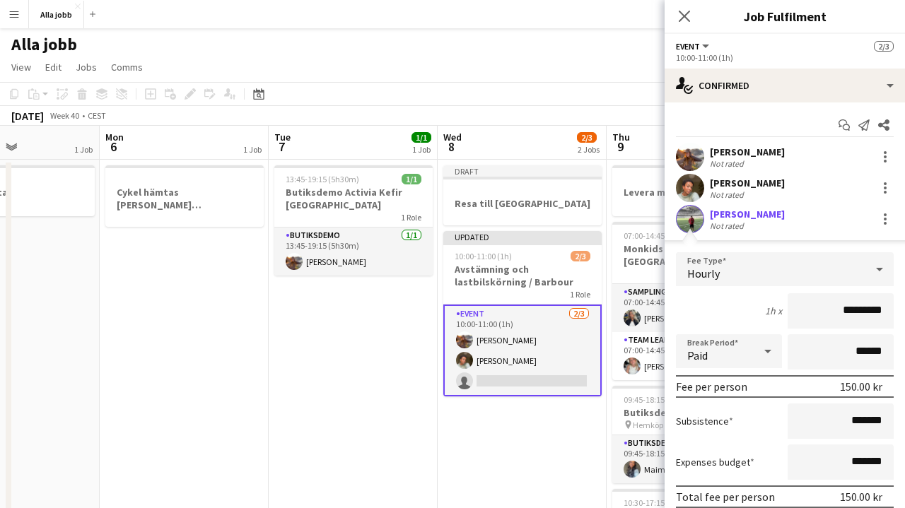
scroll to position [68, 0]
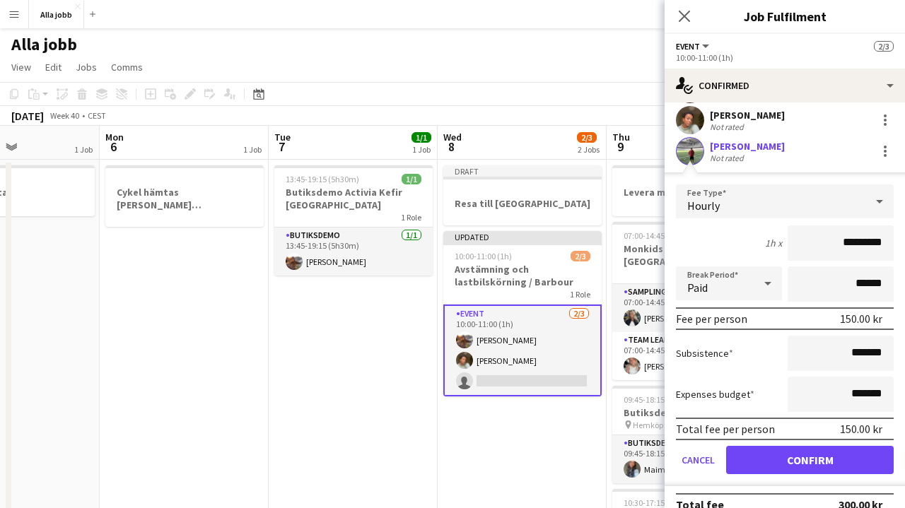
click at [802, 448] on button "Confirm" at bounding box center [810, 460] width 168 height 28
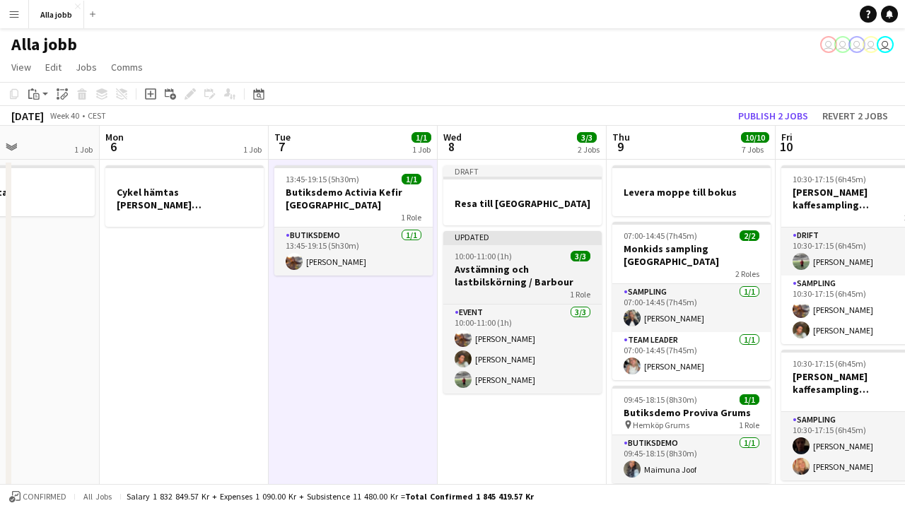
click at [508, 252] on span "10:00-11:00 (1h)" at bounding box center [483, 256] width 57 height 11
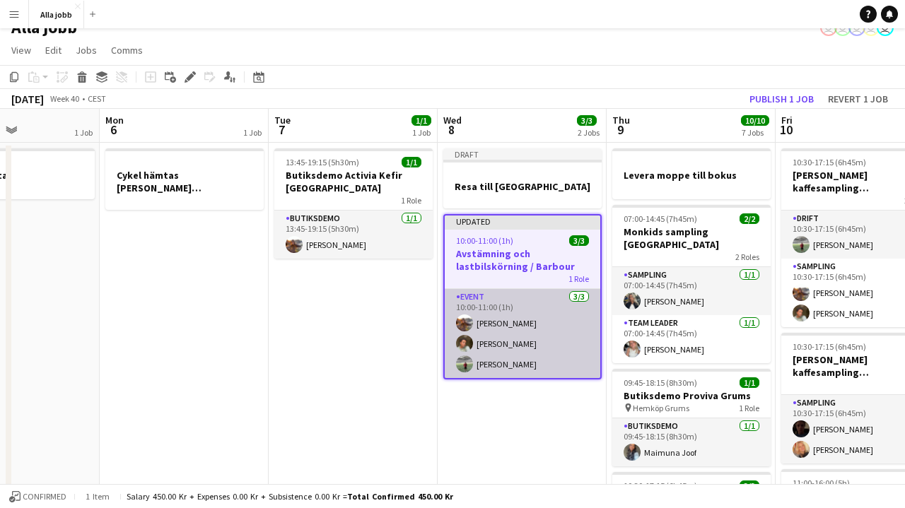
scroll to position [21, 0]
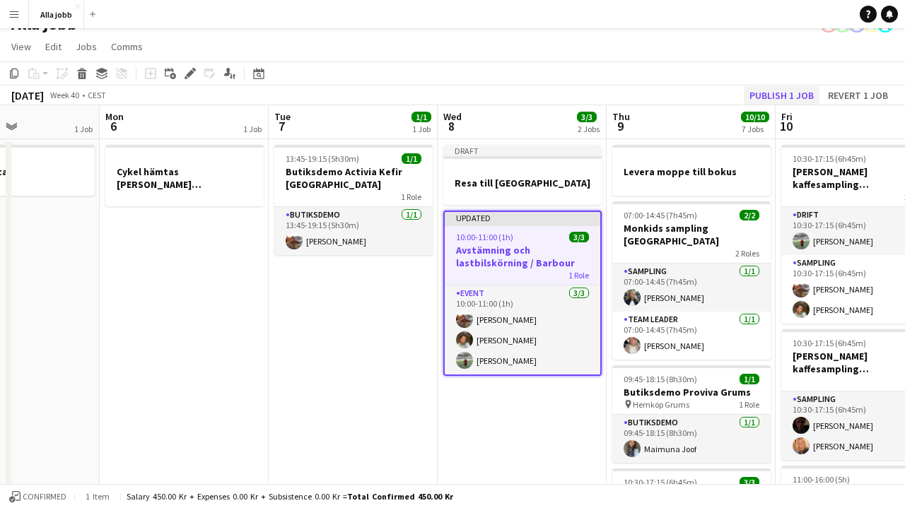
click at [796, 91] on button "Publish 1 job" at bounding box center [782, 95] width 76 height 18
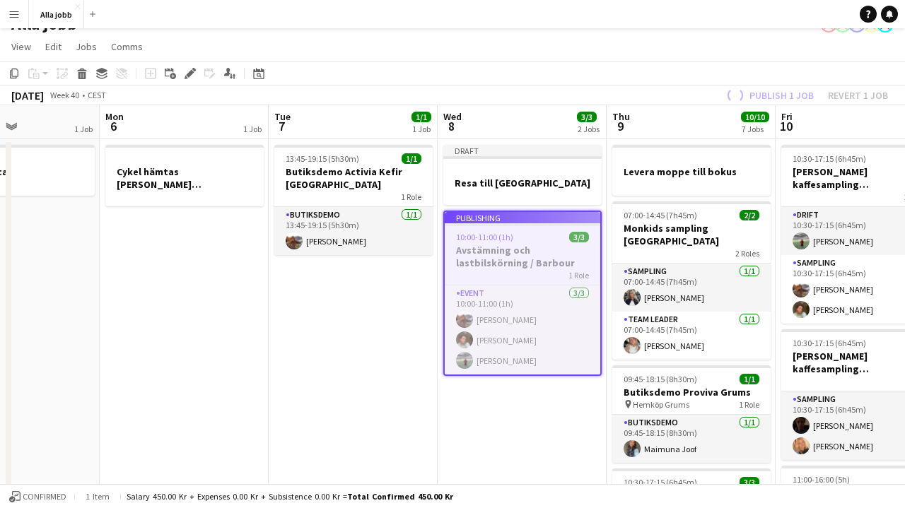
scroll to position [52, 0]
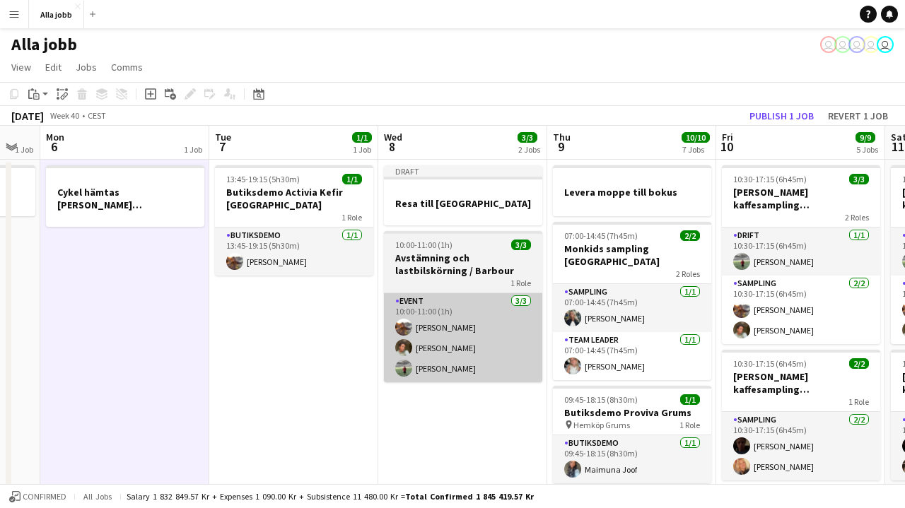
scroll to position [0, 0]
